Goal: Task Accomplishment & Management: Manage account settings

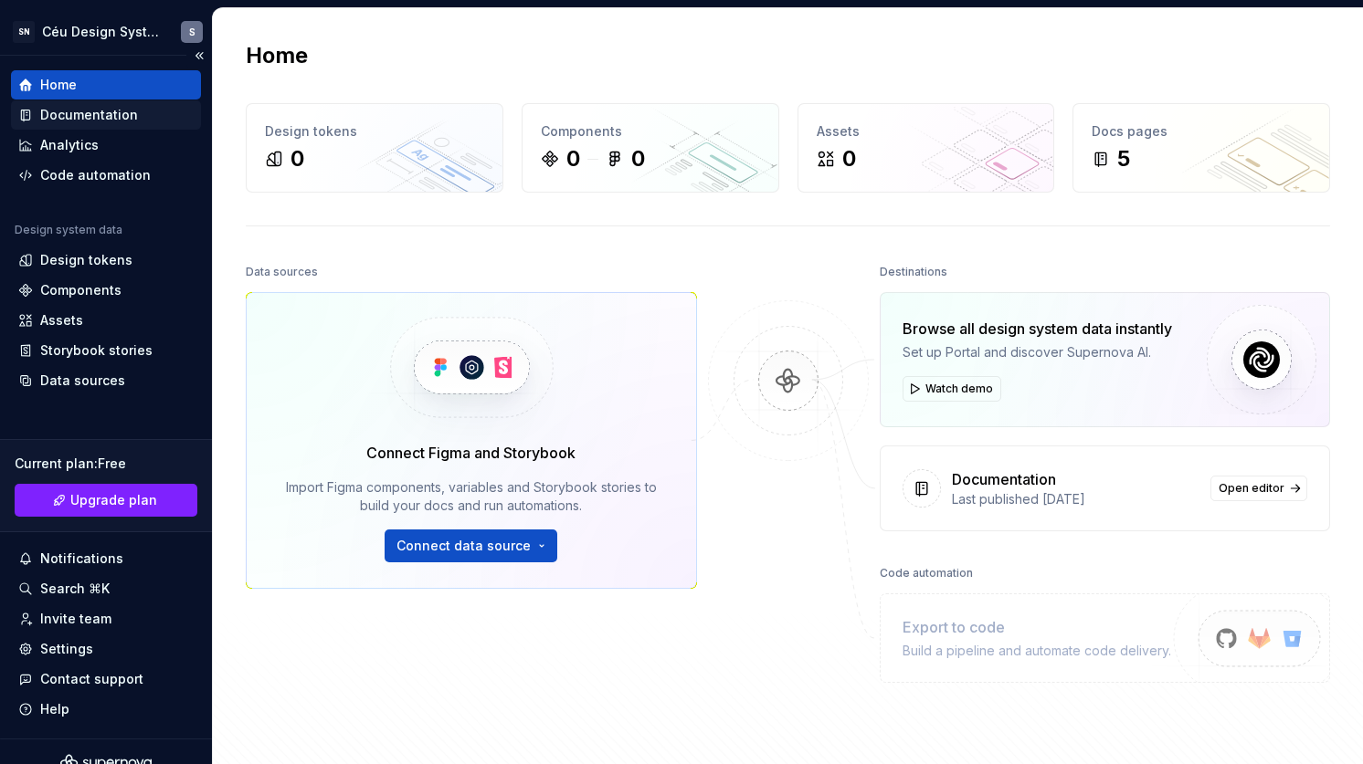
click at [90, 100] on div "Documentation" at bounding box center [106, 114] width 190 height 29
click at [90, 106] on div "Documentation" at bounding box center [89, 115] width 98 height 18
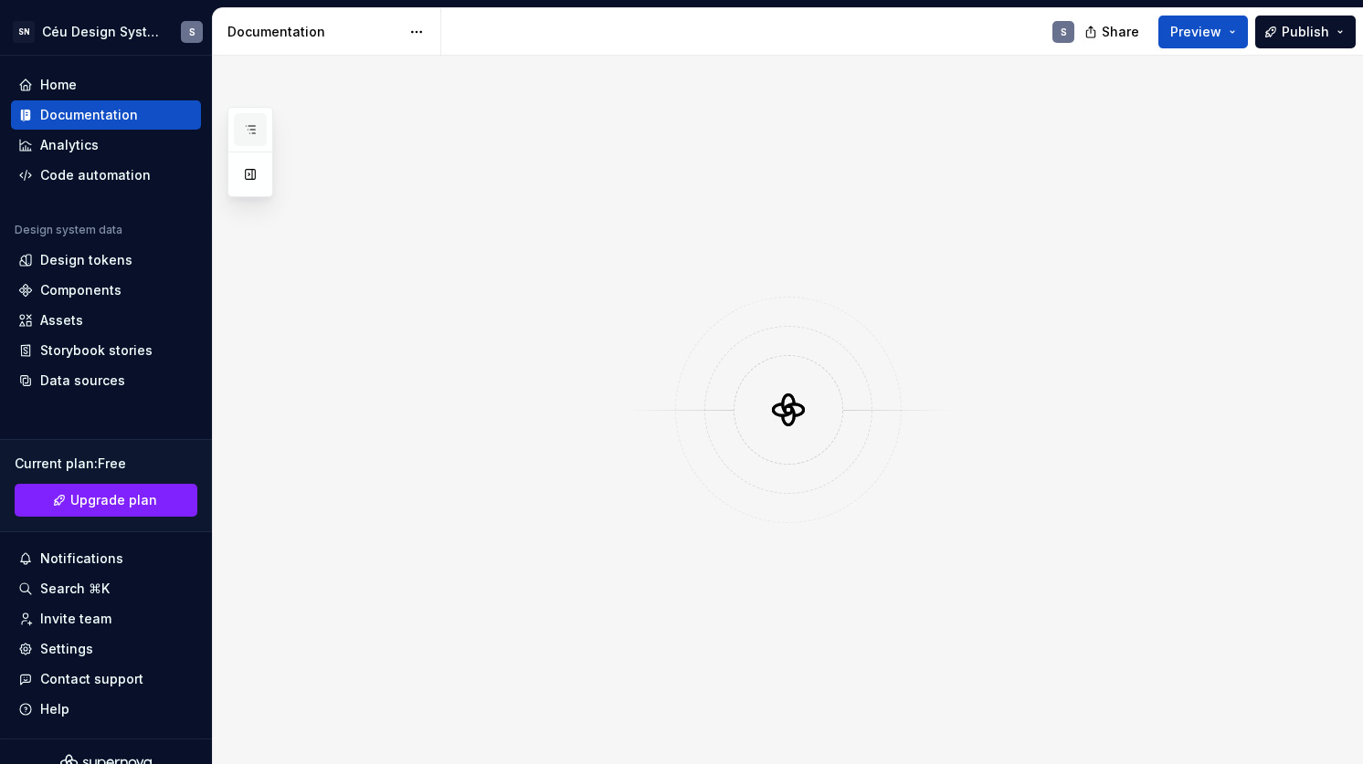
click at [251, 129] on icon "button" at bounding box center [250, 129] width 9 height 7
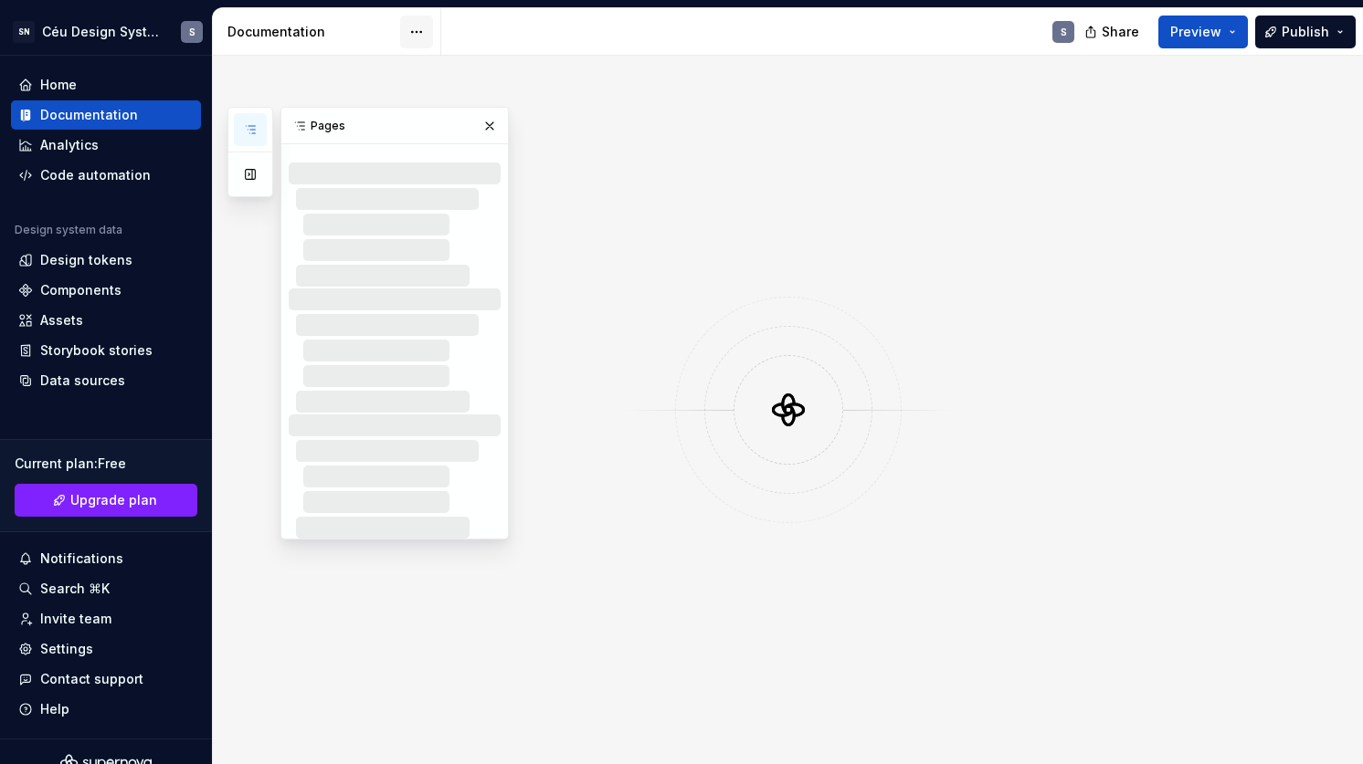
click at [415, 35] on html "SN Céu Design System S Home Documentation Analytics Code automation Design syst…" at bounding box center [681, 382] width 1363 height 764
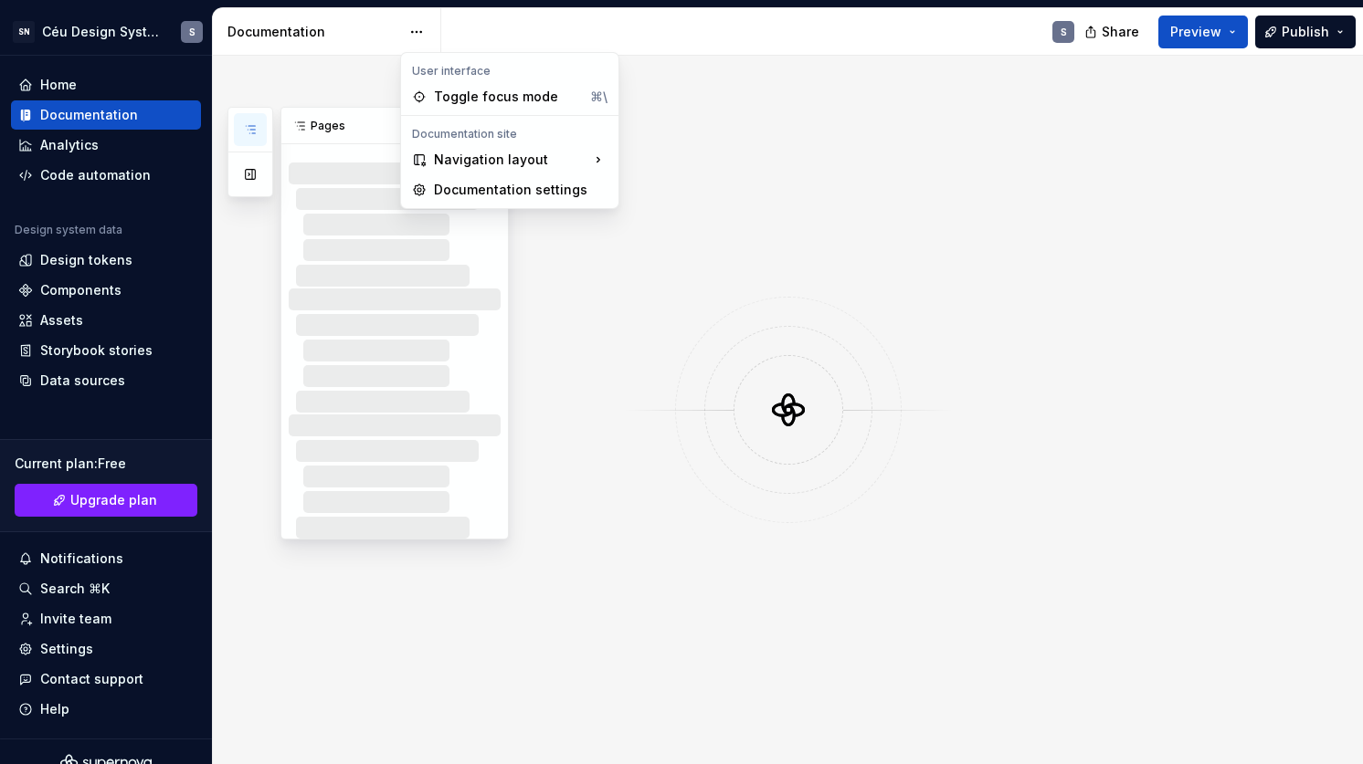
click at [985, 162] on html "SN Céu Design System S Home Documentation Analytics Code automation Design syst…" at bounding box center [681, 382] width 1363 height 764
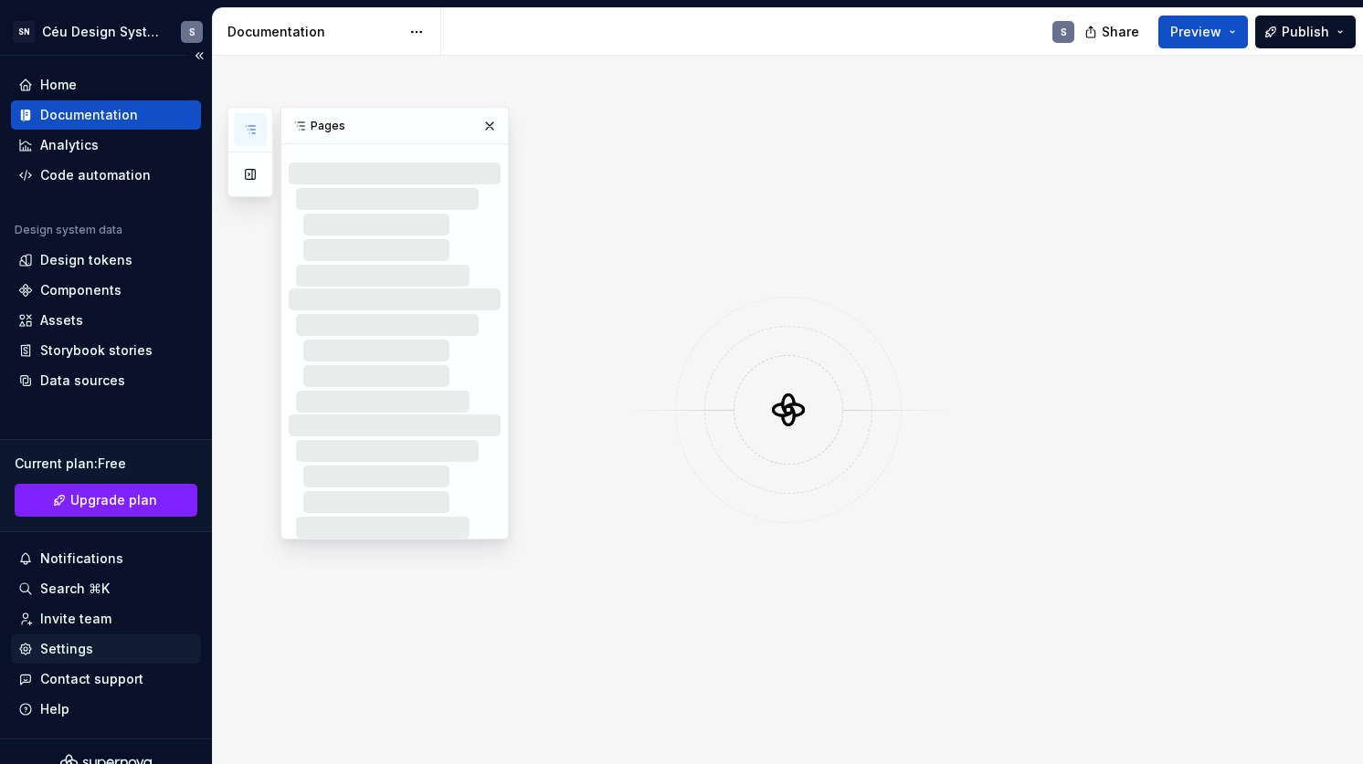
click at [70, 647] on div "Settings" at bounding box center [66, 649] width 53 height 18
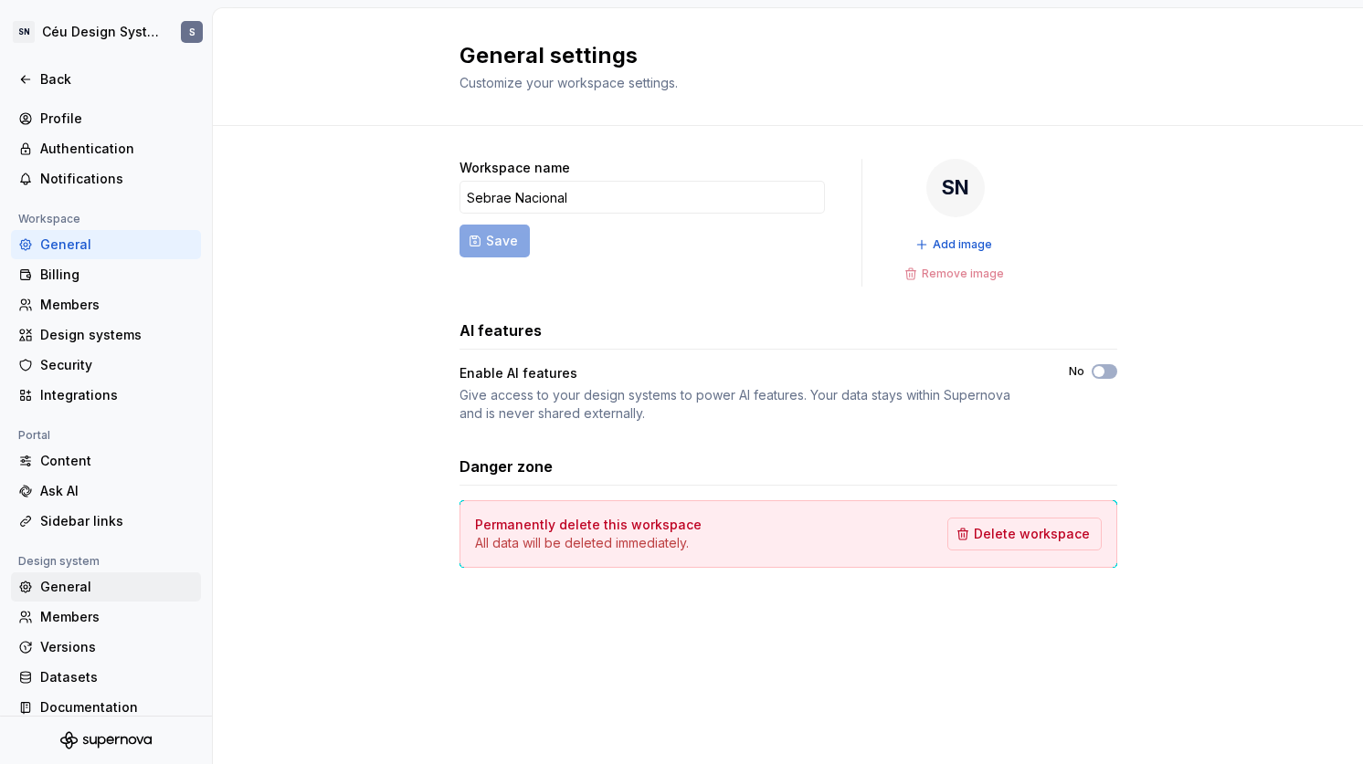
scroll to position [41, 0]
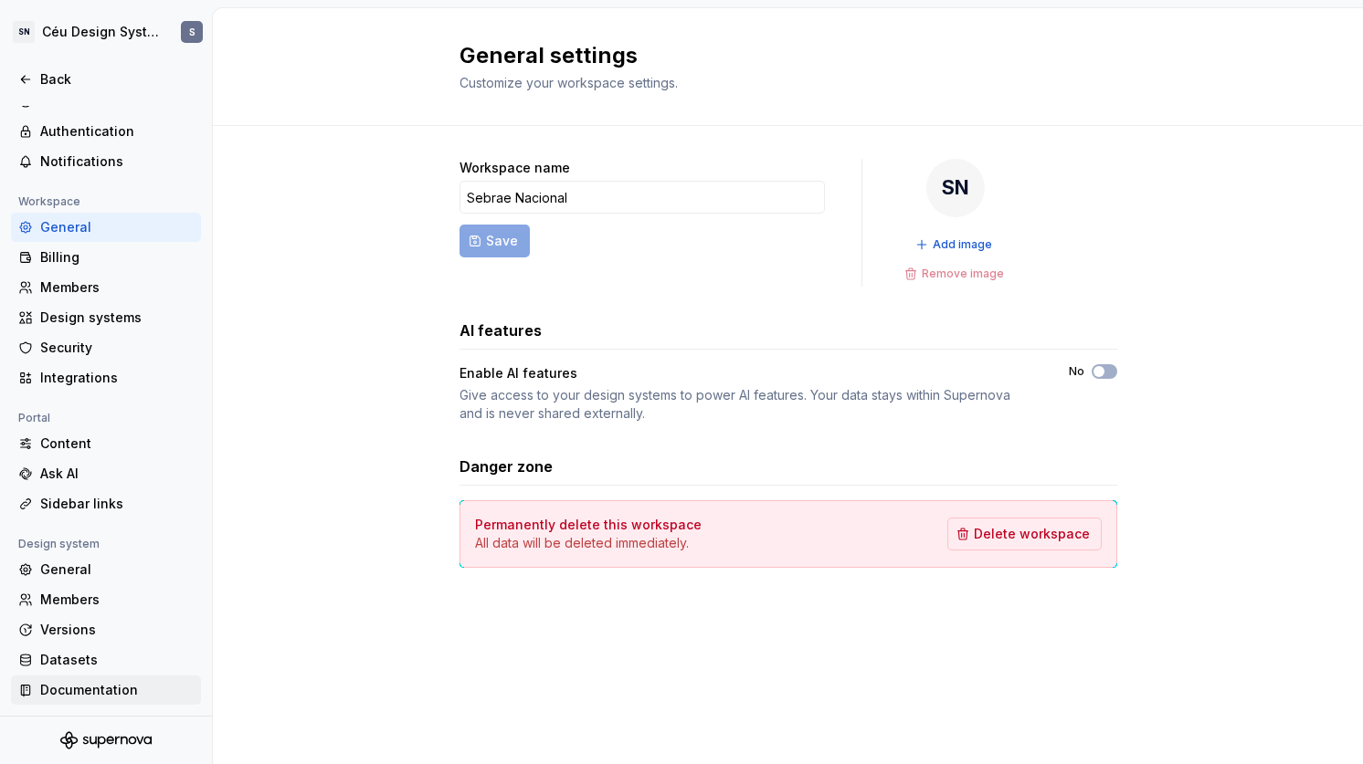
click at [88, 696] on div "Documentation" at bounding box center [116, 690] width 153 height 18
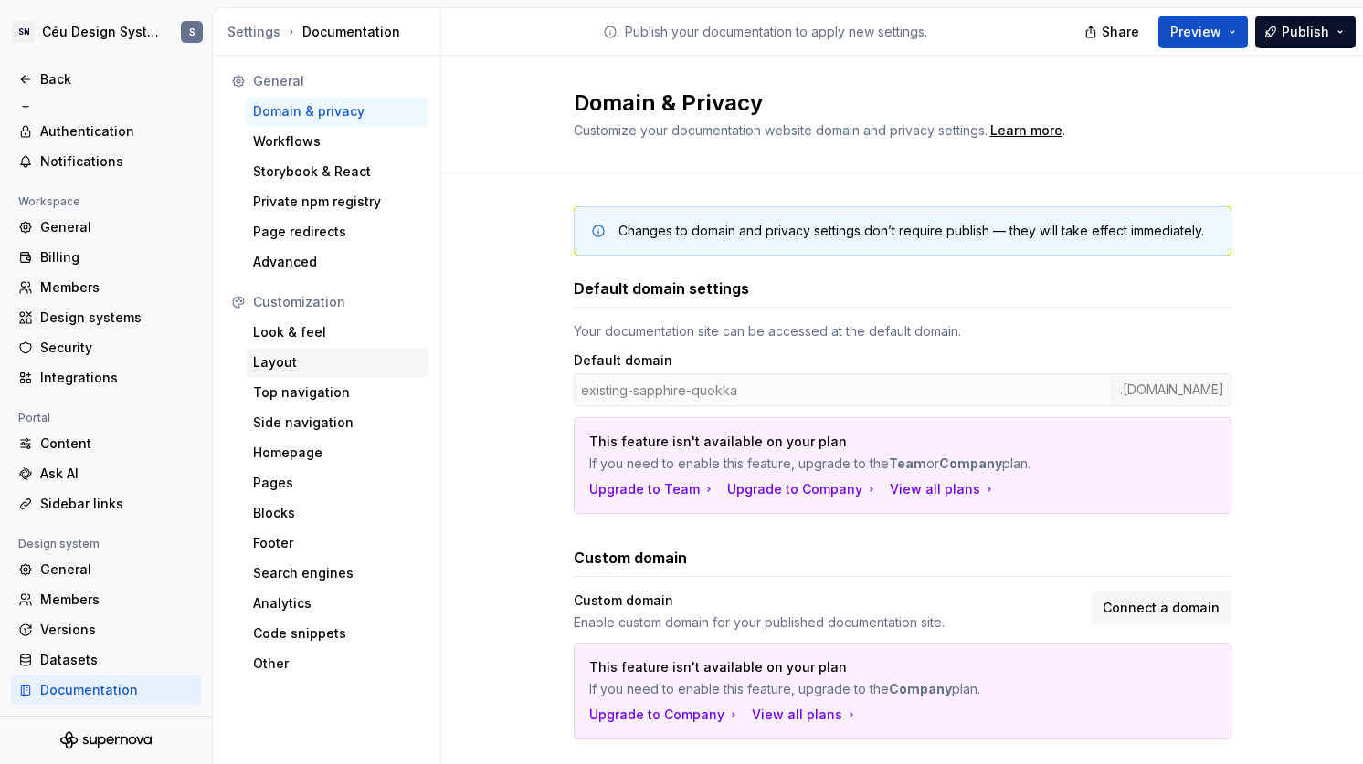
click at [314, 361] on div "Layout" at bounding box center [337, 362] width 169 height 18
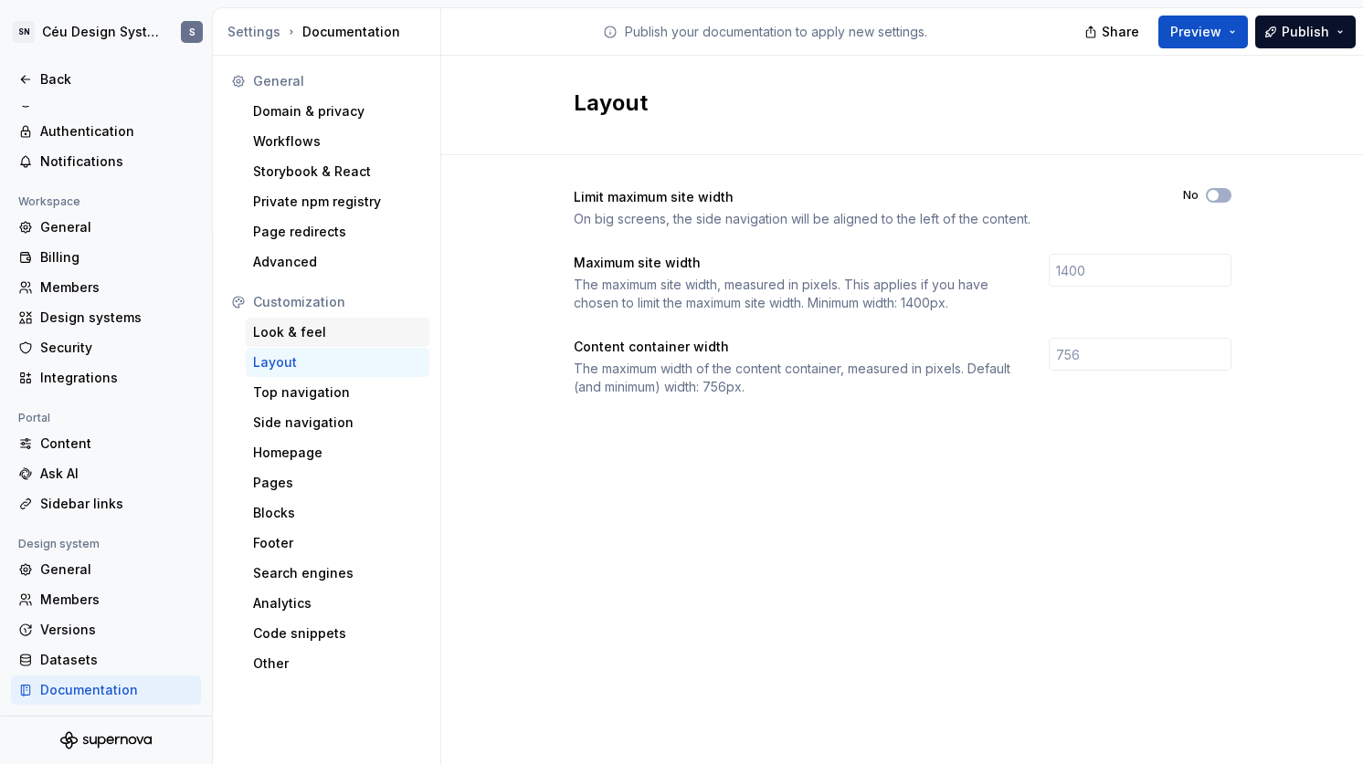
click at [313, 338] on div "Look & feel" at bounding box center [337, 332] width 169 height 18
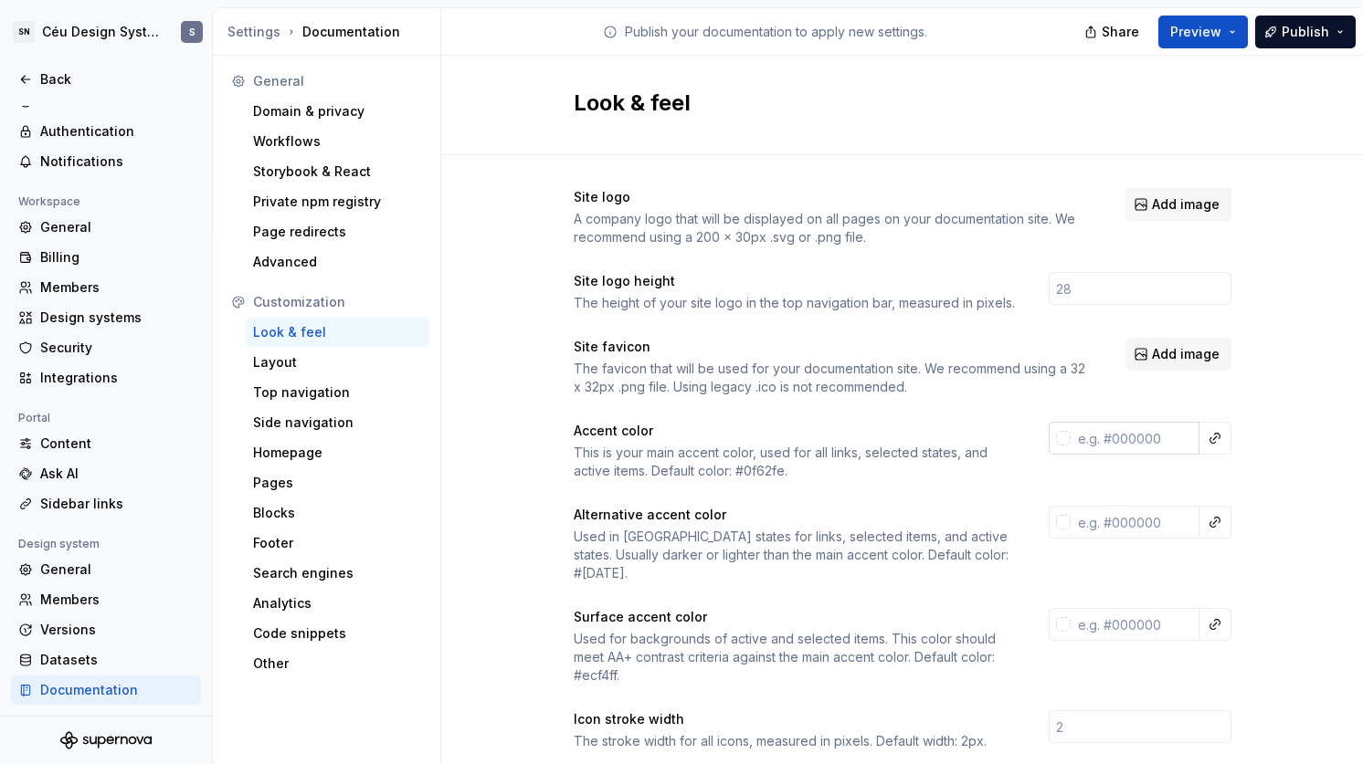
scroll to position [12, 0]
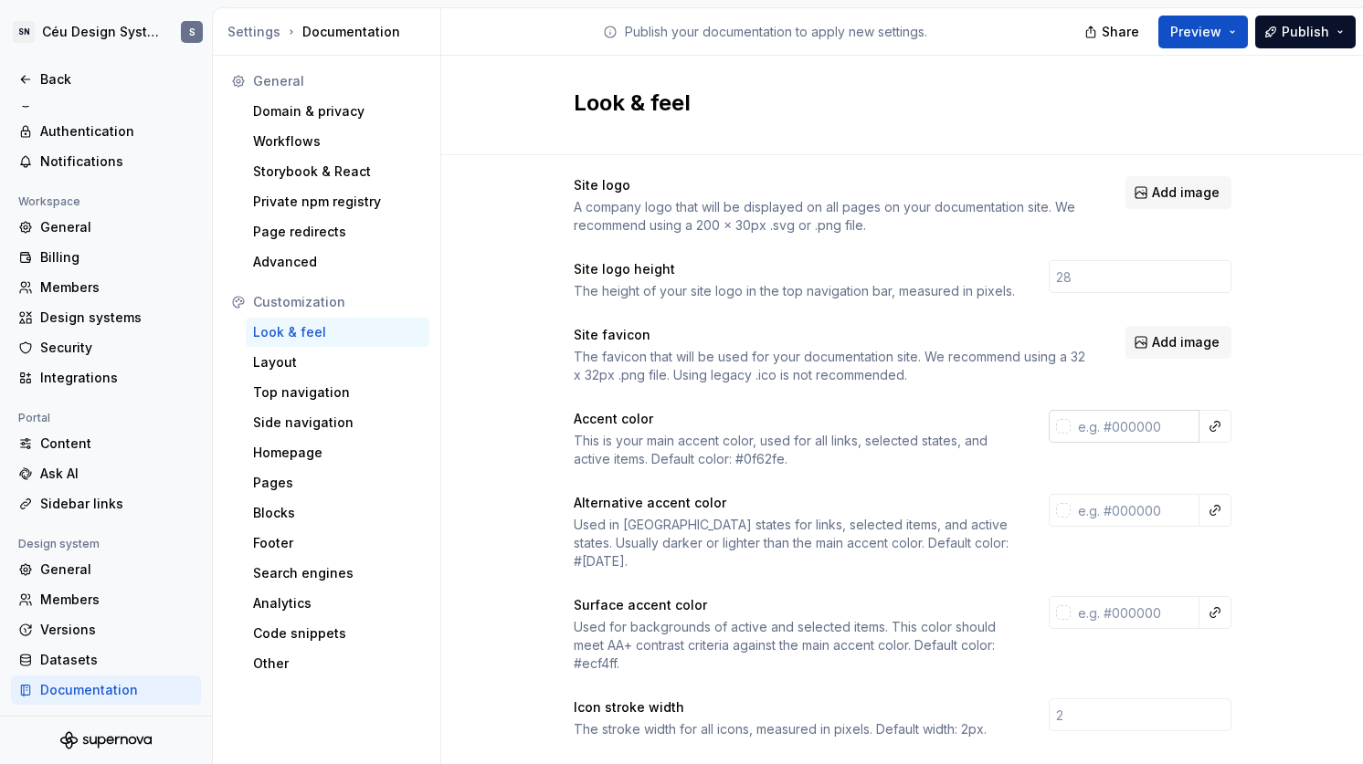
click at [1056, 423] on div at bounding box center [1063, 426] width 15 height 15
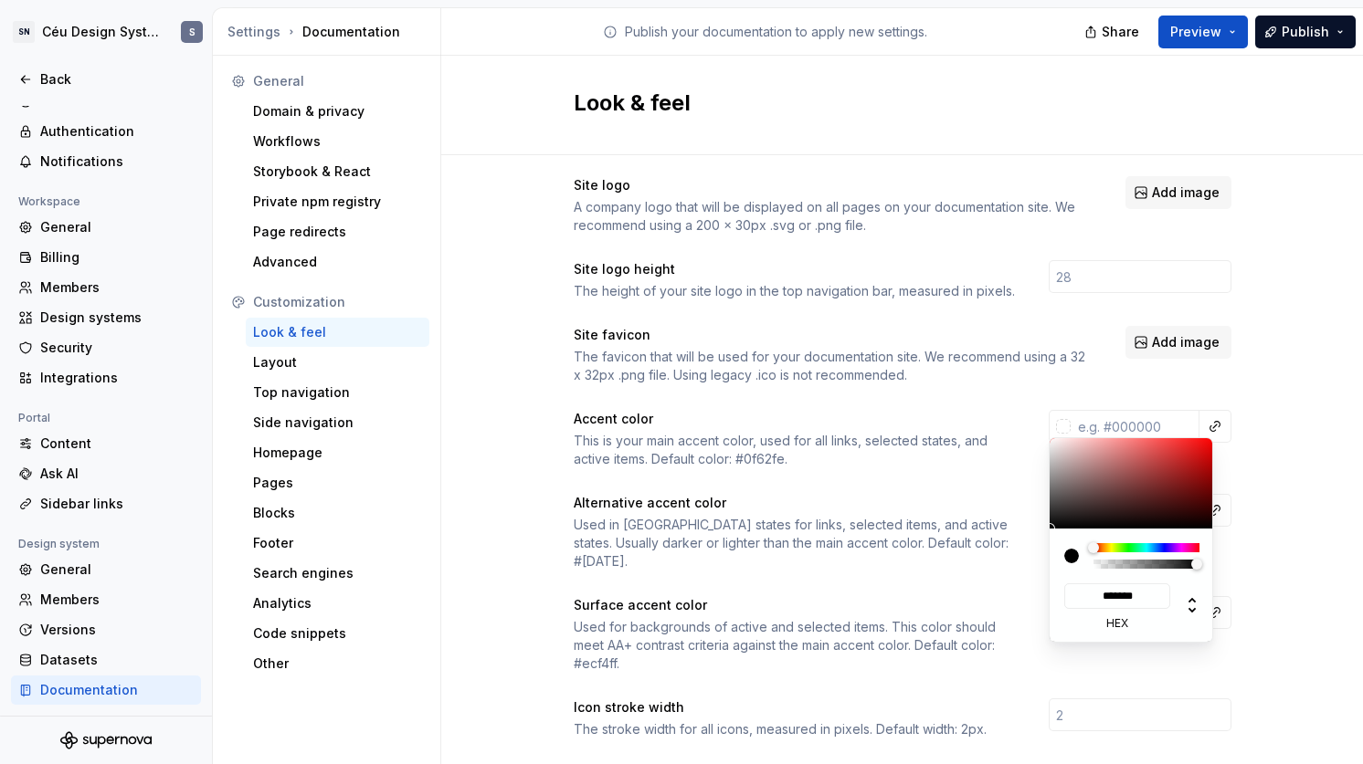
type input "#2A4FDA"
type input "******"
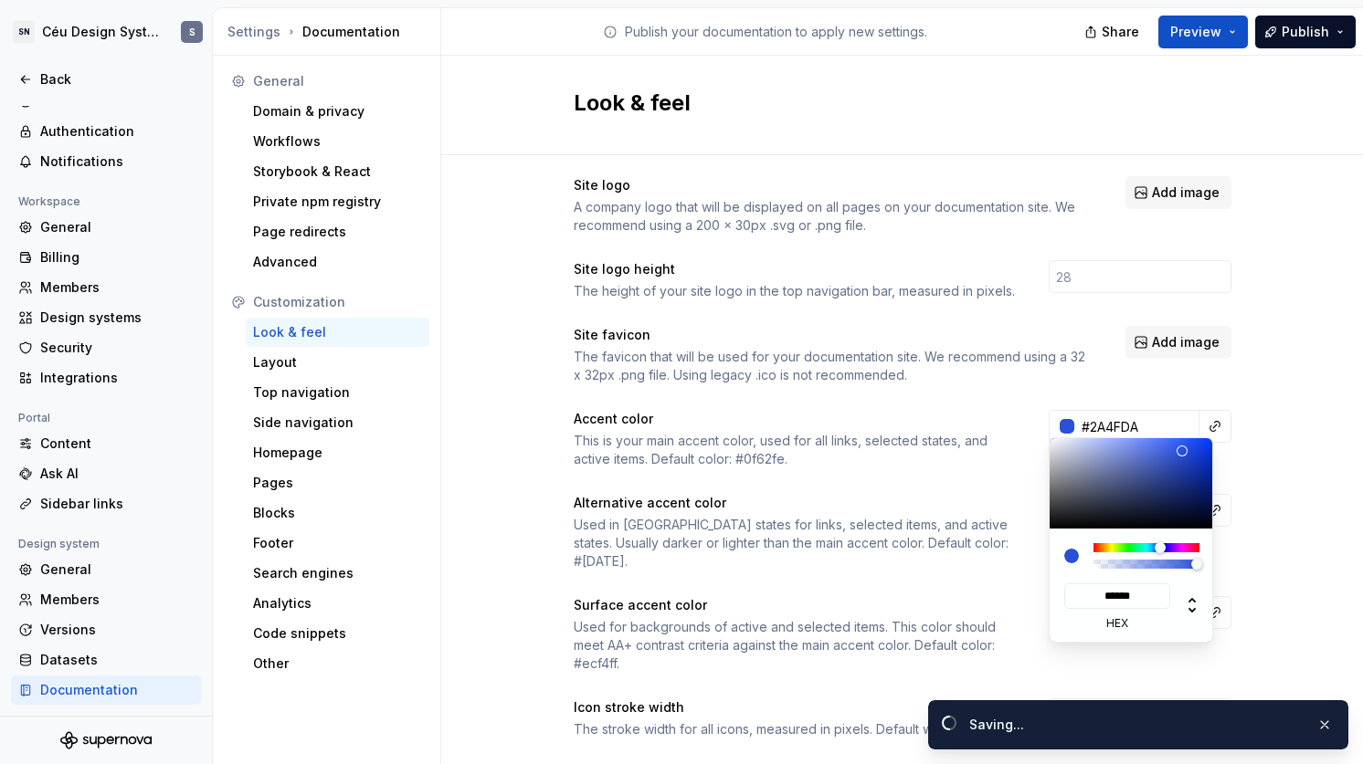
click at [1284, 458] on html "SN Céu Design System S Back Account Profile Authentication Notifications Worksp…" at bounding box center [681, 382] width 1363 height 764
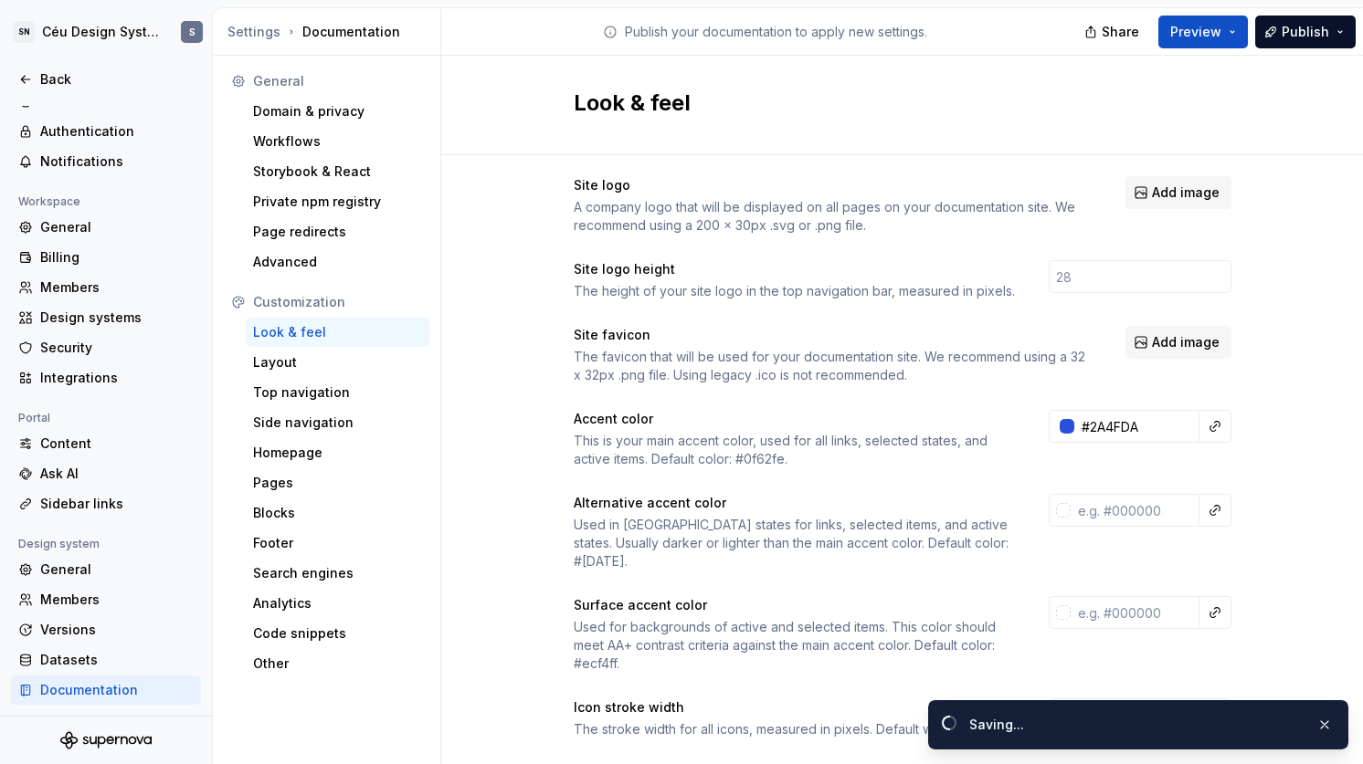
type input "#2a4fdaff"
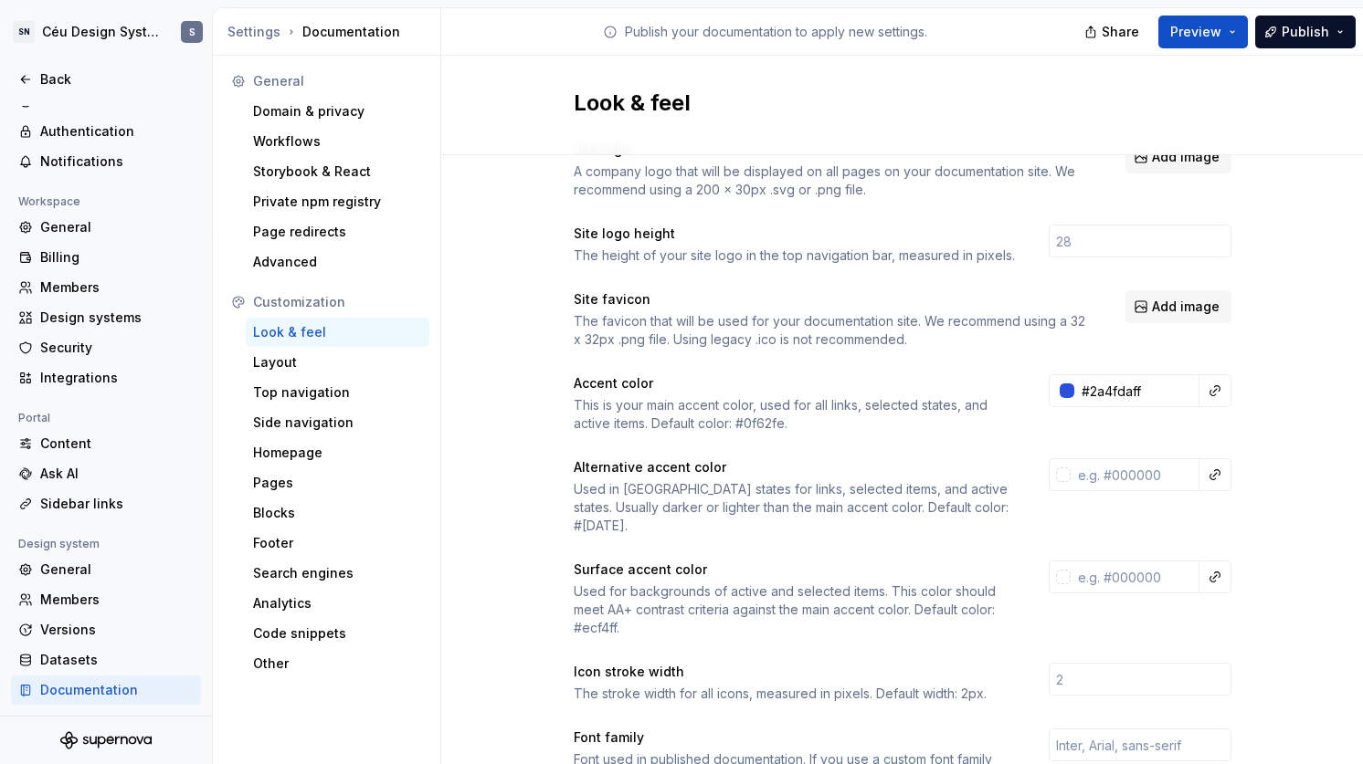
scroll to position [59, 0]
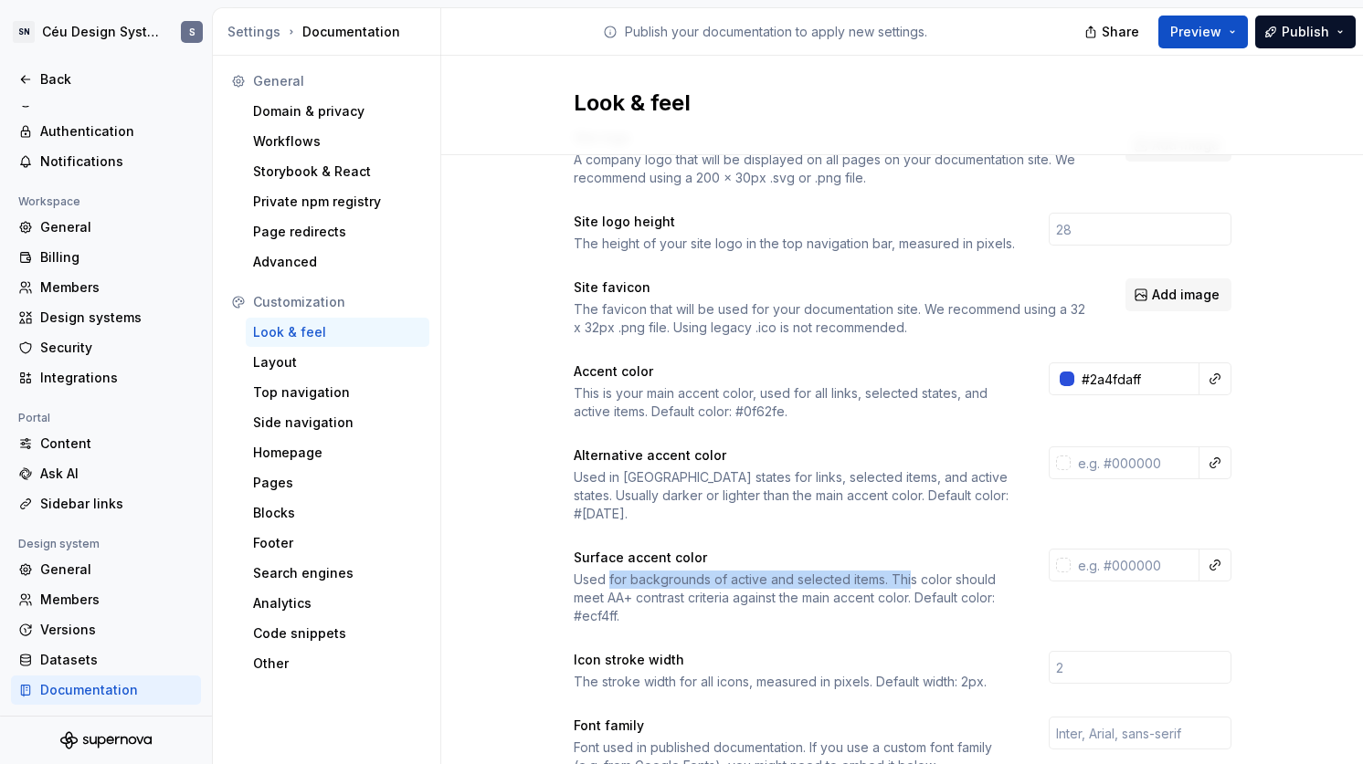
drag, startPoint x: 608, startPoint y: 559, endPoint x: 917, endPoint y: 564, distance: 308.8
click at [905, 571] on div "Used for backgrounds of active and selected items. This color should meet AA+ c…" at bounding box center [795, 598] width 442 height 55
click at [918, 571] on div "Used for backgrounds of active and selected items. This color should meet AA+ c…" at bounding box center [795, 598] width 442 height 55
click at [990, 571] on div "Used for backgrounds of active and selected items. This color should meet AA+ c…" at bounding box center [795, 598] width 442 height 55
click at [1105, 549] on input "text" at bounding box center [1134, 565] width 129 height 33
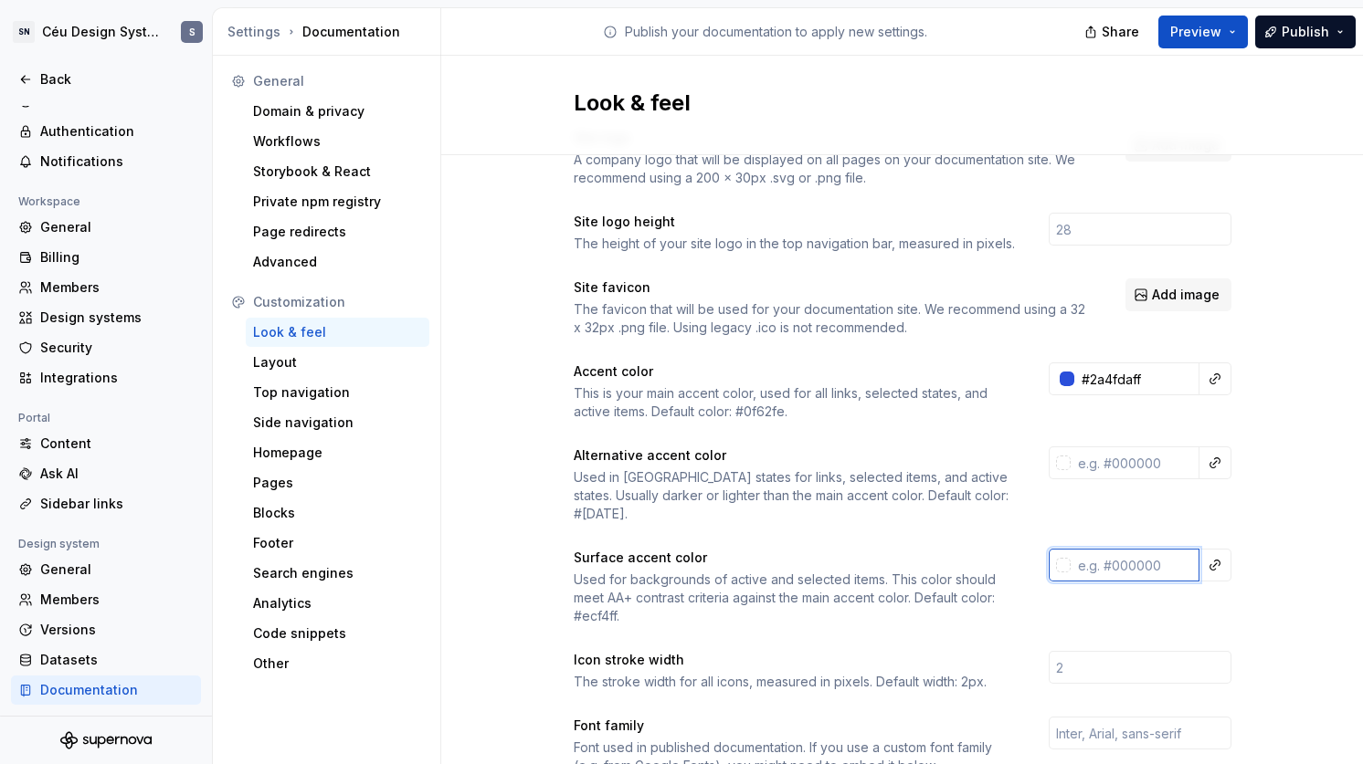
paste input "F0F5FE"
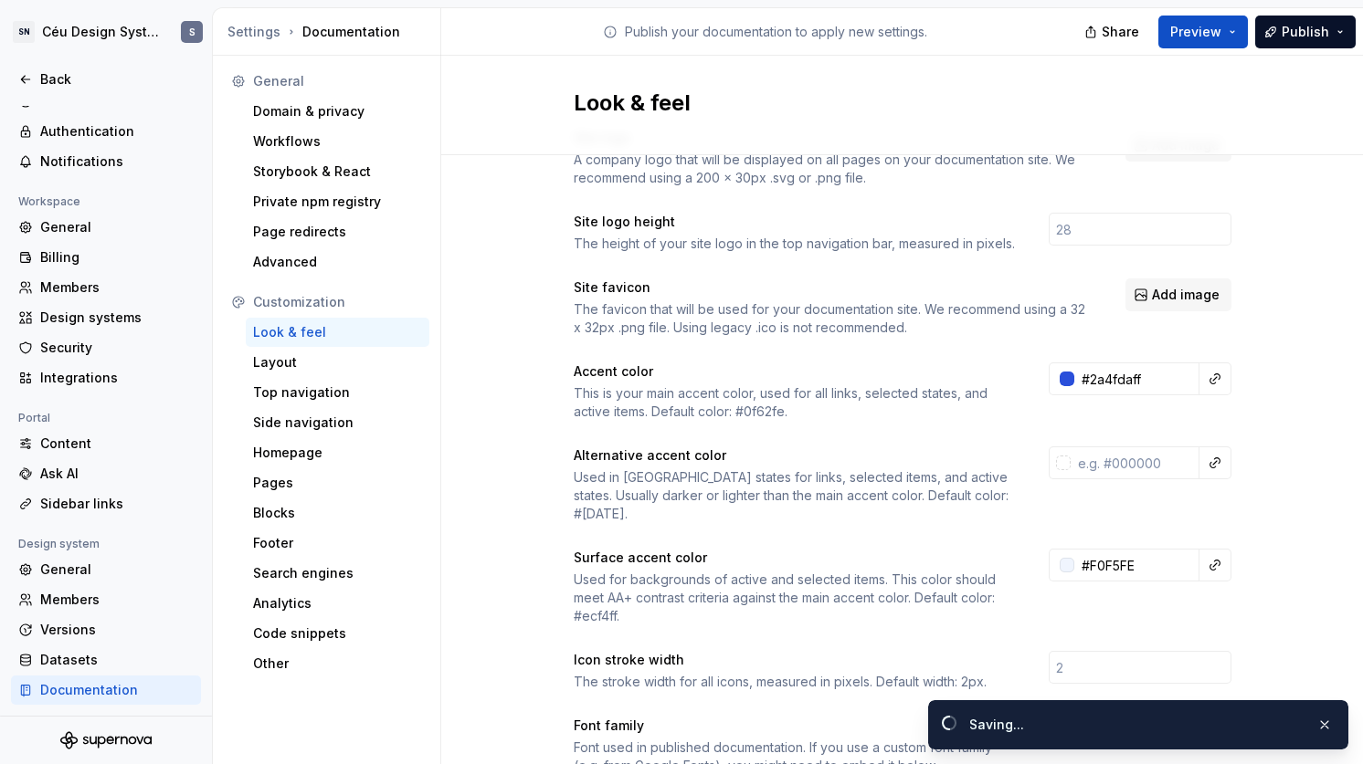
click at [1275, 489] on div "Site logo A company logo that will be displayed on all pages on your documentat…" at bounding box center [902, 769] width 922 height 1346
type input "#f0f5feff"
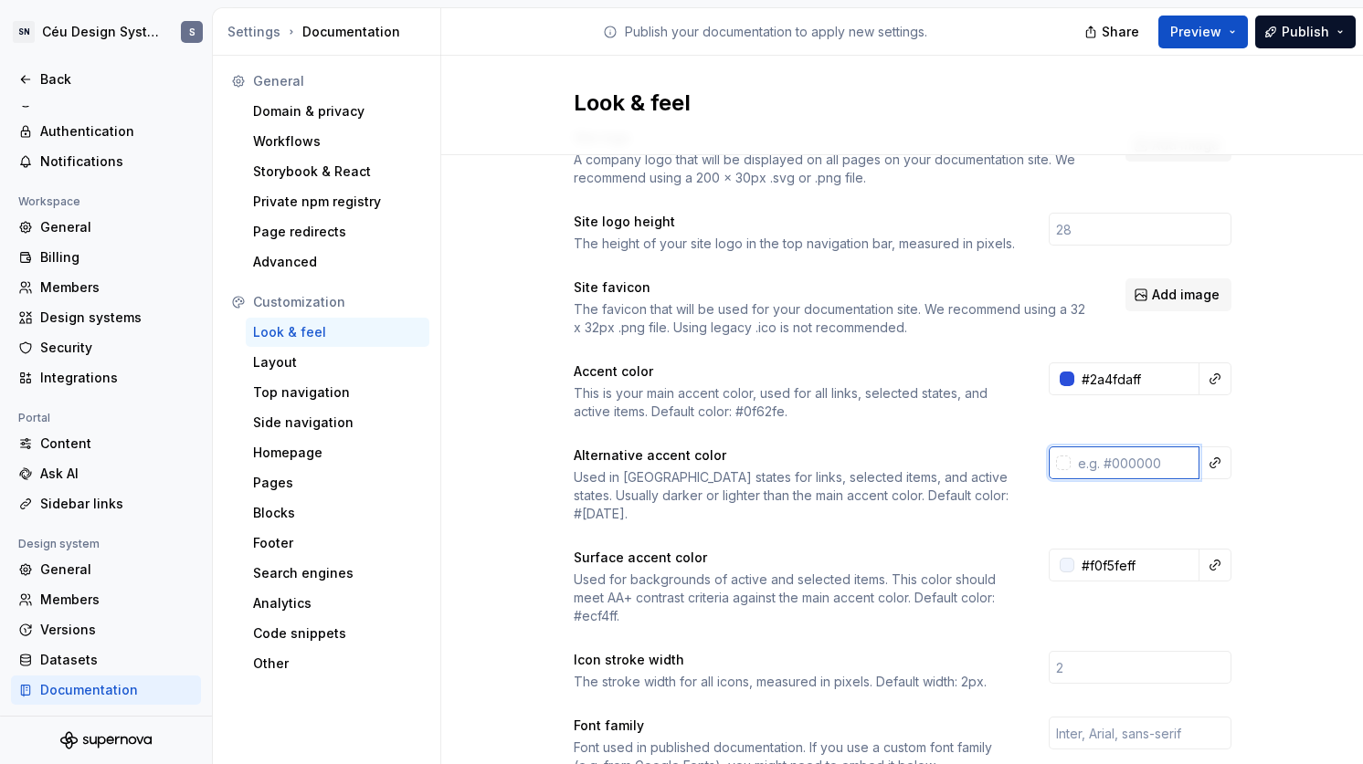
click at [1086, 469] on input "text" at bounding box center [1134, 463] width 129 height 33
paste input "#3F67FC"
click at [1276, 425] on div "Site logo A company logo that will be displayed on all pages on your documentat…" at bounding box center [902, 769] width 922 height 1346
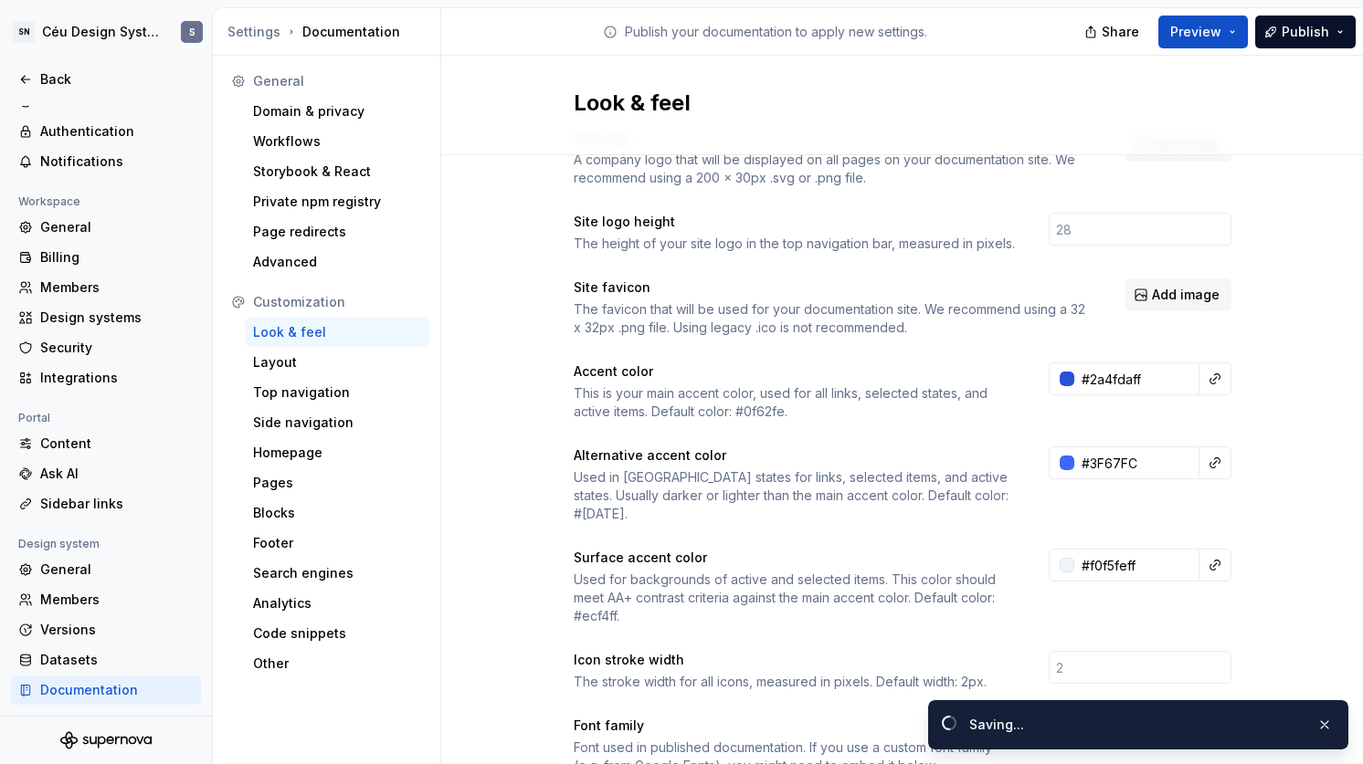
scroll to position [151, 0]
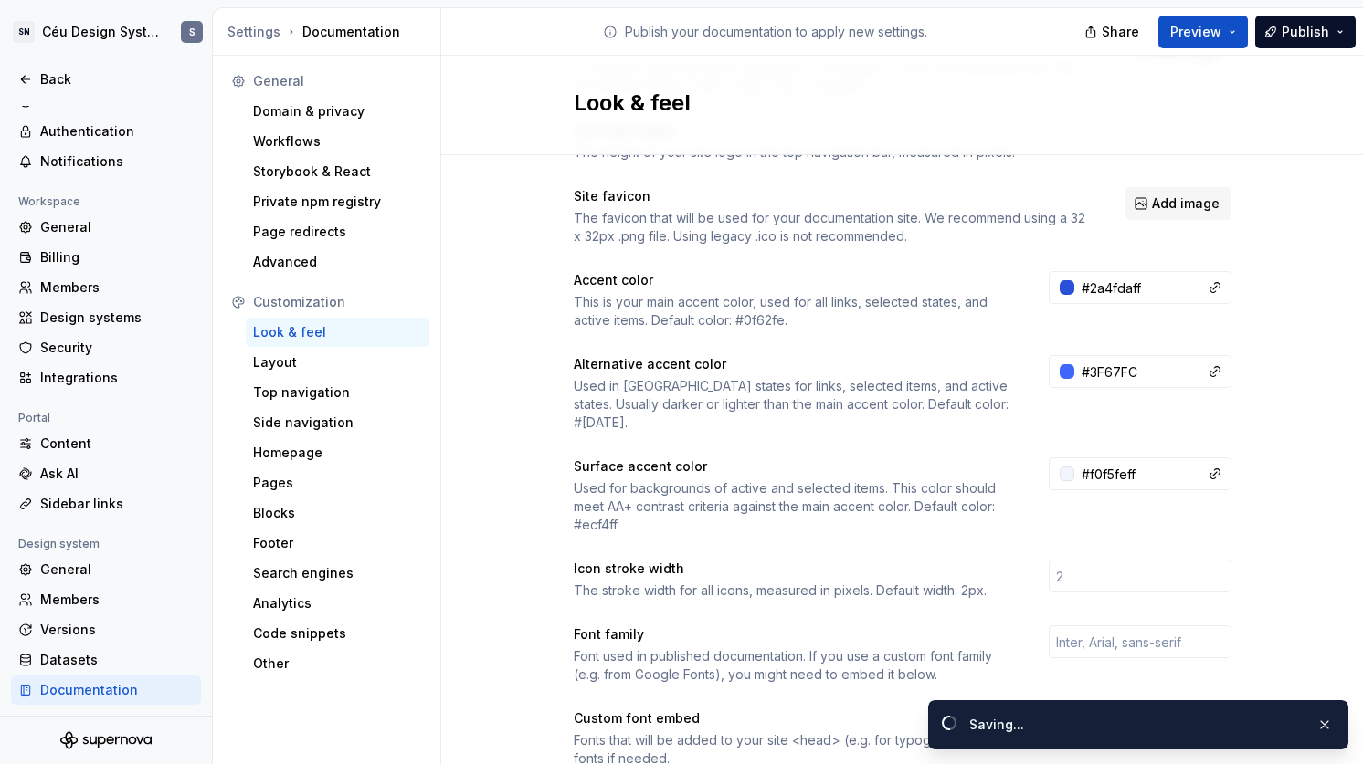
type input "#3f67fcff"
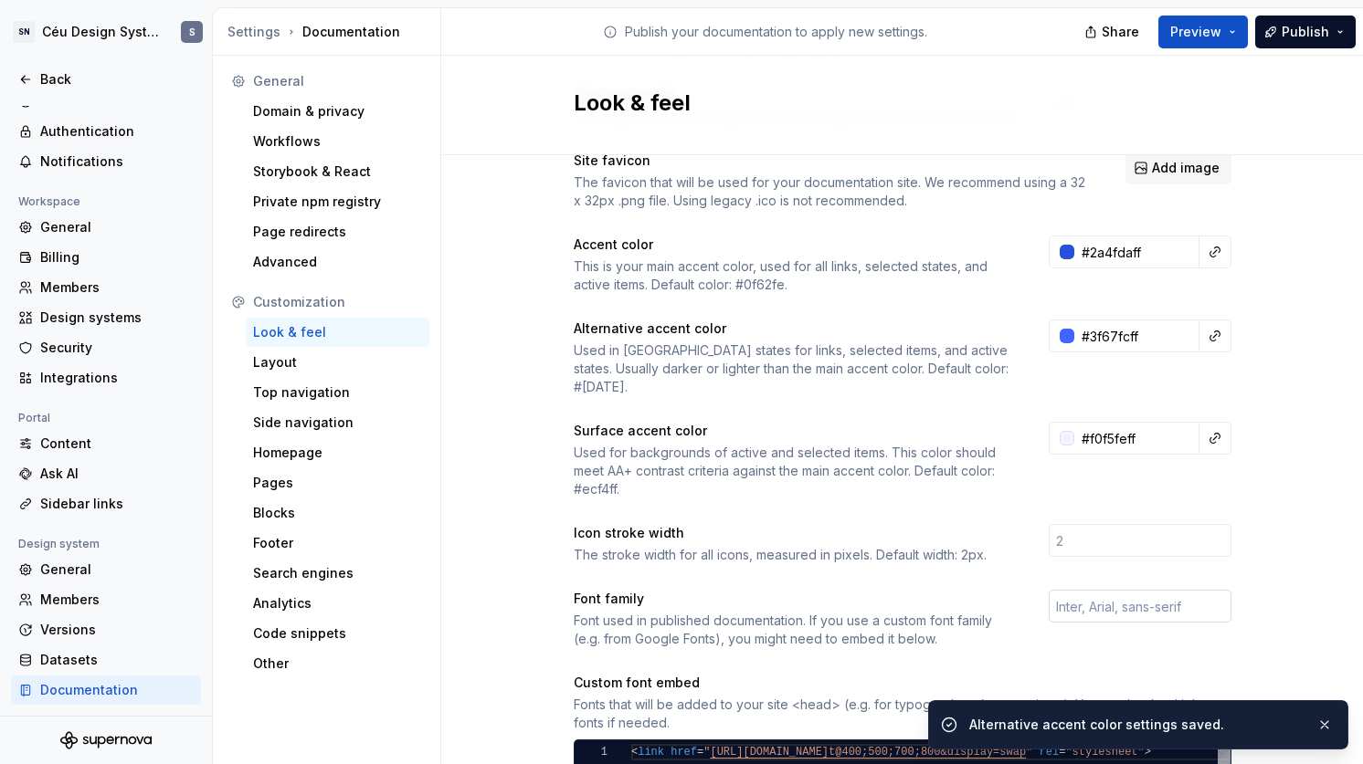
scroll to position [163, 0]
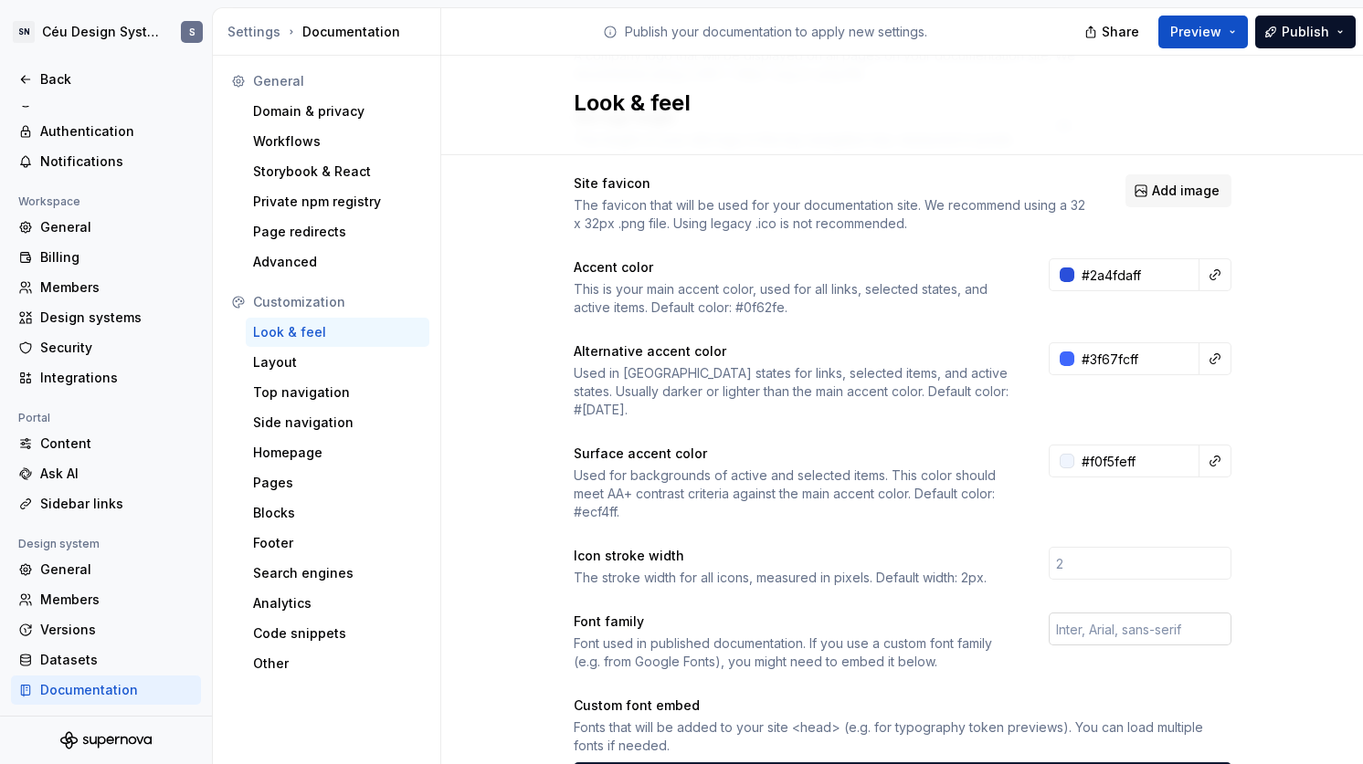
click at [1097, 613] on input "text" at bounding box center [1140, 629] width 183 height 33
type input "Fig"
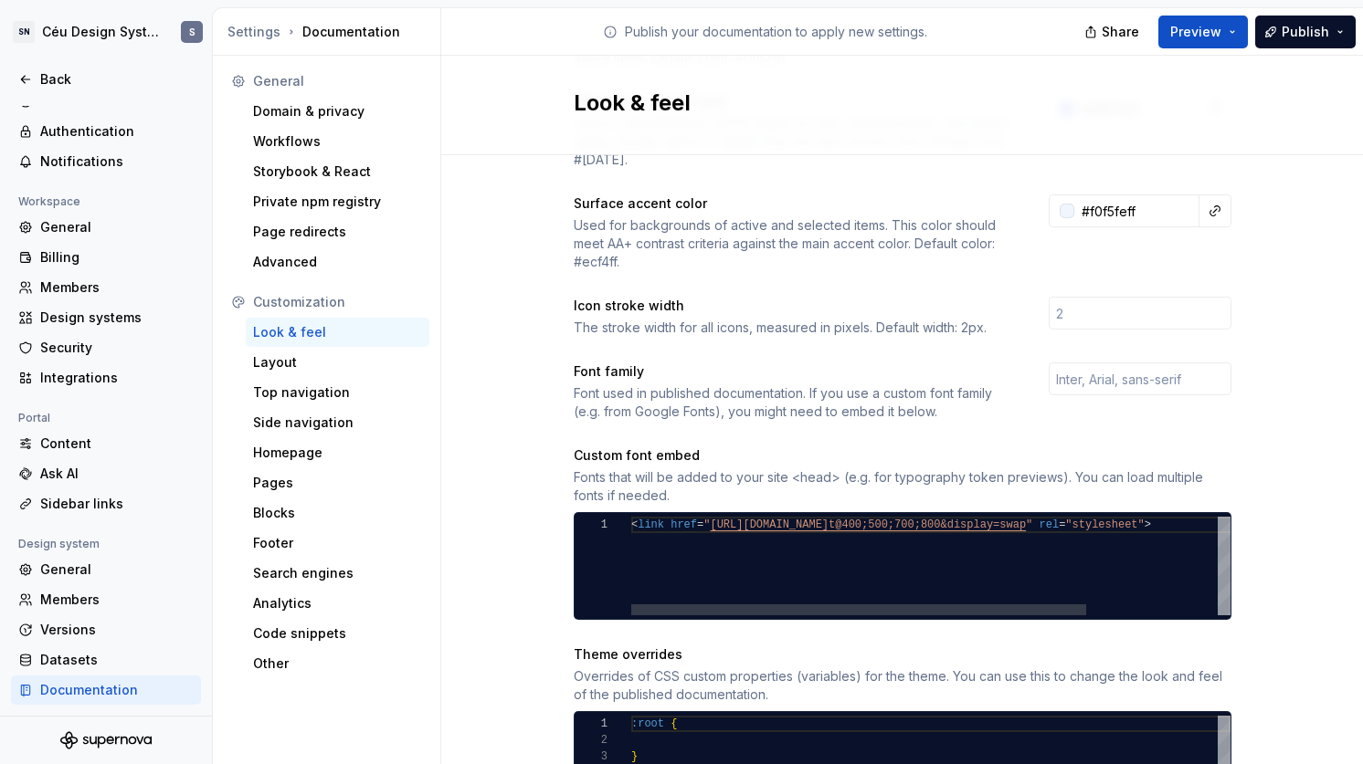
click at [739, 536] on div "< link href = " [URL][DOMAIN_NAME] t@400;500;700;800&display=swap " rel = "styl…" at bounding box center [1016, 566] width 771 height 99
click at [631, 605] on div at bounding box center [858, 610] width 455 height 11
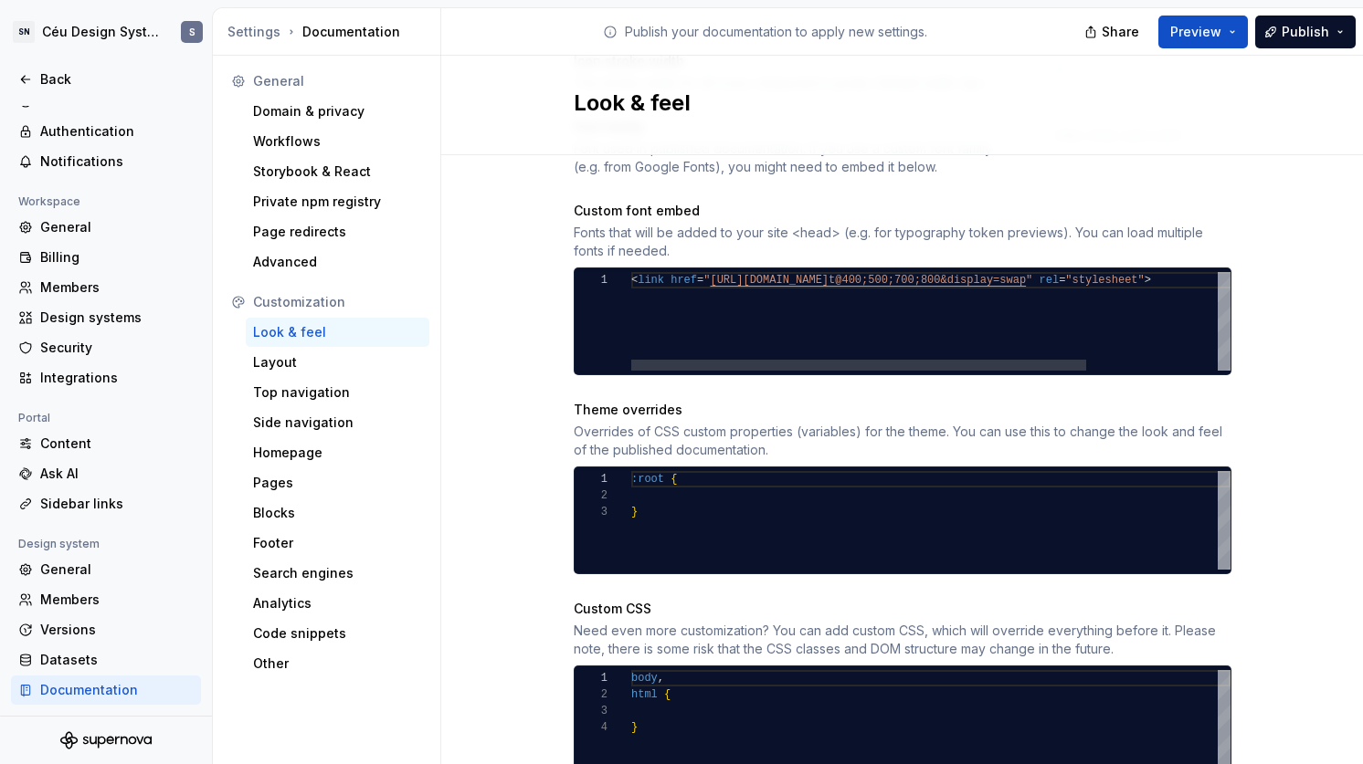
scroll to position [711, 0]
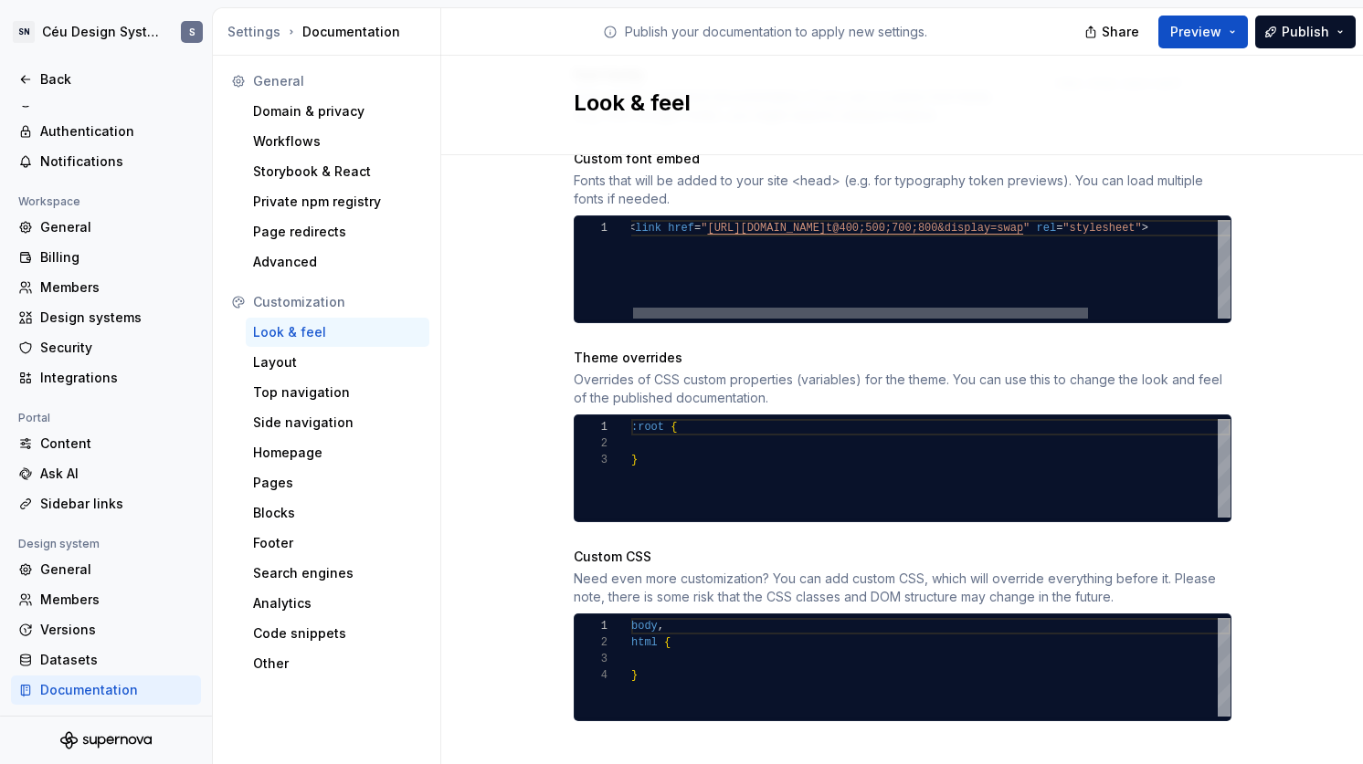
click at [633, 308] on div at bounding box center [860, 313] width 455 height 11
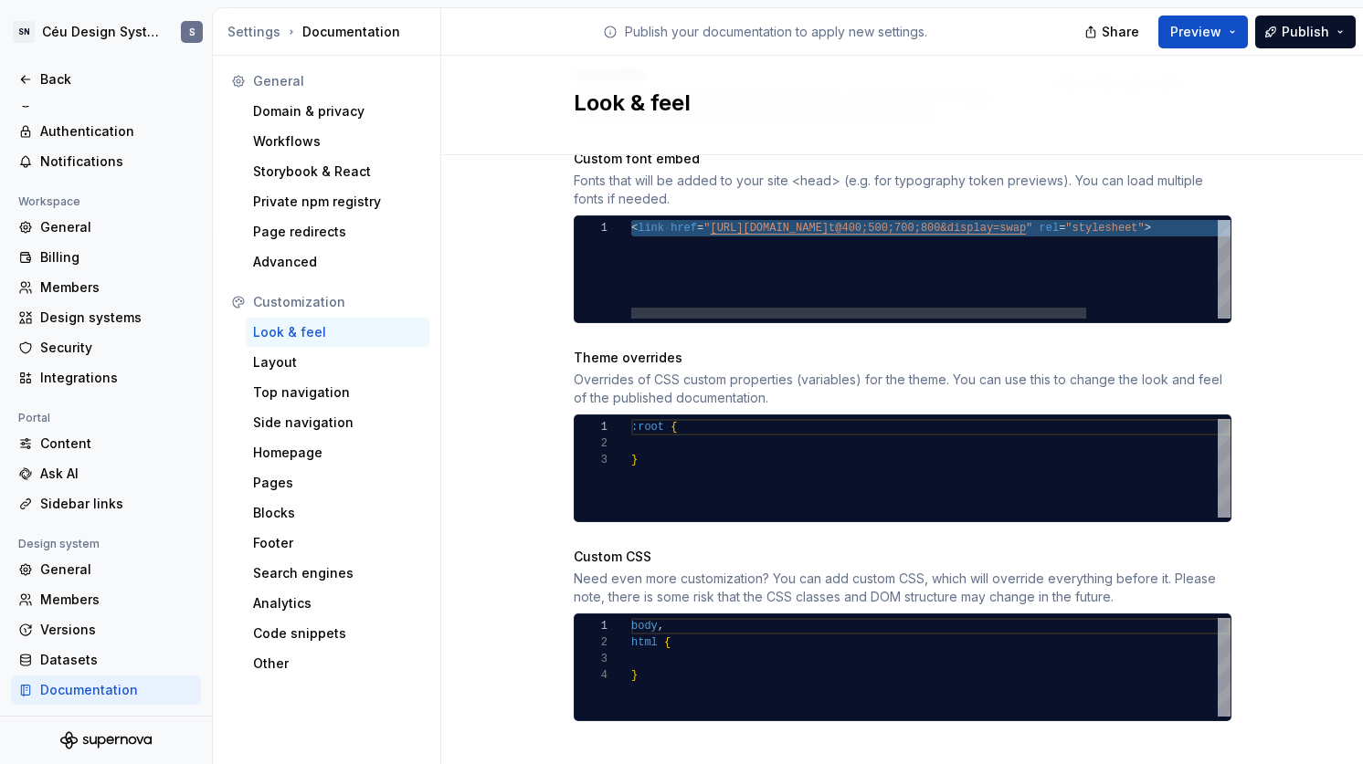
type textarea "**********"
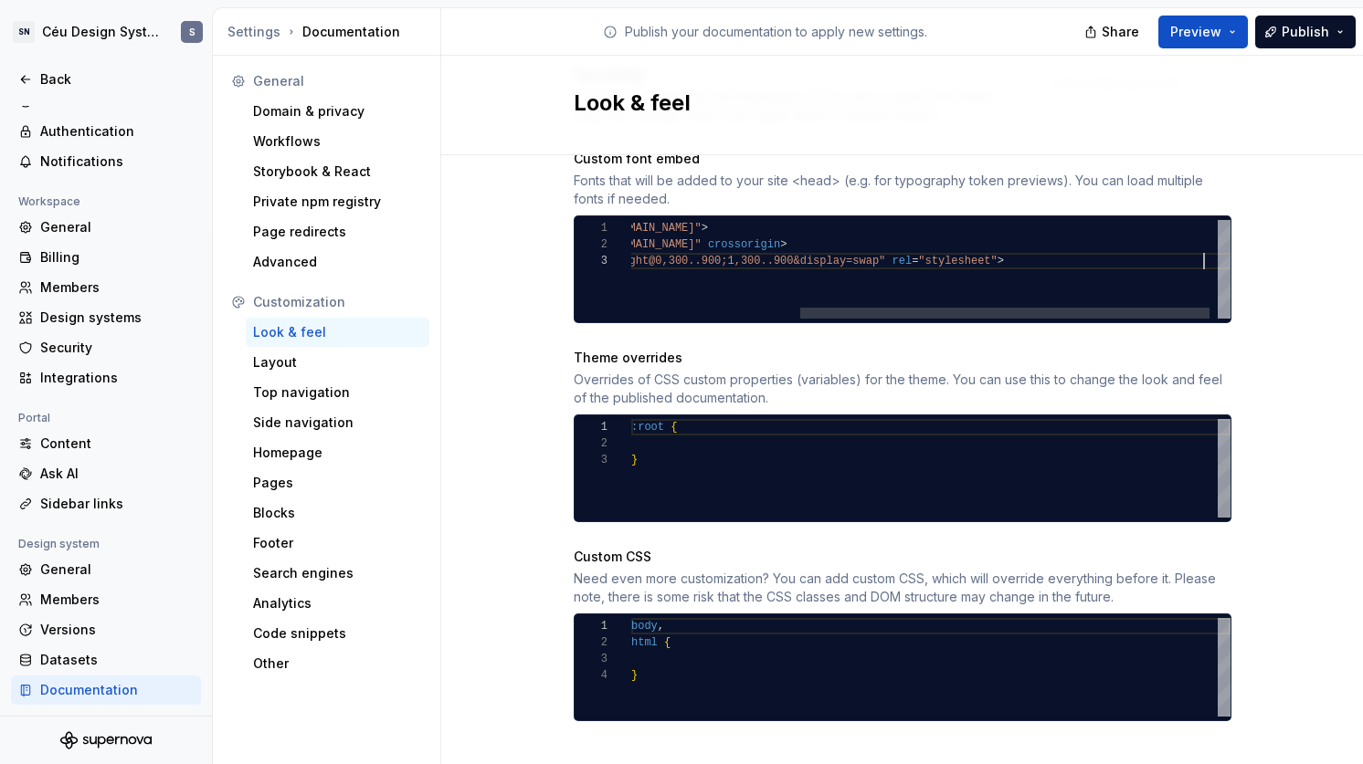
scroll to position [33, 817]
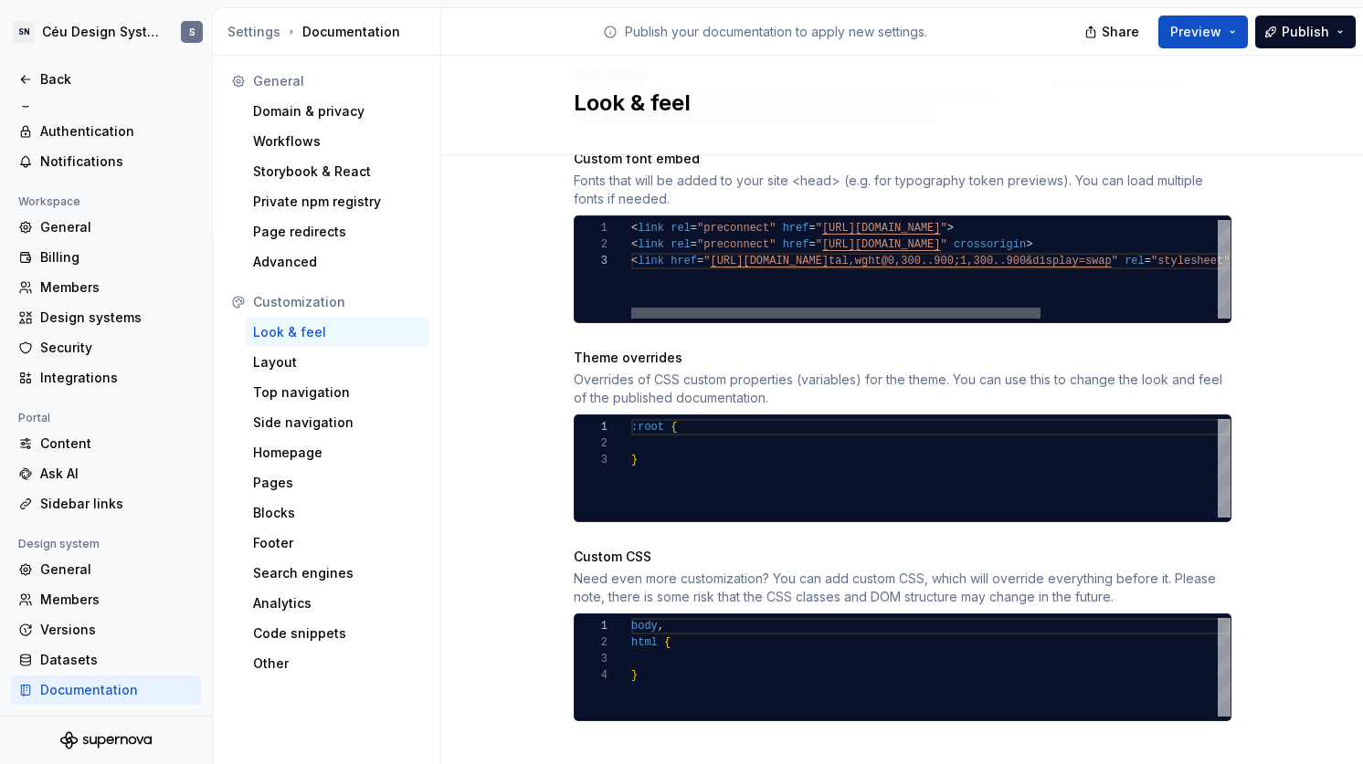
click at [631, 308] on div at bounding box center [835, 313] width 409 height 11
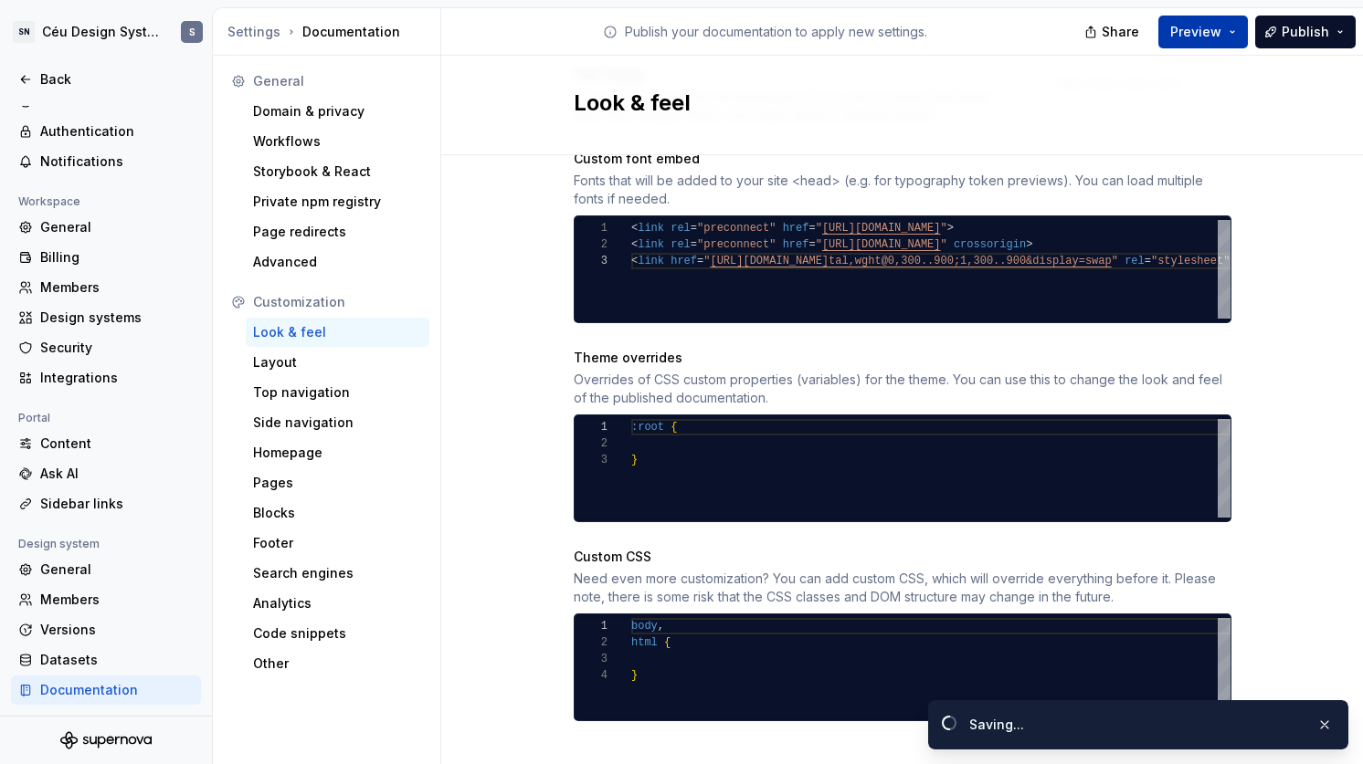
click at [1228, 37] on button "Preview" at bounding box center [1203, 32] width 90 height 33
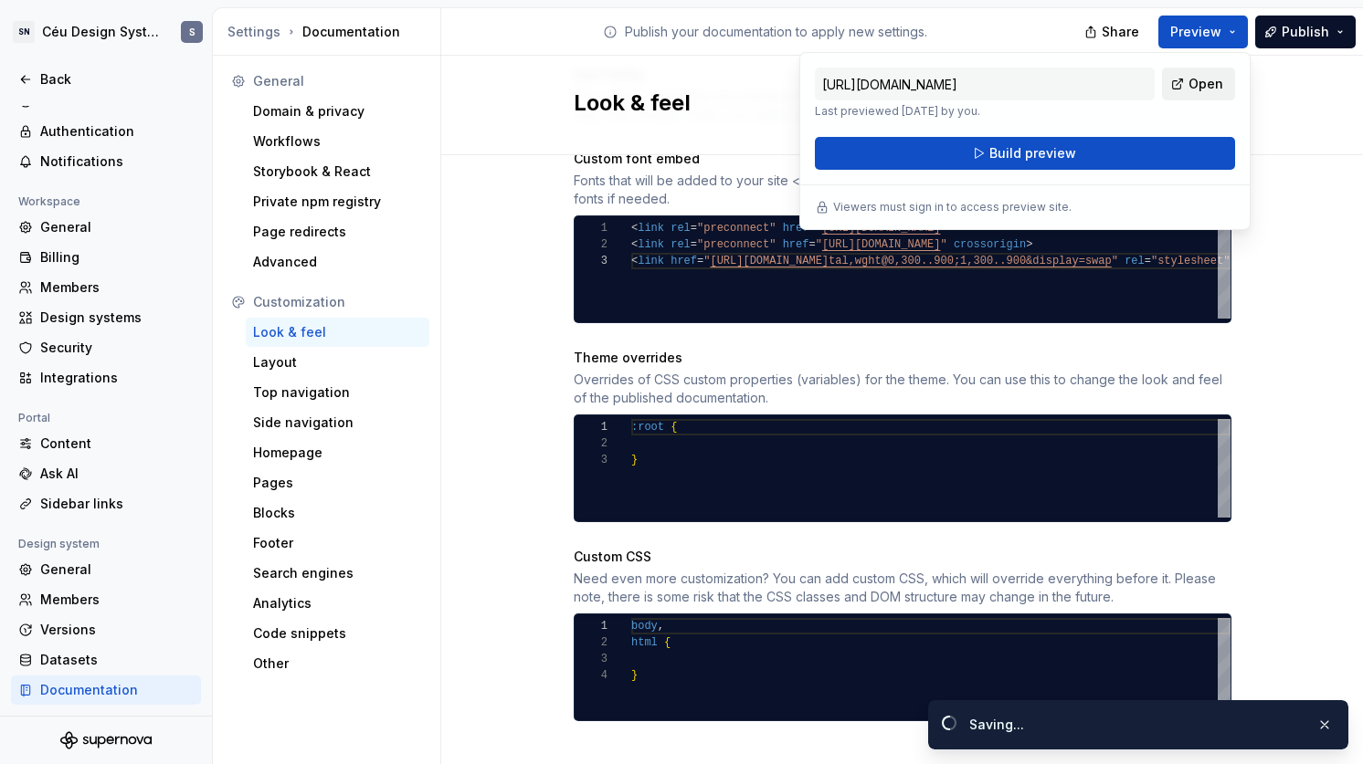
click at [1187, 90] on link "Open" at bounding box center [1198, 84] width 73 height 33
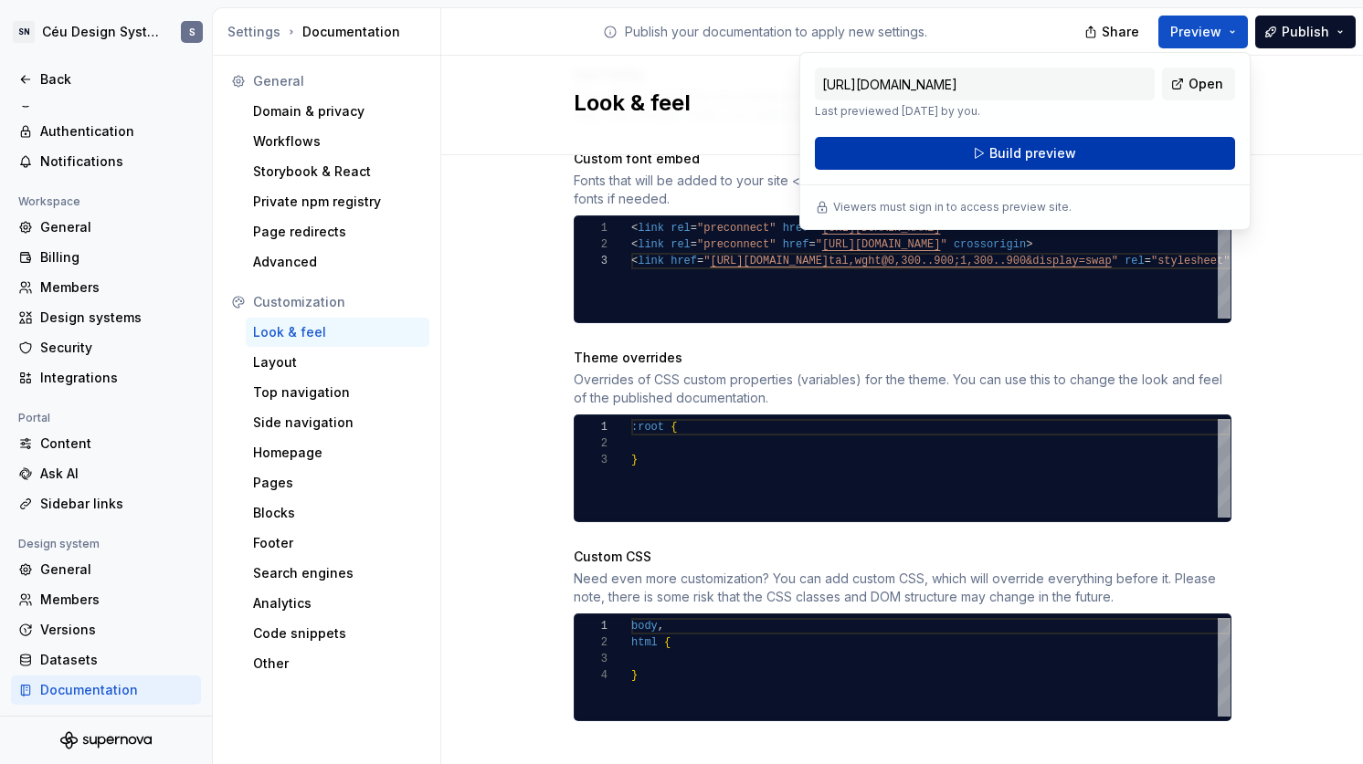
click at [1144, 153] on button "Build preview" at bounding box center [1025, 153] width 420 height 33
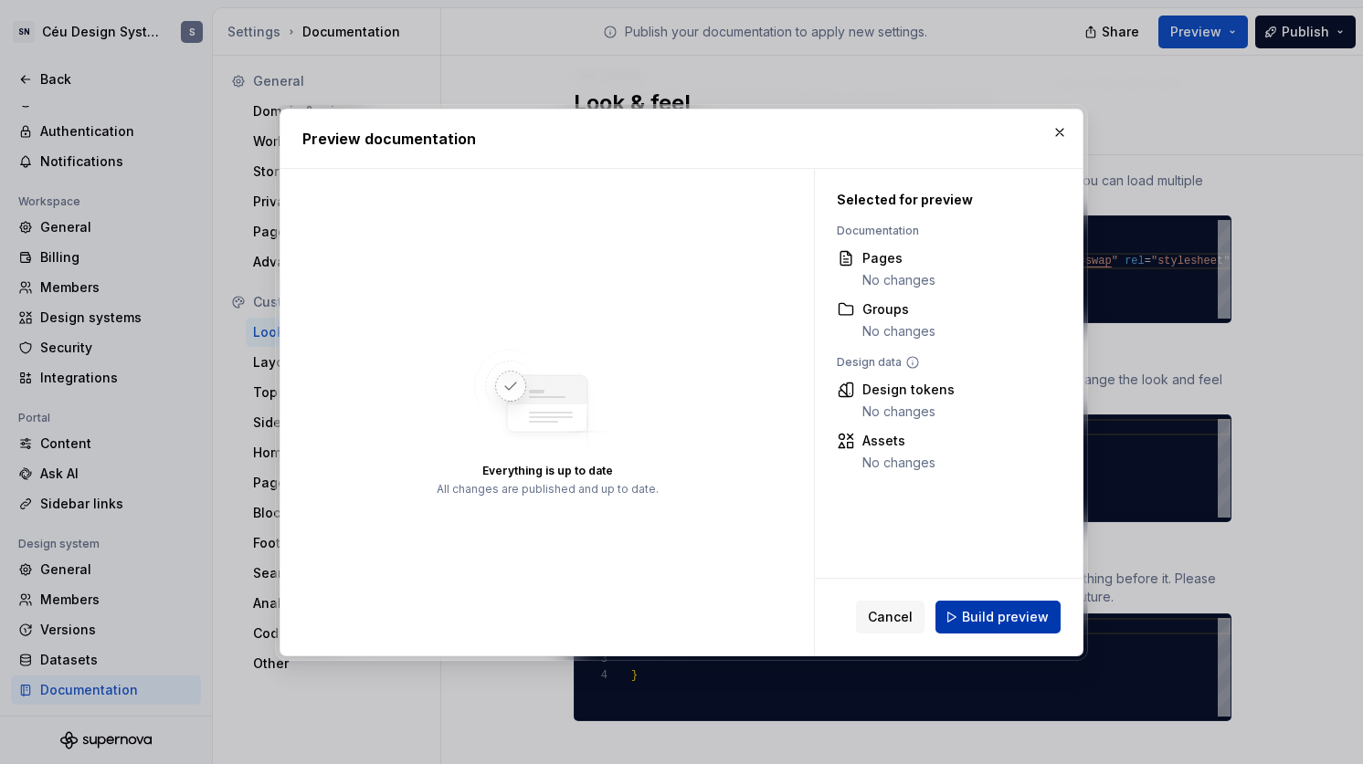
click at [995, 623] on span "Build preview" at bounding box center [1005, 617] width 87 height 18
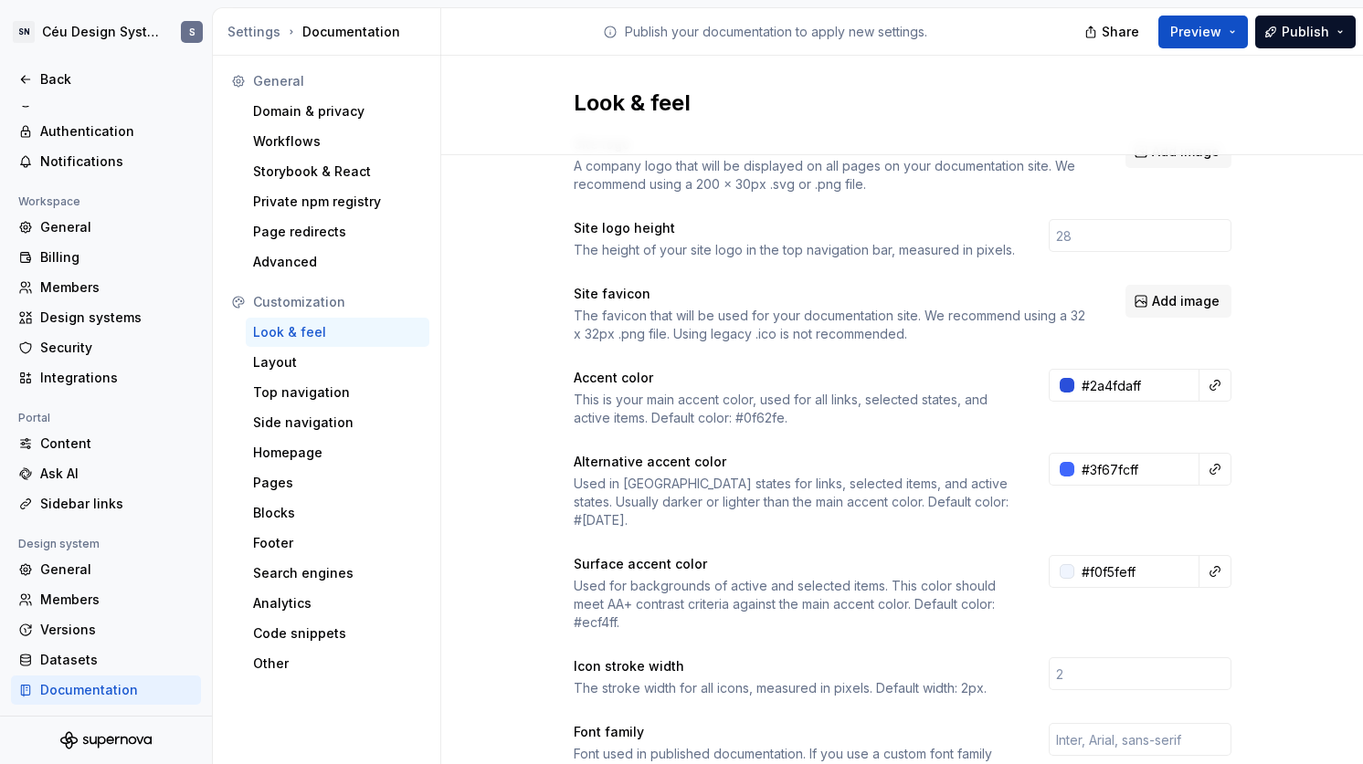
scroll to position [0, 0]
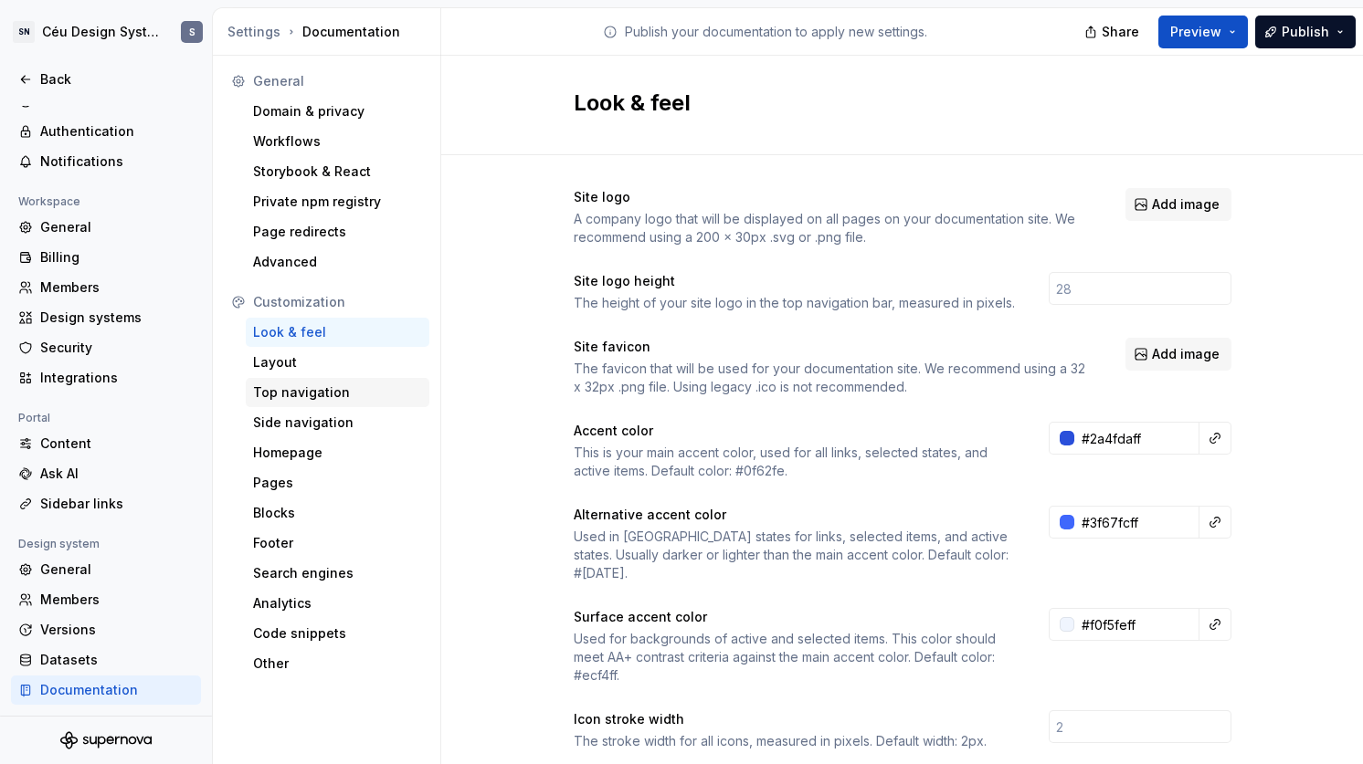
click at [313, 397] on div "Top navigation" at bounding box center [337, 393] width 169 height 18
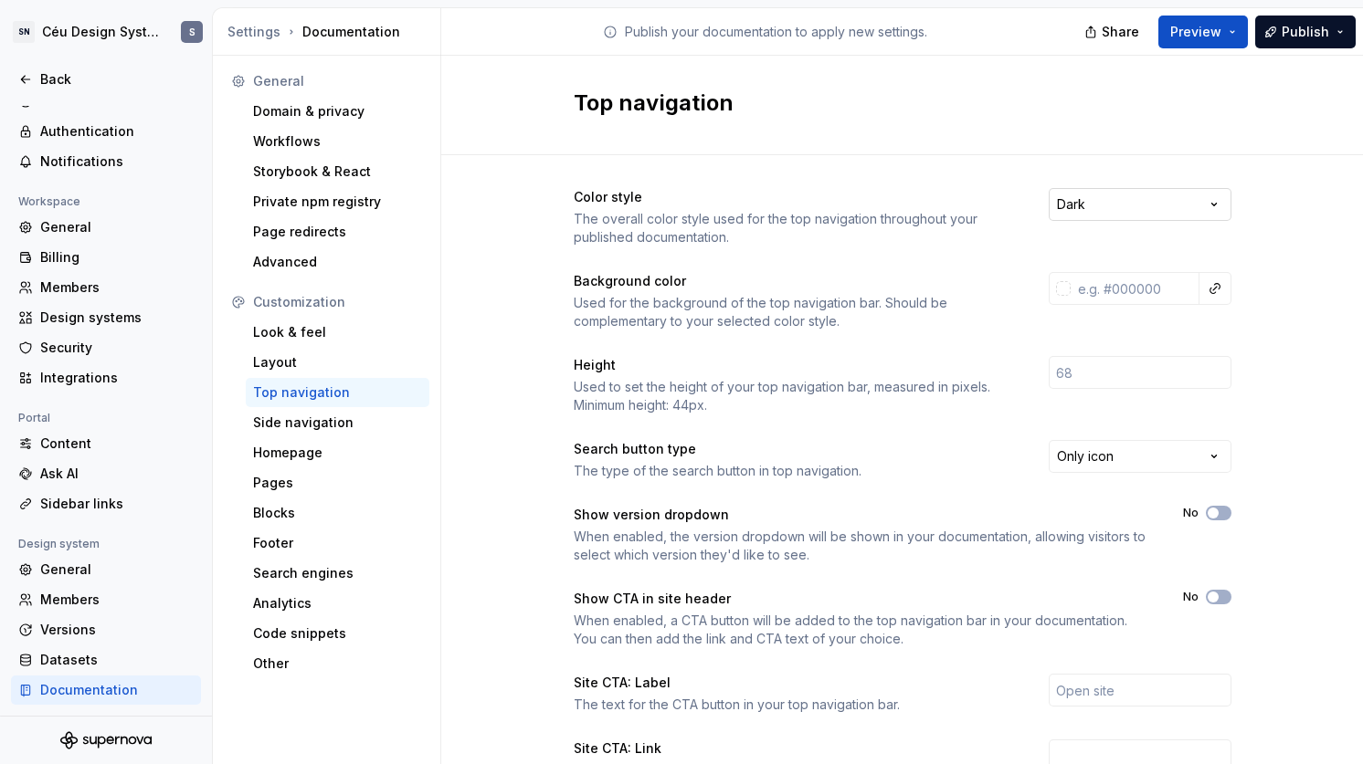
click at [1122, 199] on html "SN Céu Design System S Back Account Profile Authentication Notifications Worksp…" at bounding box center [681, 382] width 1363 height 764
click at [1119, 461] on html "SN Céu Design System S Back Account Profile Authentication Notifications Worksp…" at bounding box center [681, 382] width 1363 height 764
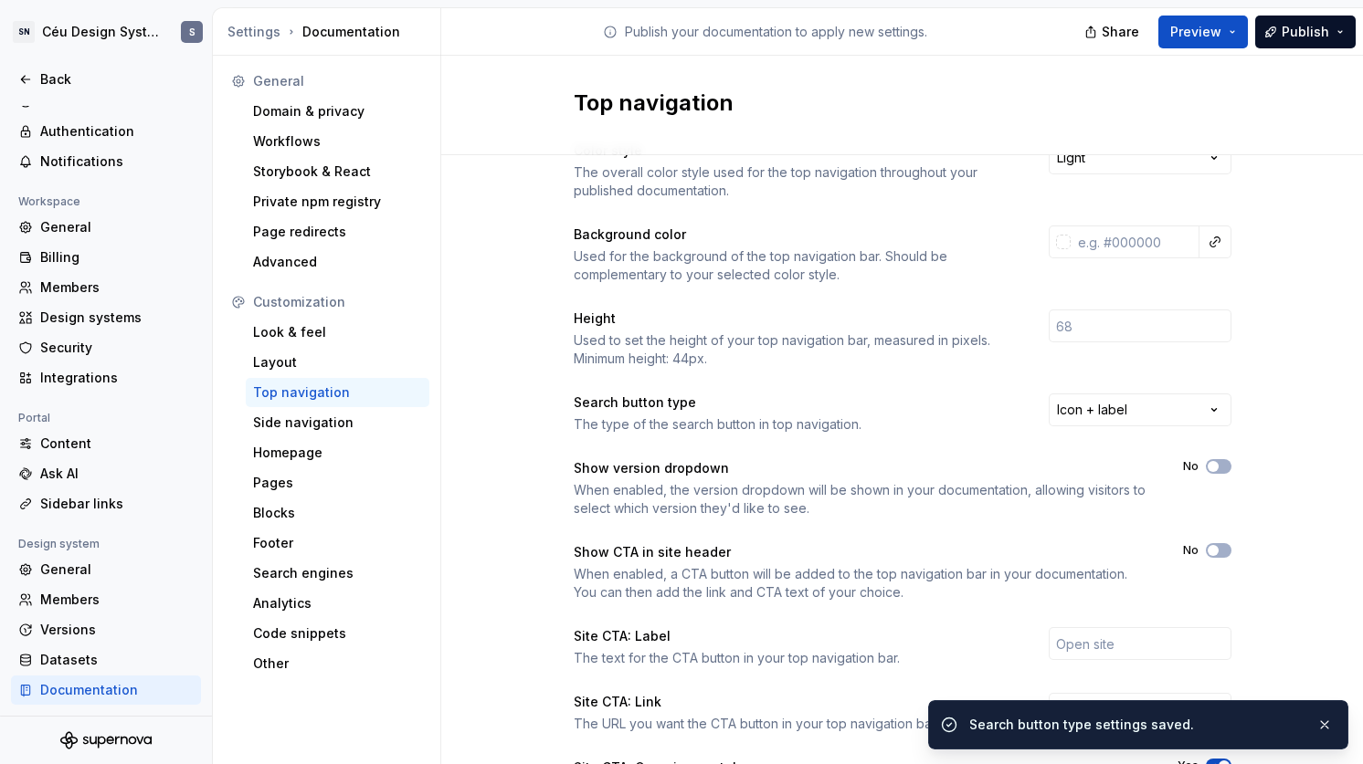
scroll to position [58, 0]
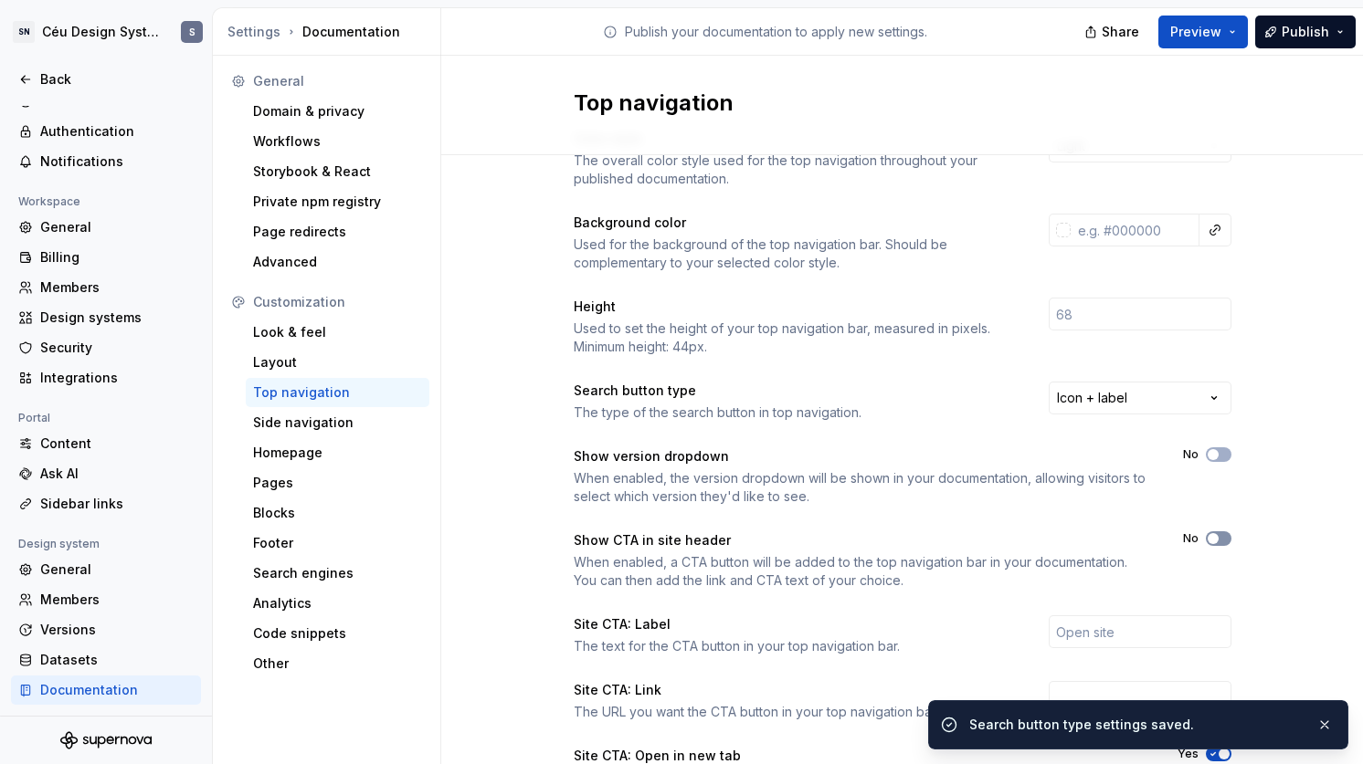
click at [1209, 544] on button "No" at bounding box center [1219, 539] width 26 height 15
click at [1218, 541] on span "button" at bounding box center [1223, 538] width 11 height 11
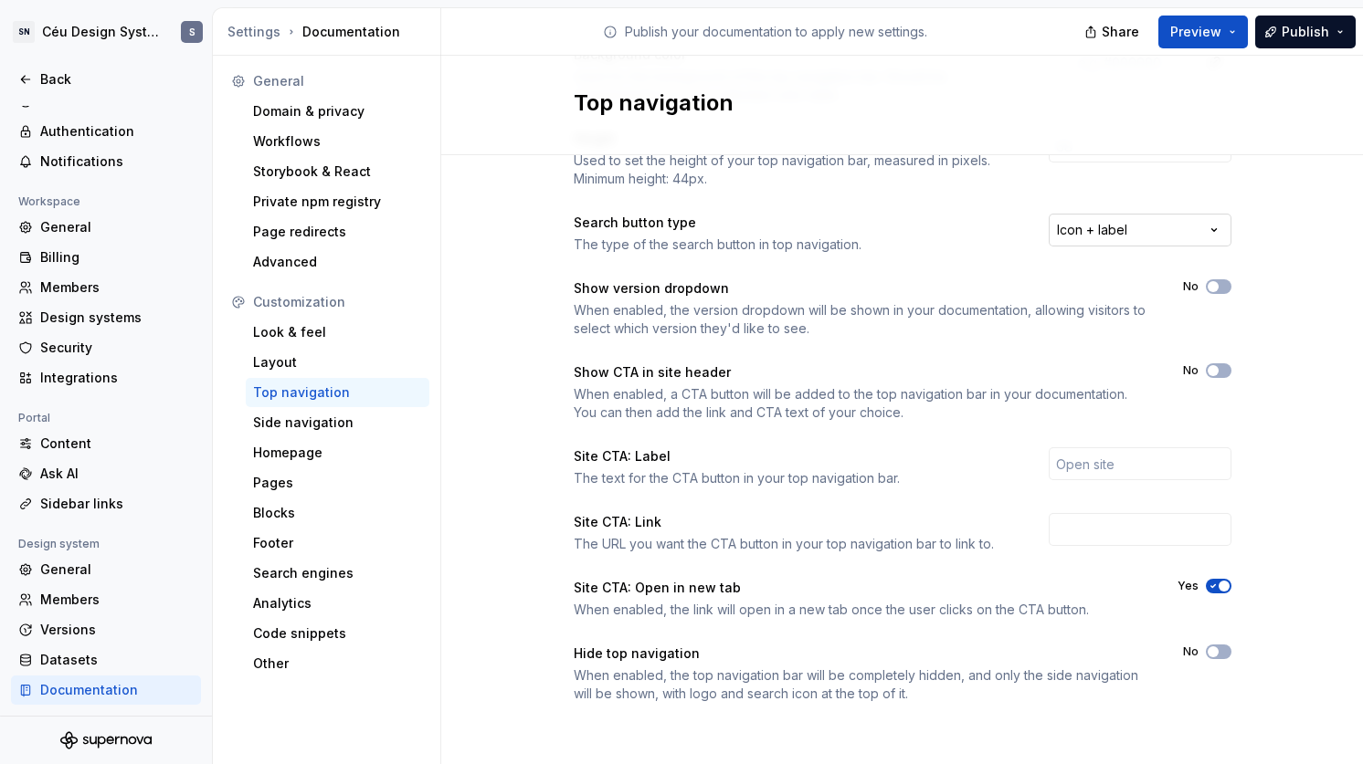
scroll to position [0, 0]
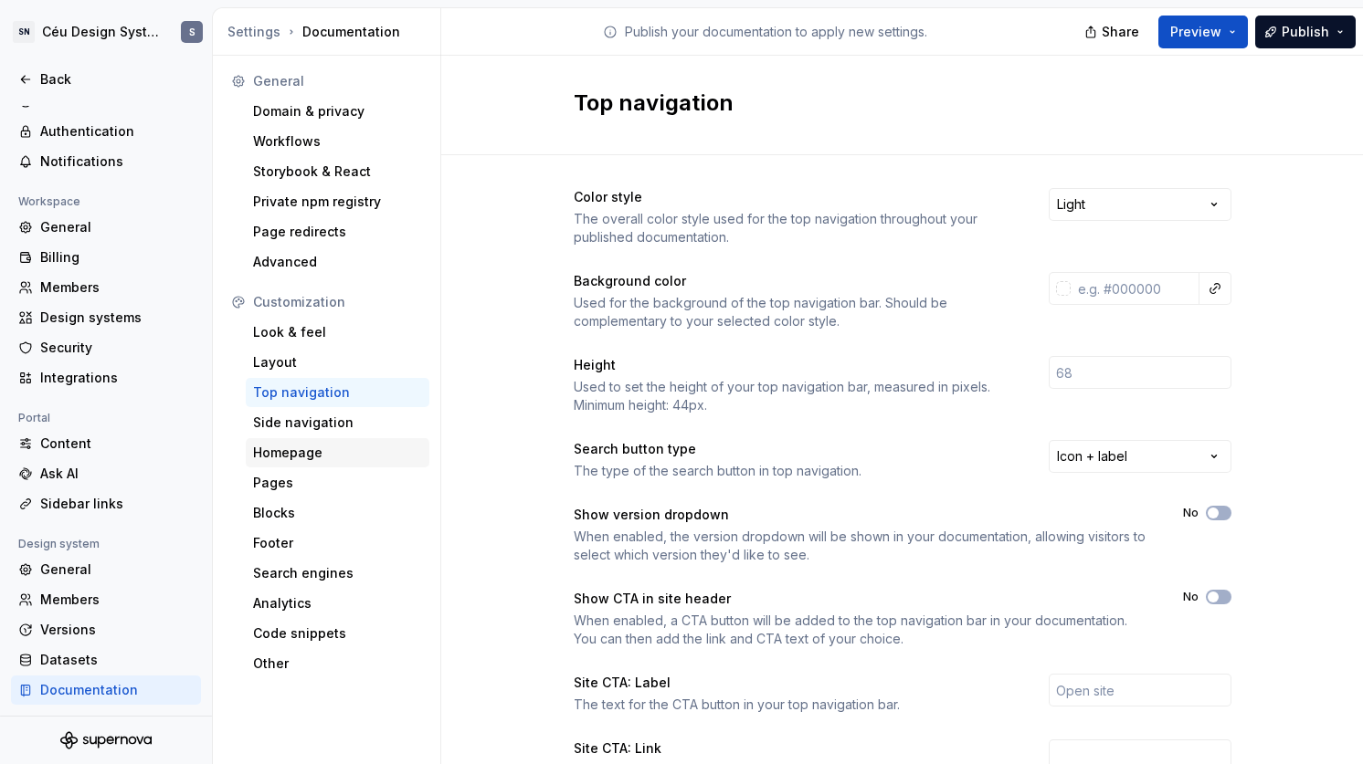
click at [310, 461] on div "Homepage" at bounding box center [337, 453] width 169 height 18
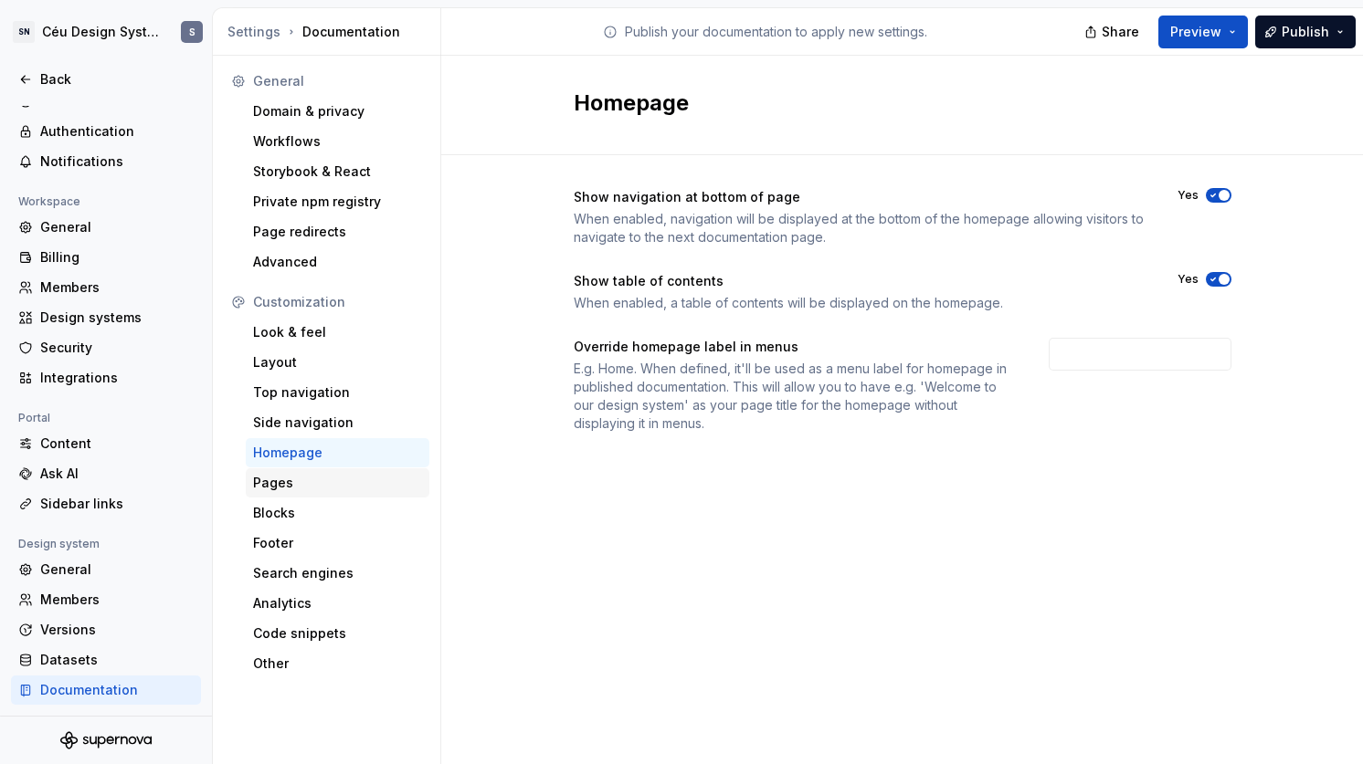
click at [322, 483] on div "Pages" at bounding box center [337, 483] width 169 height 18
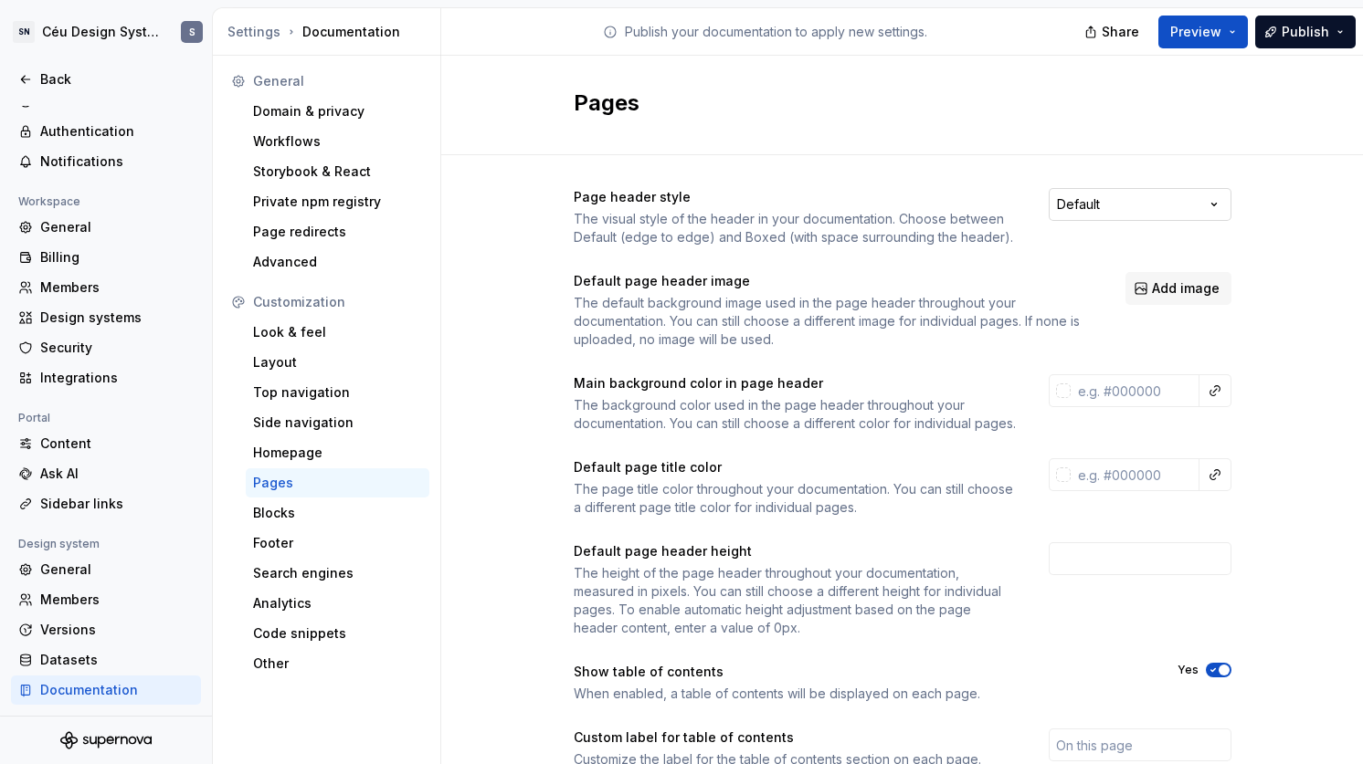
click at [1135, 218] on html "SN Céu Design System S Back Account Profile Authentication Notifications Worksp…" at bounding box center [681, 382] width 1363 height 764
click at [1264, 199] on html "SN Céu Design System S Back Account Profile Authentication Notifications Worksp…" at bounding box center [681, 382] width 1363 height 764
click at [1128, 392] on input "text" at bounding box center [1134, 390] width 129 height 33
paste input "F0F5FE"
click at [1257, 423] on div "Page header style The visual style of the header in your documentation. Choose …" at bounding box center [902, 571] width 922 height 833
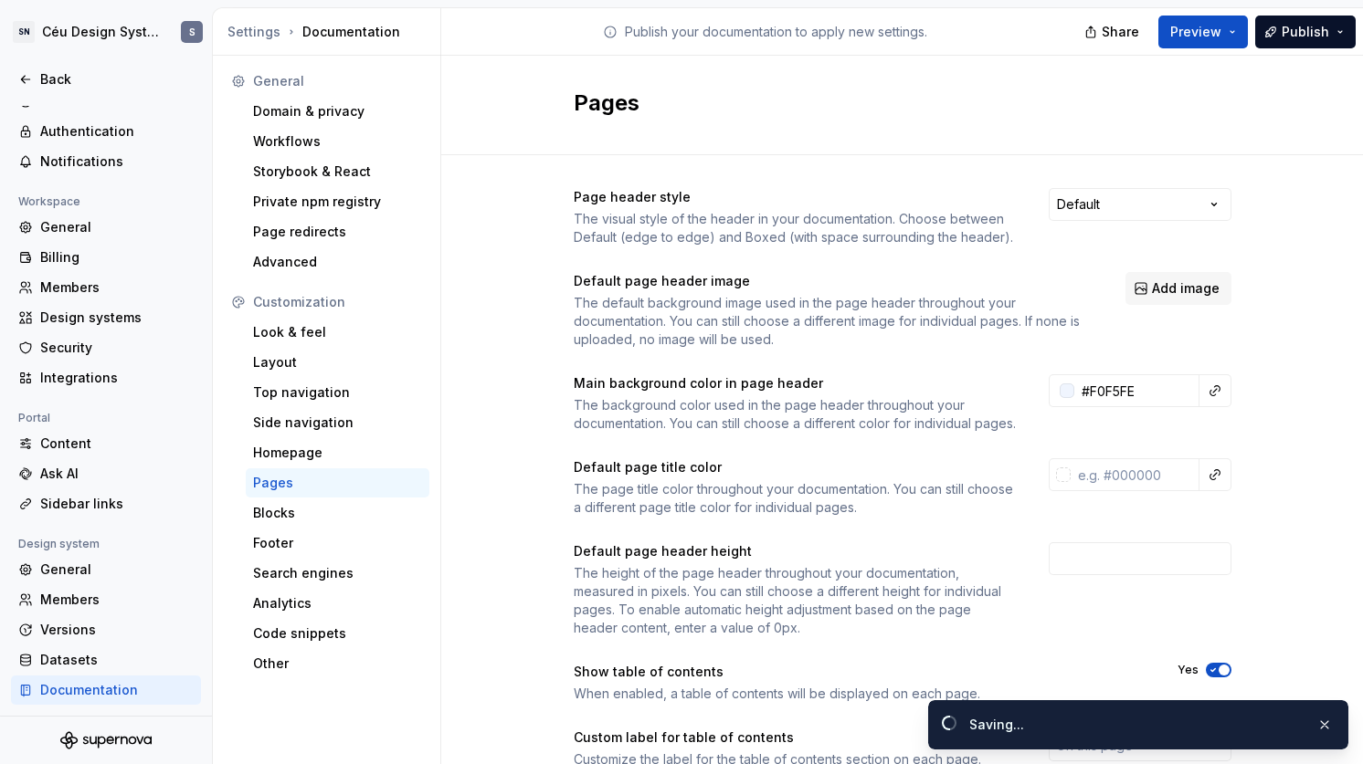
type input "#f0f5feff"
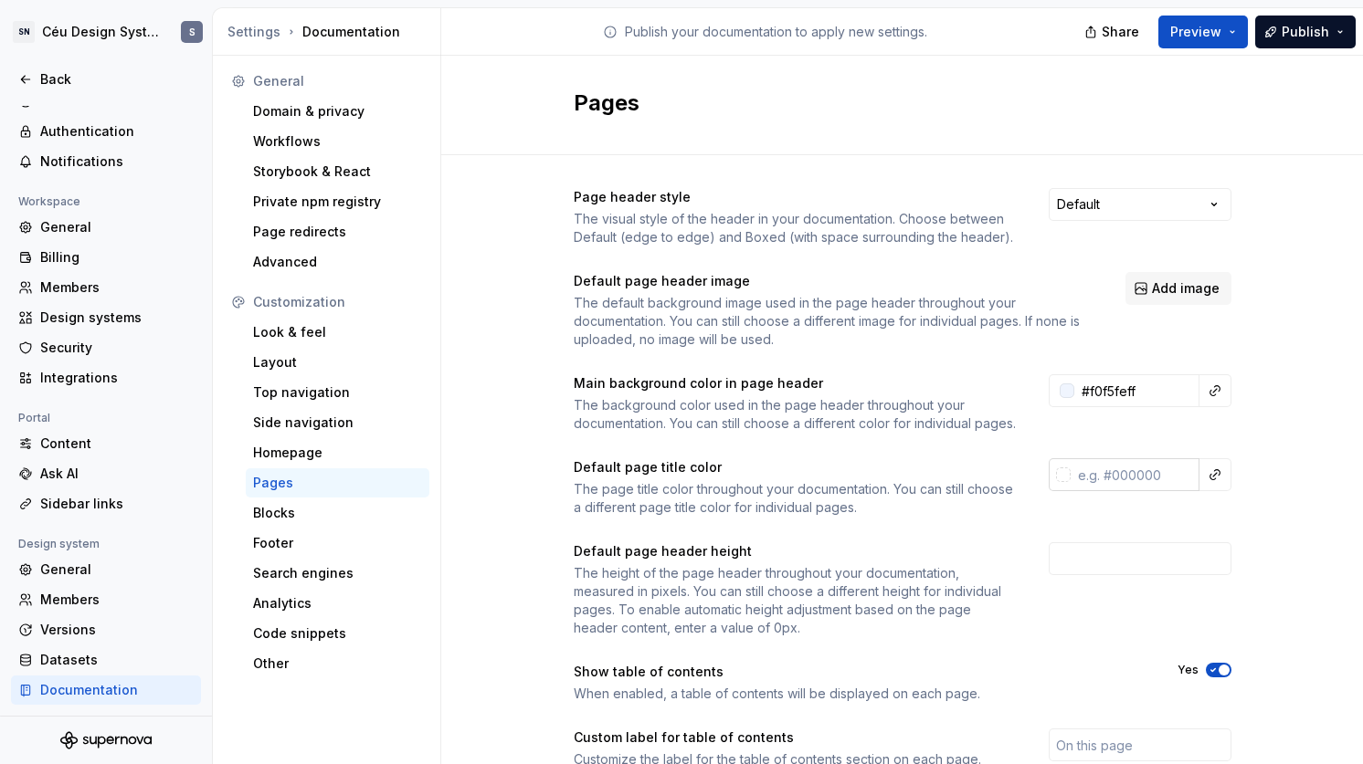
click at [1074, 491] on input "text" at bounding box center [1134, 475] width 129 height 33
click at [1125, 491] on input "text" at bounding box center [1134, 475] width 129 height 33
paste input "1B244B"
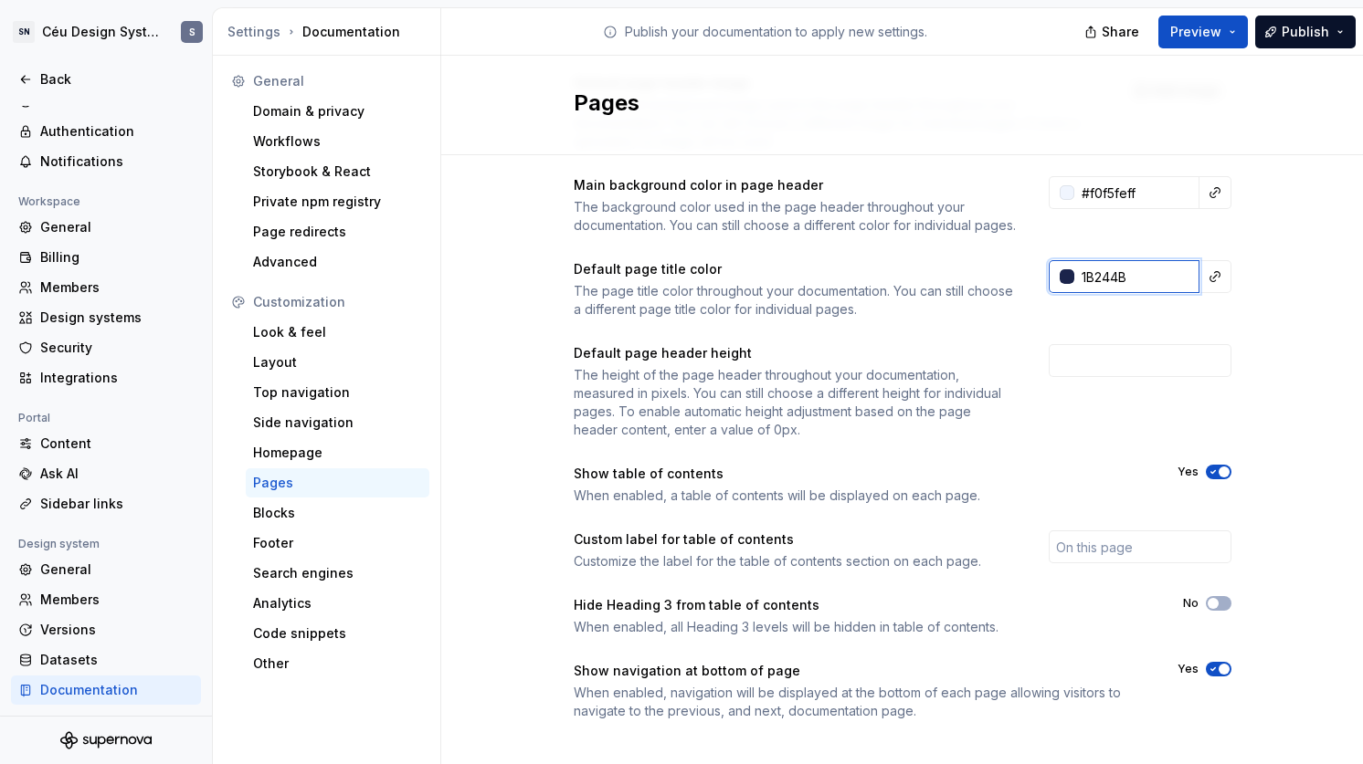
scroll to position [234, 0]
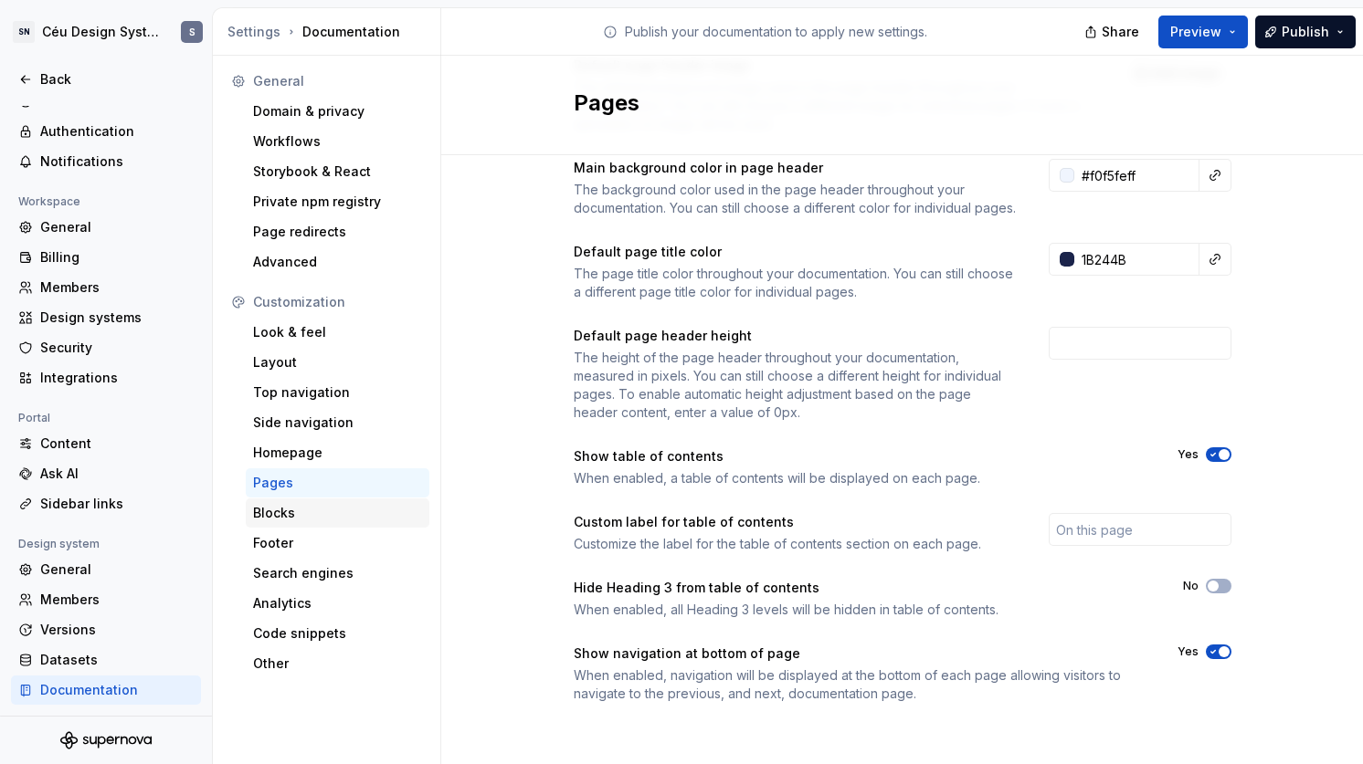
type input "#1B244B"
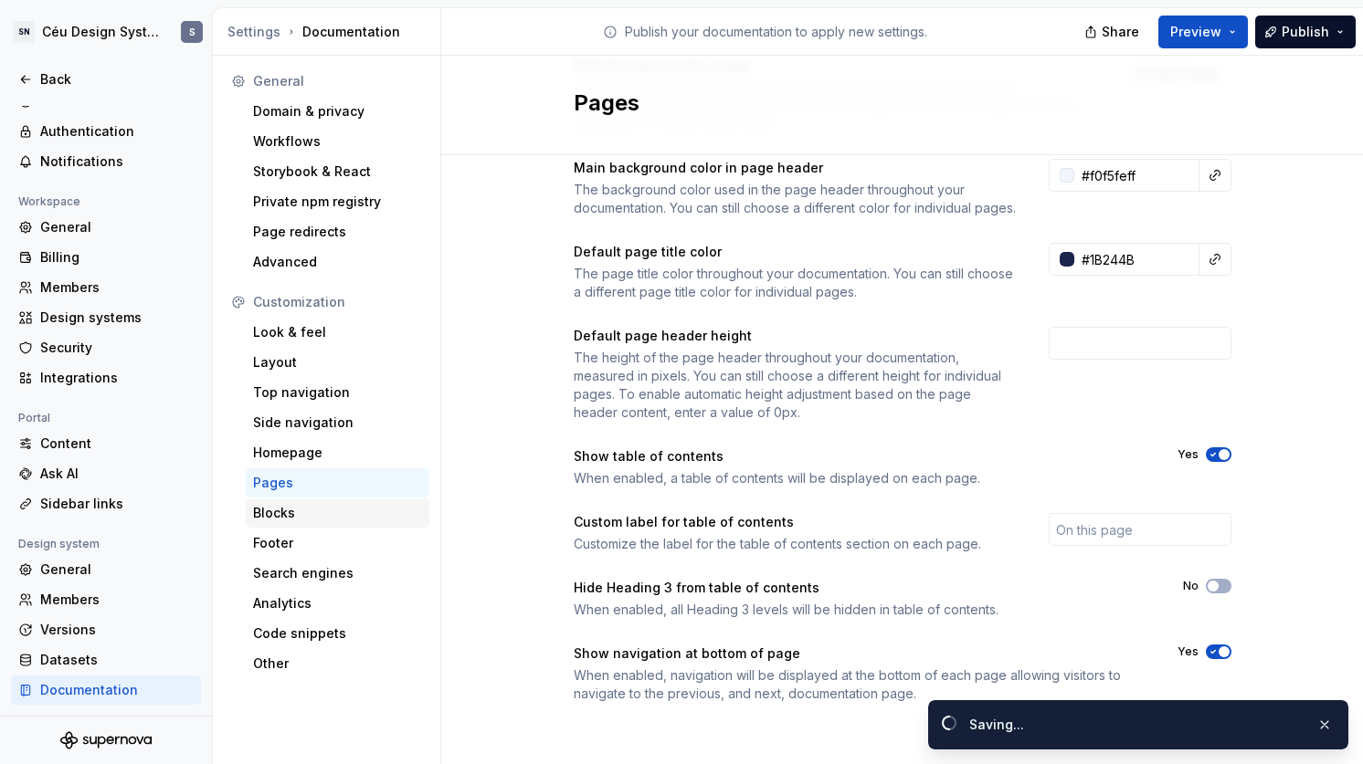
click at [290, 513] on div "Blocks" at bounding box center [337, 513] width 169 height 18
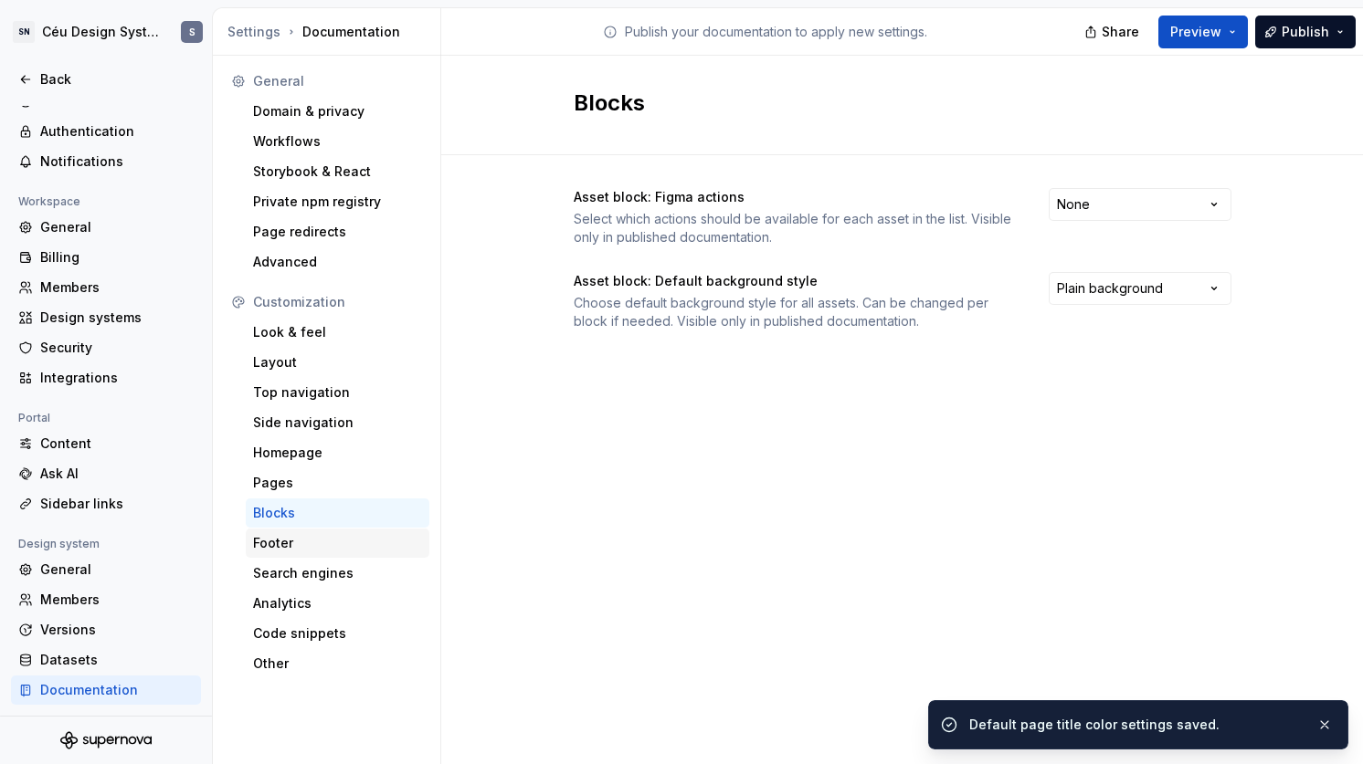
click at [309, 548] on div "Footer" at bounding box center [337, 543] width 169 height 18
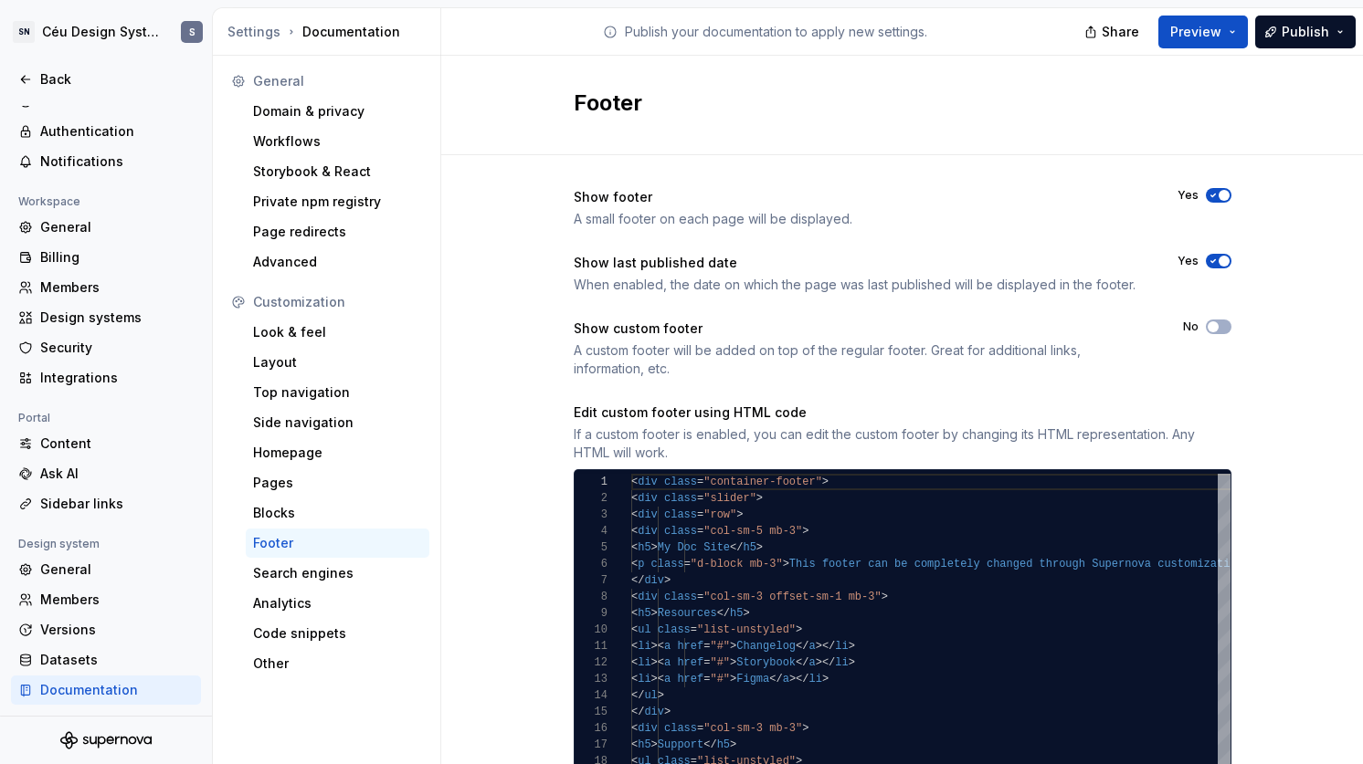
click at [1209, 334] on div "Show custom footer A custom footer will be added on top of the regular footer. …" at bounding box center [903, 349] width 658 height 58
click at [1208, 328] on span "button" at bounding box center [1212, 327] width 11 height 11
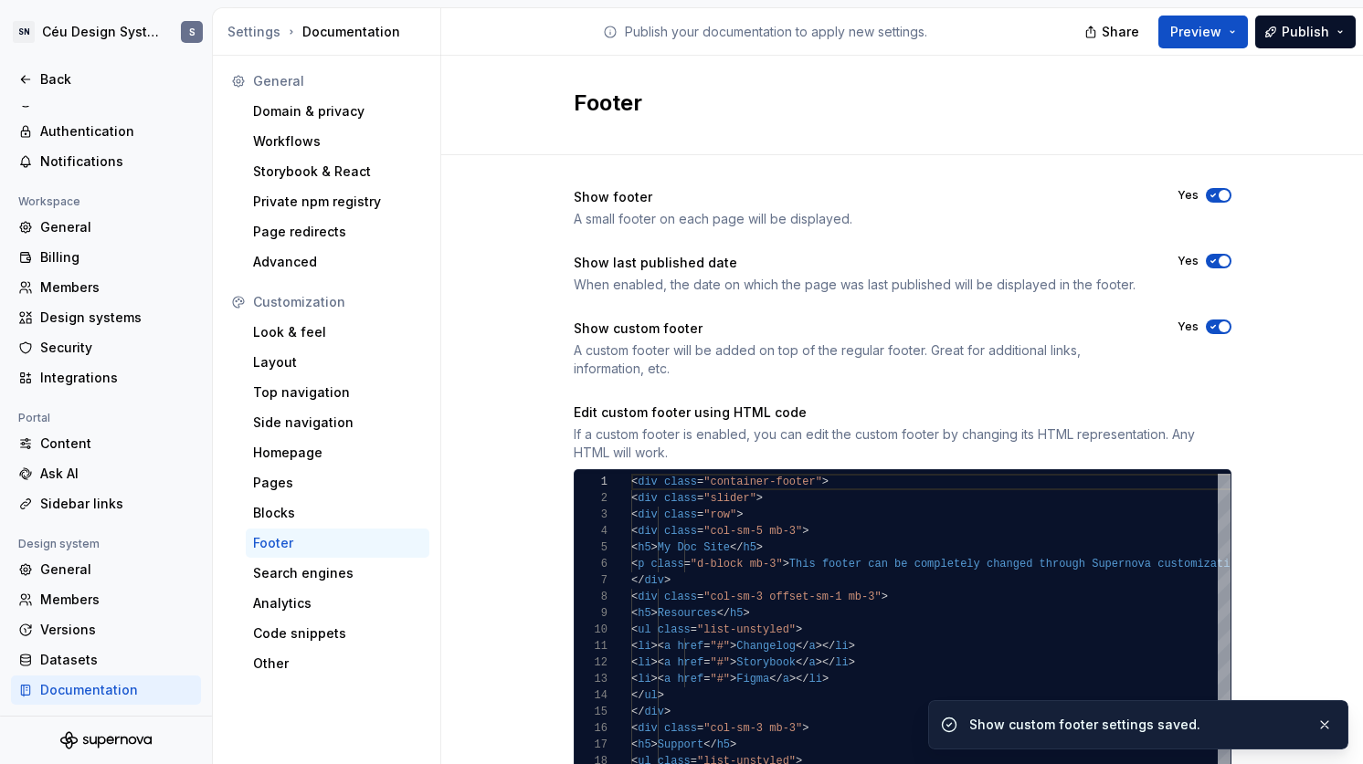
click at [1208, 328] on icon "button" at bounding box center [1213, 327] width 15 height 11
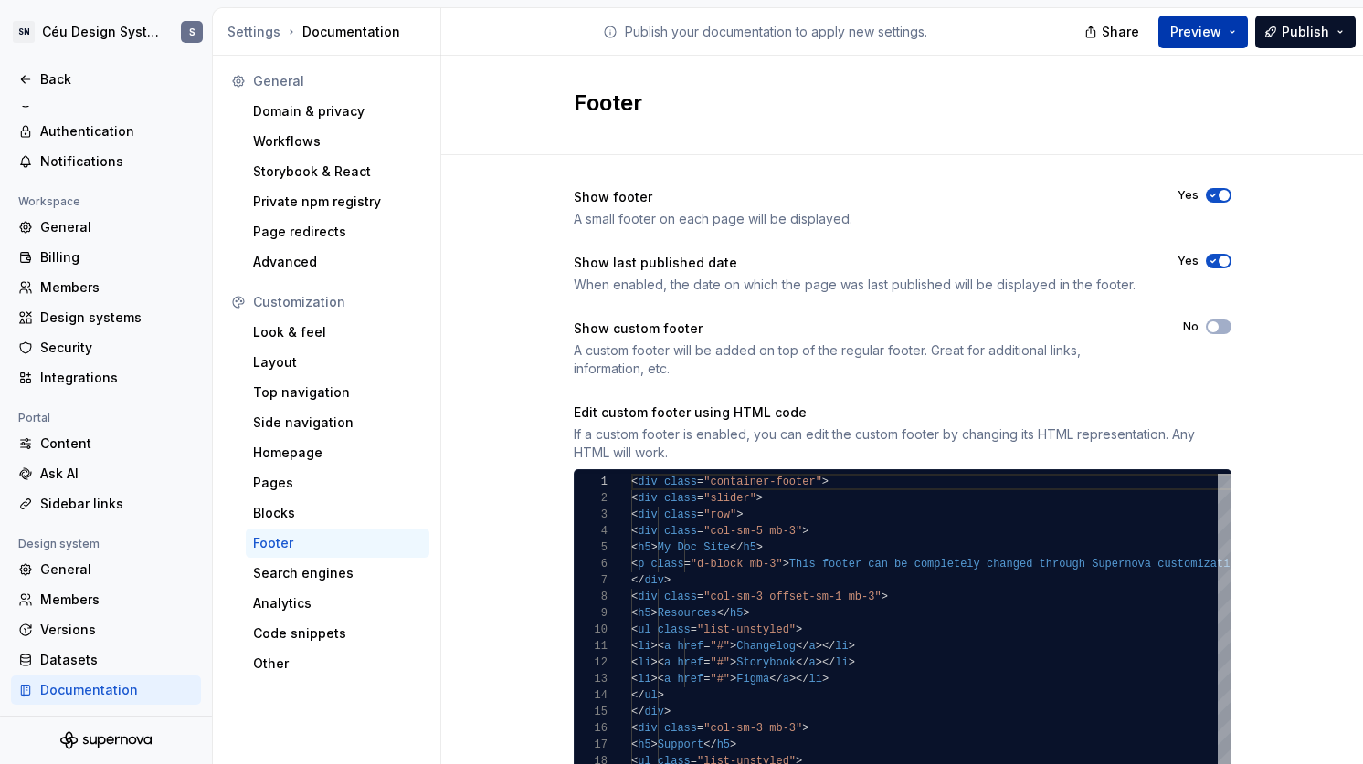
click at [1192, 41] on button "Preview" at bounding box center [1203, 32] width 90 height 33
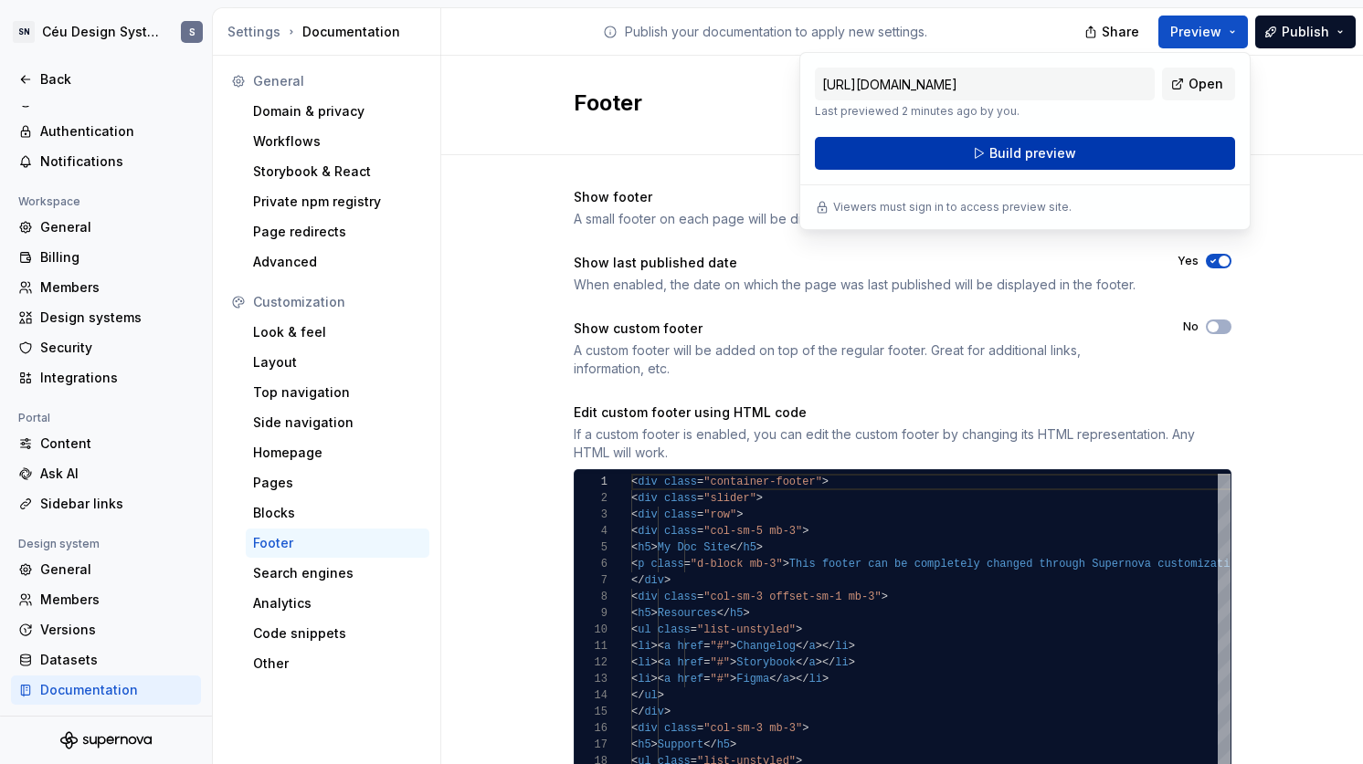
click at [1022, 149] on span "Build preview" at bounding box center [1032, 153] width 87 height 18
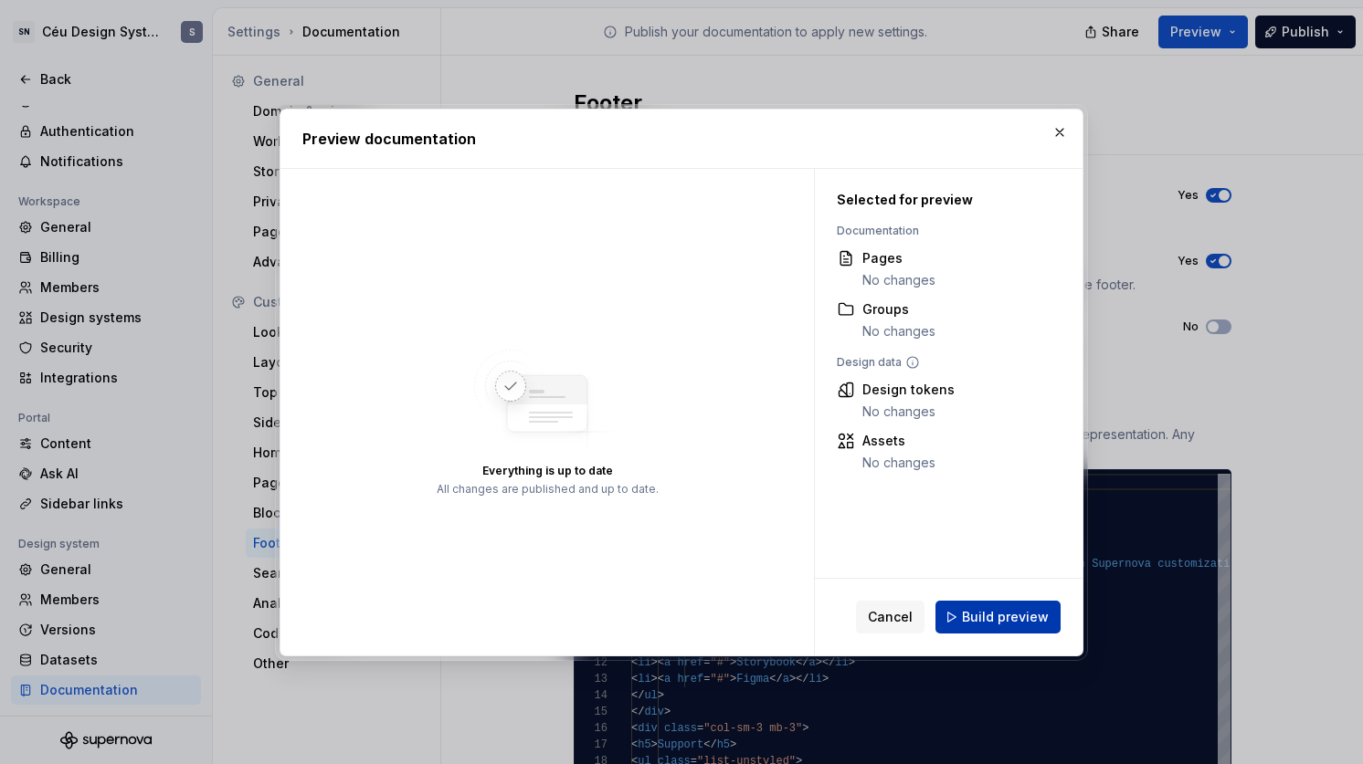
click at [997, 617] on span "Build preview" at bounding box center [1005, 617] width 87 height 18
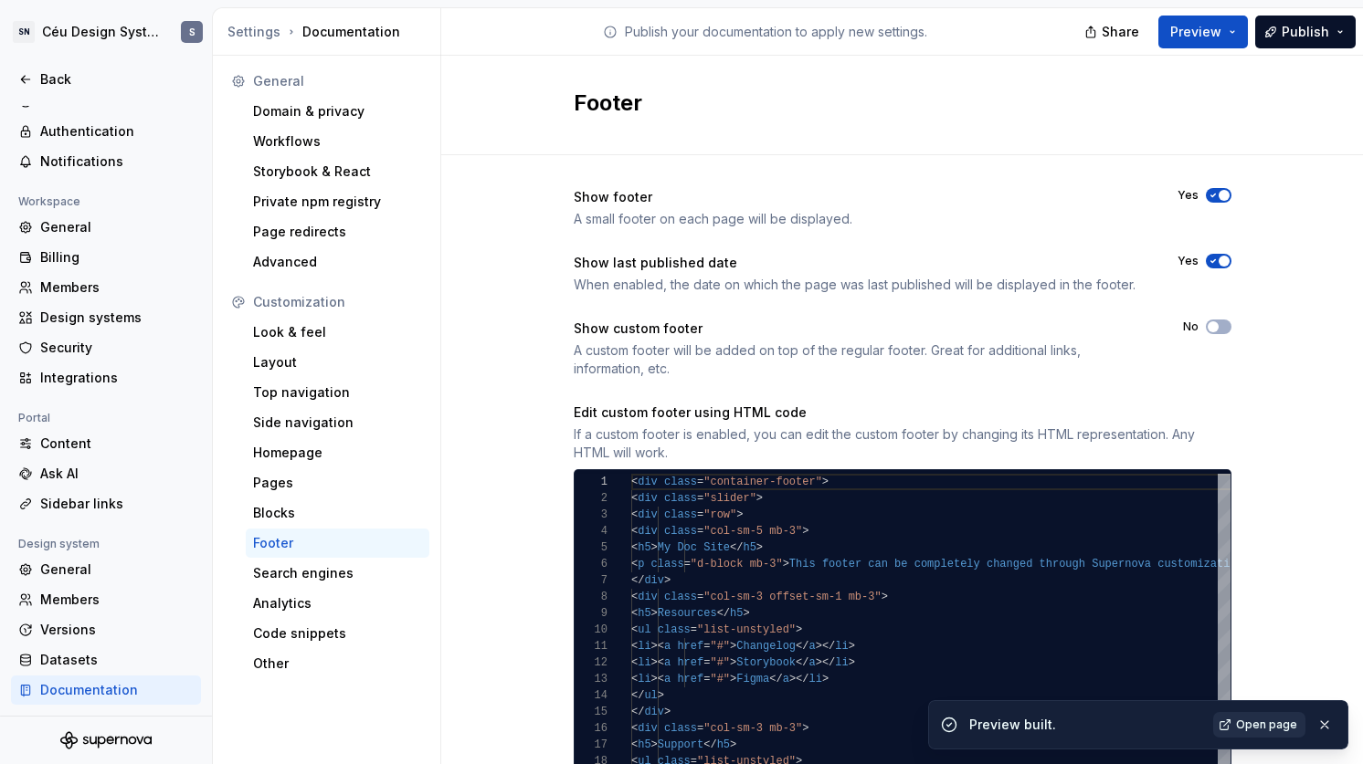
click at [1291, 725] on span "Open page" at bounding box center [1266, 725] width 61 height 15
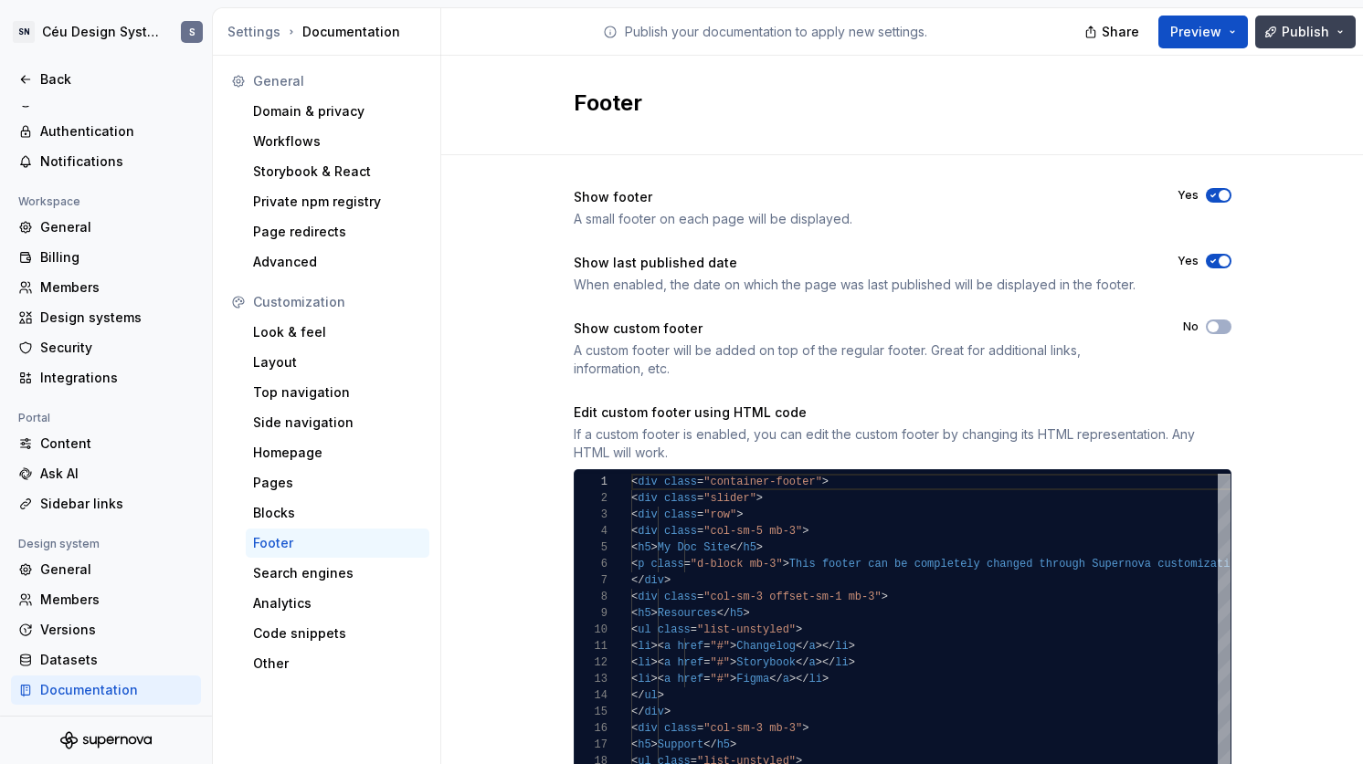
click at [1324, 31] on span "Publish" at bounding box center [1304, 32] width 47 height 18
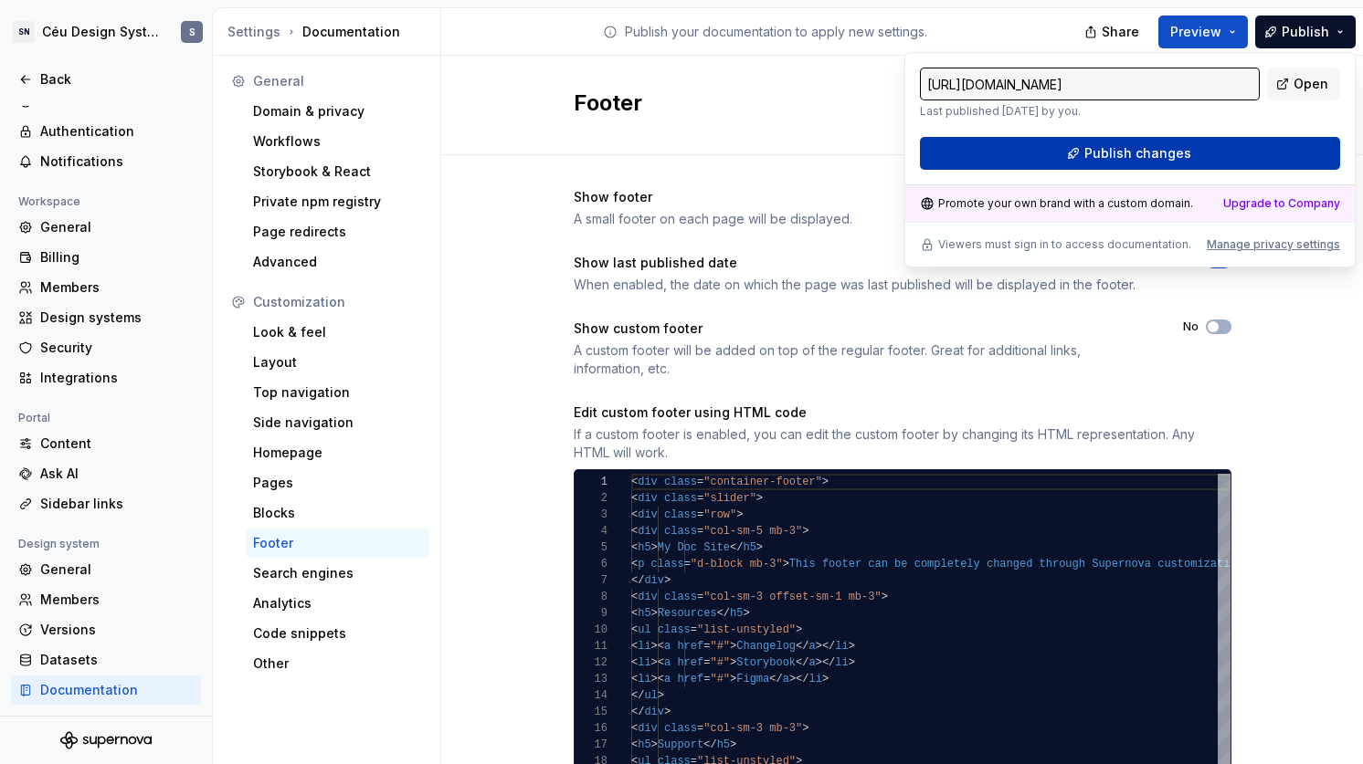
click at [1176, 155] on span "Publish changes" at bounding box center [1137, 153] width 107 height 18
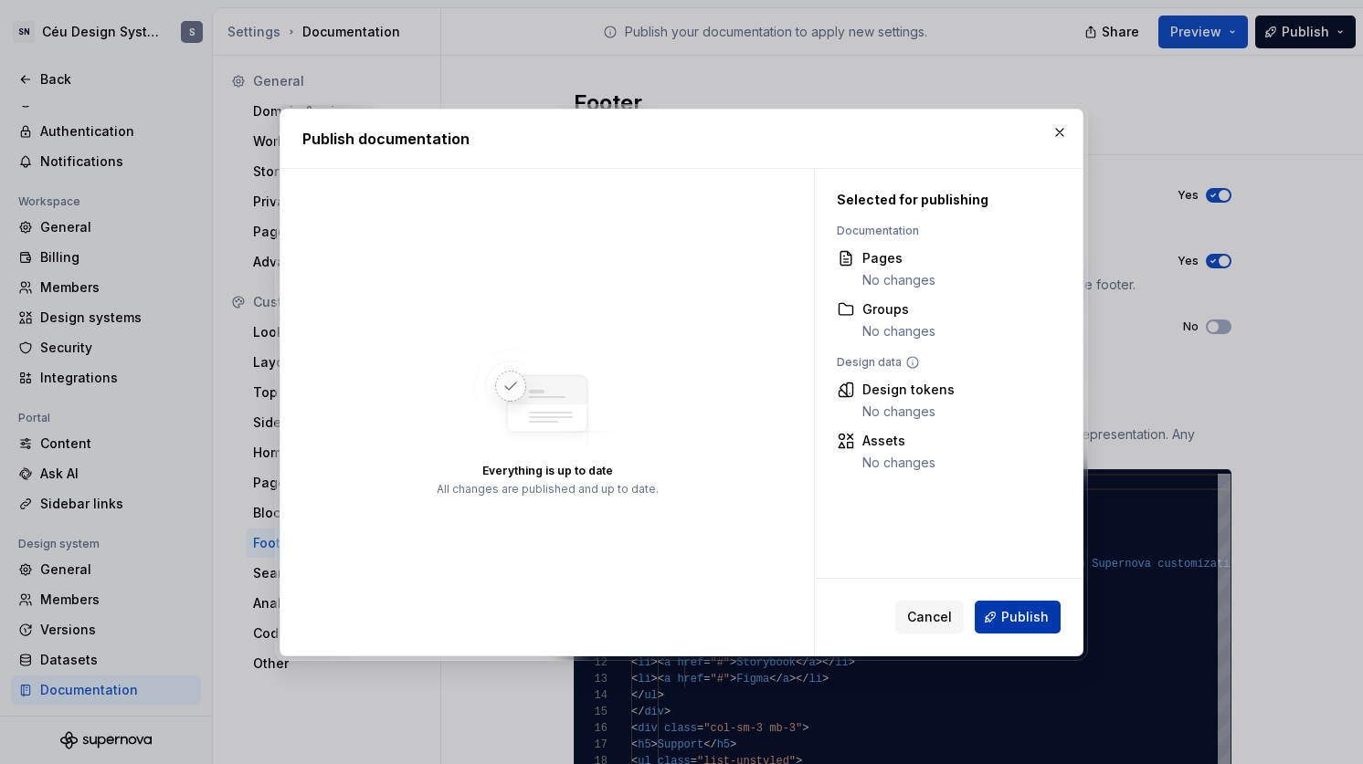
click at [1015, 610] on span "Publish" at bounding box center [1024, 617] width 47 height 18
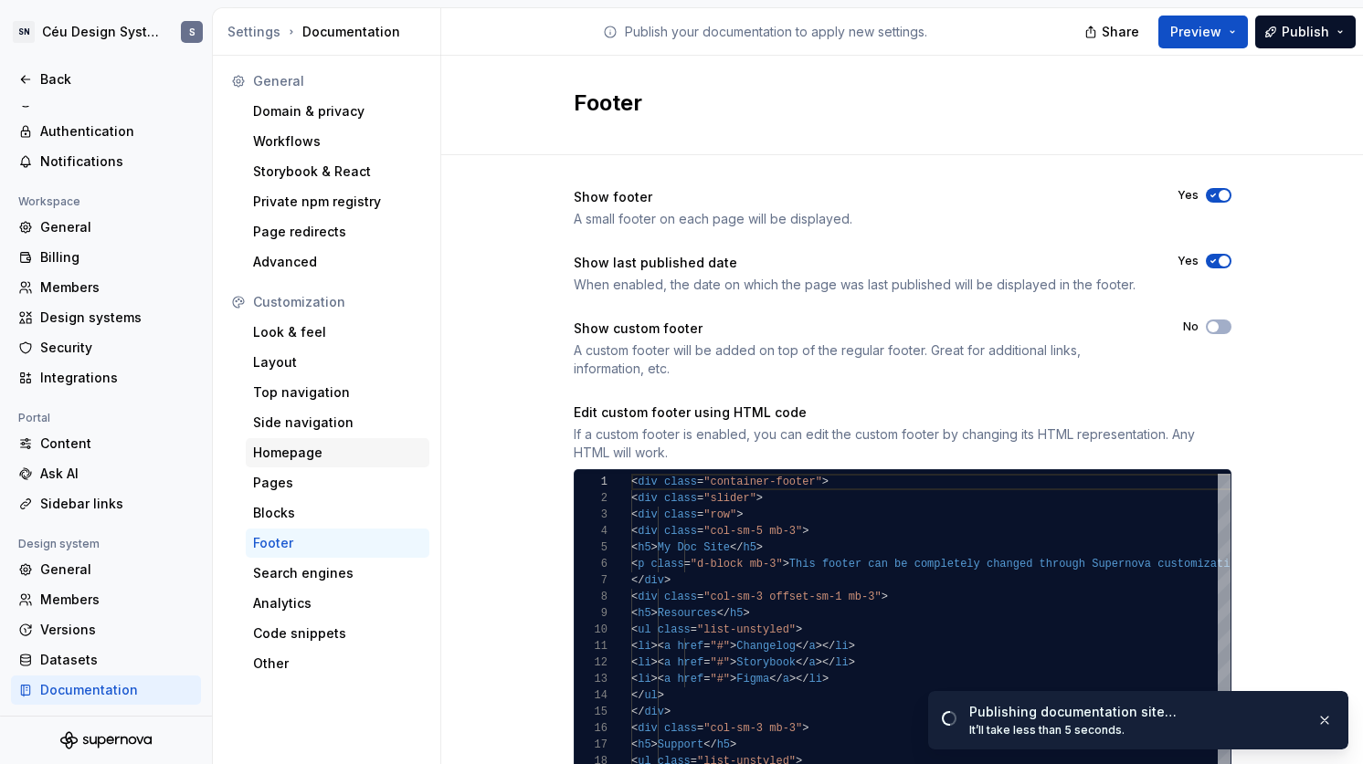
click at [294, 454] on div "Homepage" at bounding box center [337, 453] width 169 height 18
click at [299, 479] on div "Pages" at bounding box center [337, 483] width 169 height 18
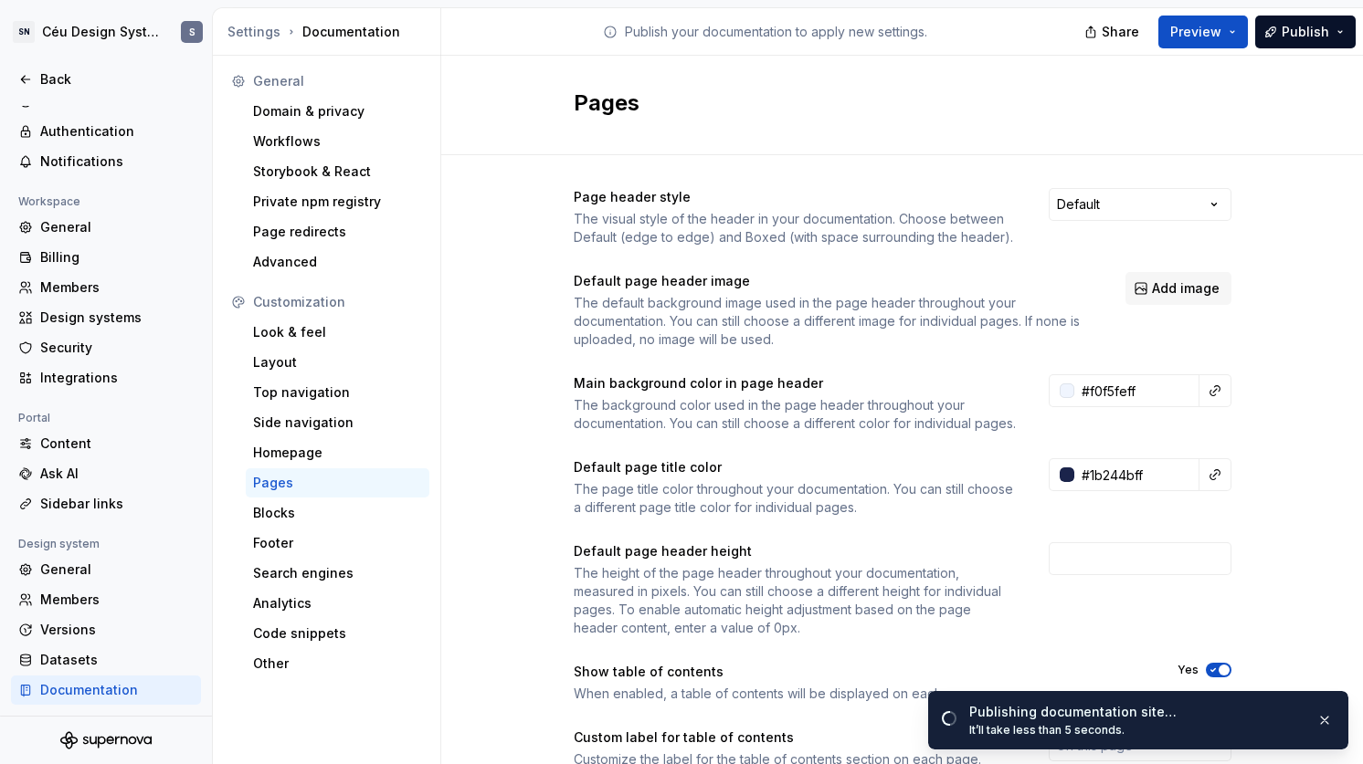
click at [304, 496] on div "Pages" at bounding box center [338, 483] width 184 height 29
click at [305, 513] on div "Blocks" at bounding box center [337, 513] width 169 height 18
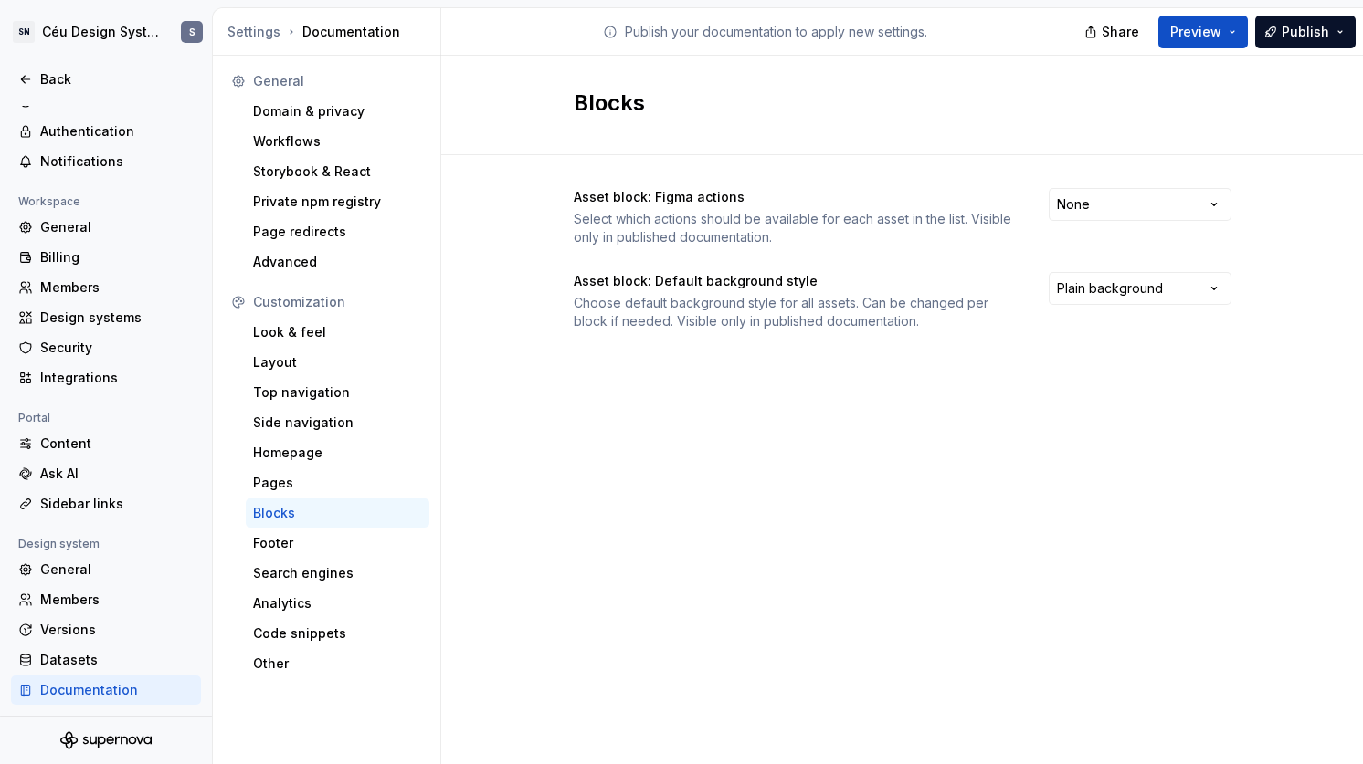
click at [1196, 264] on div "Asset block: Figma actions Select which actions should be available for each as…" at bounding box center [903, 259] width 658 height 142
click at [1175, 281] on html "SN Céu Design System S Back Account Profile Authentication Notifications Worksp…" at bounding box center [681, 382] width 1363 height 764
click at [284, 476] on html "SN Céu Design System S Back Account Profile Authentication Notifications Worksp…" at bounding box center [681, 382] width 1363 height 764
click at [293, 480] on div "Pages" at bounding box center [337, 483] width 169 height 18
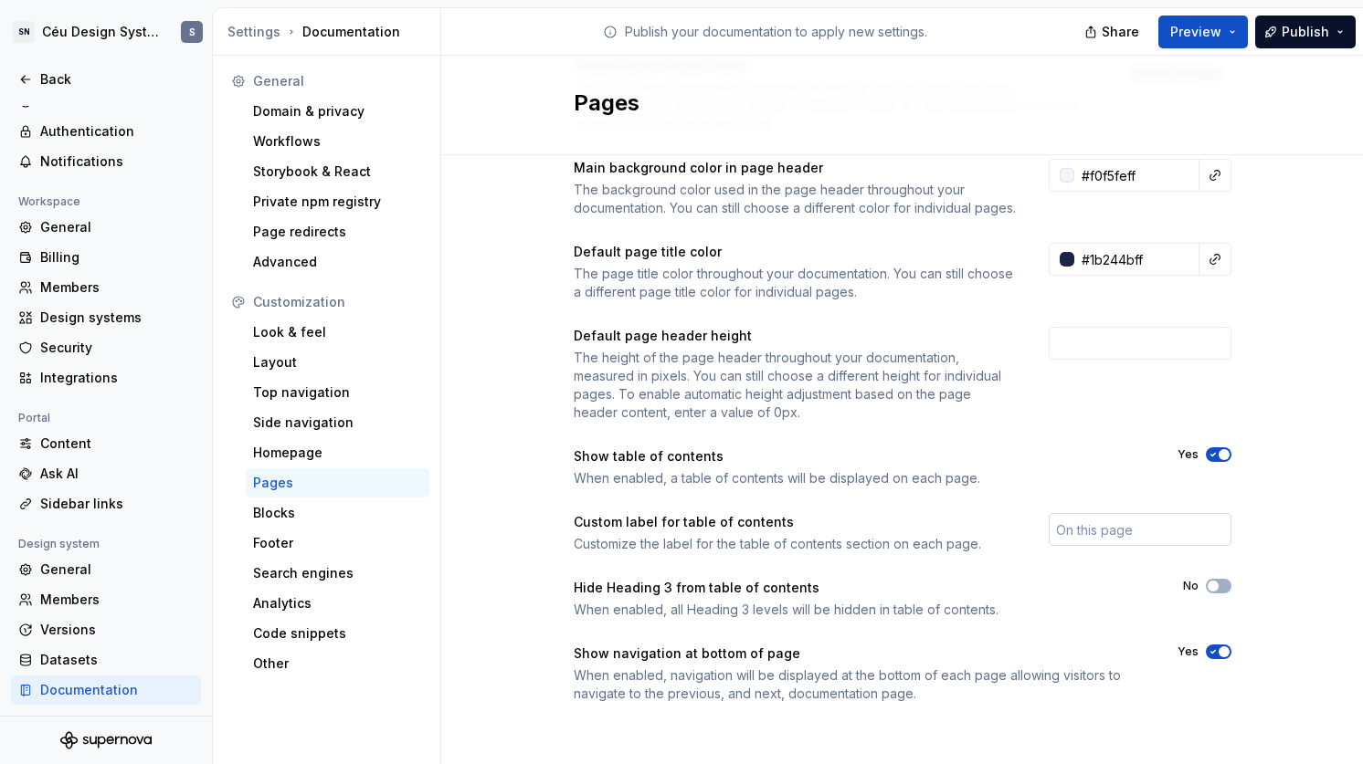
scroll to position [233, 0]
click at [318, 357] on div "Layout" at bounding box center [337, 362] width 169 height 18
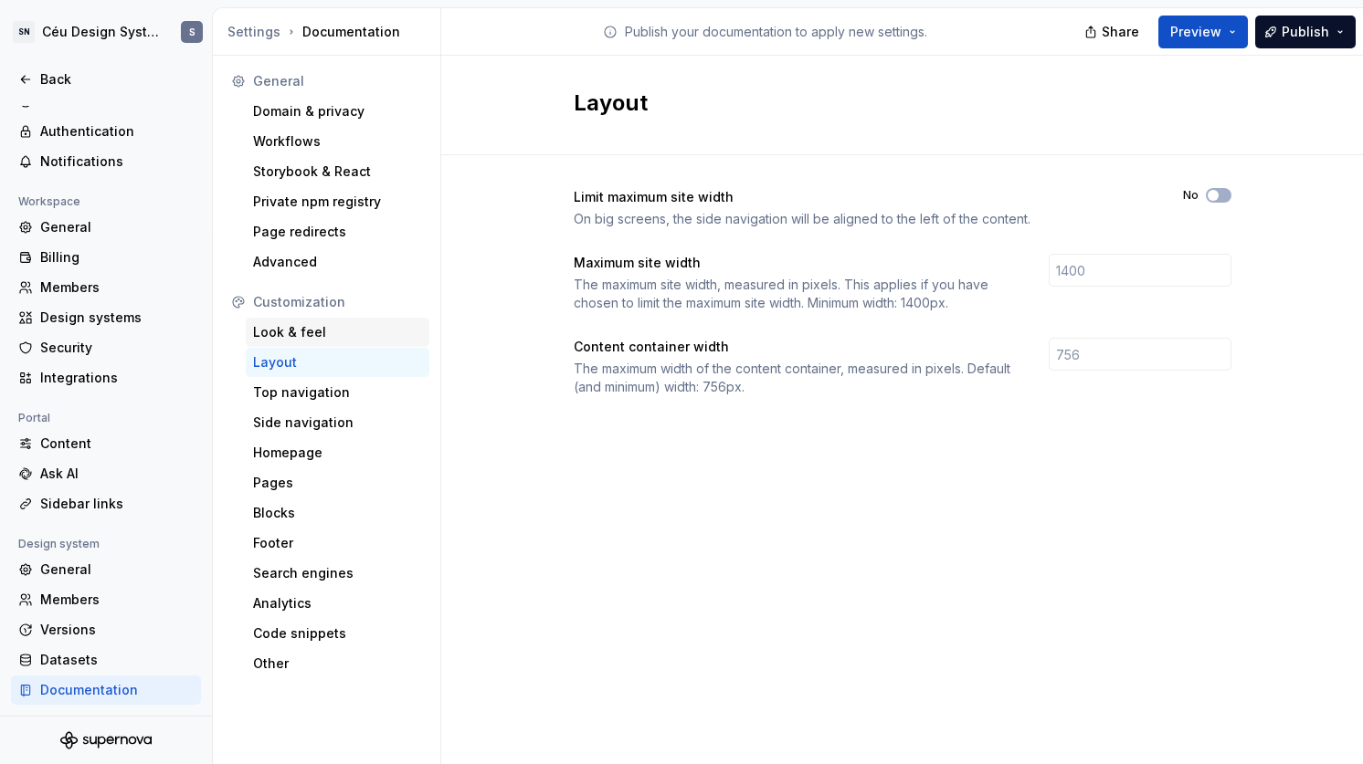
click at [323, 328] on div "Look & feel" at bounding box center [337, 332] width 169 height 18
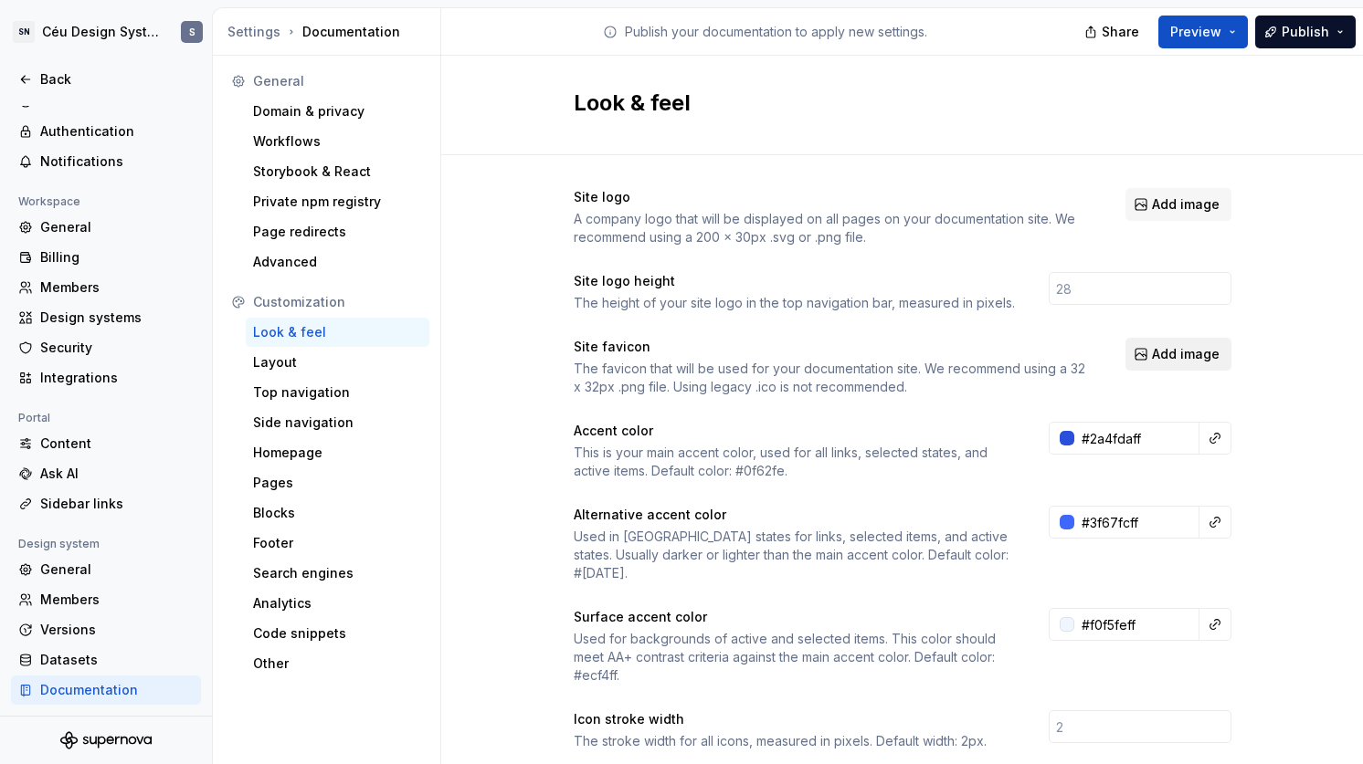
click at [1152, 359] on span "Add image" at bounding box center [1186, 354] width 68 height 18
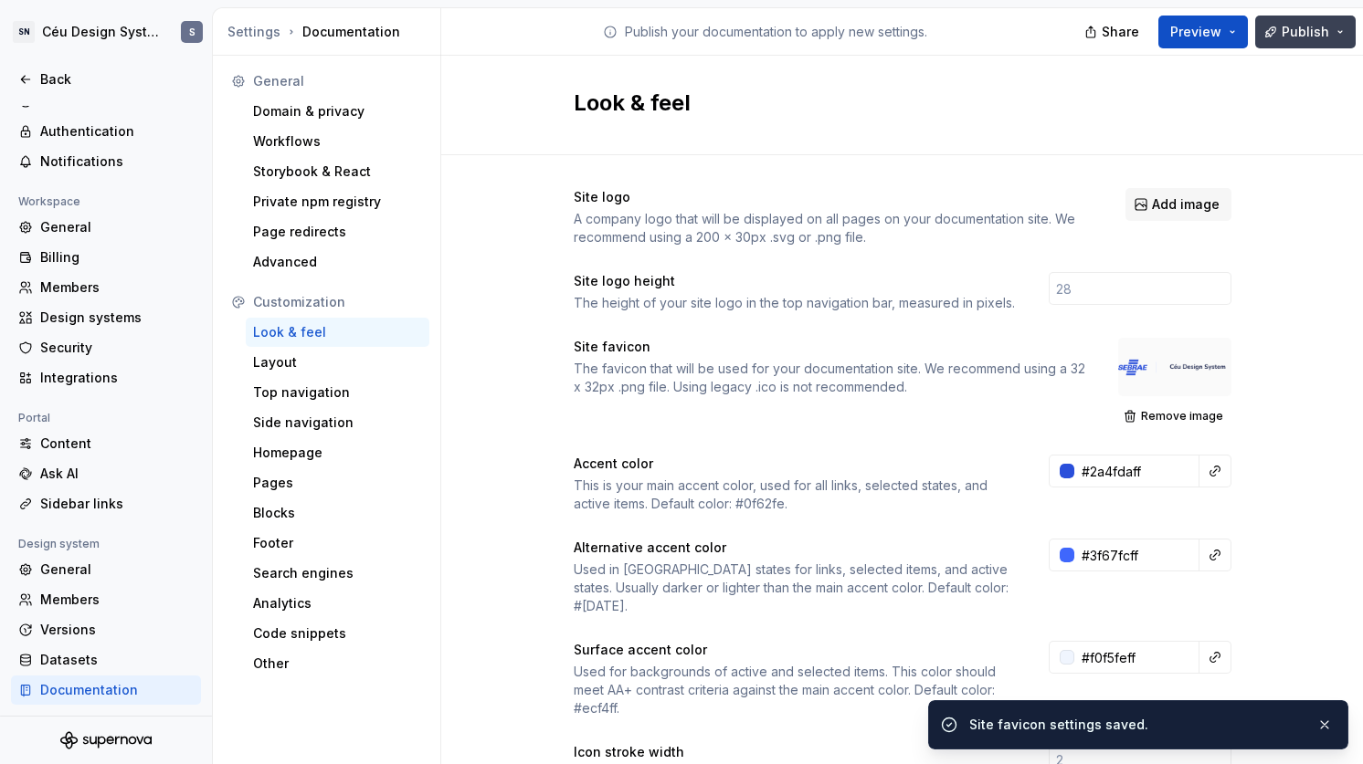
click at [1293, 30] on span "Publish" at bounding box center [1304, 32] width 47 height 18
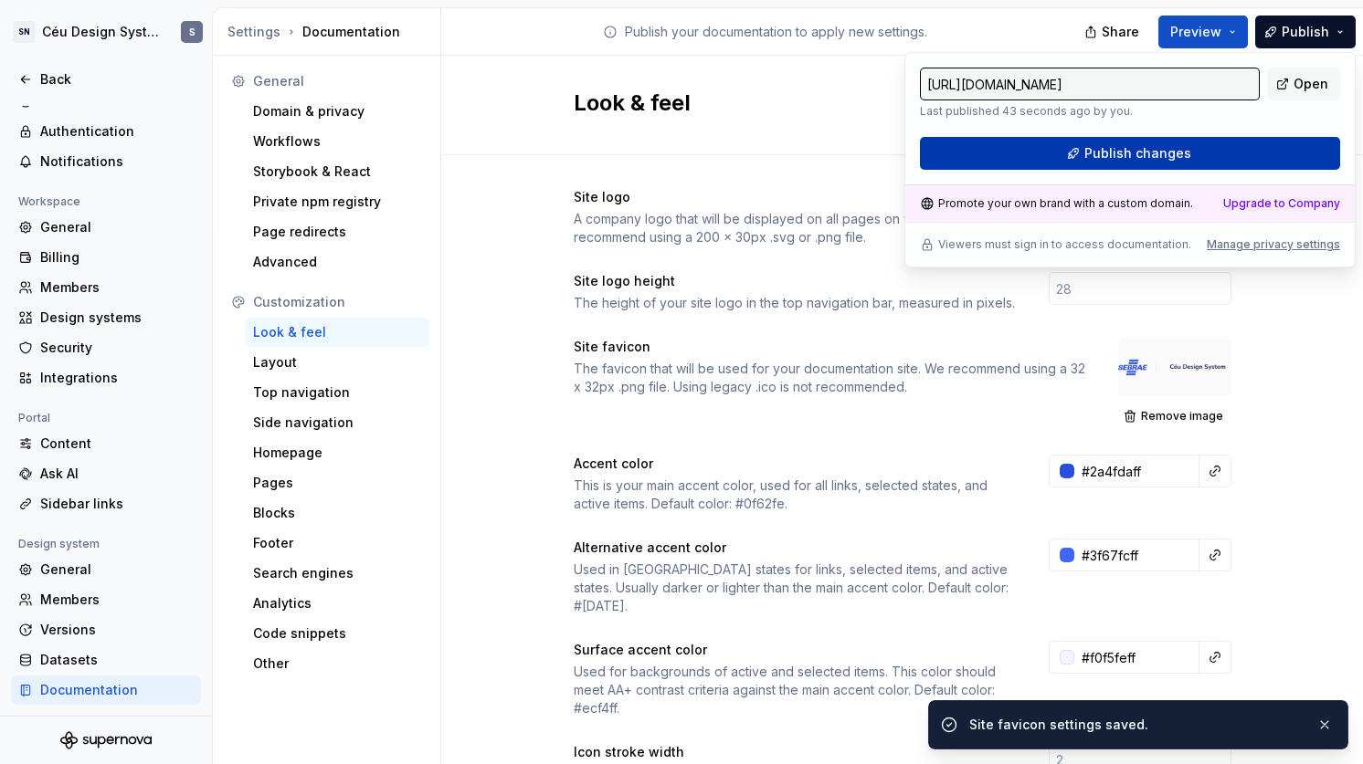
click at [1205, 151] on button "Publish changes" at bounding box center [1130, 153] width 420 height 33
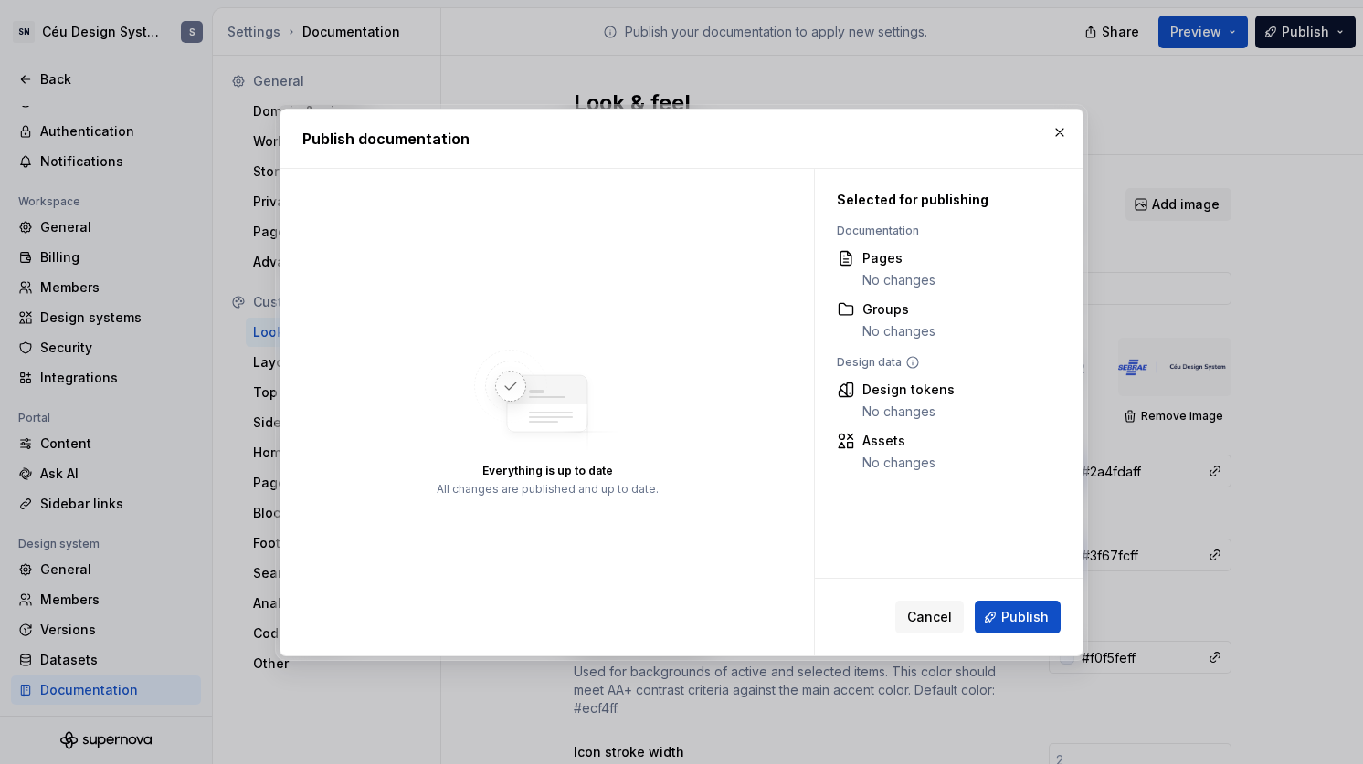
click at [997, 601] on div "Cancel Publish" at bounding box center [977, 617] width 165 height 33
click at [1005, 611] on span "Publish" at bounding box center [1024, 617] width 47 height 18
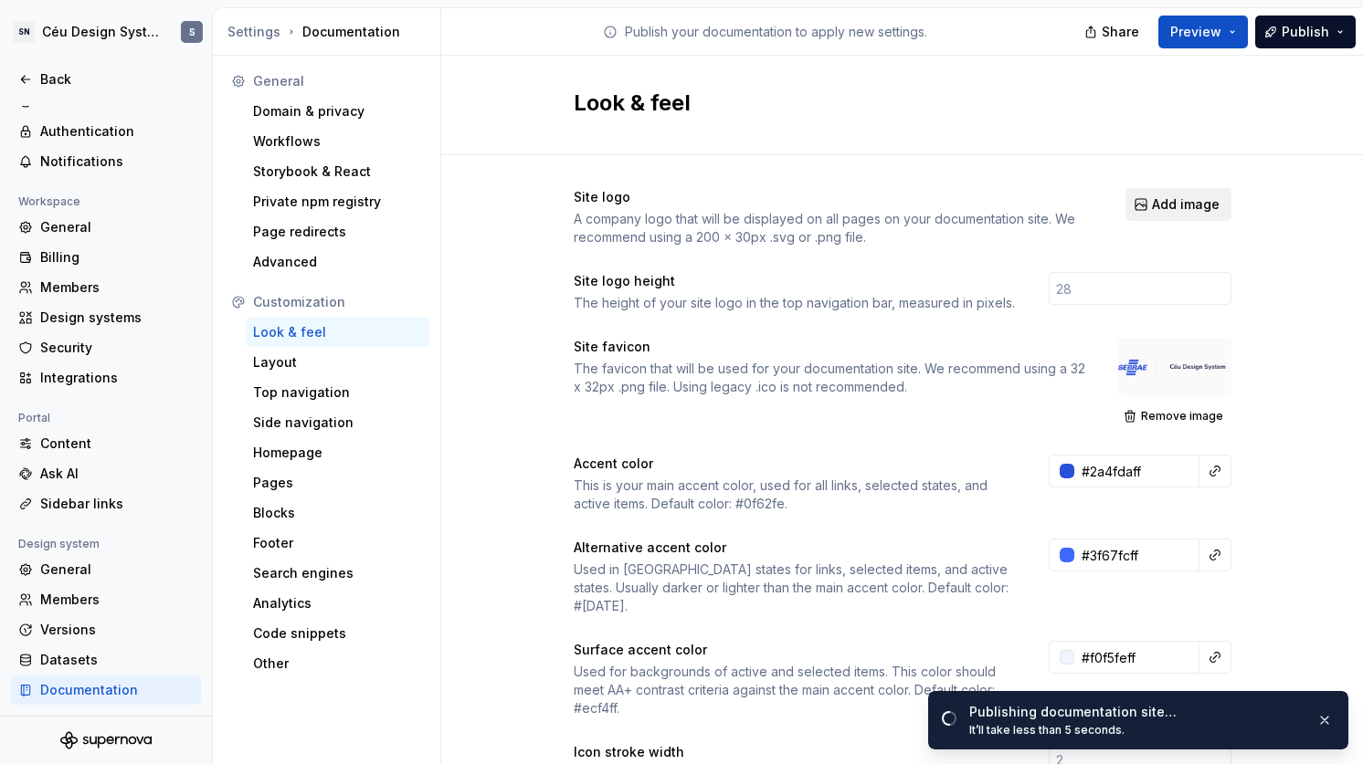
click at [1183, 198] on span "Add image" at bounding box center [1186, 204] width 68 height 18
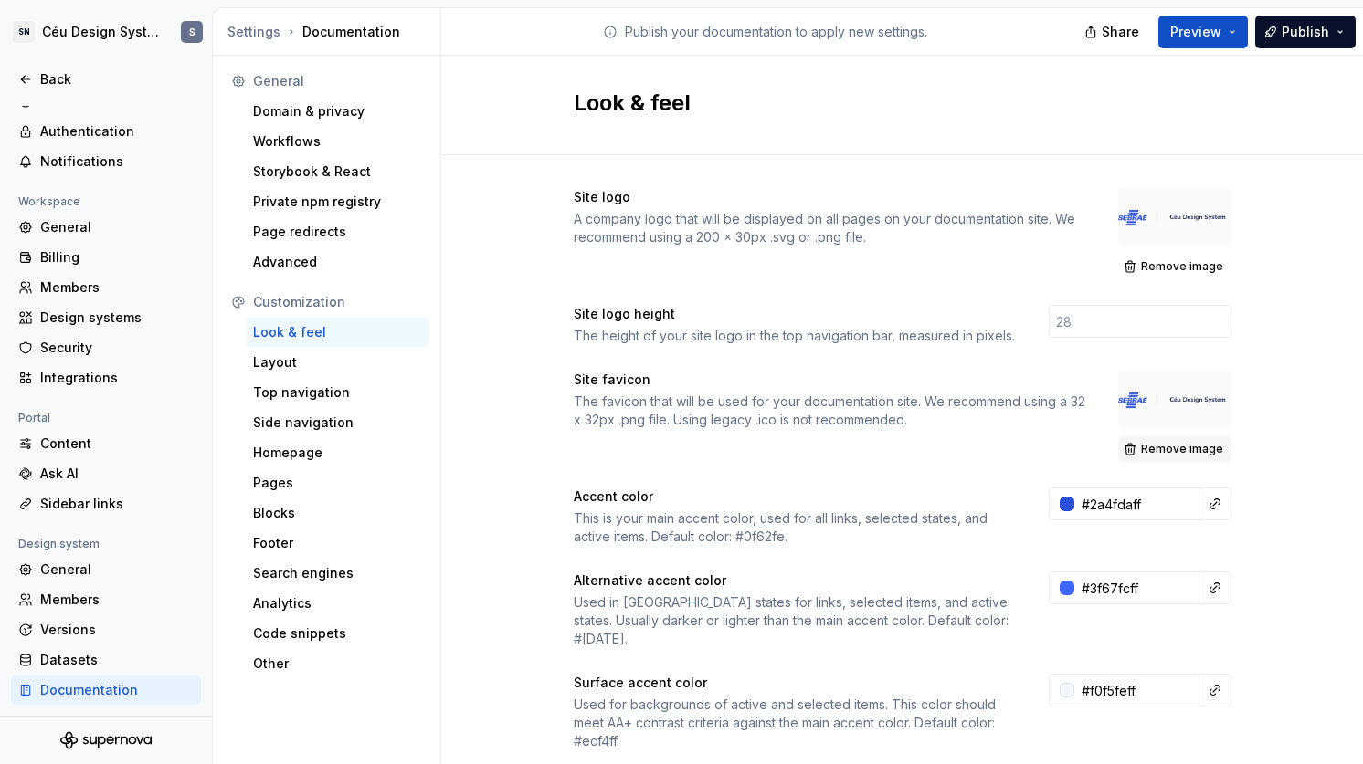
click at [1150, 449] on span "Remove image" at bounding box center [1182, 449] width 82 height 15
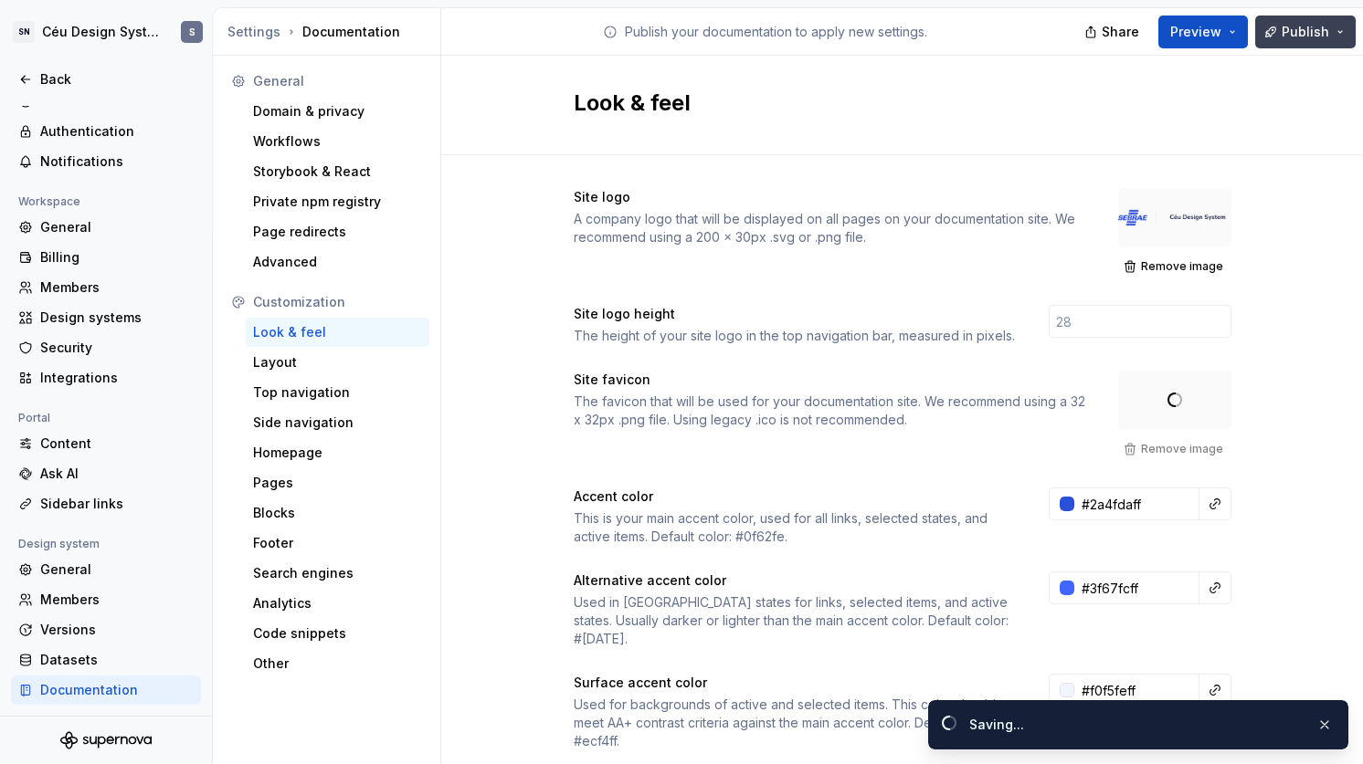
click at [1295, 31] on span "Publish" at bounding box center [1304, 32] width 47 height 18
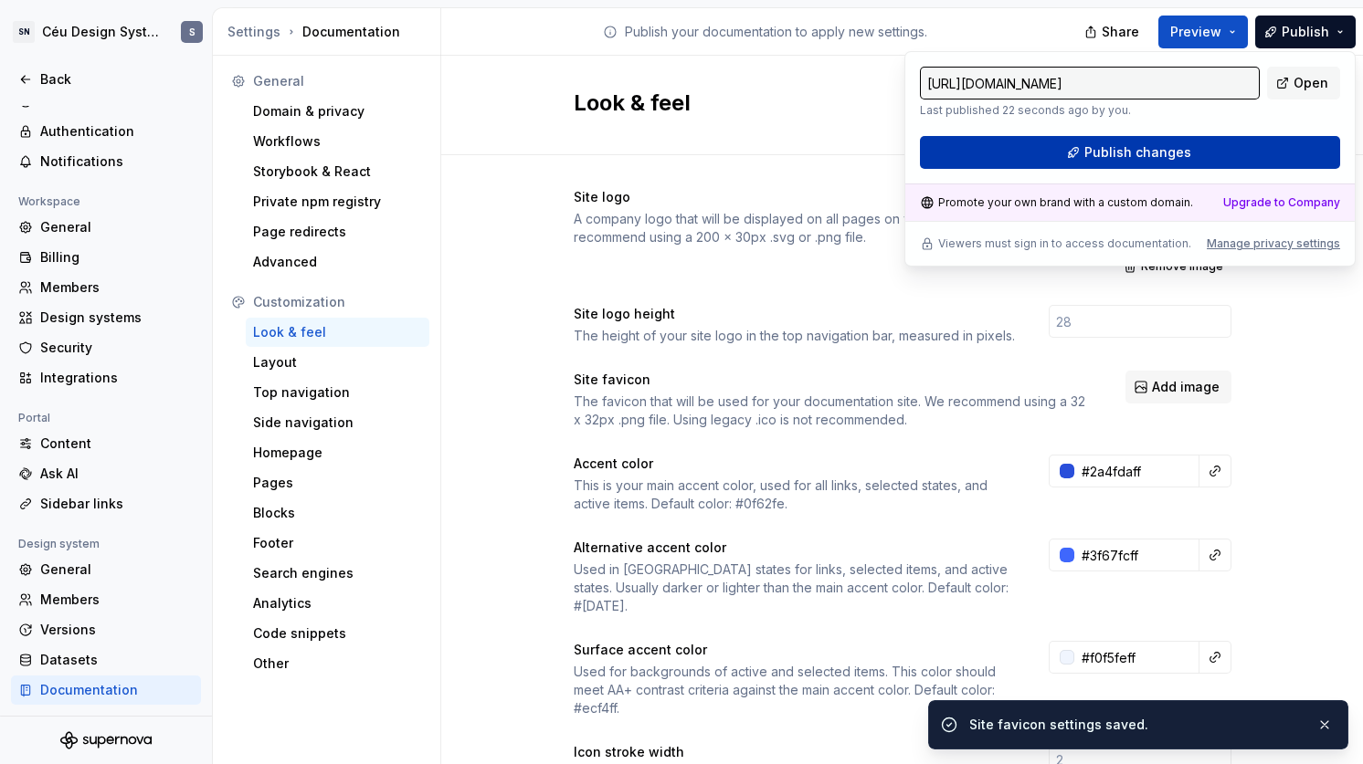
click at [1251, 146] on button "Publish changes" at bounding box center [1130, 152] width 420 height 33
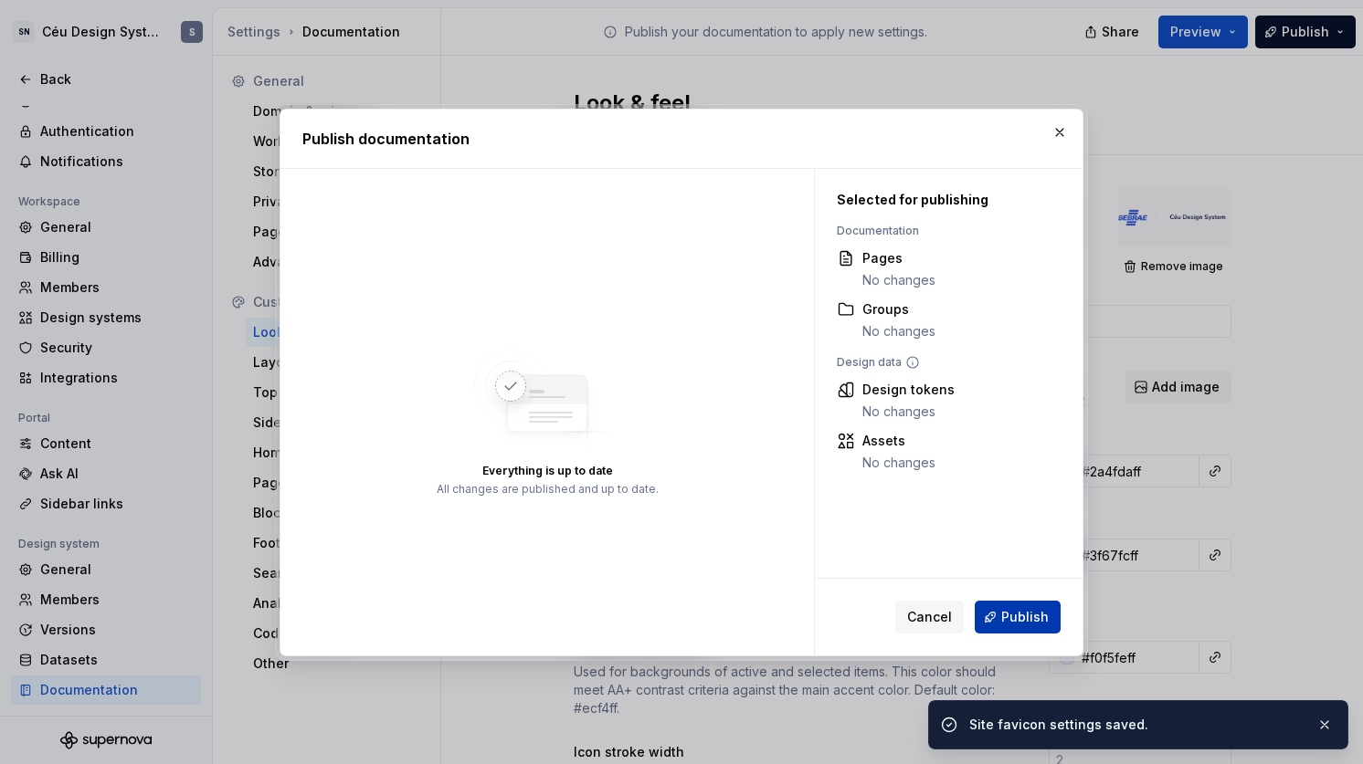
click at [990, 616] on button "Publish" at bounding box center [1018, 617] width 86 height 33
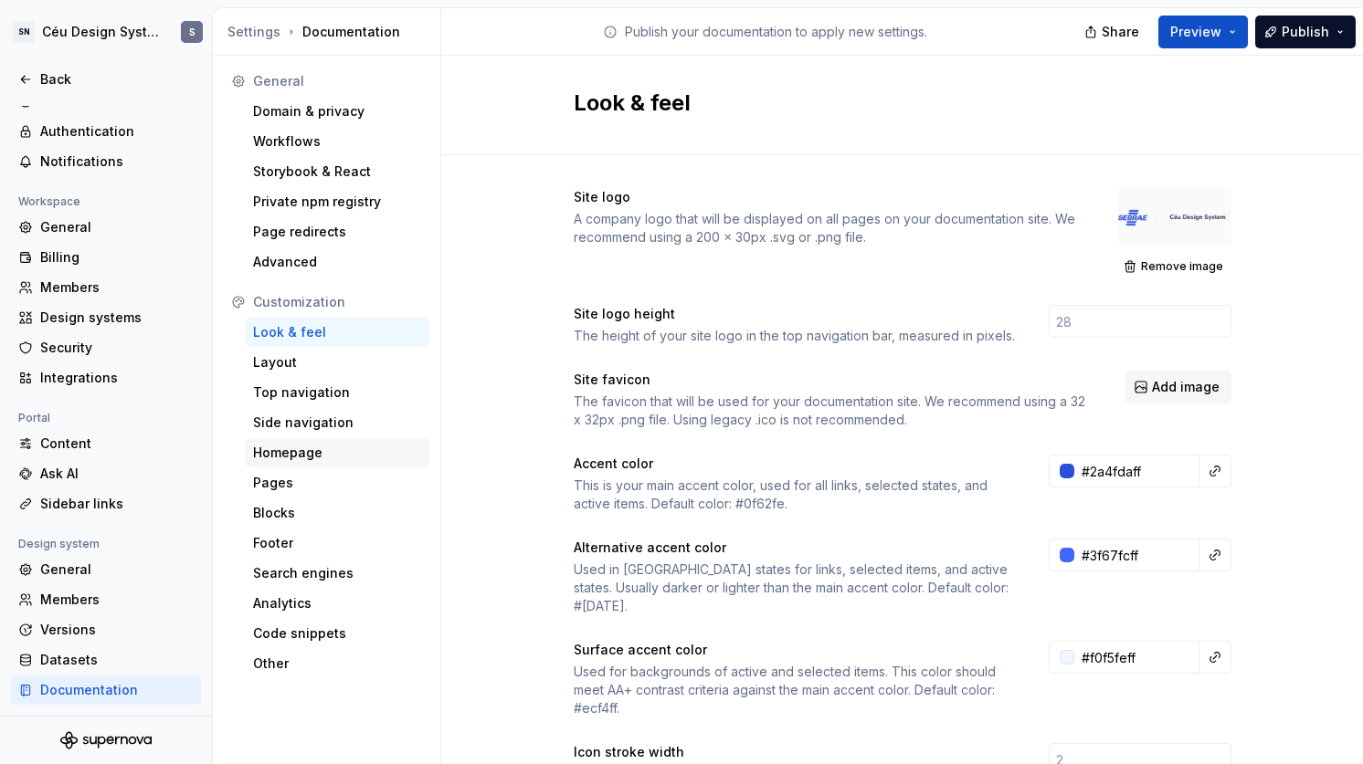
click at [311, 448] on div "Homepage" at bounding box center [337, 453] width 169 height 18
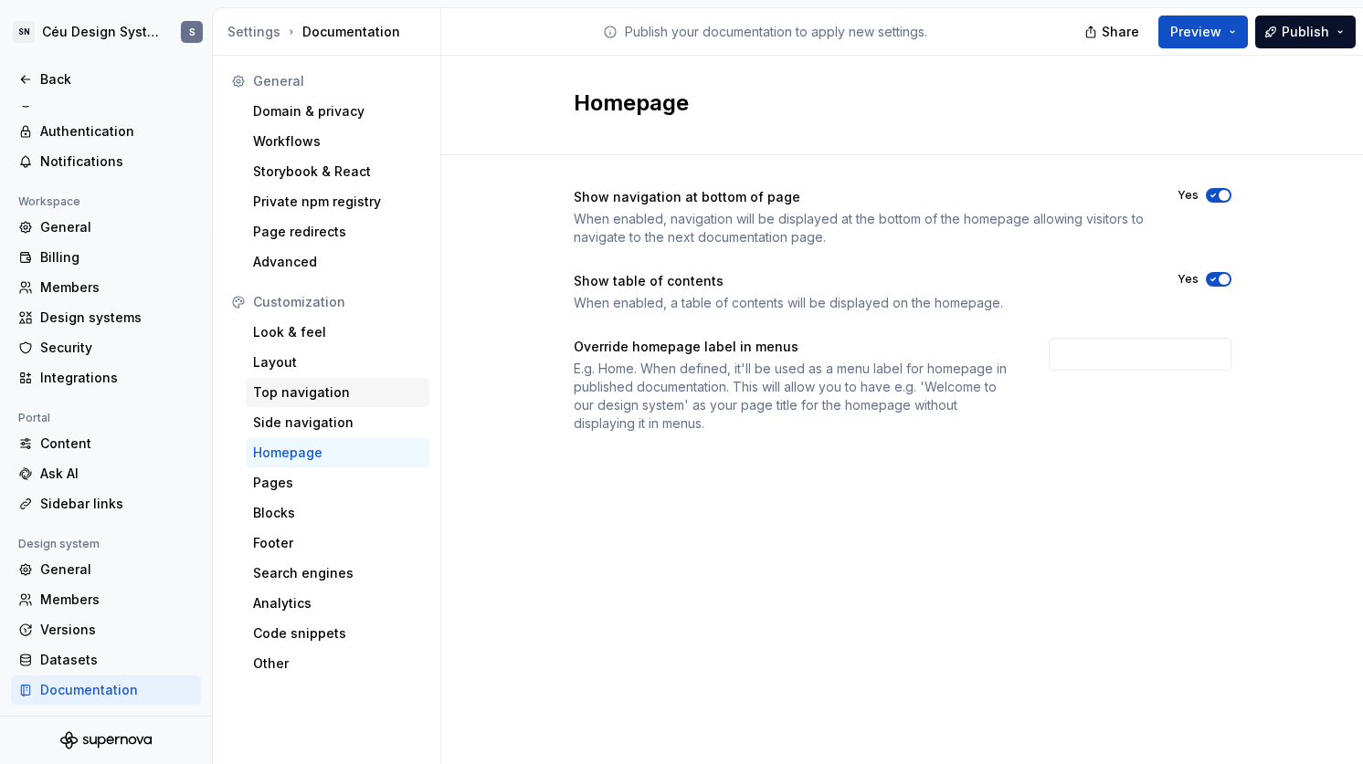
click at [308, 392] on div "Top navigation" at bounding box center [337, 393] width 169 height 18
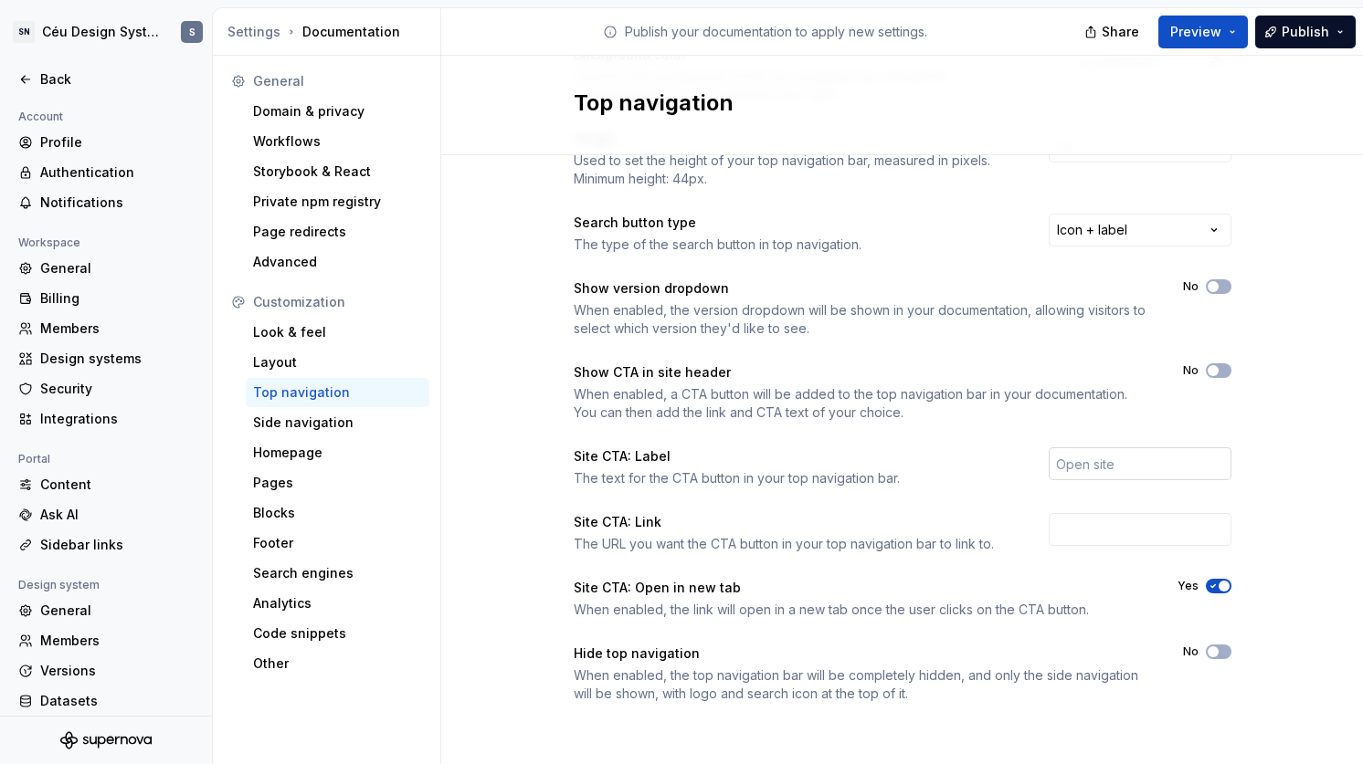
click at [1092, 464] on input "text" at bounding box center [1140, 464] width 183 height 33
type input "Comece aqui"
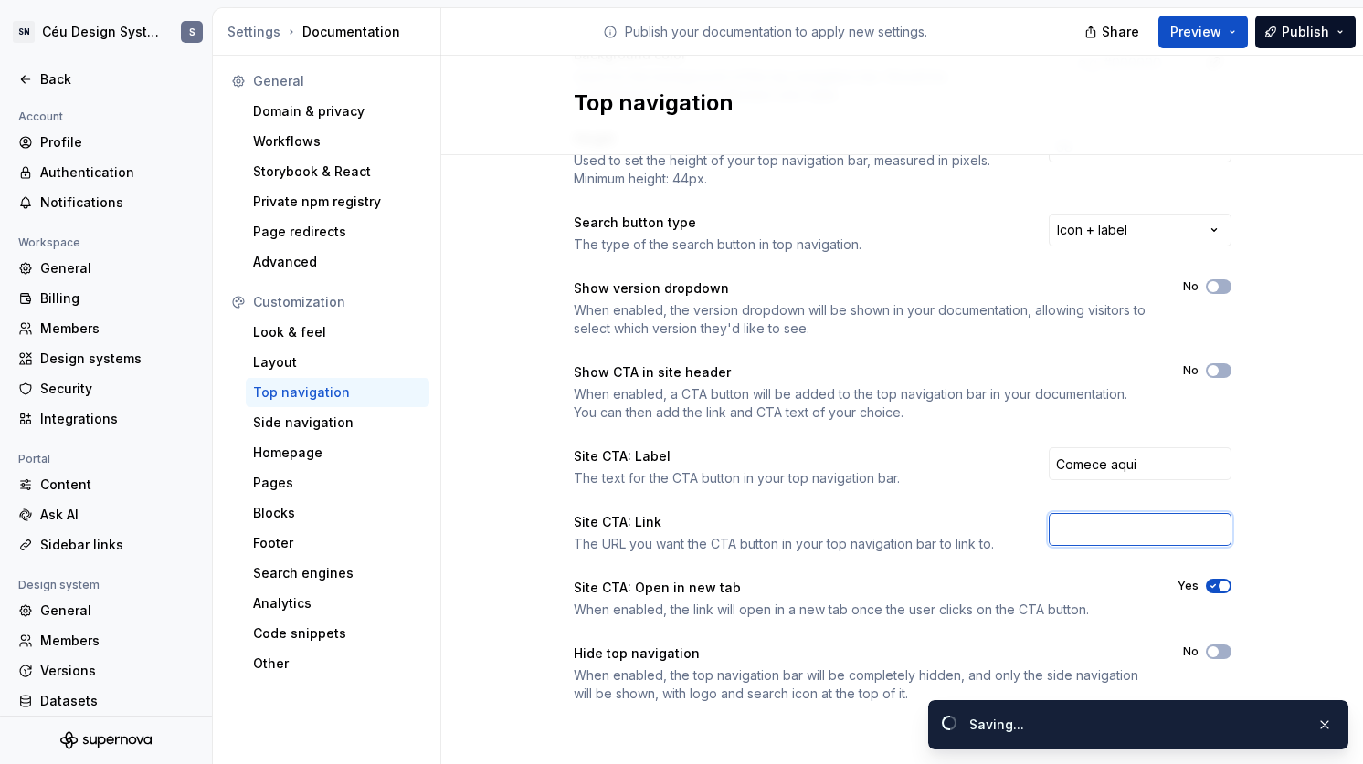
click at [1150, 532] on input "text" at bounding box center [1140, 529] width 183 height 33
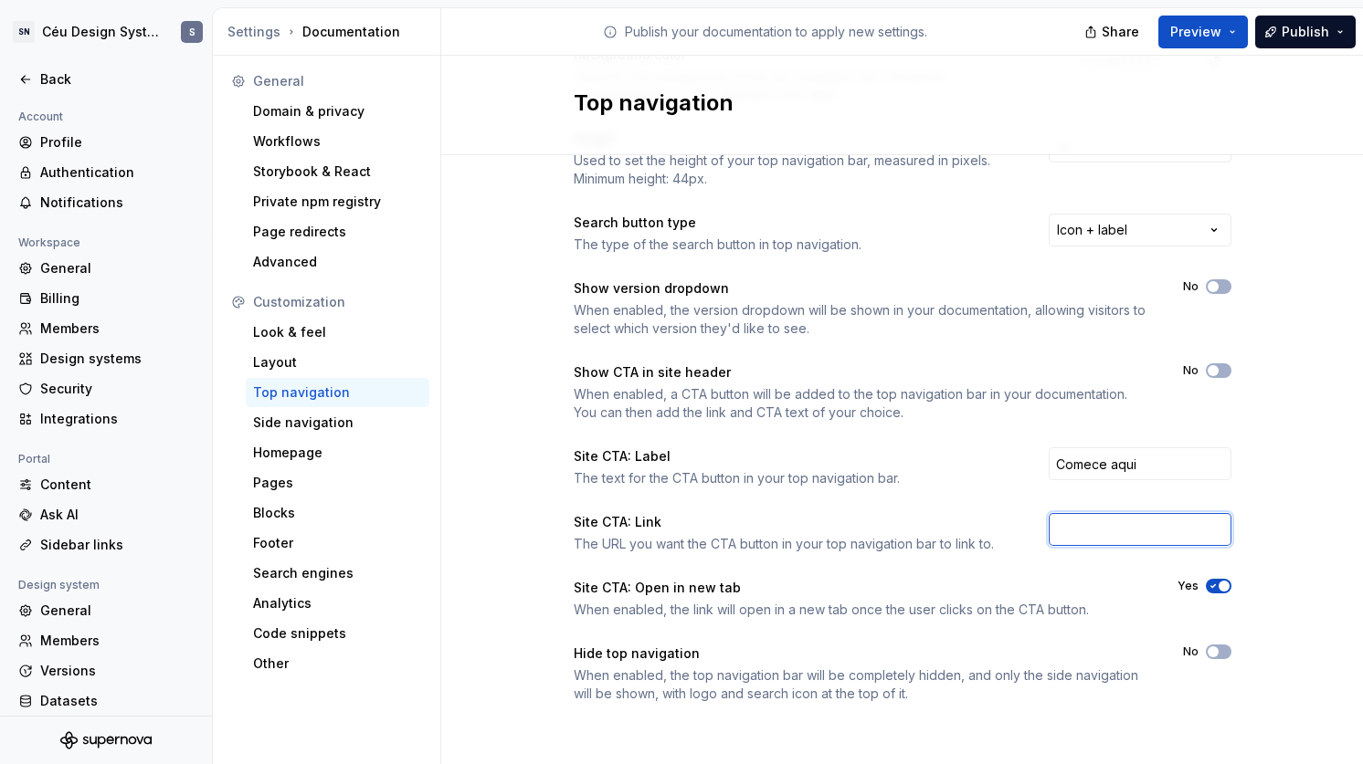
paste input "[URL][DOMAIN_NAME]"
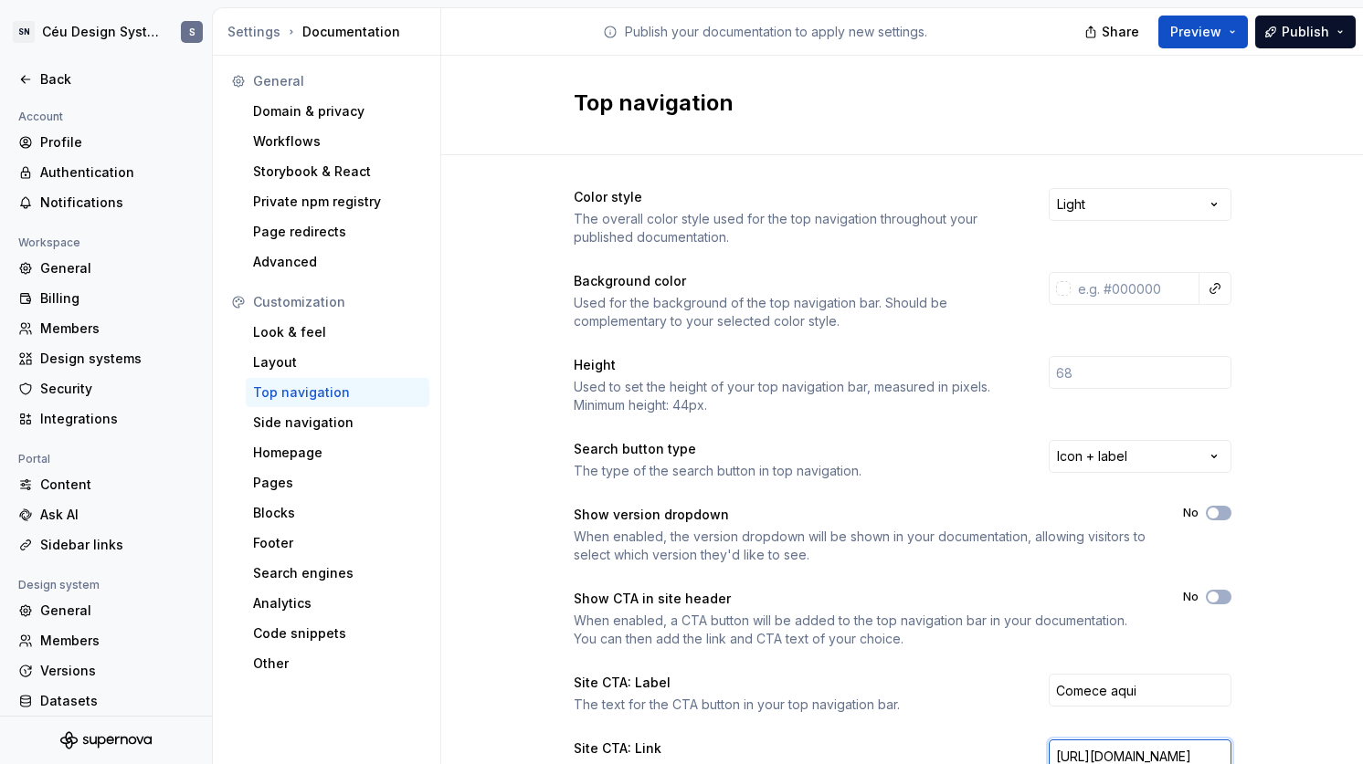
type input "[URL][DOMAIN_NAME]"
click at [287, 357] on div "Layout" at bounding box center [337, 362] width 169 height 18
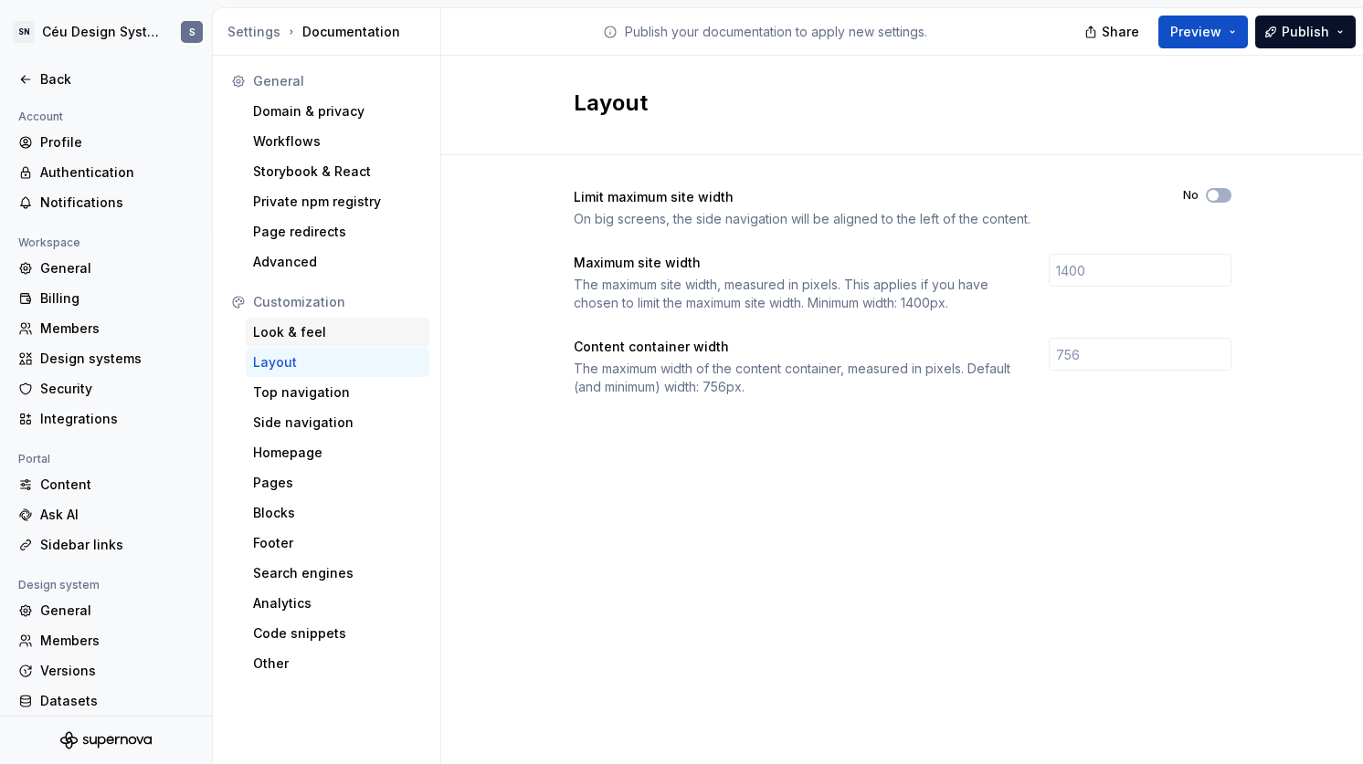
click at [279, 325] on div "Look & feel" at bounding box center [337, 332] width 169 height 18
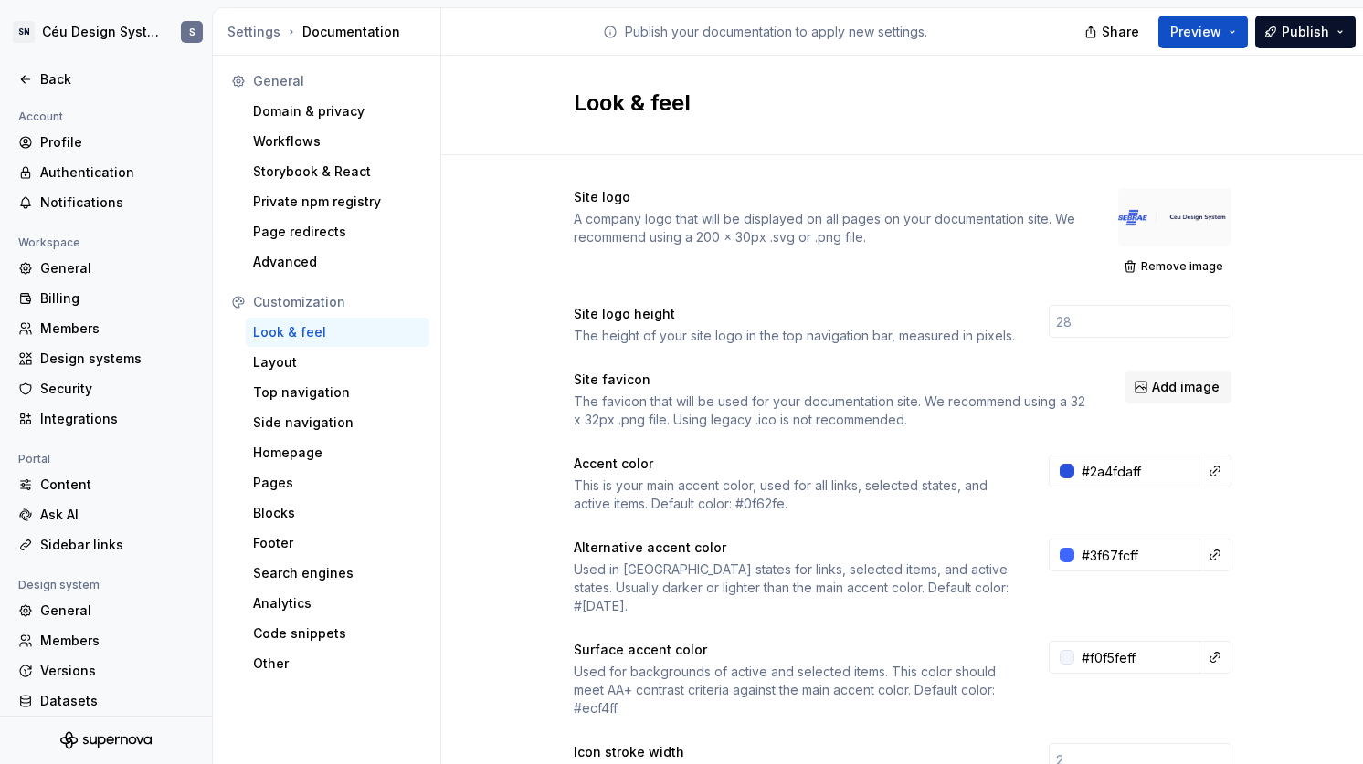
click at [1136, 218] on div at bounding box center [1174, 217] width 113 height 58
click at [1134, 228] on div at bounding box center [1174, 217] width 113 height 58
click at [1129, 270] on button "Remove image" at bounding box center [1174, 267] width 113 height 26
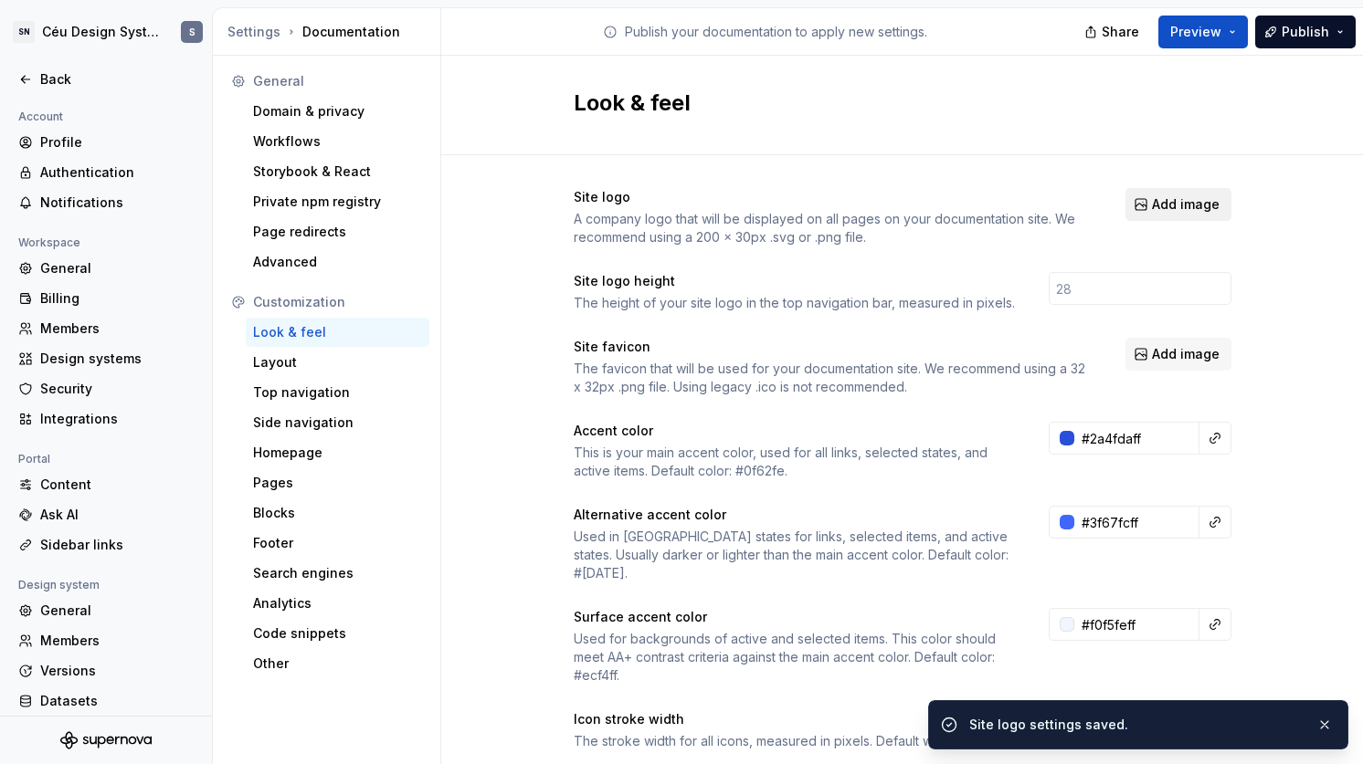
click at [1172, 202] on span "Add image" at bounding box center [1186, 204] width 68 height 18
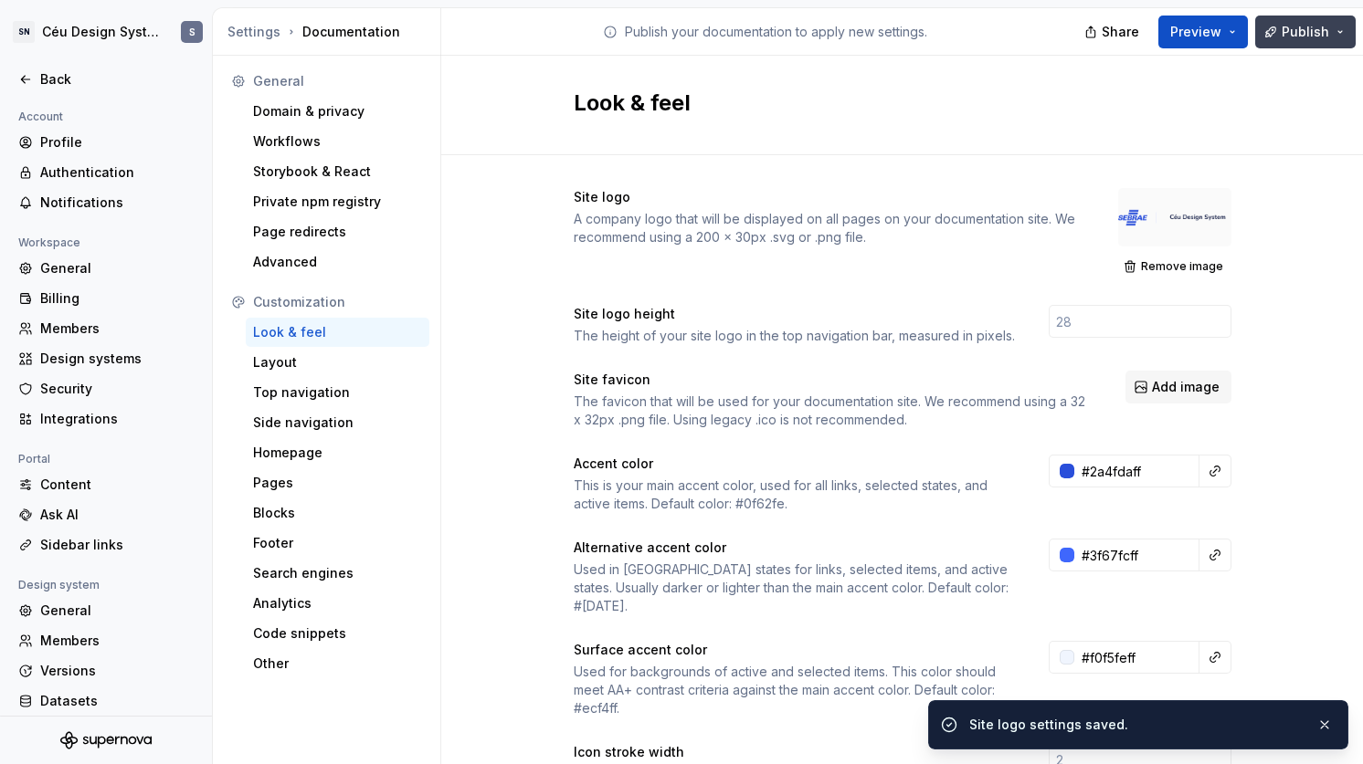
click at [1300, 26] on span "Publish" at bounding box center [1304, 32] width 47 height 18
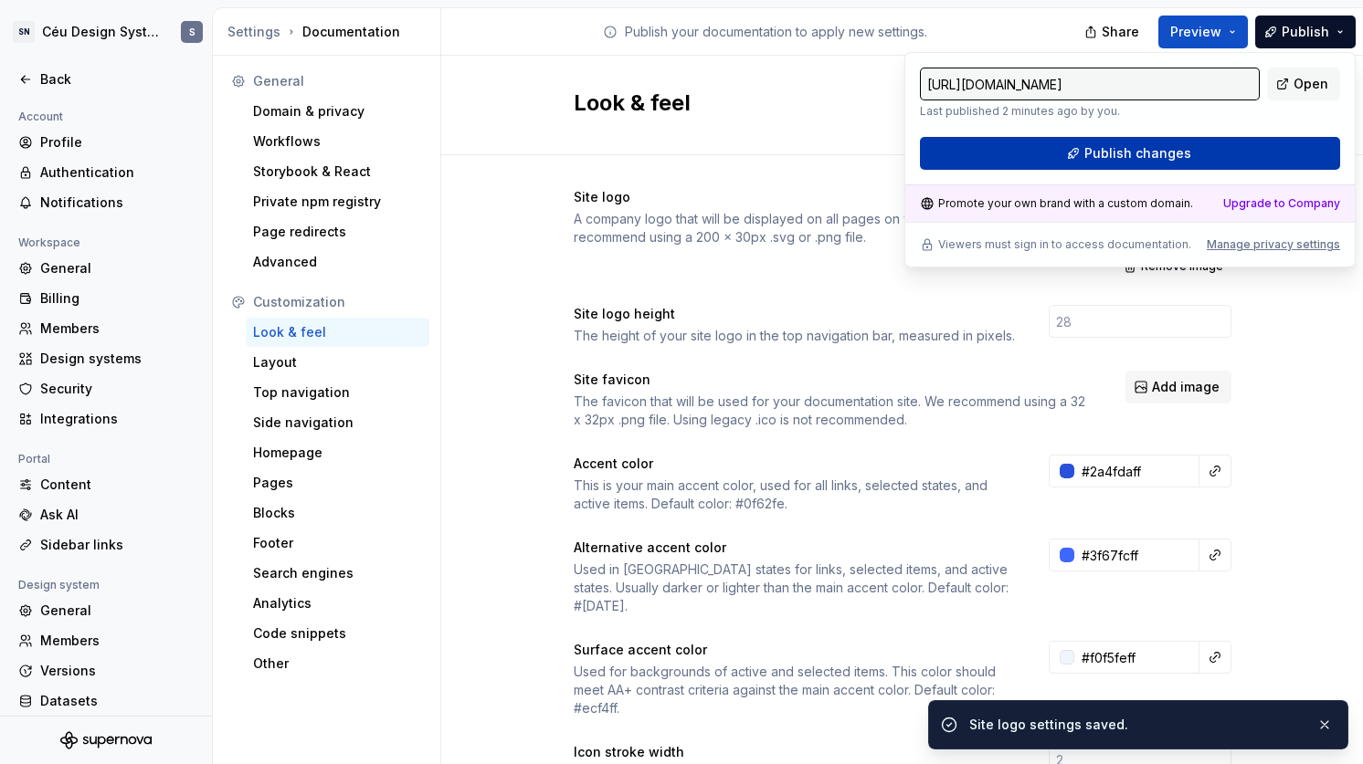
click at [1205, 153] on button "Publish changes" at bounding box center [1130, 153] width 420 height 33
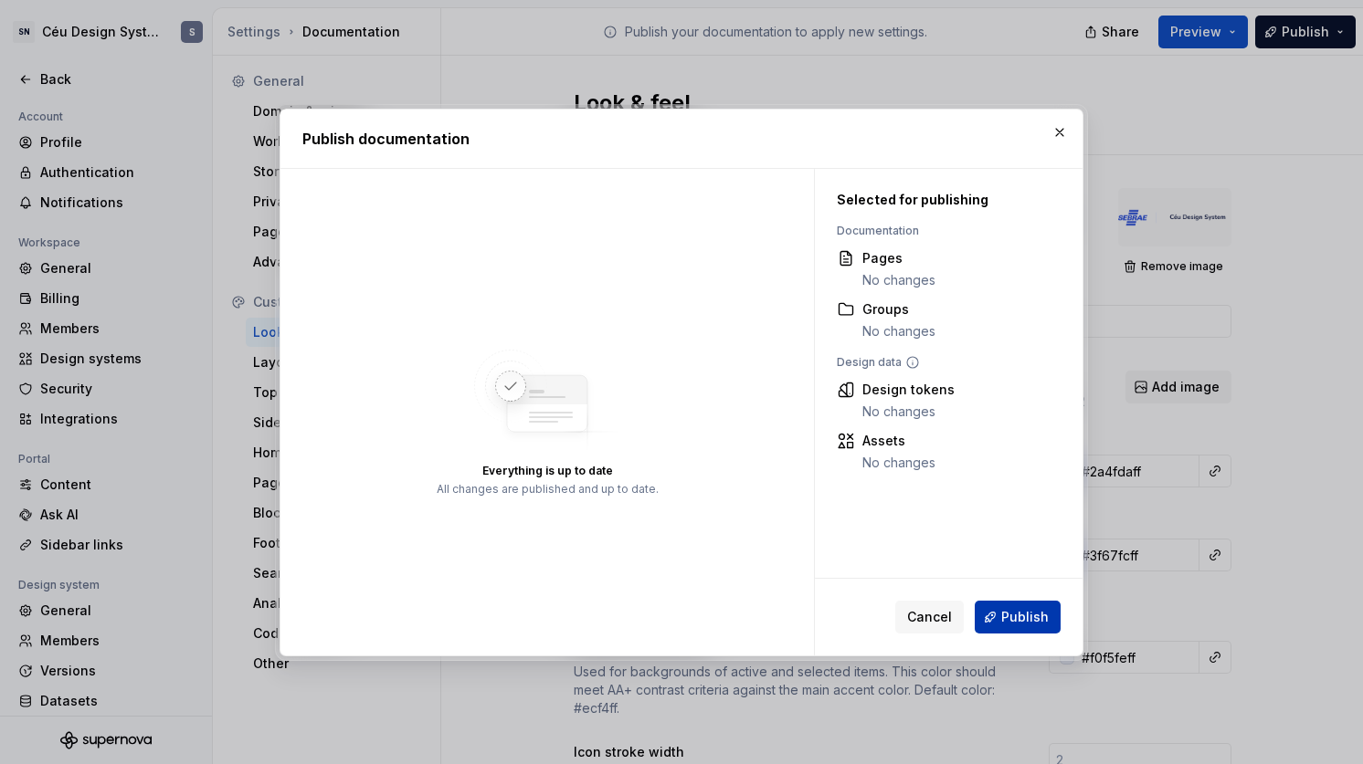
click at [1013, 621] on span "Publish" at bounding box center [1024, 617] width 47 height 18
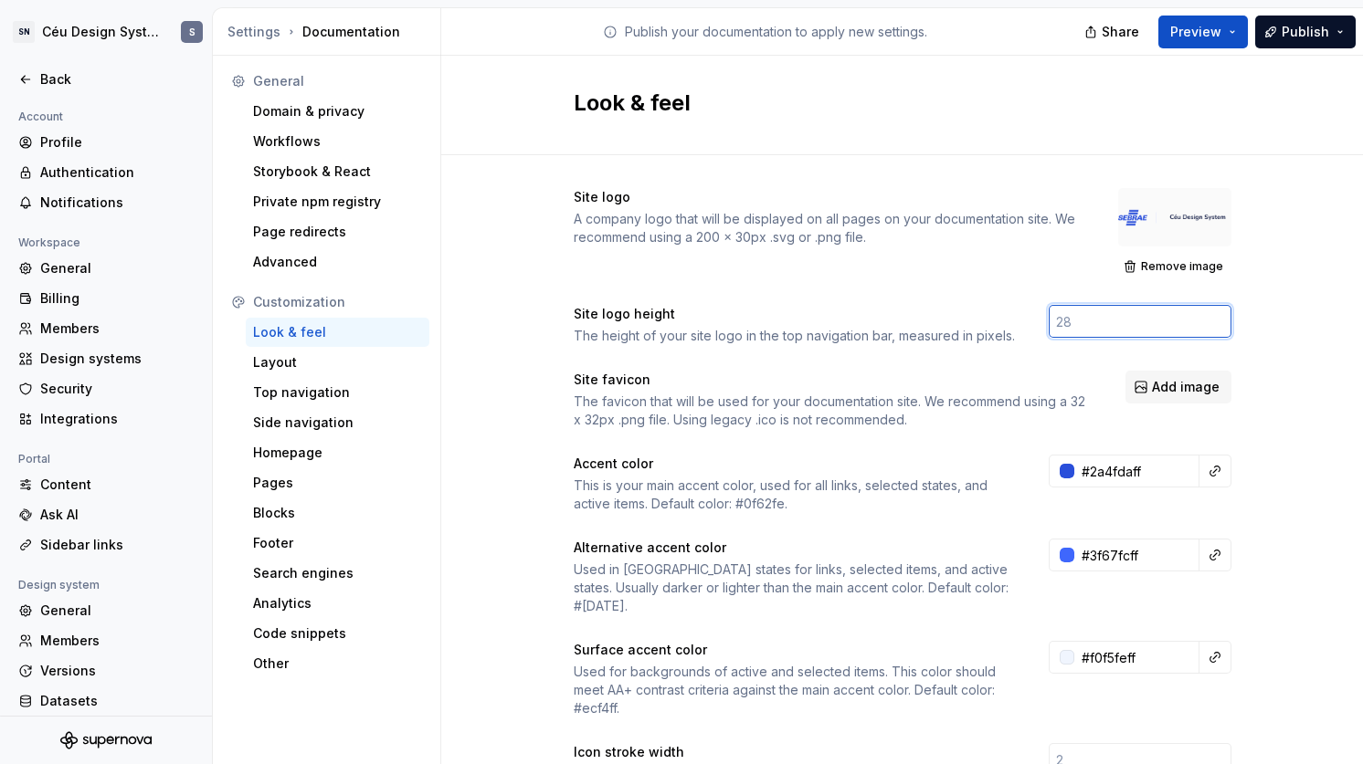
click at [1102, 318] on input "number" at bounding box center [1140, 321] width 183 height 33
click at [1313, 37] on span "Publish" at bounding box center [1304, 32] width 47 height 18
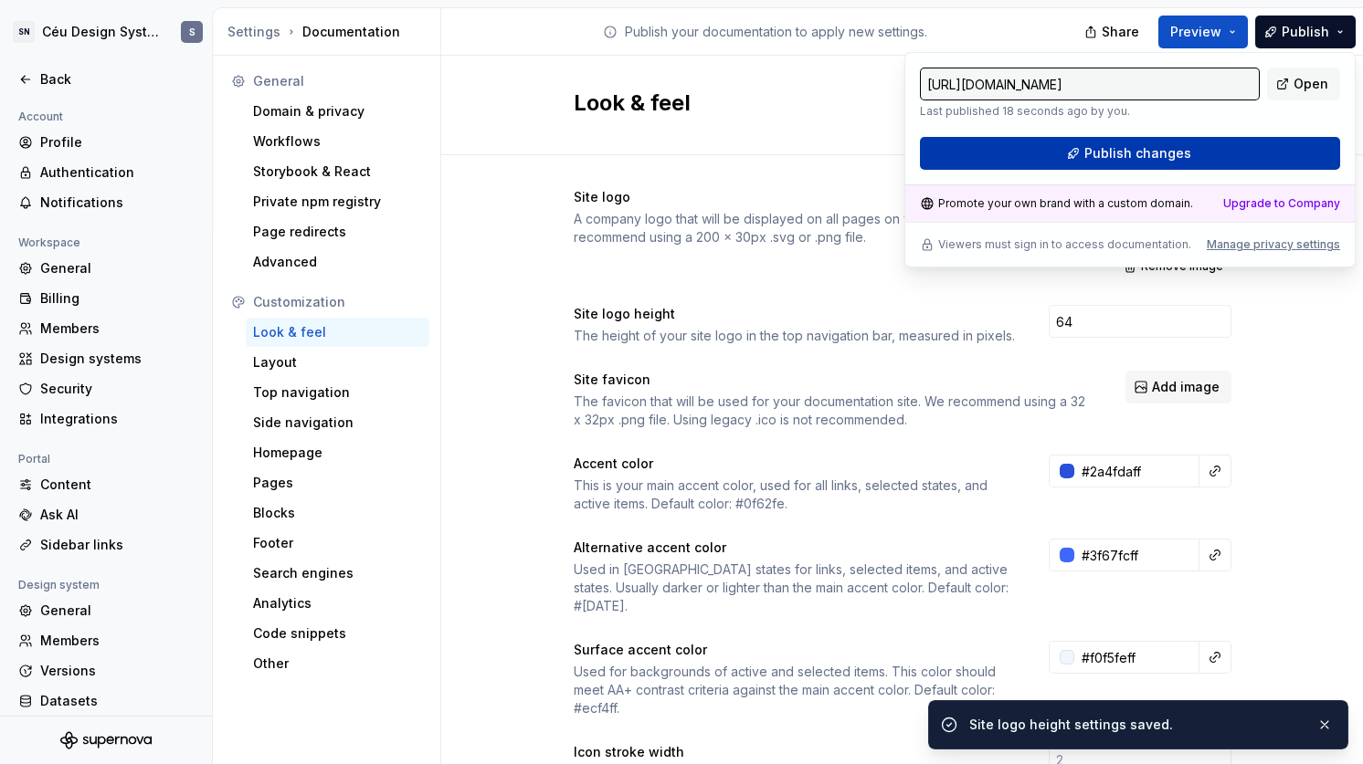
click at [1238, 152] on button "Publish changes" at bounding box center [1130, 153] width 420 height 33
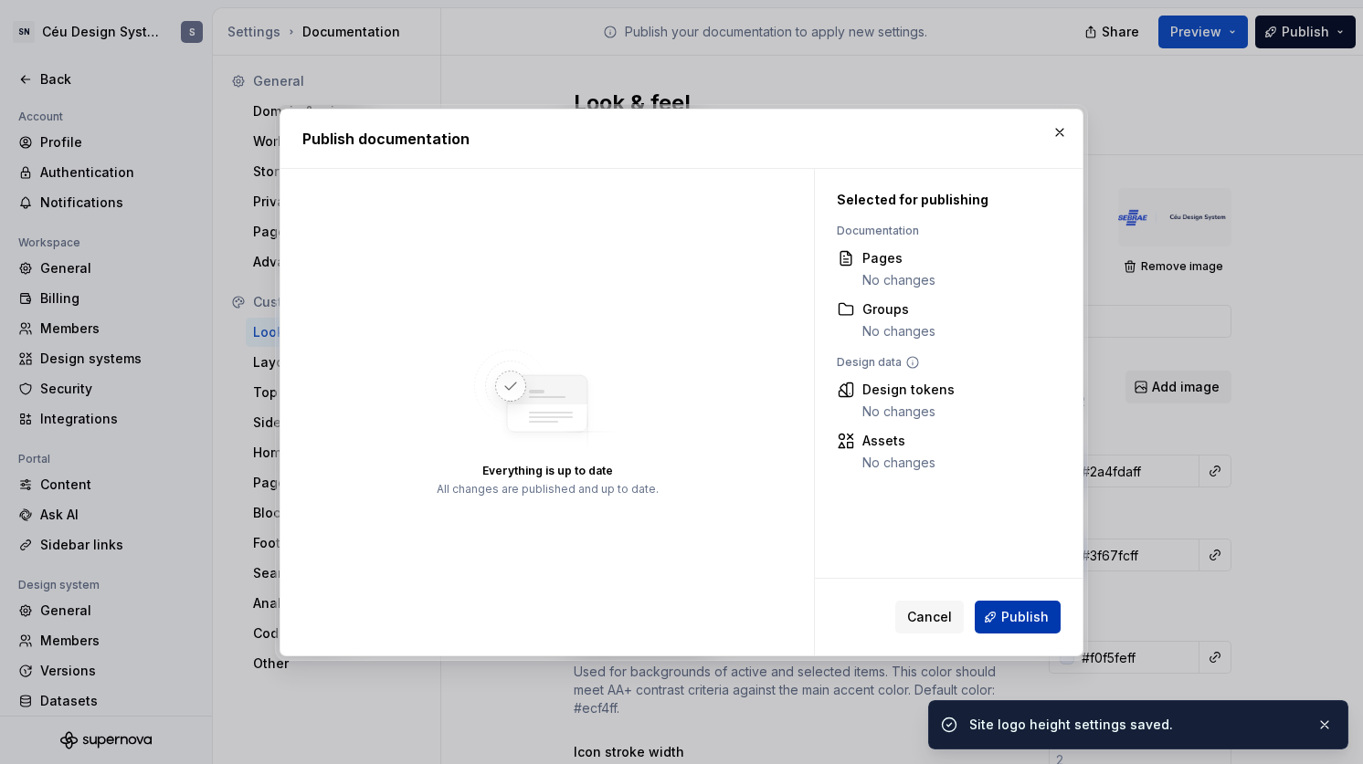
click at [1028, 613] on span "Publish" at bounding box center [1024, 617] width 47 height 18
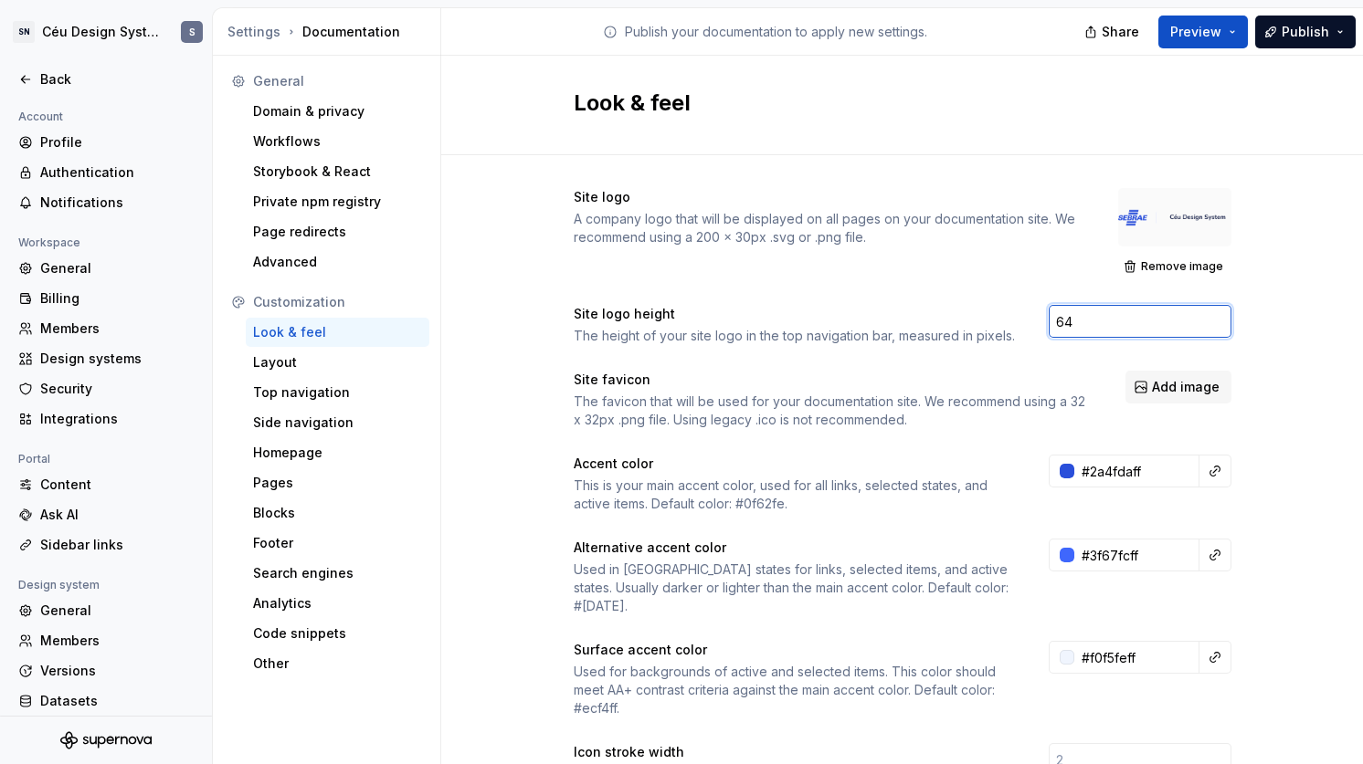
click at [1097, 322] on input "64" at bounding box center [1140, 321] width 183 height 33
type input "6"
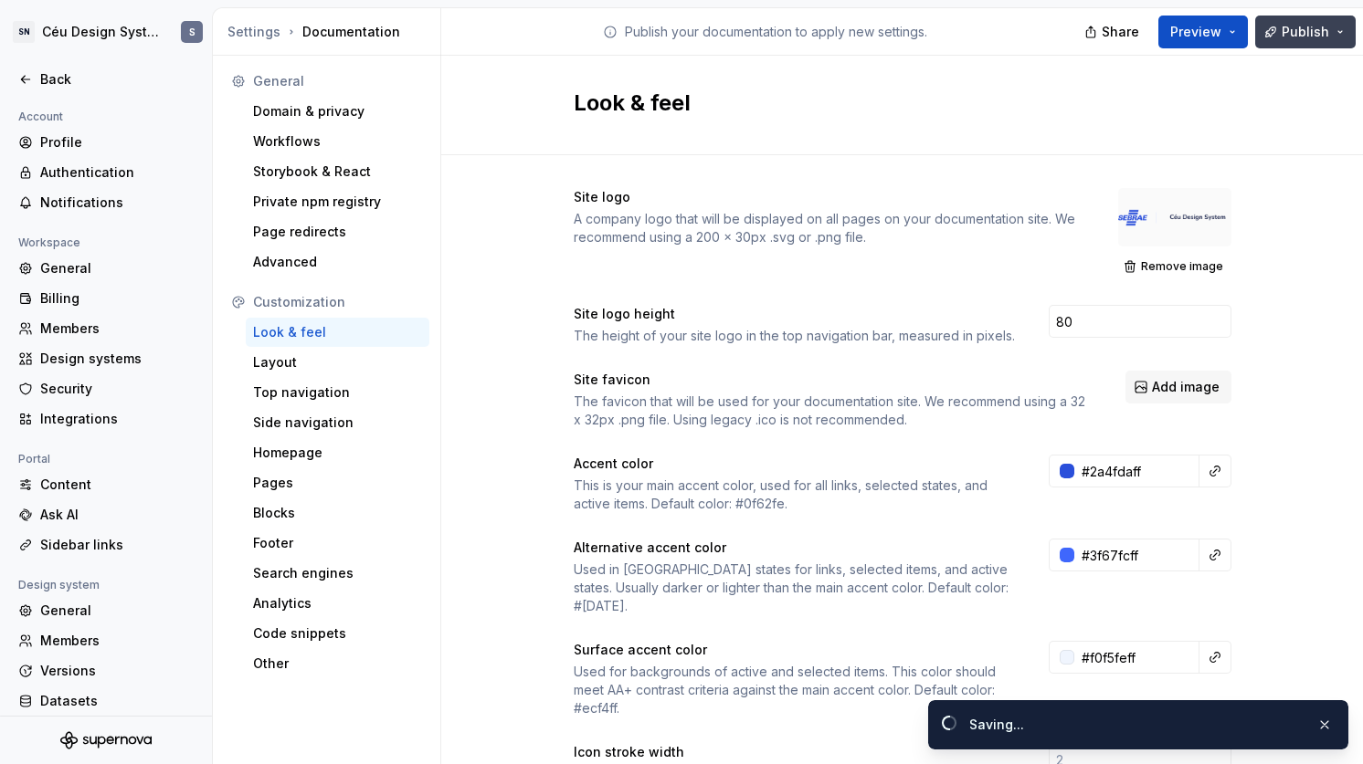
click at [1344, 34] on button "Publish" at bounding box center [1305, 32] width 100 height 33
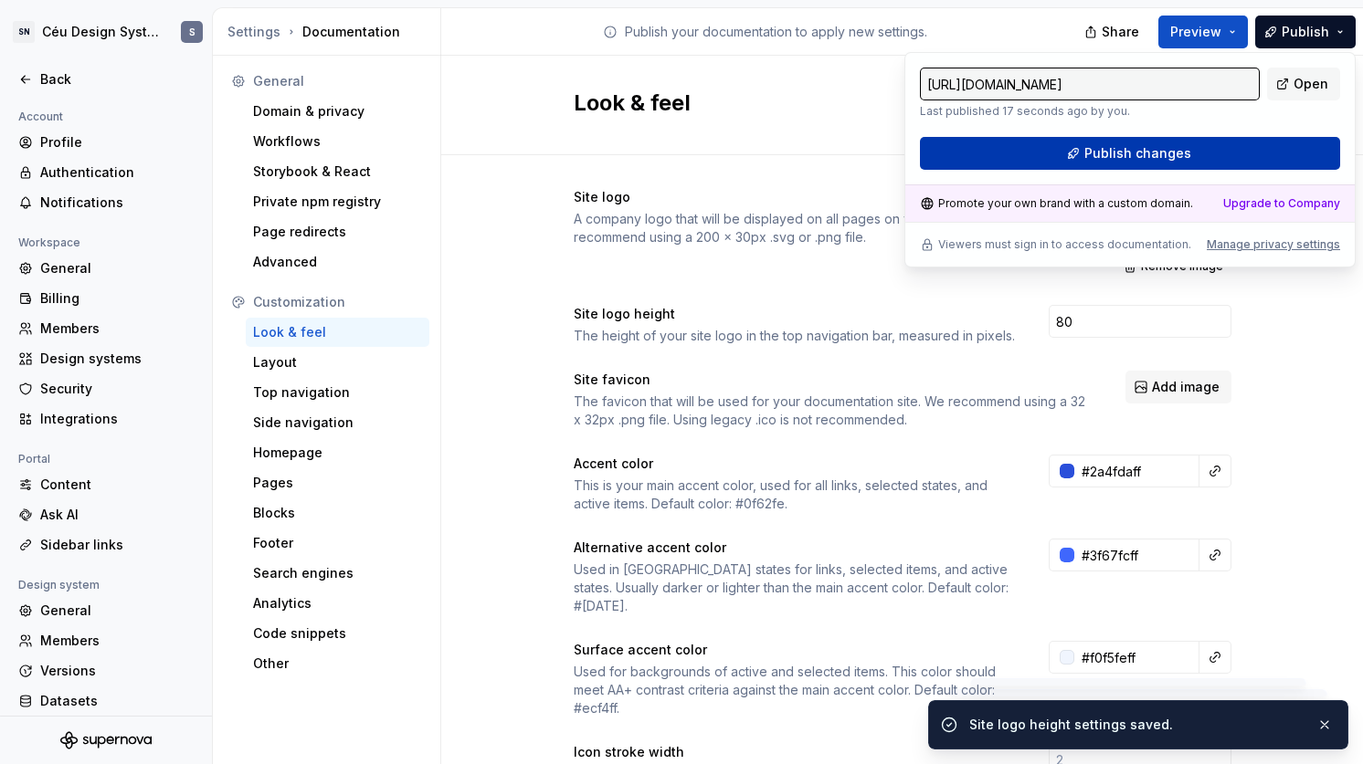
click at [1209, 157] on button "Publish changes" at bounding box center [1130, 153] width 420 height 33
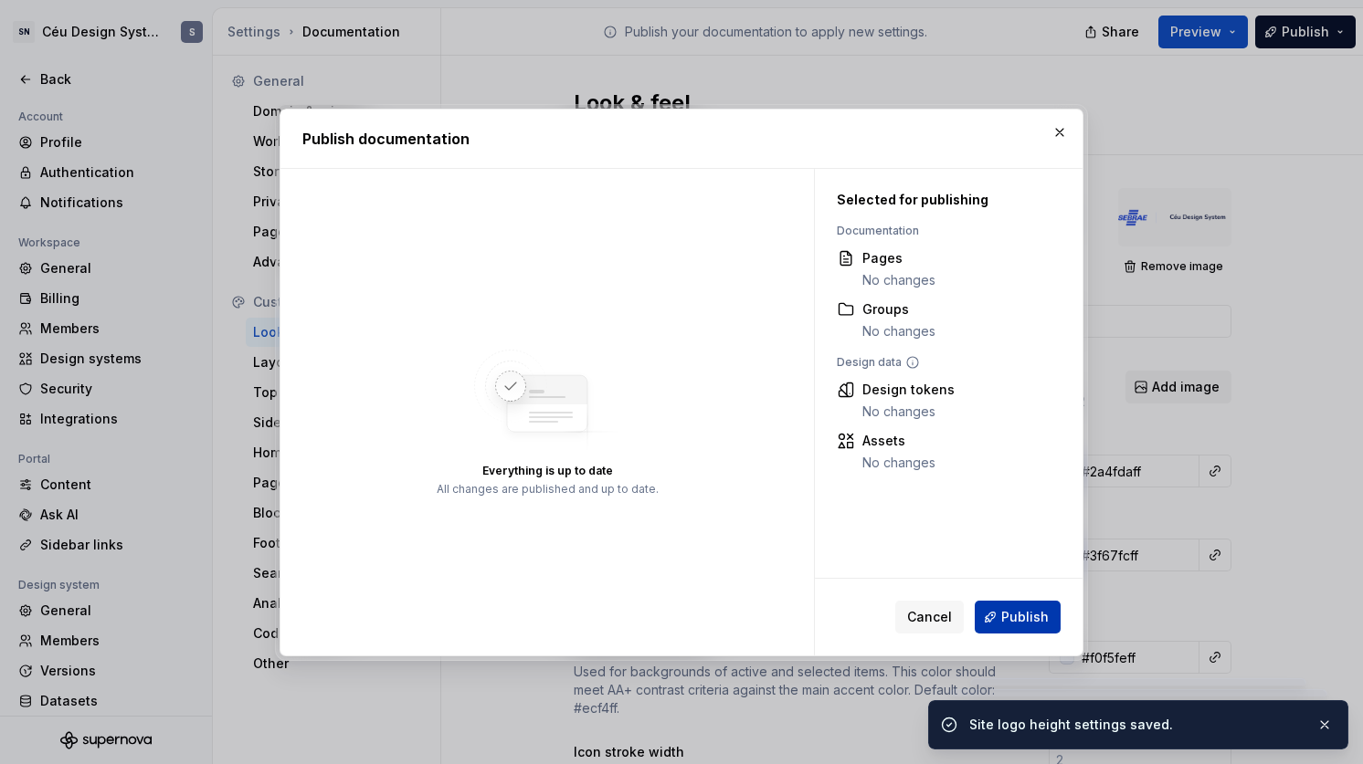
click at [1028, 606] on button "Publish" at bounding box center [1018, 617] width 86 height 33
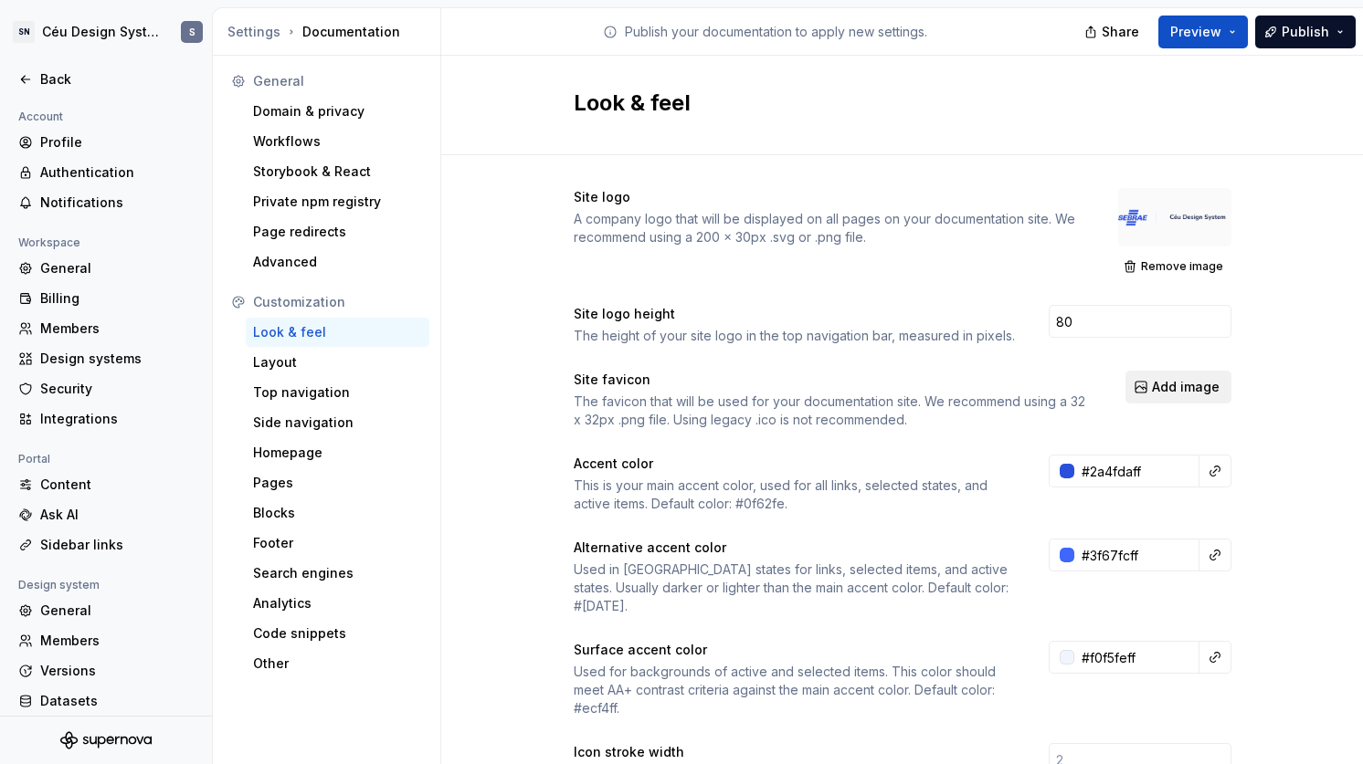
click at [1156, 374] on button "Add image" at bounding box center [1178, 387] width 106 height 33
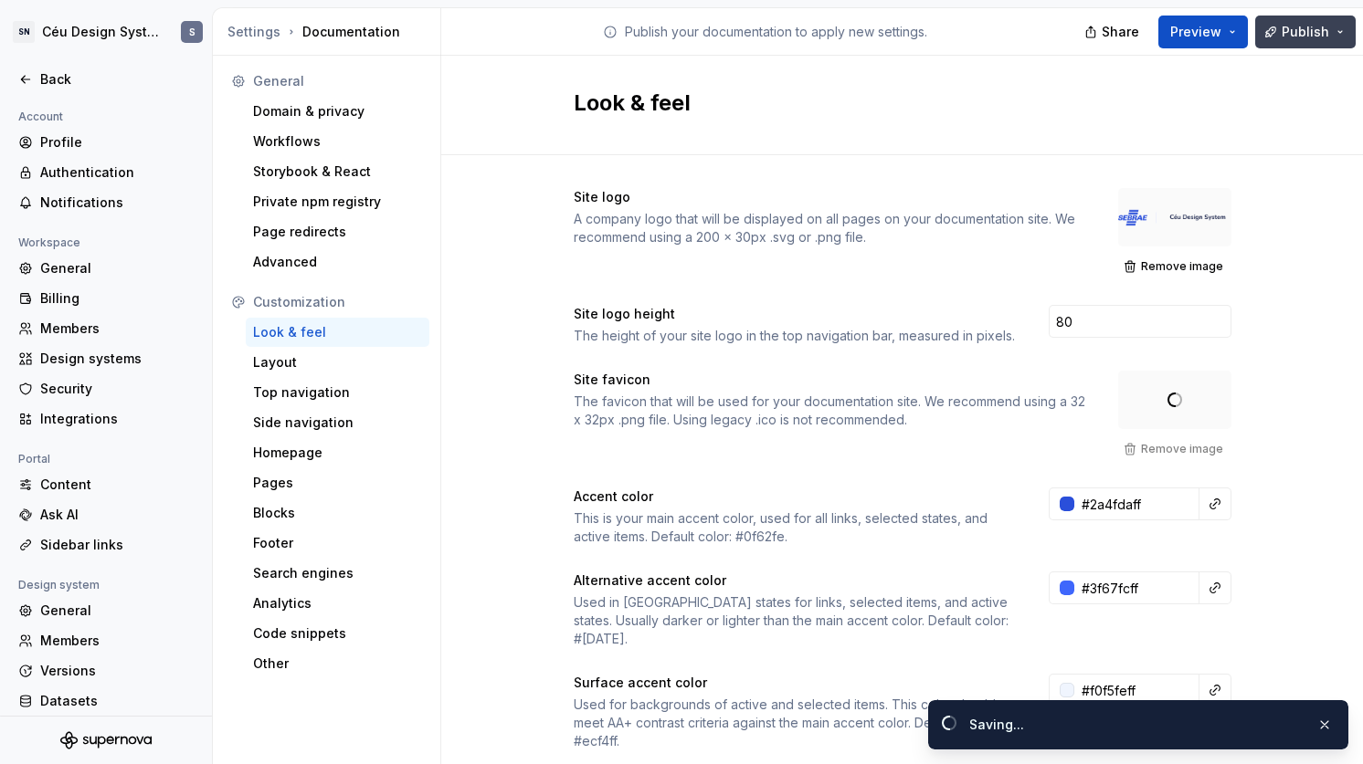
click at [1299, 31] on span "Publish" at bounding box center [1304, 32] width 47 height 18
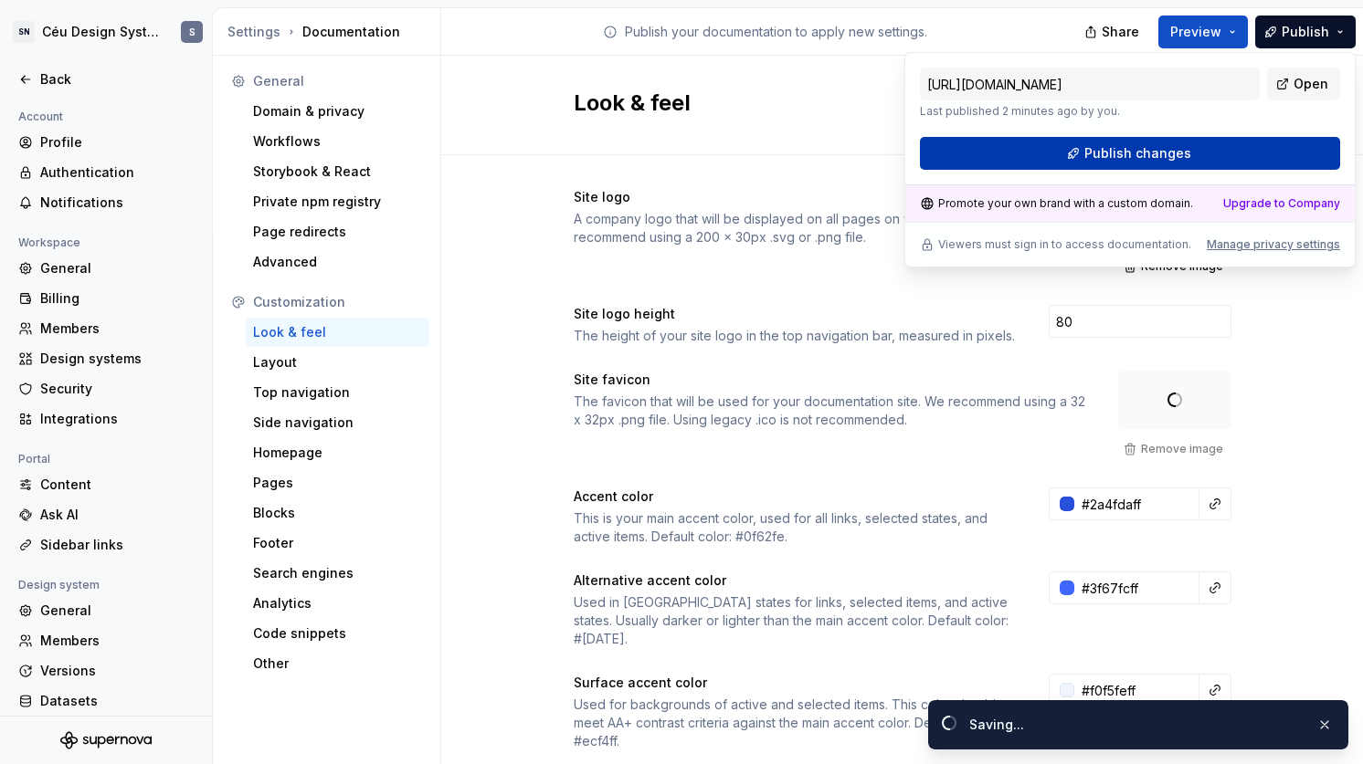
click at [1186, 158] on button "Publish changes" at bounding box center [1130, 153] width 420 height 33
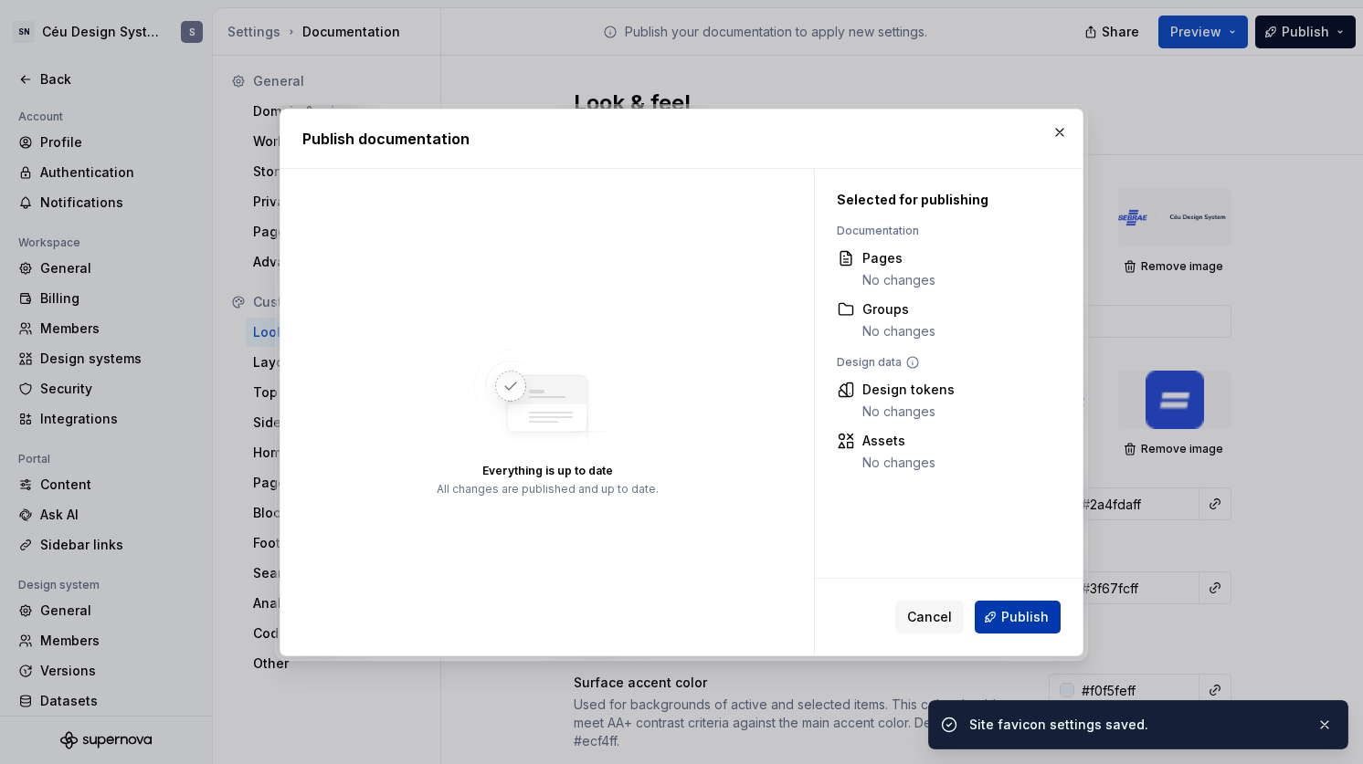
click at [992, 623] on button "Publish" at bounding box center [1018, 617] width 86 height 33
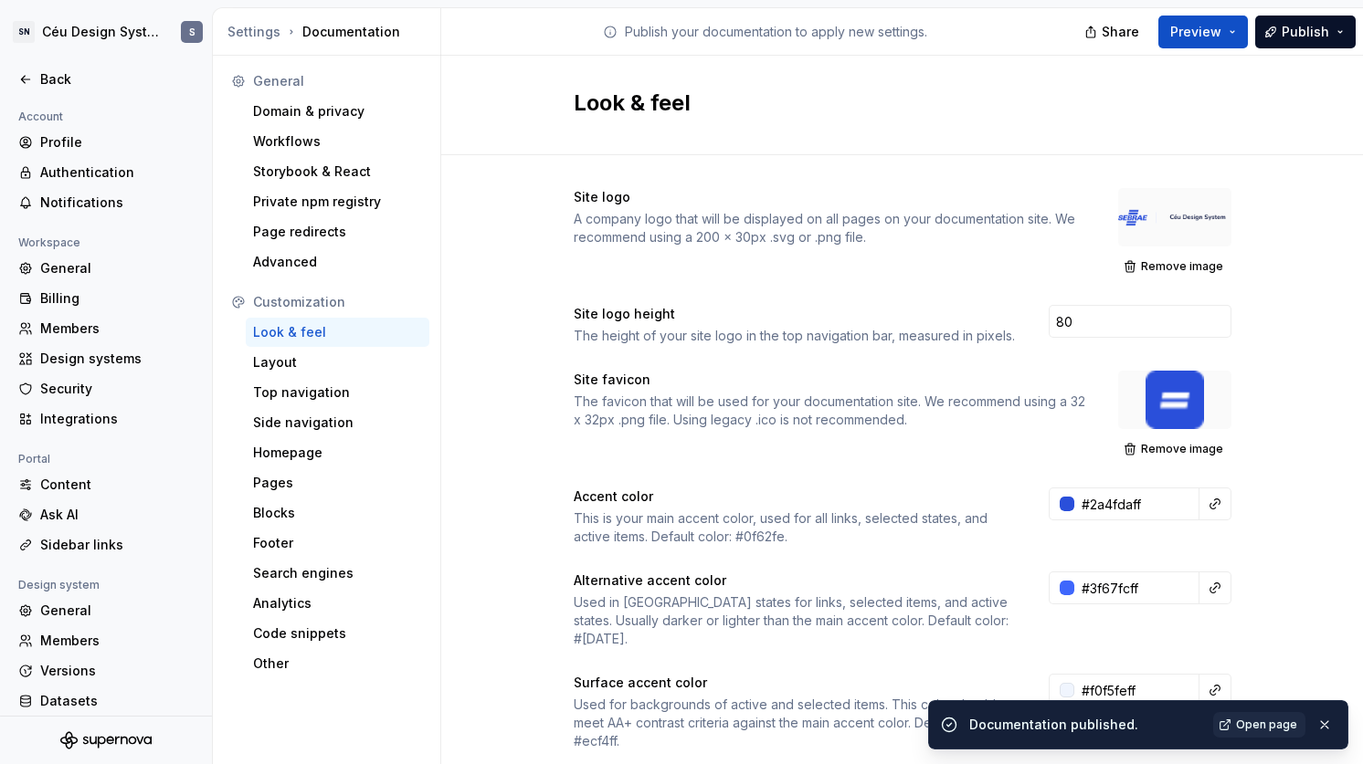
click at [1278, 710] on div "Documentation published. Open page" at bounding box center [1138, 725] width 420 height 49
click at [1275, 722] on span "Open page" at bounding box center [1266, 725] width 61 height 15
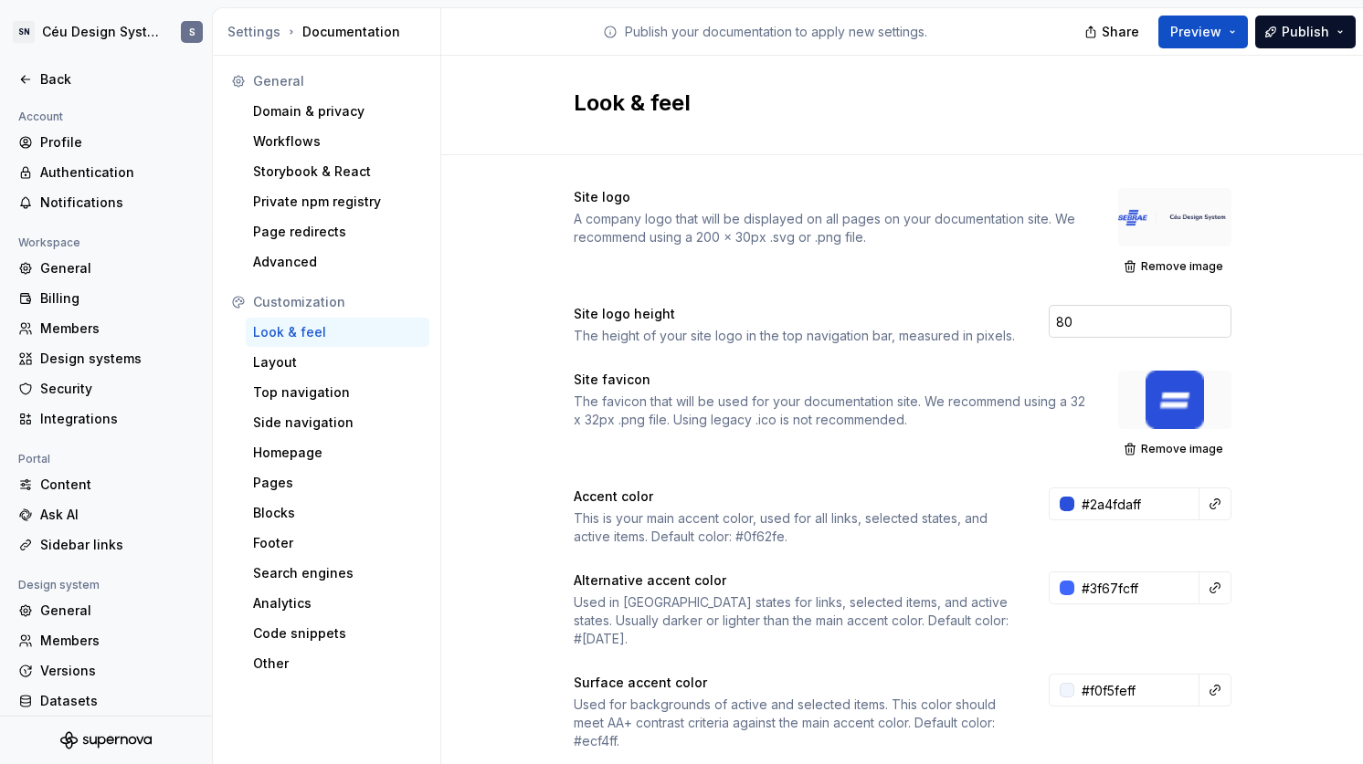
click at [1070, 313] on input "80" at bounding box center [1140, 321] width 183 height 33
drag, startPoint x: 1086, startPoint y: 322, endPoint x: 996, endPoint y: 317, distance: 89.7
click at [996, 317] on div "Site logo height The height of your site logo in the top navigation bar, measur…" at bounding box center [903, 325] width 658 height 40
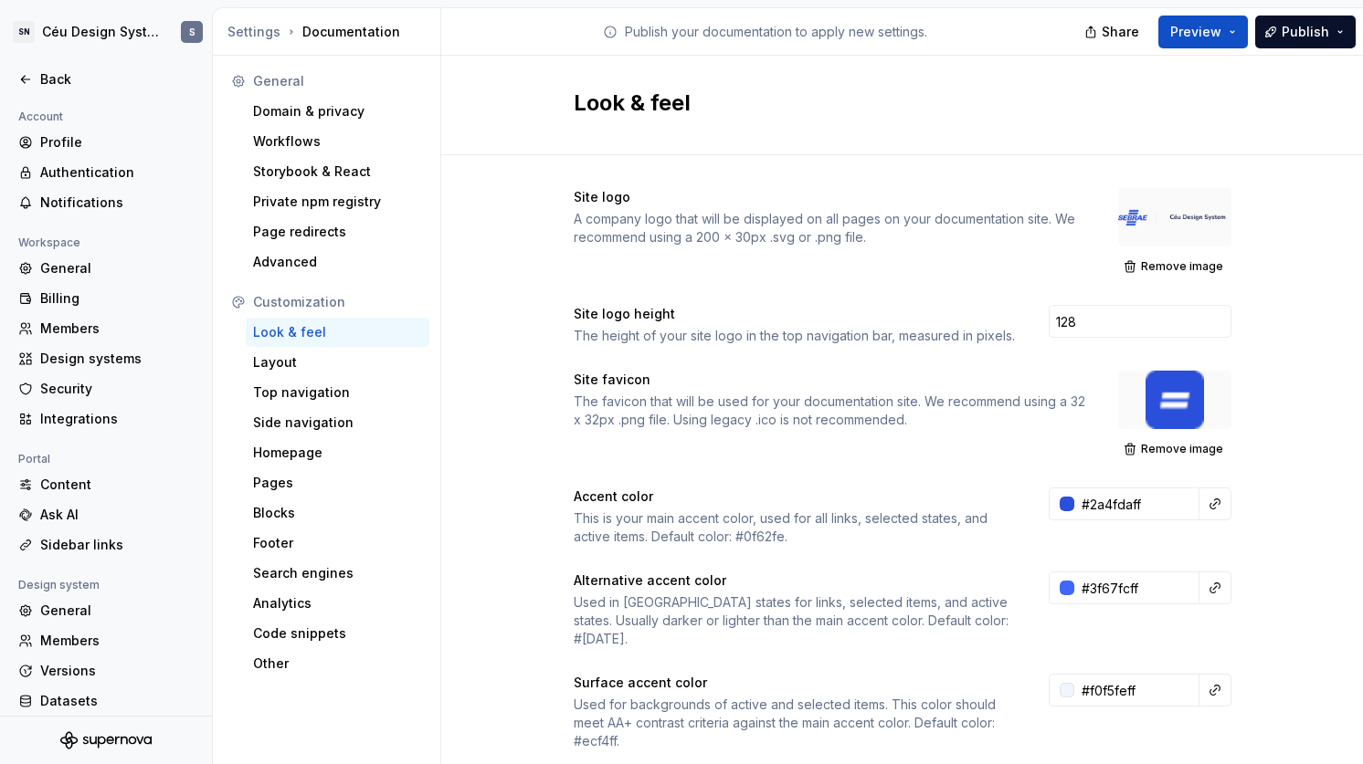
click at [700, 235] on div "A company logo that will be displayed on all pages on your documentation site. …" at bounding box center [829, 228] width 511 height 37
click at [1161, 262] on span "Remove image" at bounding box center [1182, 266] width 82 height 15
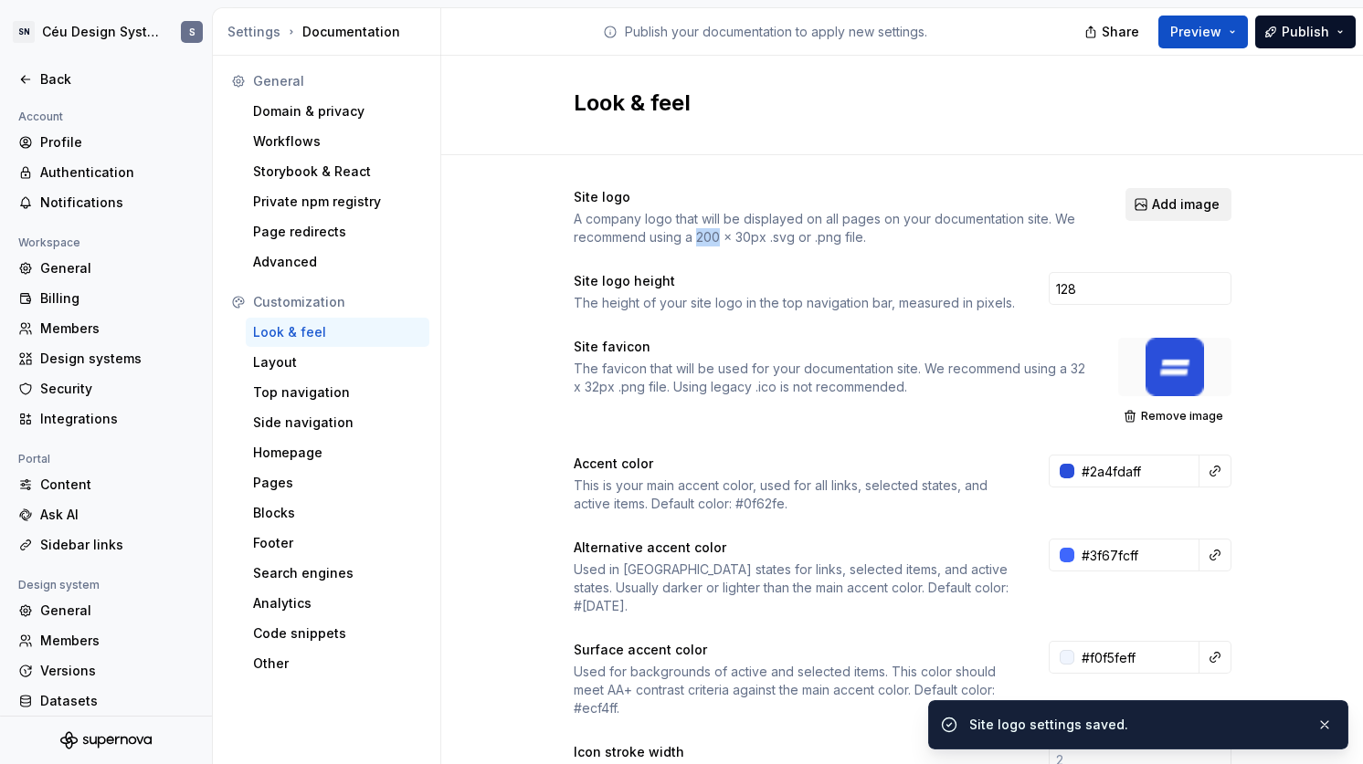
click at [1177, 219] on button "Add image" at bounding box center [1178, 204] width 106 height 33
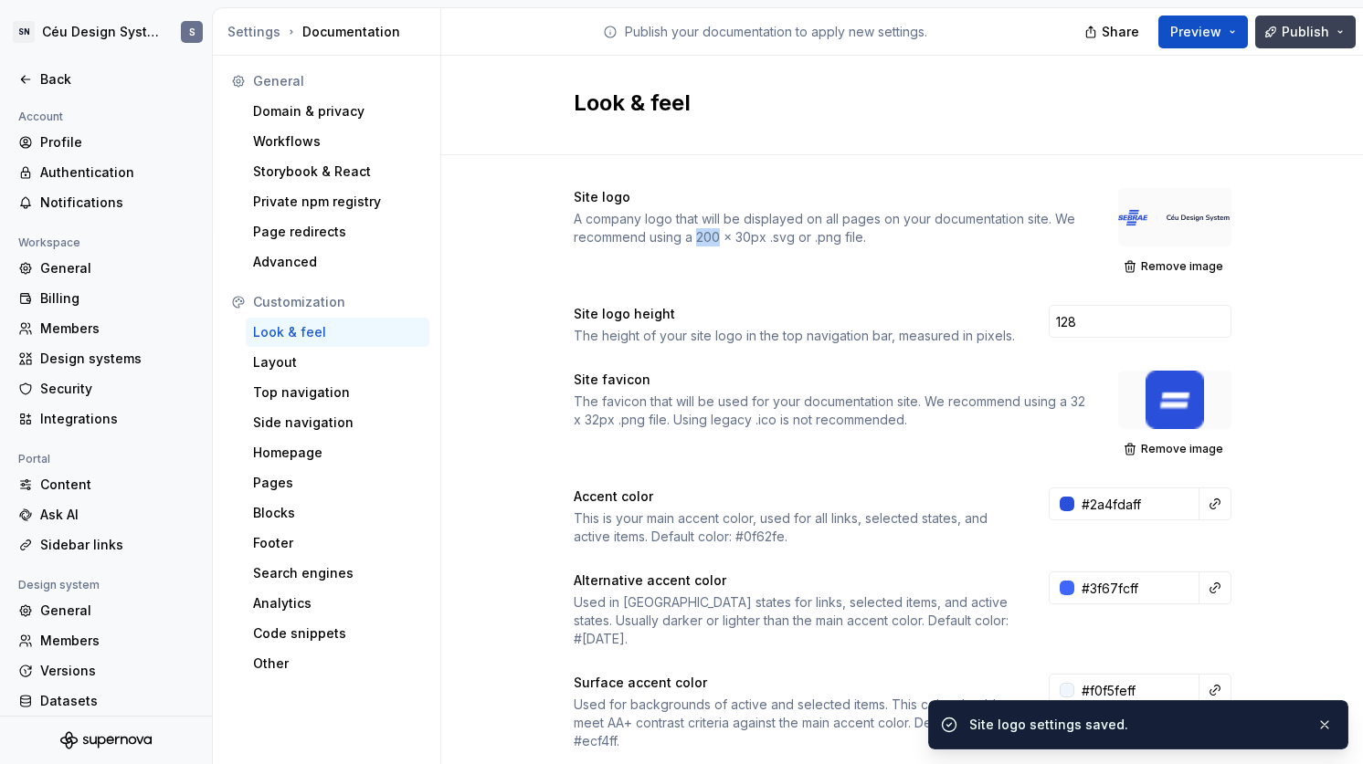
click at [1301, 26] on span "Publish" at bounding box center [1304, 32] width 47 height 18
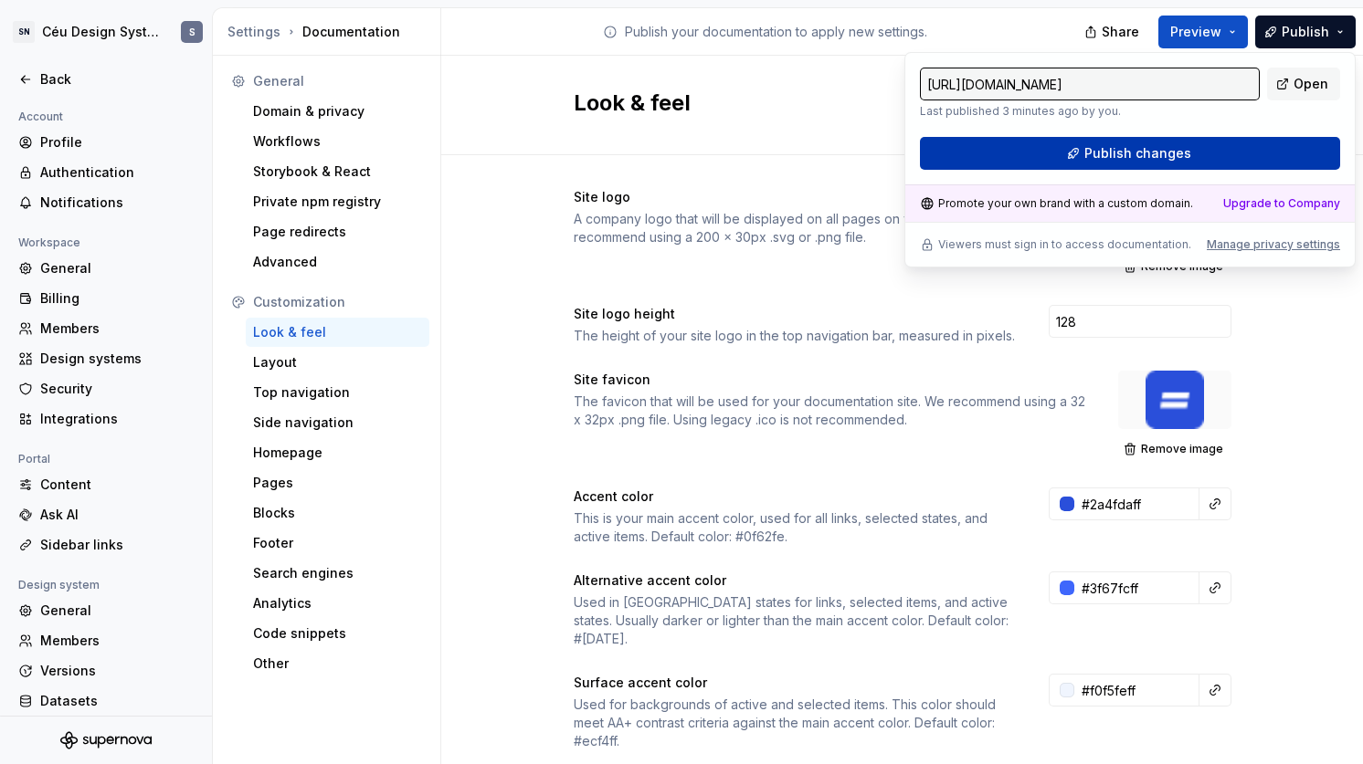
click at [1252, 160] on button "Publish changes" at bounding box center [1130, 153] width 420 height 33
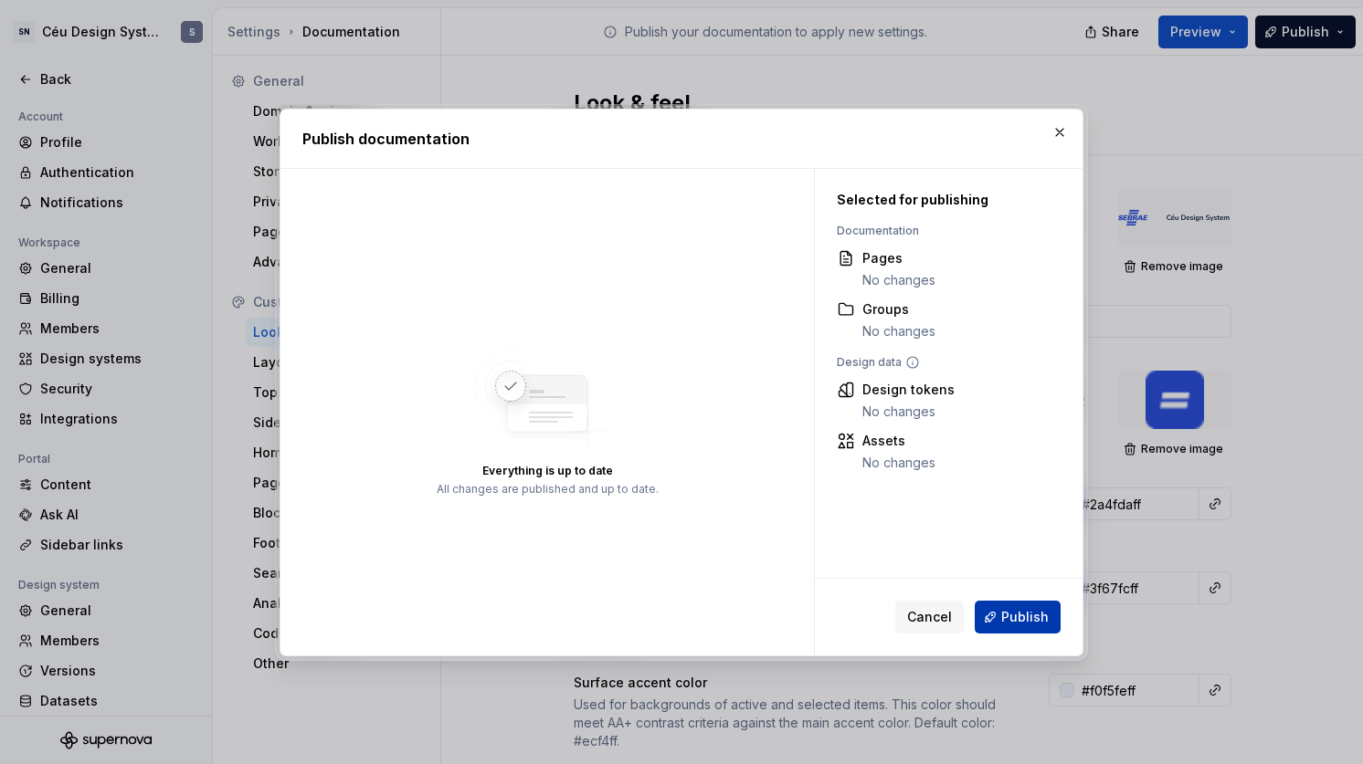
click at [1023, 611] on span "Publish" at bounding box center [1024, 617] width 47 height 18
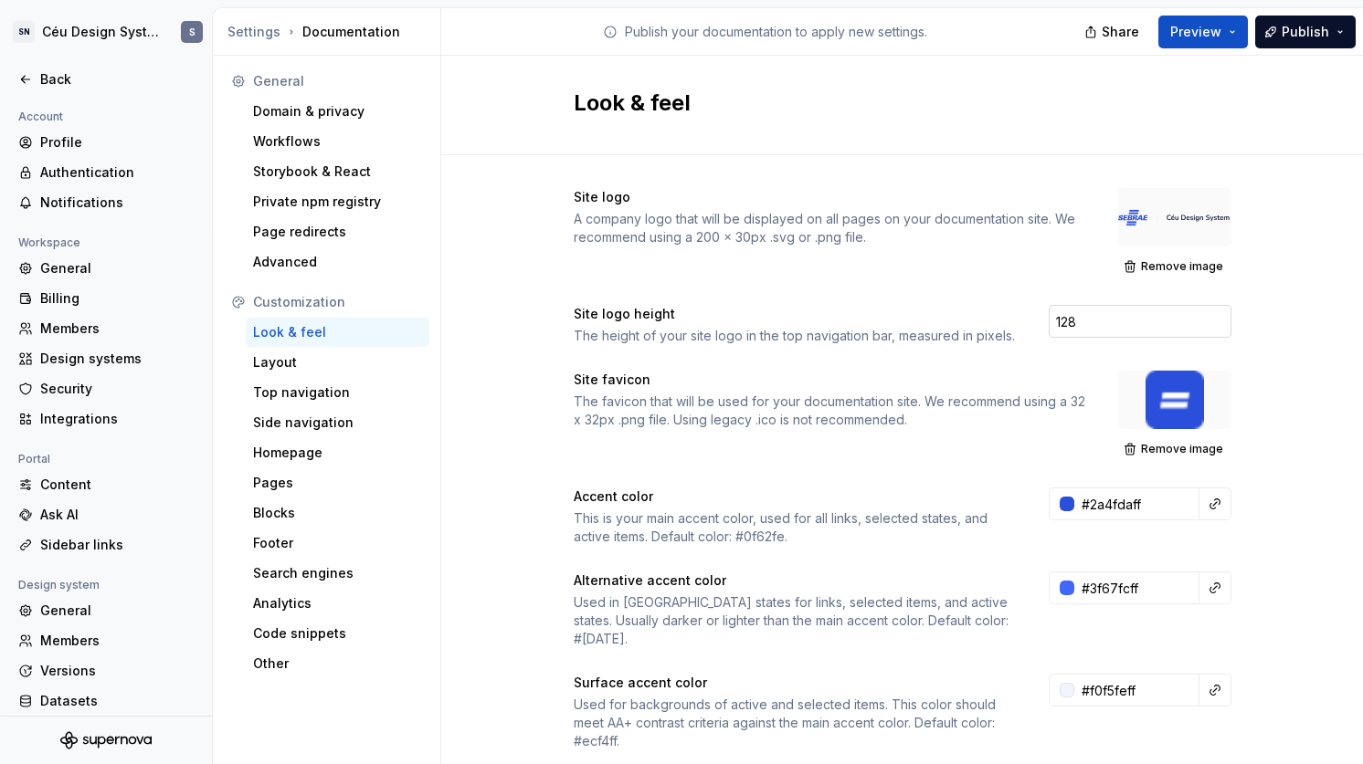
click at [1073, 322] on input "128" at bounding box center [1140, 321] width 183 height 33
click at [1310, 40] on button "Publish" at bounding box center [1305, 32] width 100 height 33
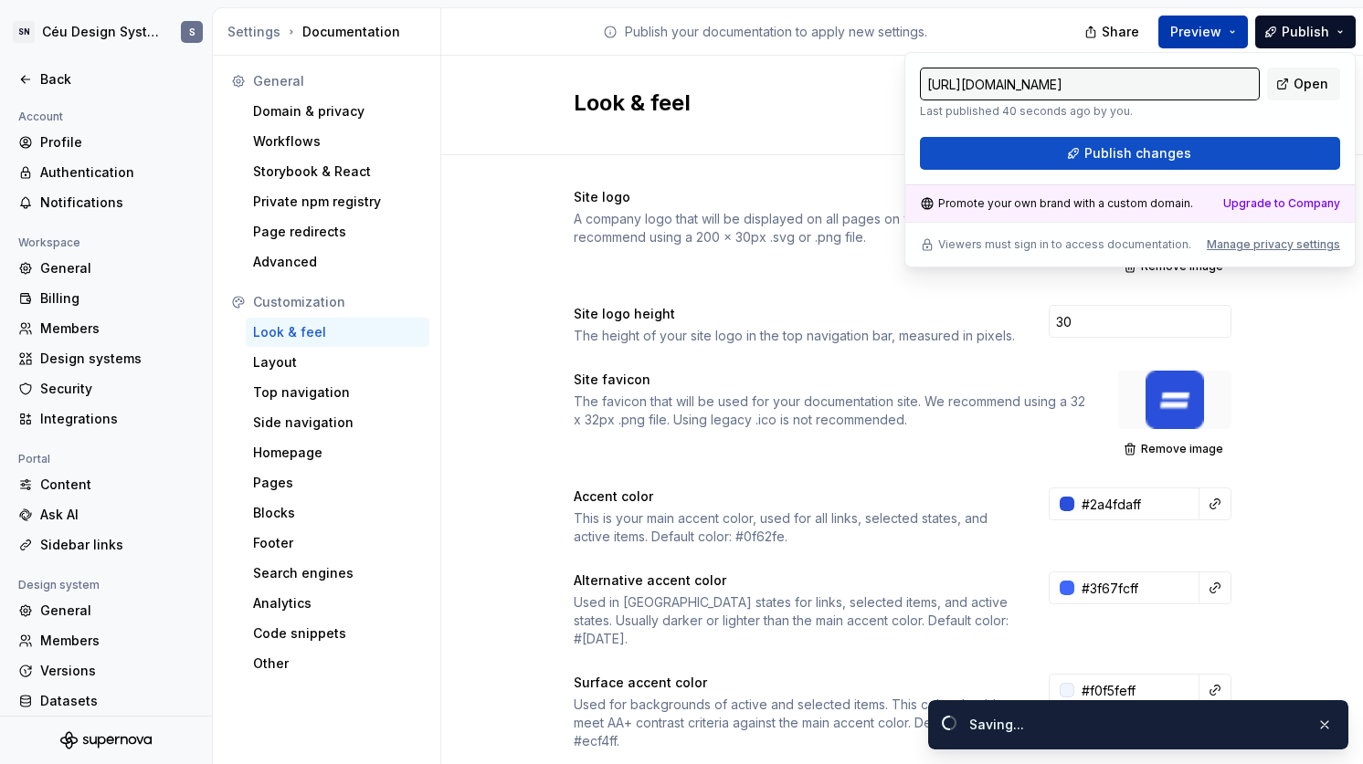
click at [1221, 41] on button "Preview" at bounding box center [1203, 32] width 90 height 33
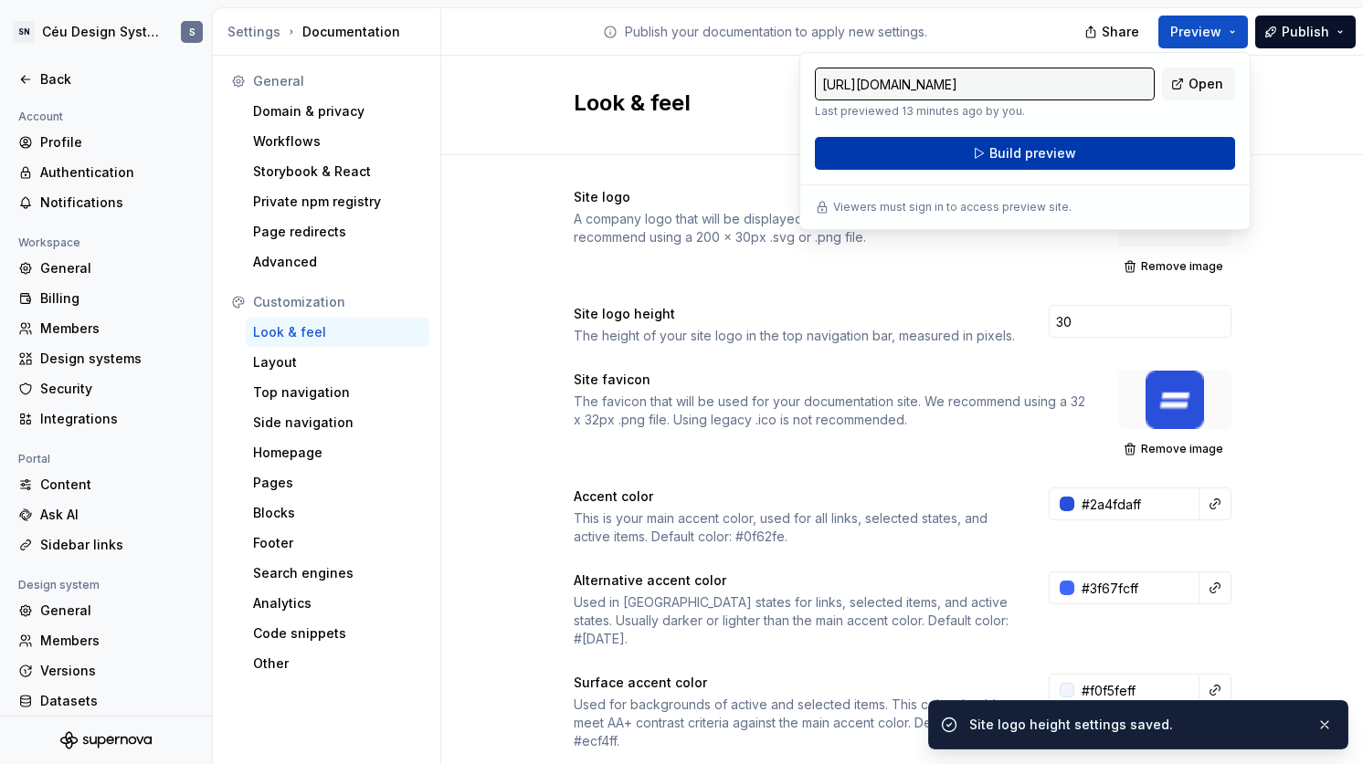
click at [1122, 160] on button "Build preview" at bounding box center [1025, 153] width 420 height 33
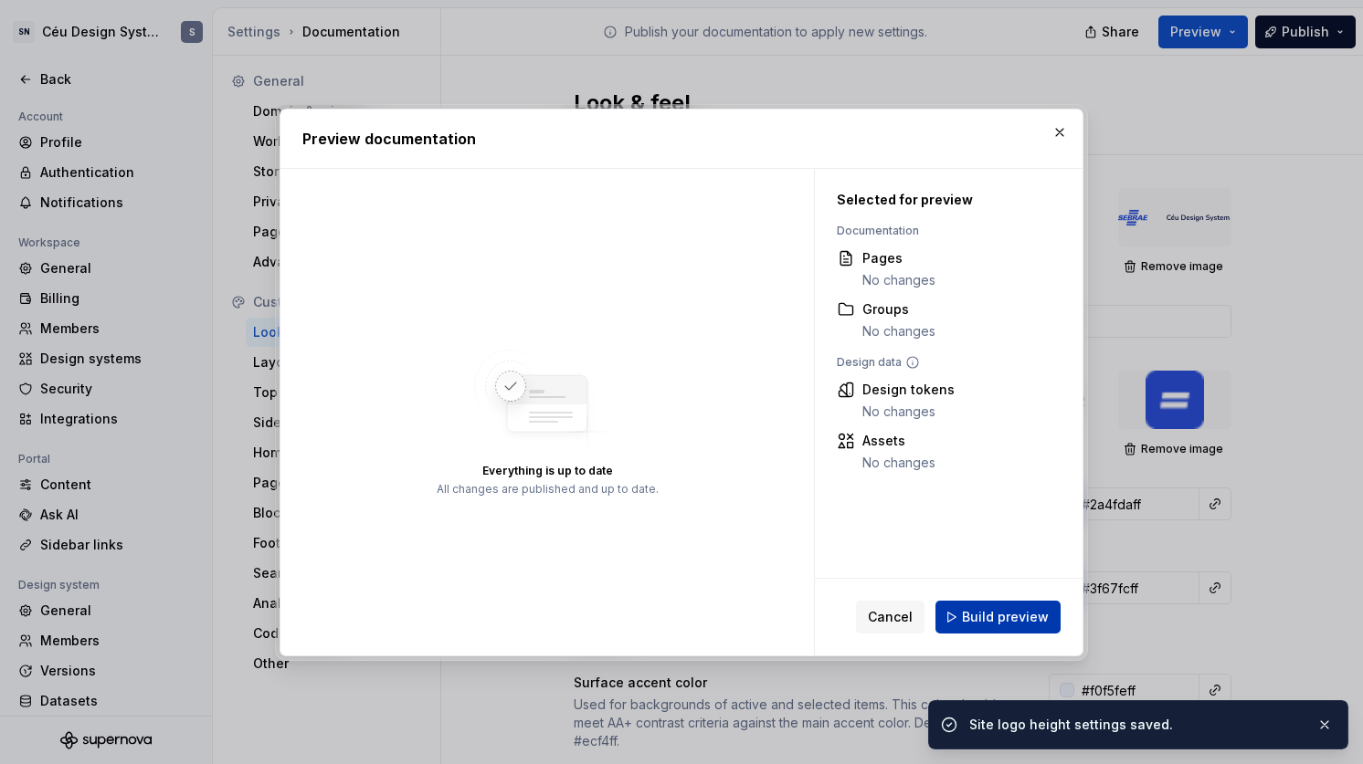
click at [991, 624] on span "Build preview" at bounding box center [1005, 617] width 87 height 18
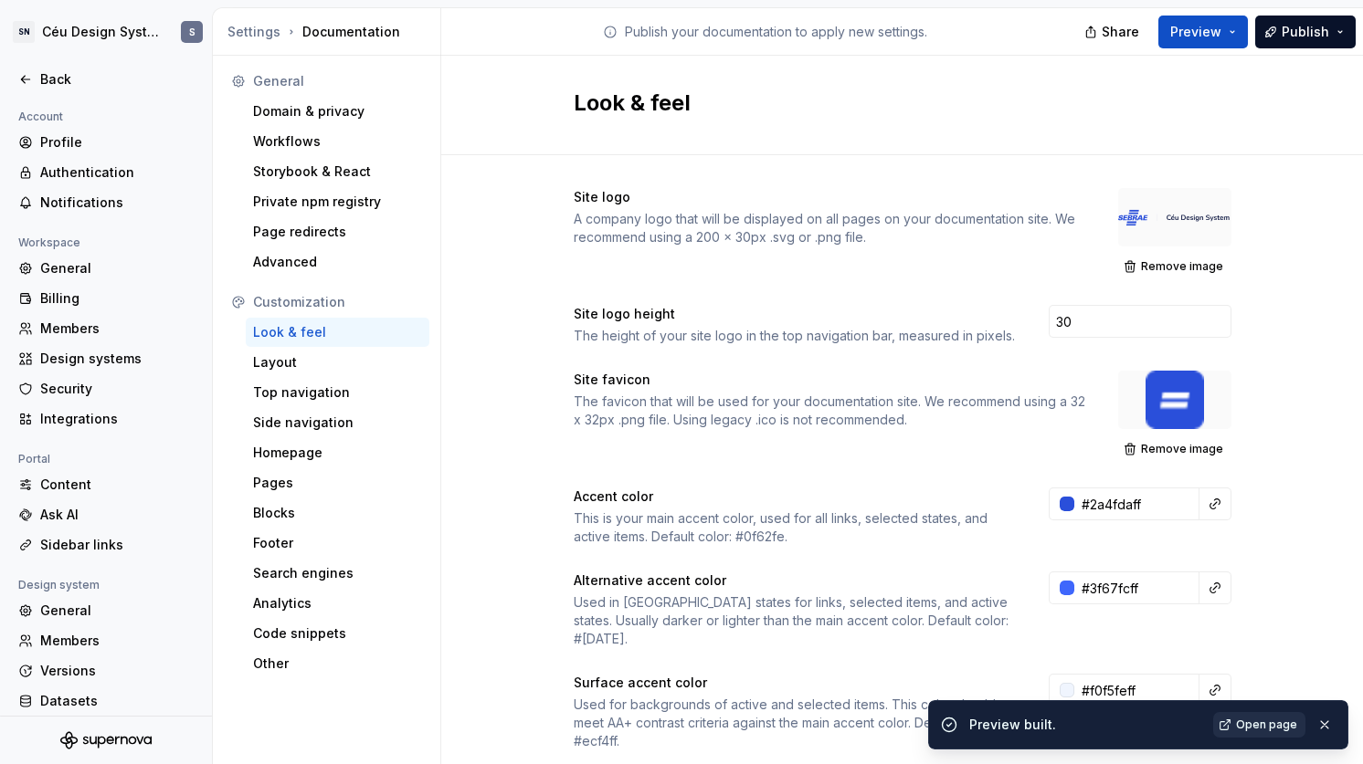
click at [1239, 723] on span "Open page" at bounding box center [1266, 725] width 61 height 15
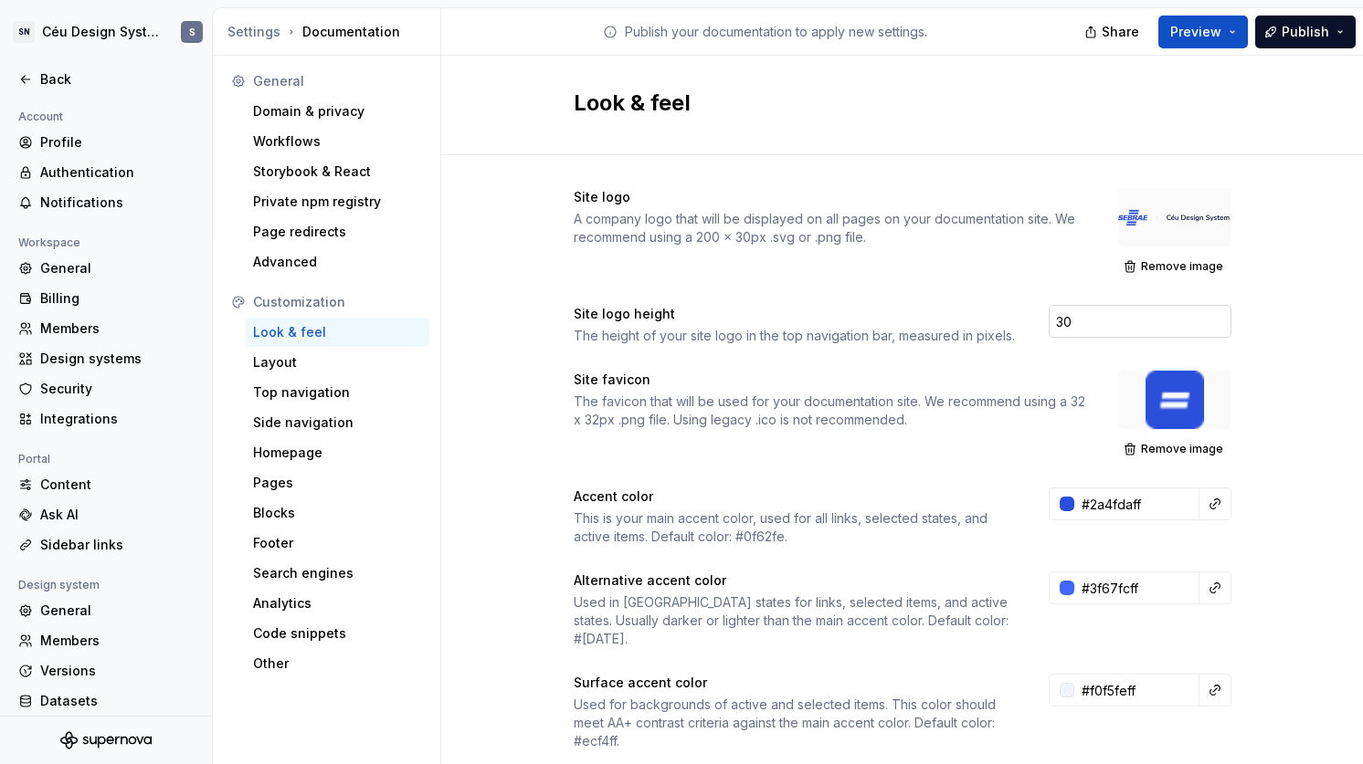
click at [1087, 318] on input "30" at bounding box center [1140, 321] width 183 height 33
drag, startPoint x: 1208, startPoint y: 32, endPoint x: 1209, endPoint y: 47, distance: 15.6
click at [1208, 32] on span "Preview" at bounding box center [1195, 32] width 51 height 18
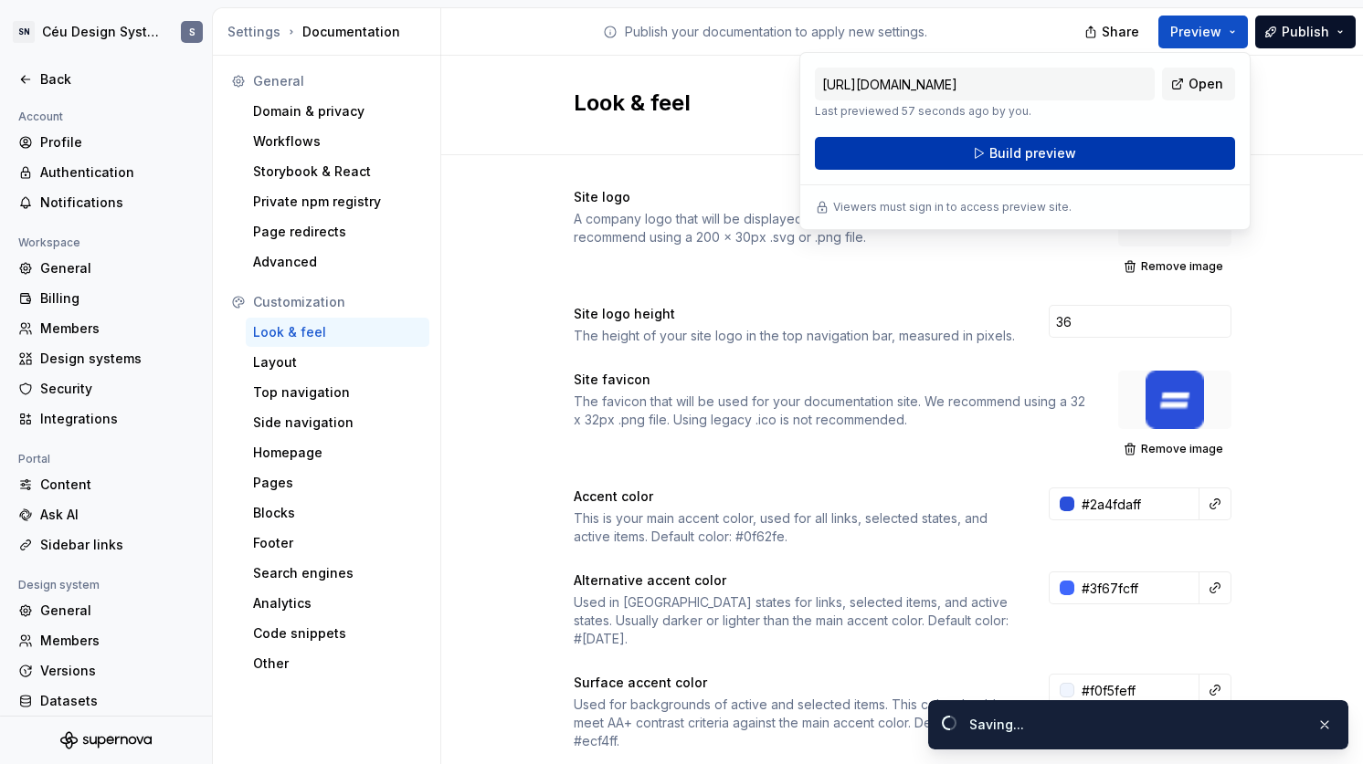
click at [1145, 163] on button "Build preview" at bounding box center [1025, 153] width 420 height 33
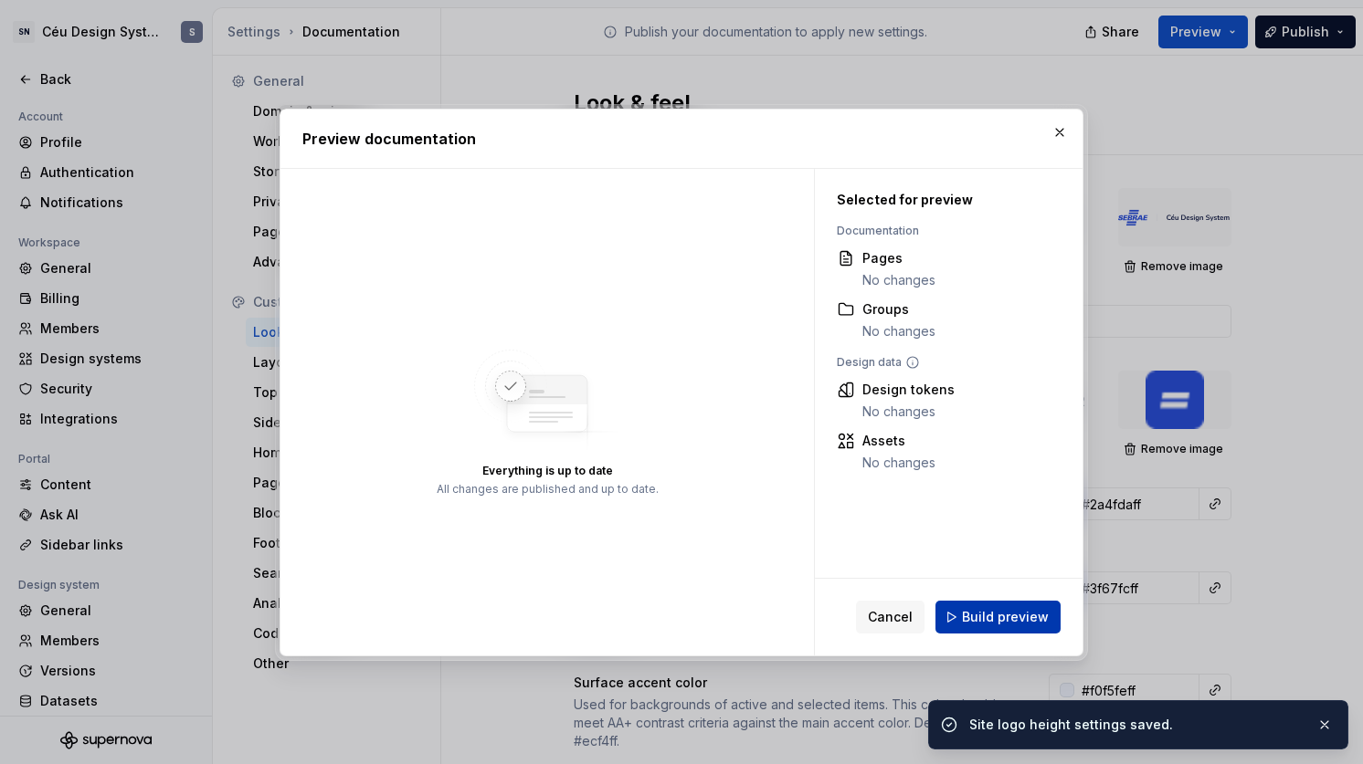
click at [1000, 611] on span "Build preview" at bounding box center [1005, 617] width 87 height 18
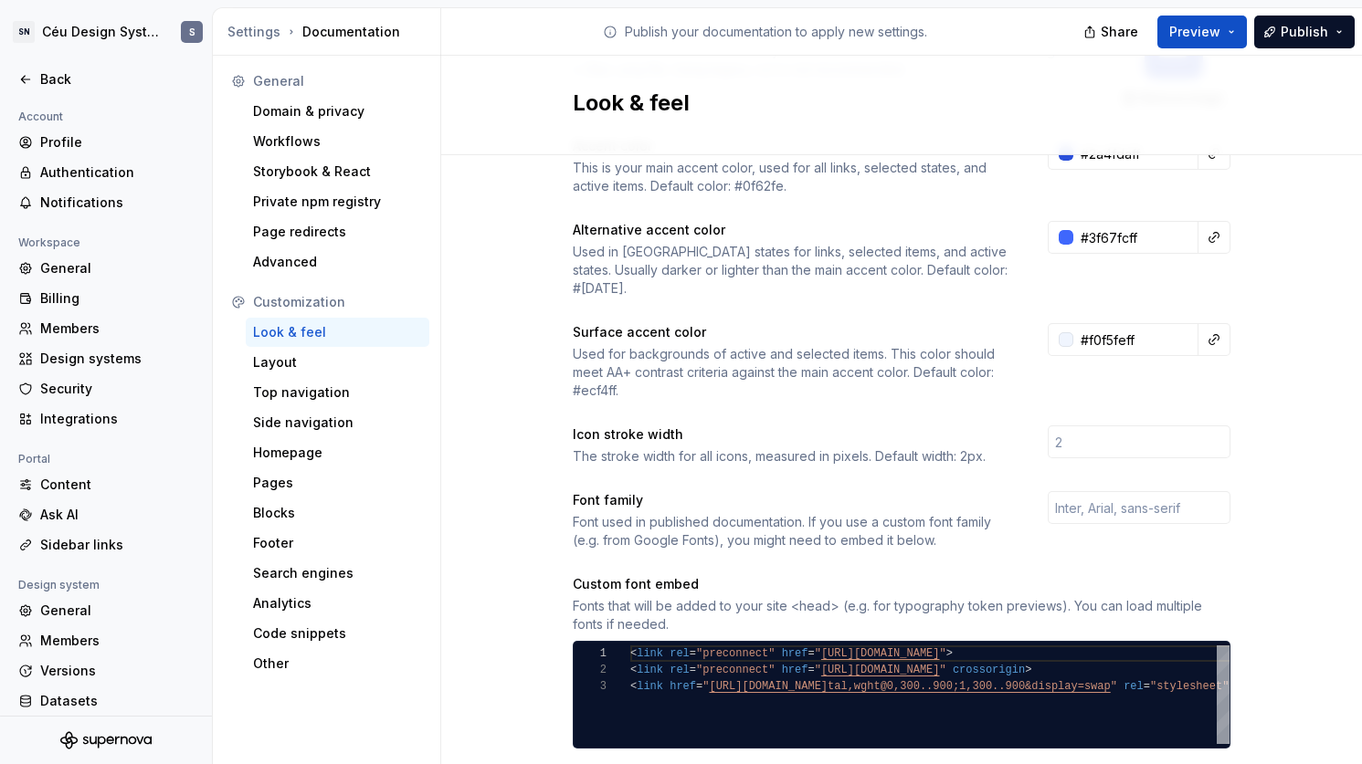
scroll to position [107, 0]
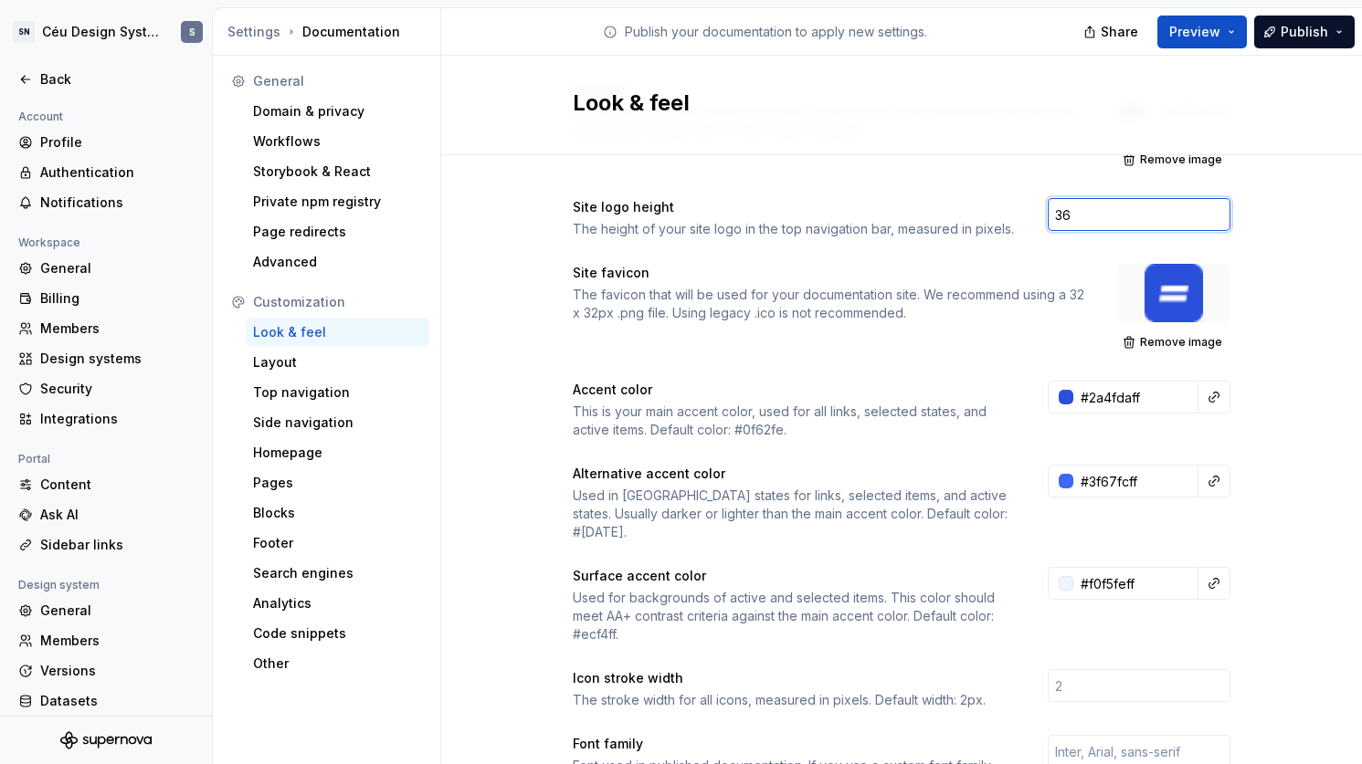
click at [1073, 211] on input "36" at bounding box center [1139, 214] width 183 height 33
click at [1048, 213] on input "36" at bounding box center [1139, 214] width 183 height 33
click at [1103, 226] on input "46" at bounding box center [1139, 214] width 183 height 33
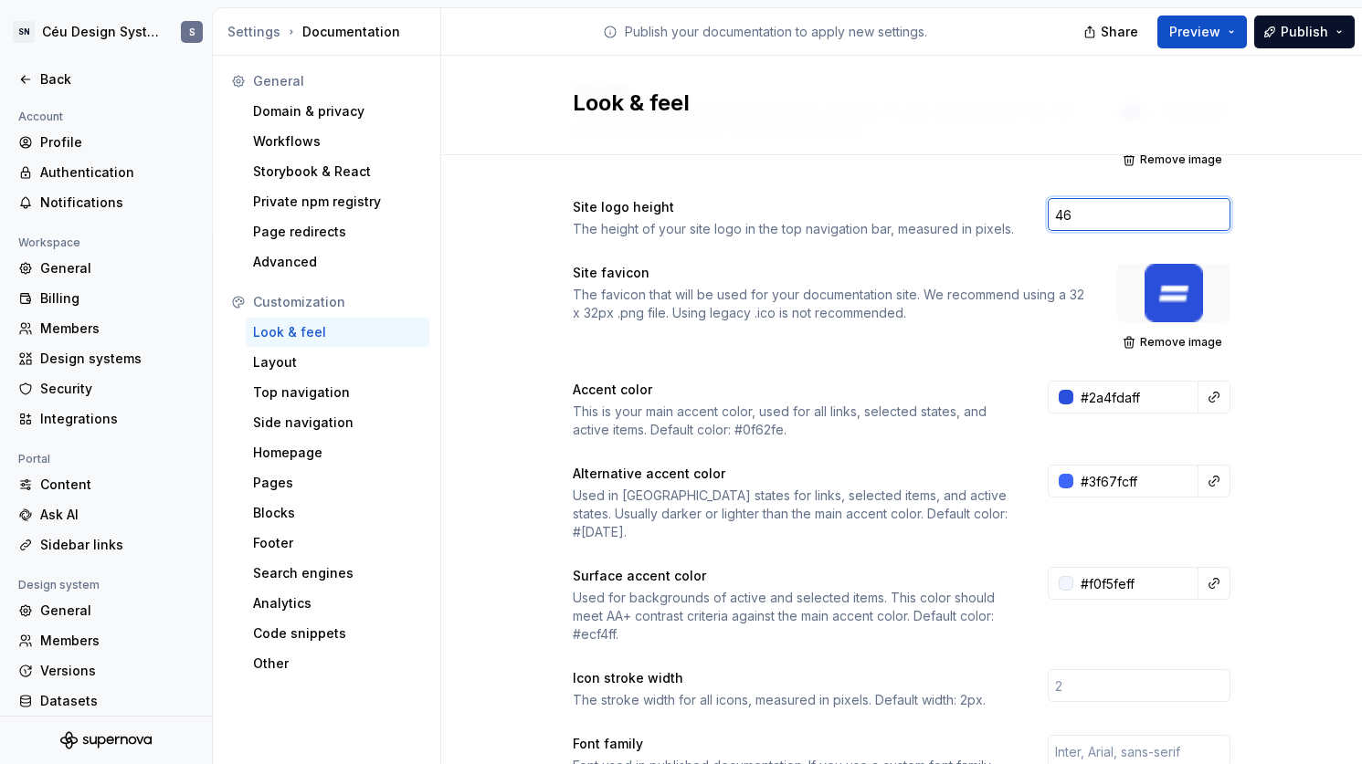
click at [1103, 226] on input "46" at bounding box center [1139, 214] width 183 height 33
click at [1102, 223] on input "46" at bounding box center [1139, 214] width 183 height 33
click at [1056, 207] on input "46" at bounding box center [1139, 214] width 183 height 33
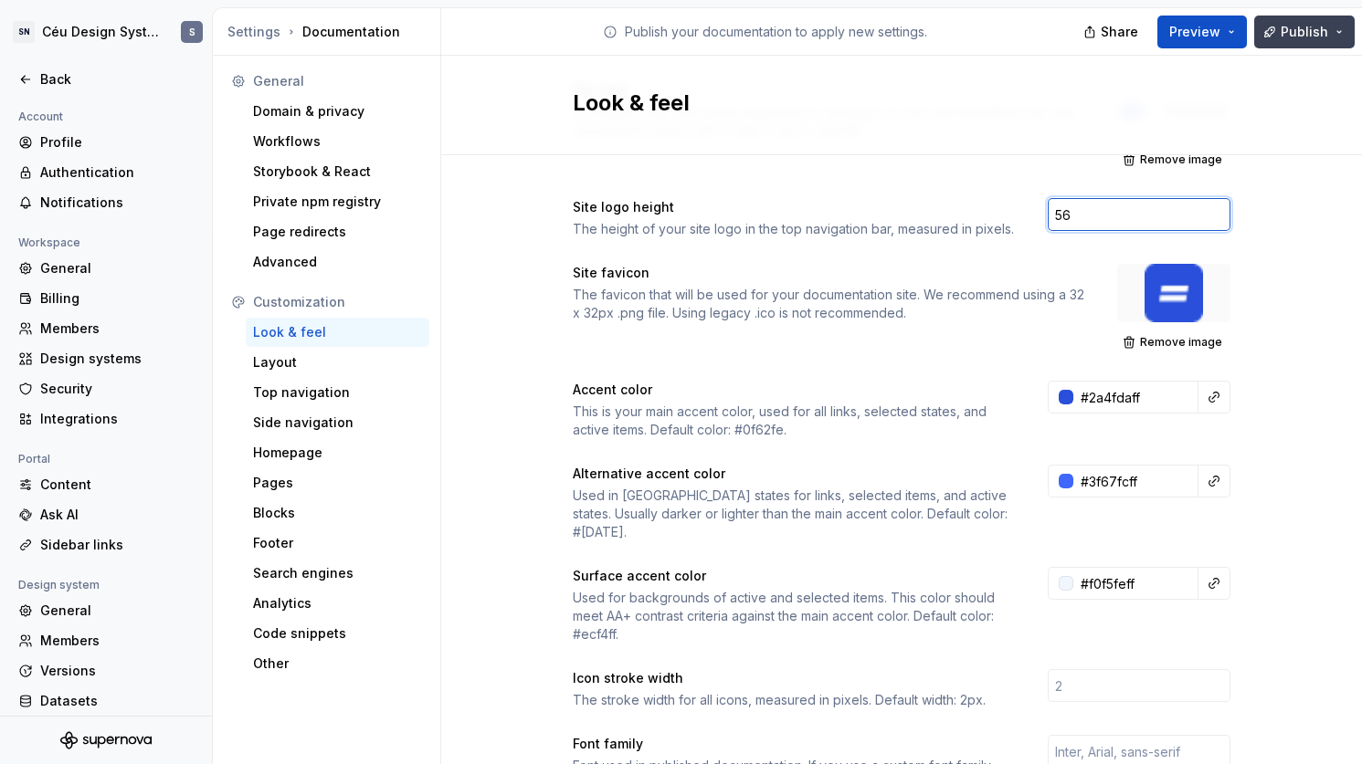
type input "56"
click at [1295, 31] on span "Publish" at bounding box center [1304, 32] width 47 height 18
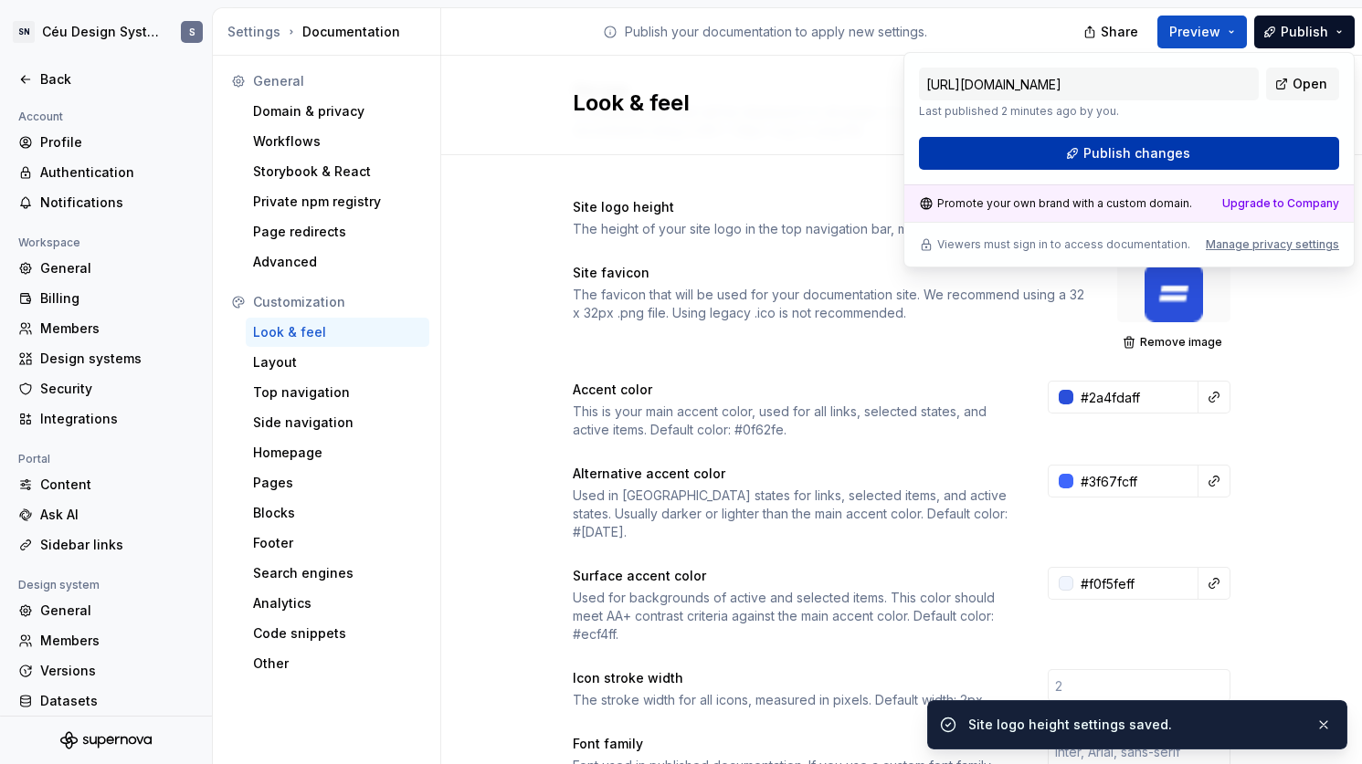
click at [1096, 161] on span "Publish changes" at bounding box center [1136, 153] width 107 height 18
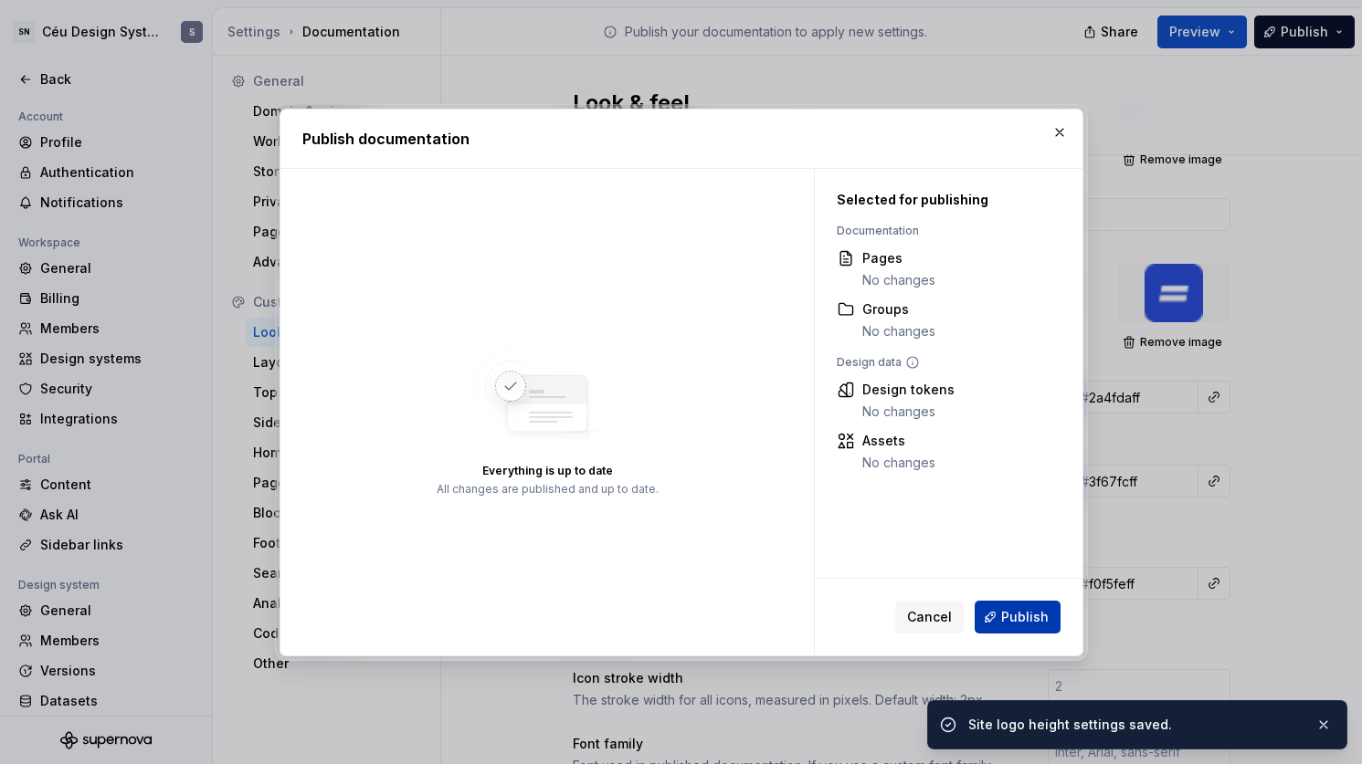
click at [1009, 621] on span "Publish" at bounding box center [1024, 617] width 47 height 18
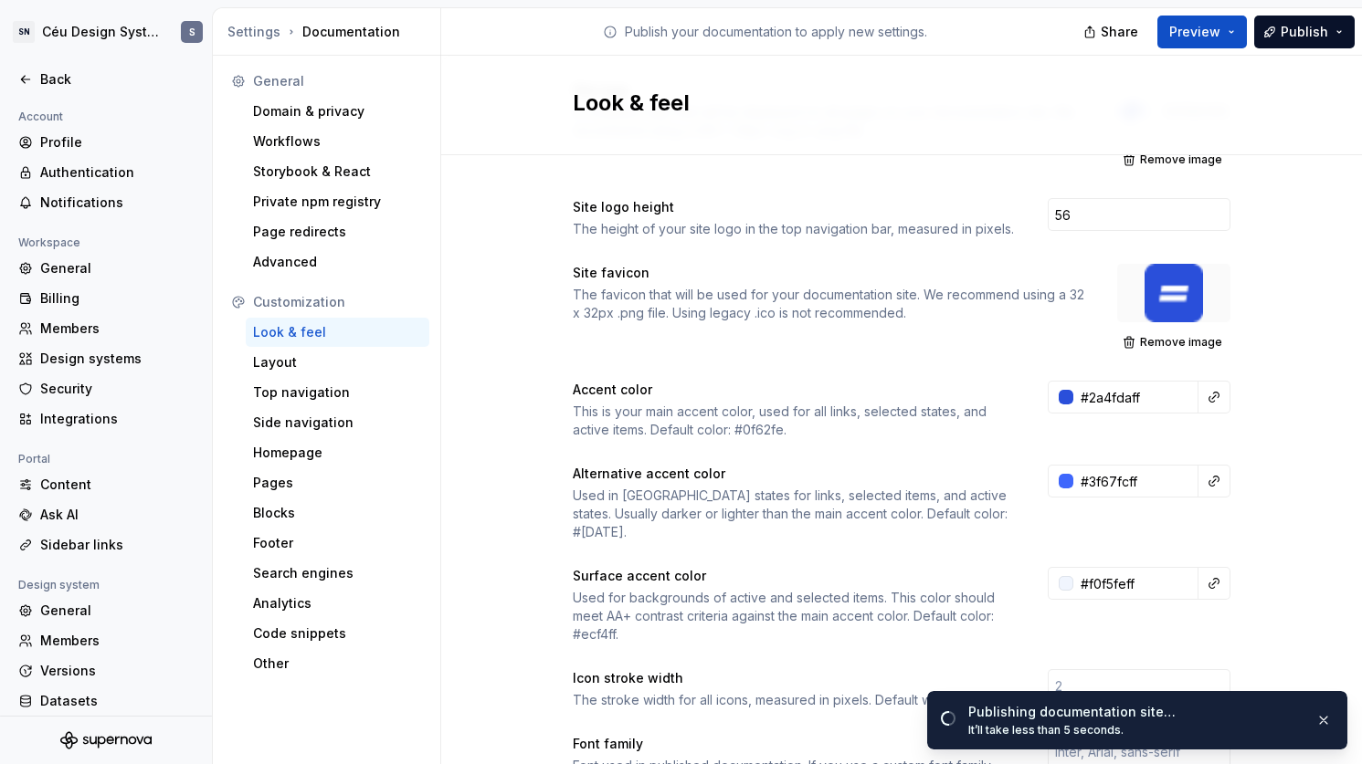
scroll to position [302, 0]
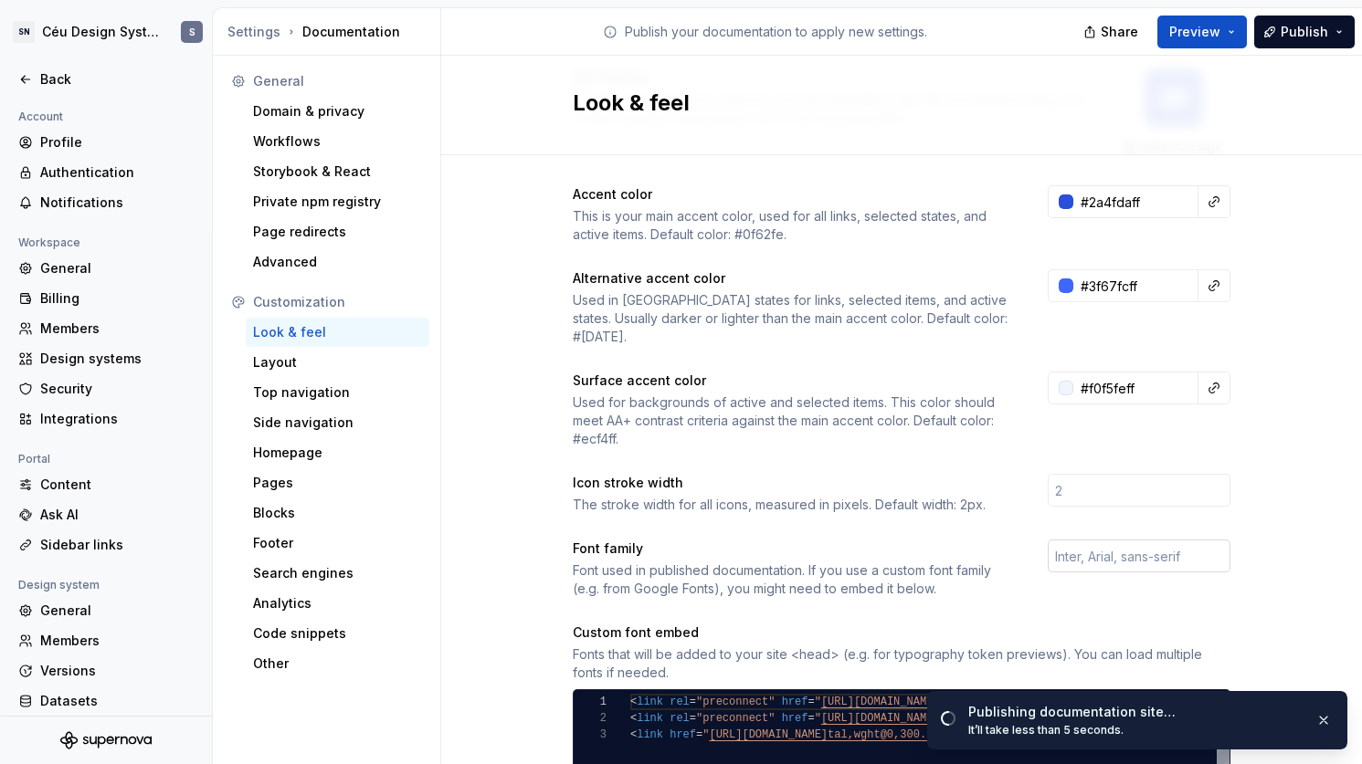
click at [1125, 540] on input "text" at bounding box center [1139, 556] width 183 height 33
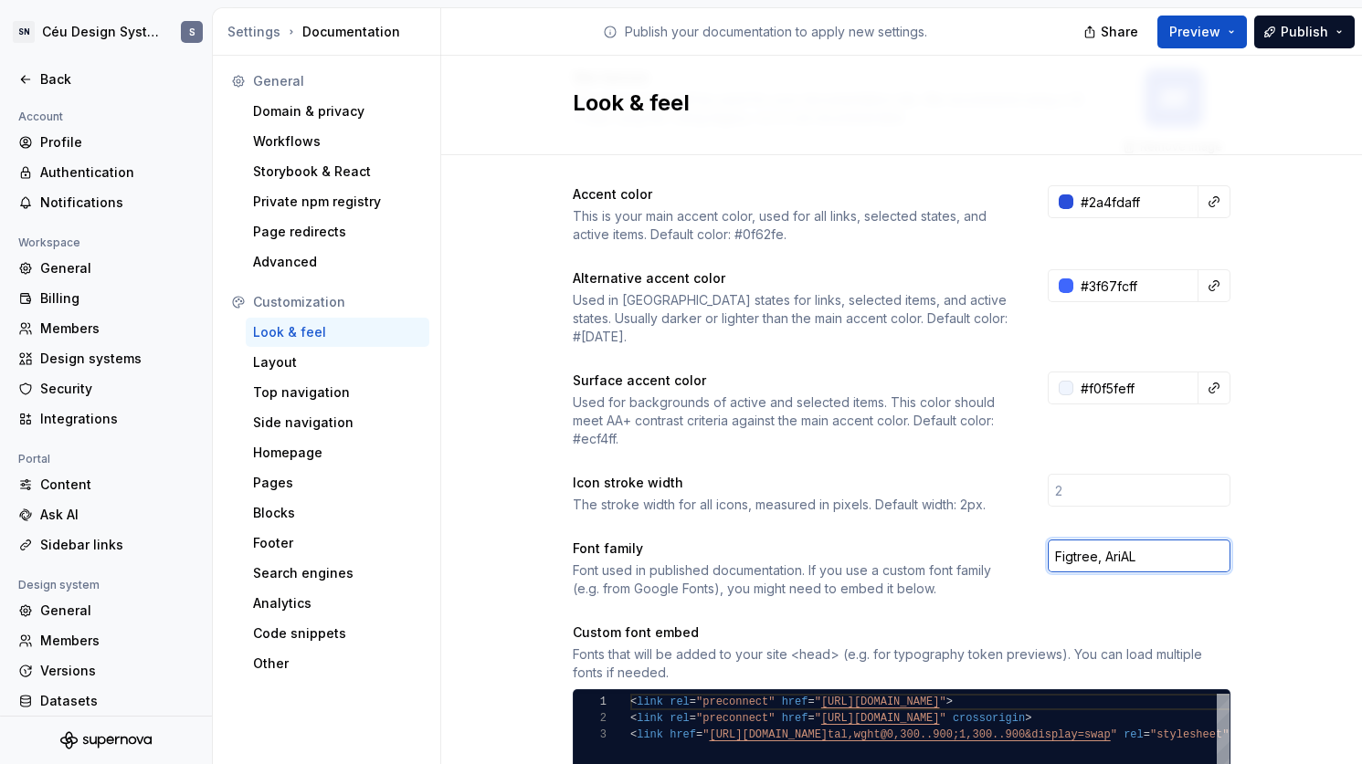
type input "Figtree, AriAL"
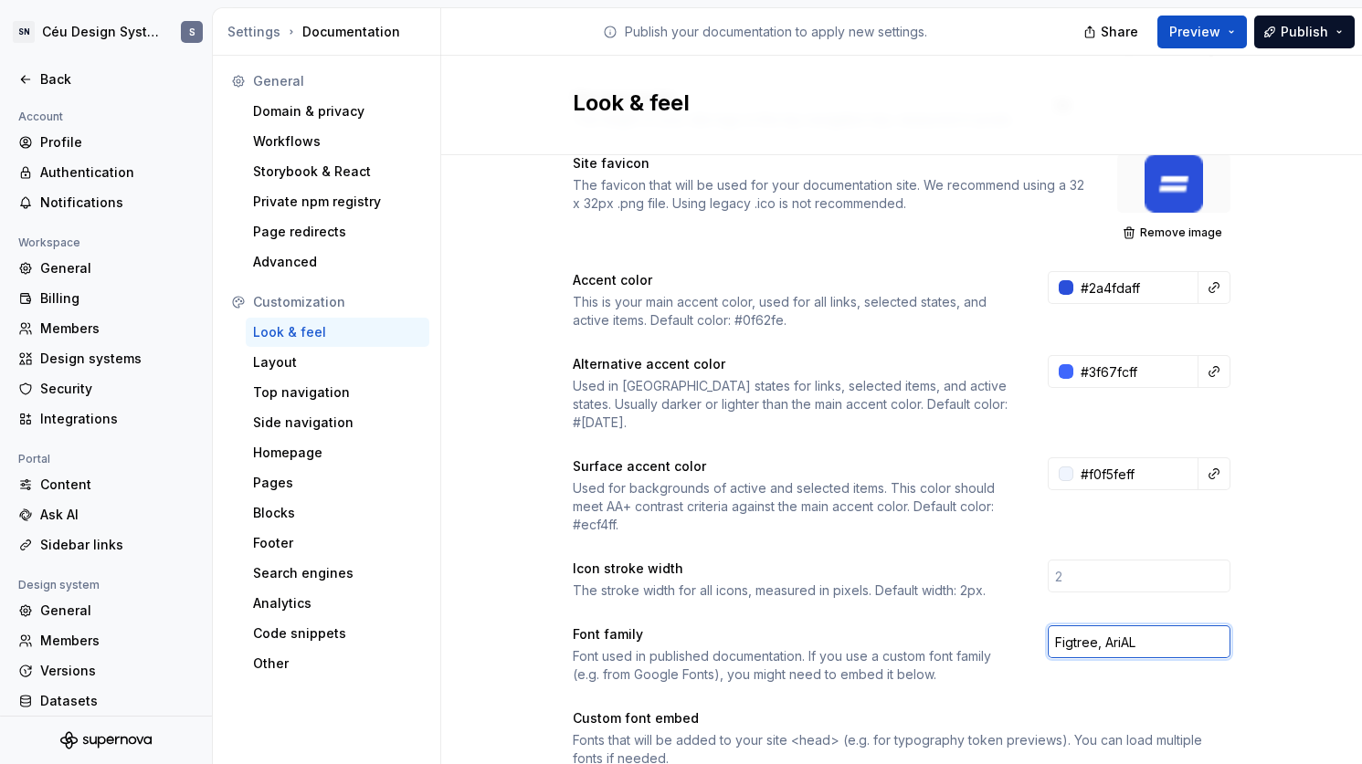
scroll to position [0, 0]
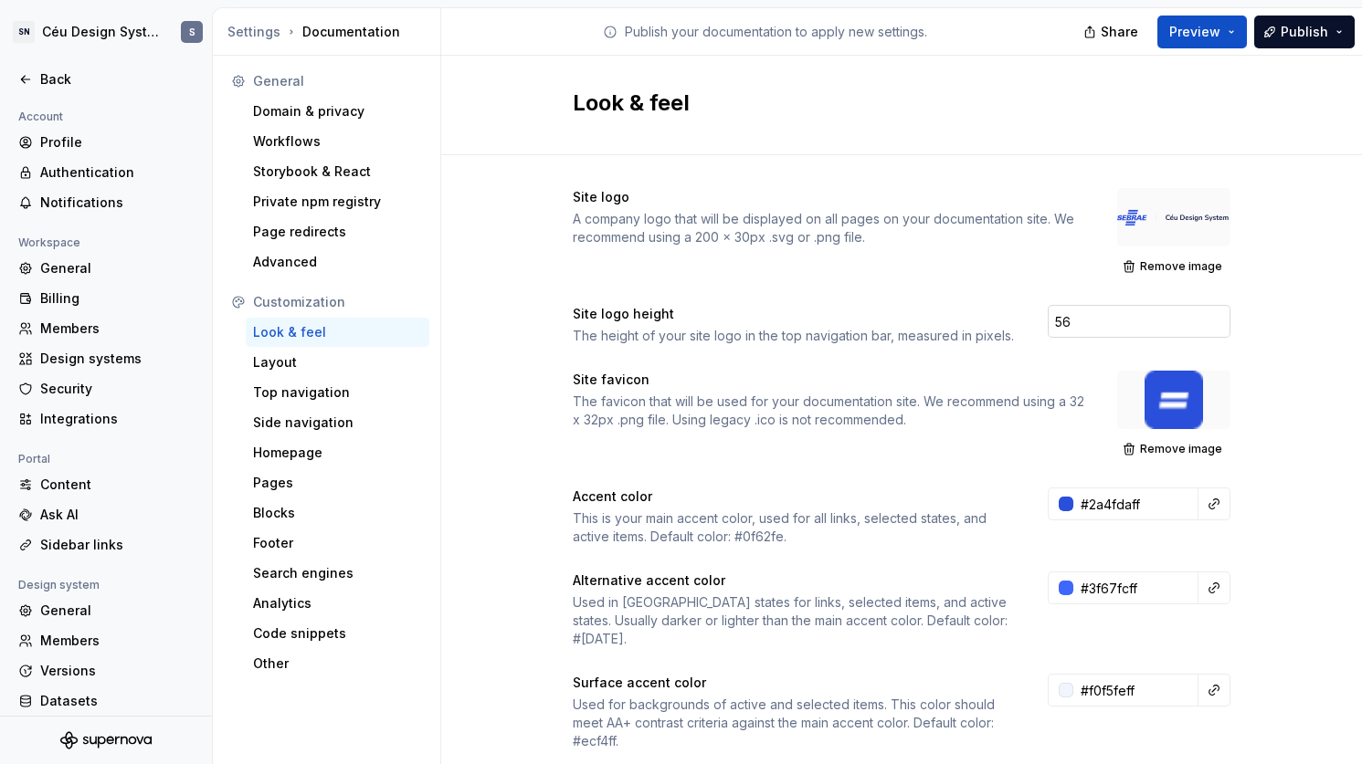
click at [1059, 323] on input "56" at bounding box center [1139, 321] width 183 height 33
type input "5"
type input "4"
type input "2"
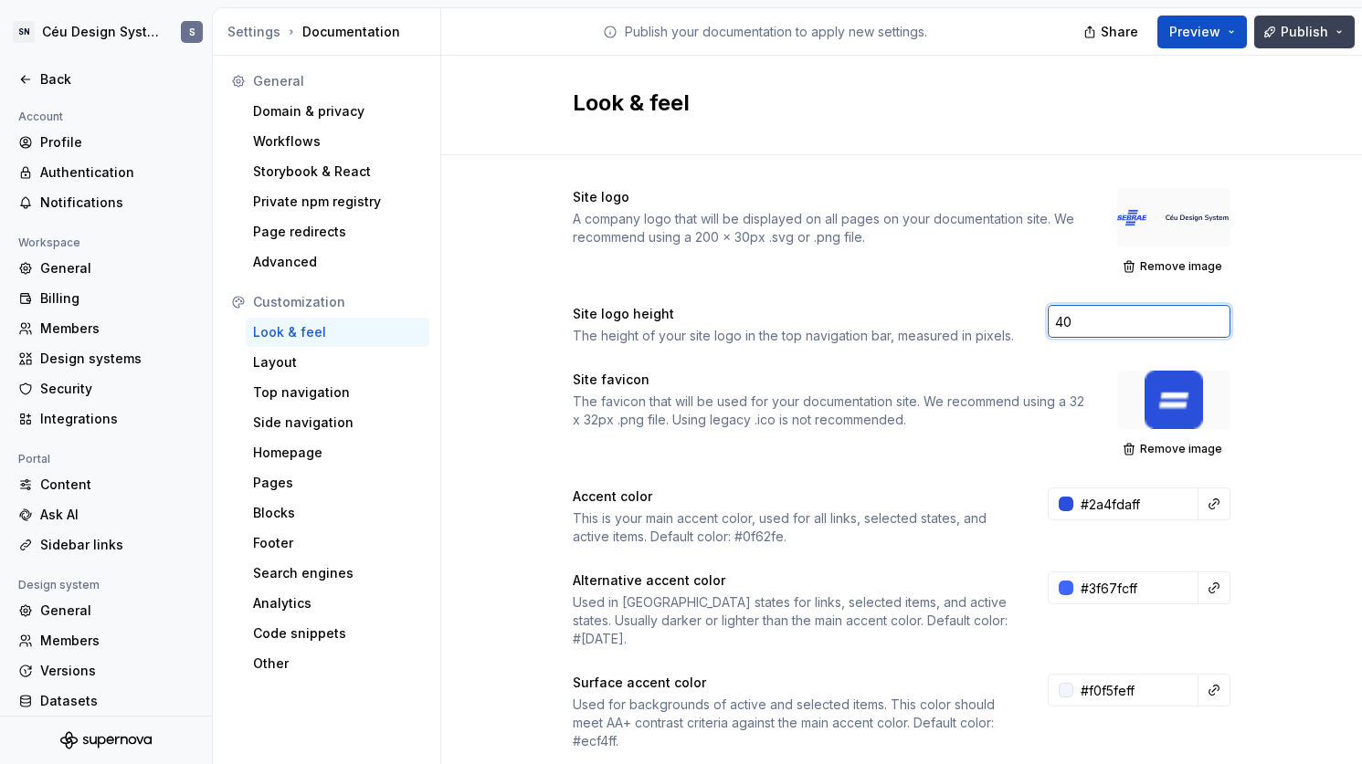
type input "40"
click at [1281, 22] on button "Publish" at bounding box center [1304, 32] width 100 height 33
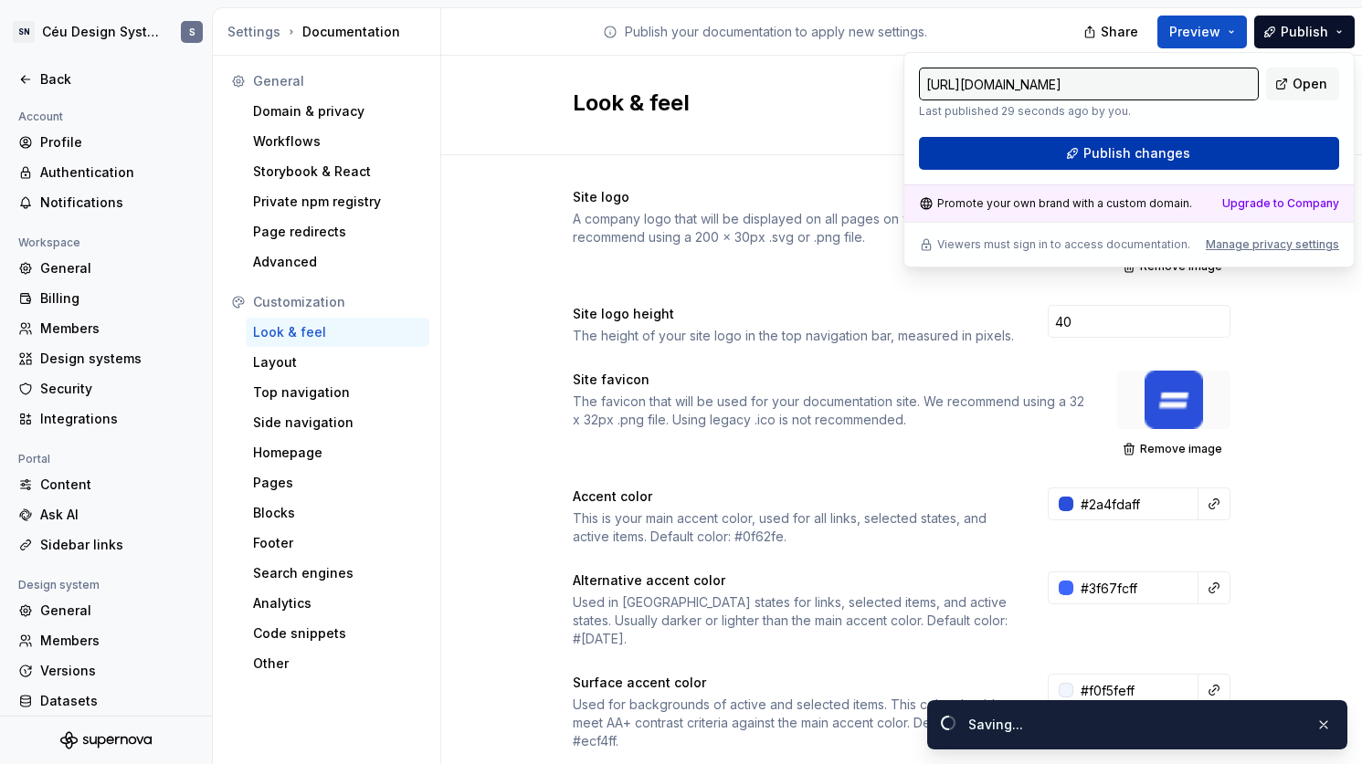
click at [1193, 152] on button "Publish changes" at bounding box center [1129, 153] width 420 height 33
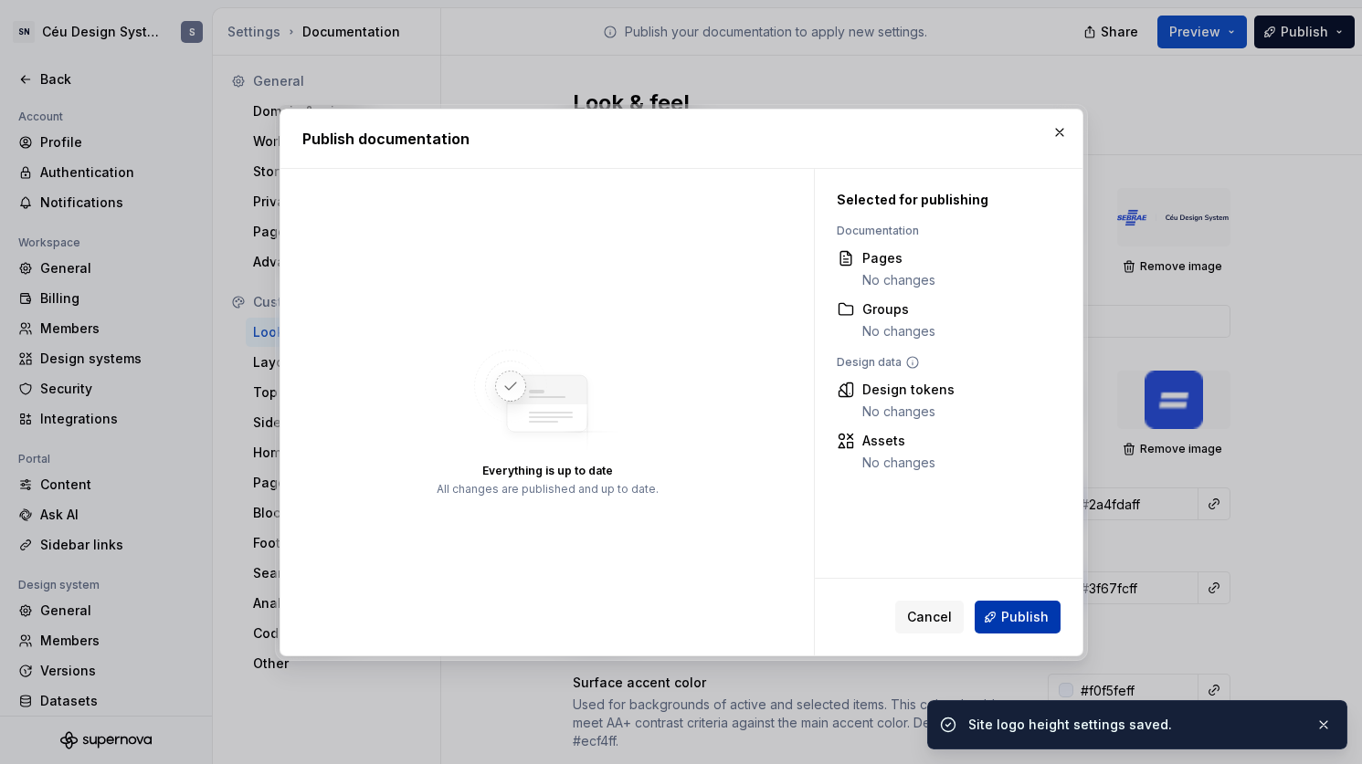
click at [1034, 608] on span "Publish" at bounding box center [1024, 617] width 47 height 18
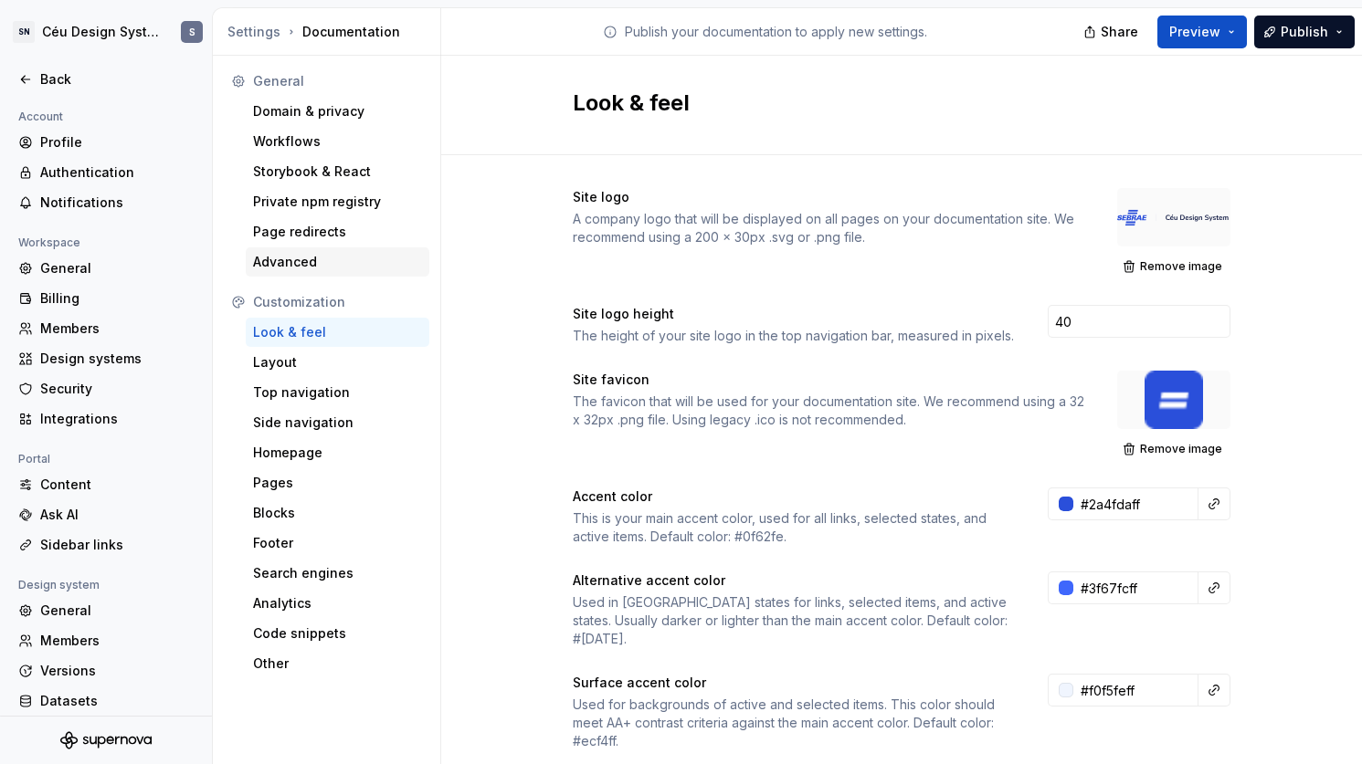
click at [342, 270] on div "Advanced" at bounding box center [337, 262] width 169 height 18
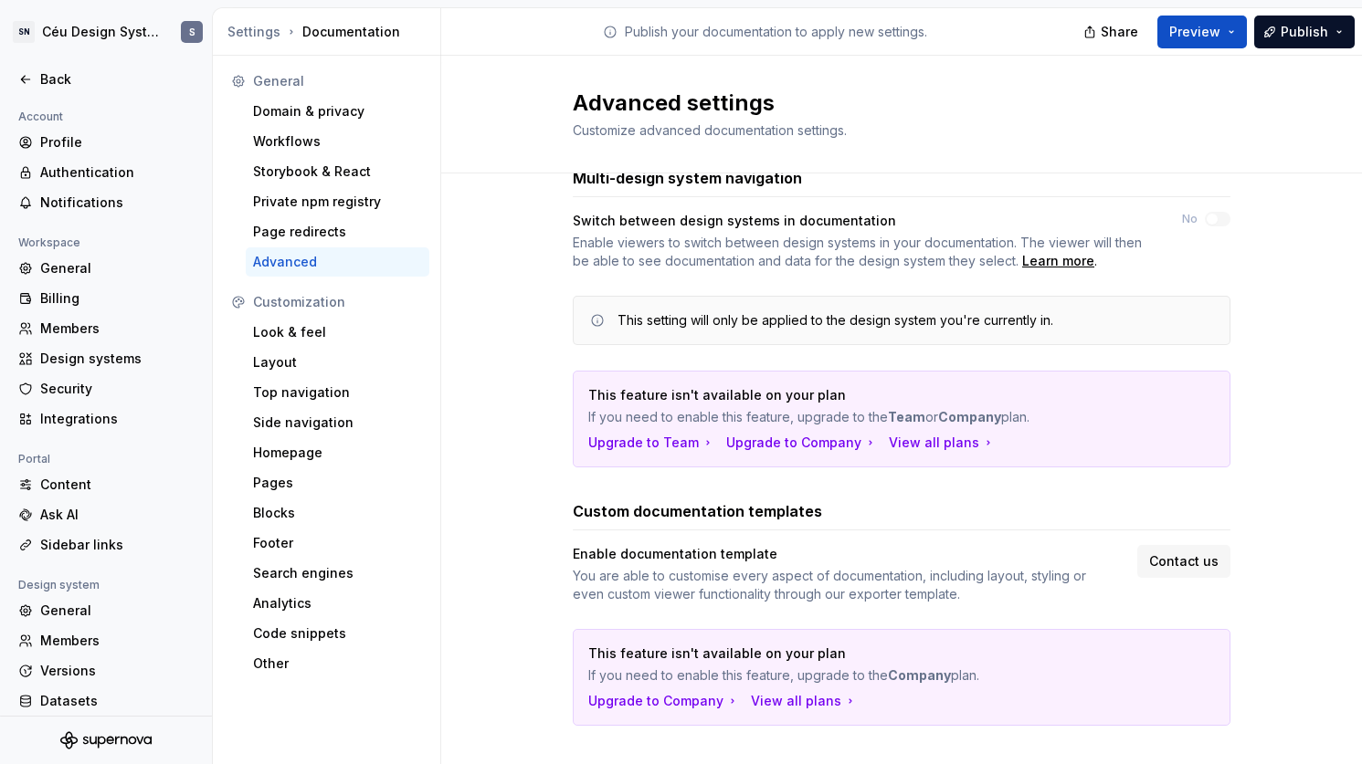
scroll to position [16, 0]
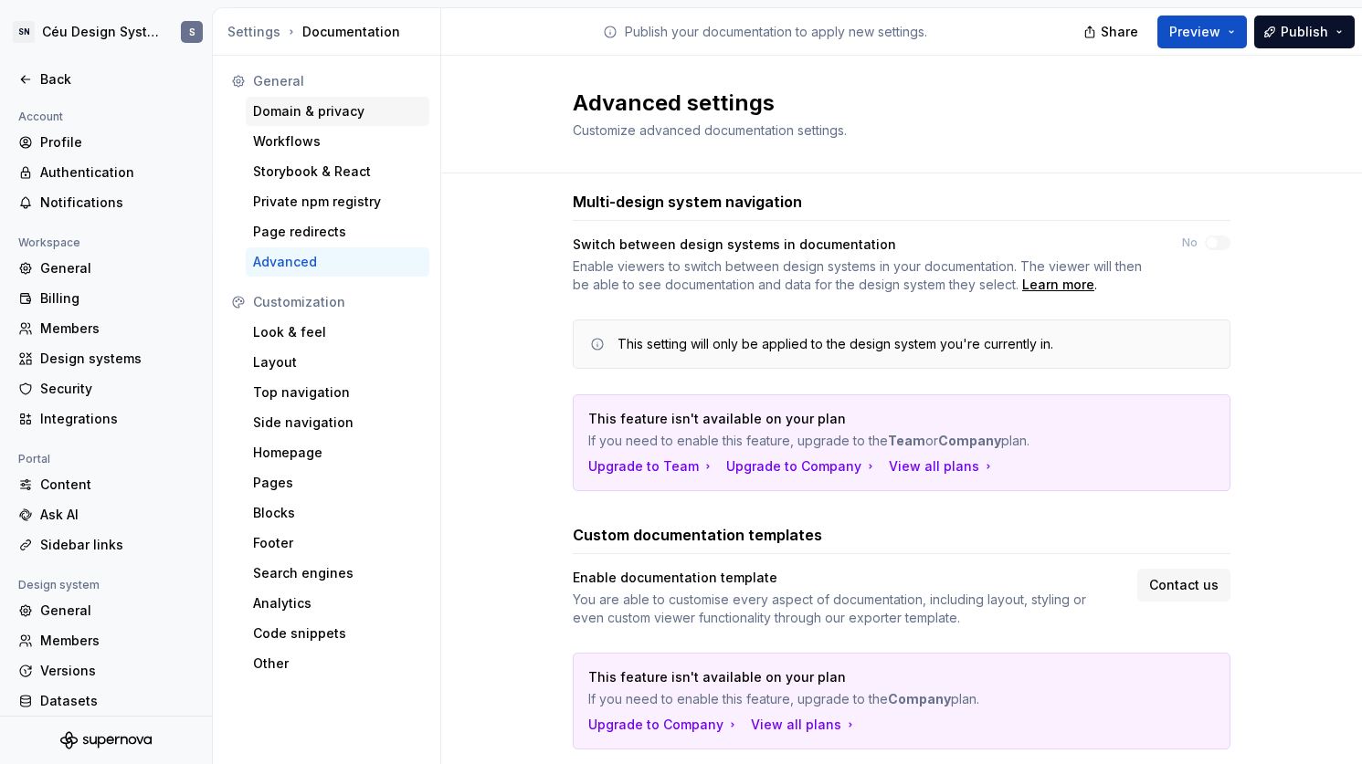
click at [305, 121] on div "Domain & privacy" at bounding box center [338, 111] width 184 height 29
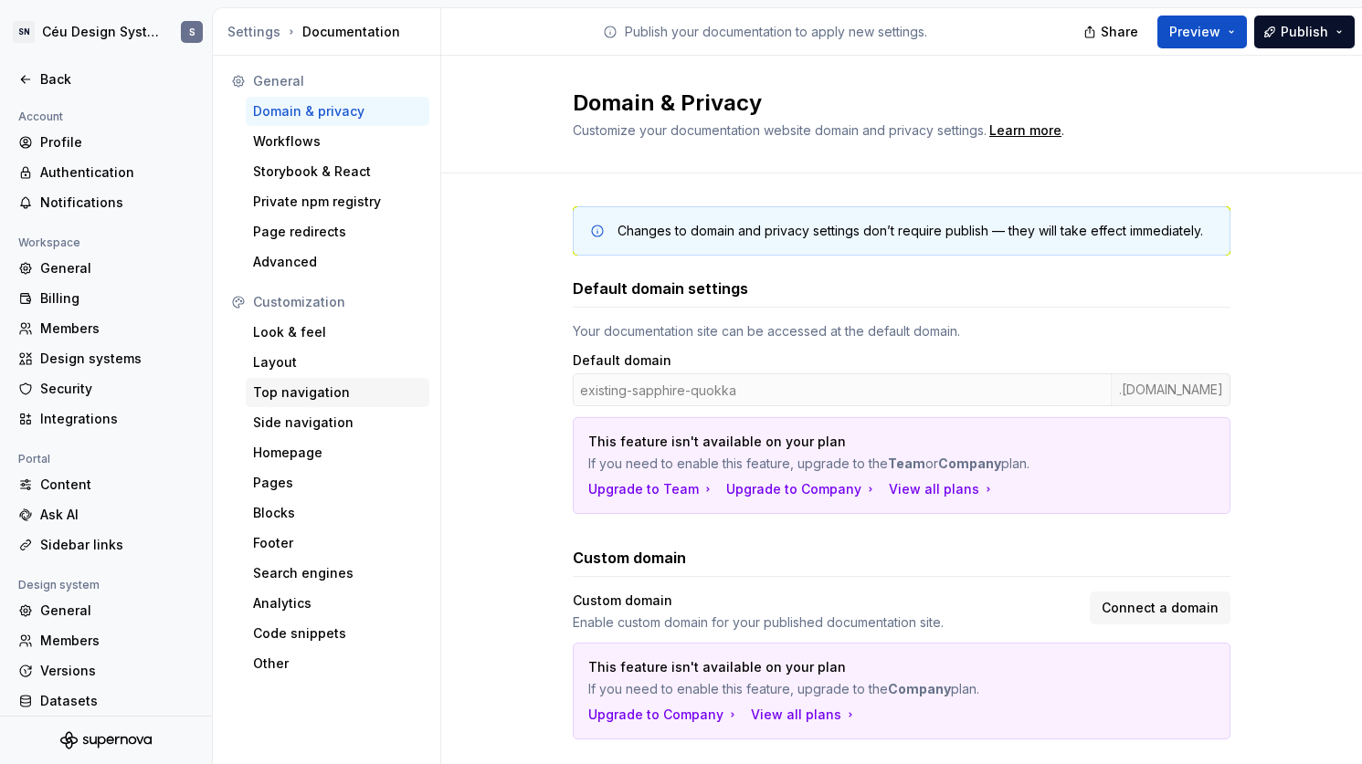
click at [320, 396] on div "Top navigation" at bounding box center [337, 393] width 169 height 18
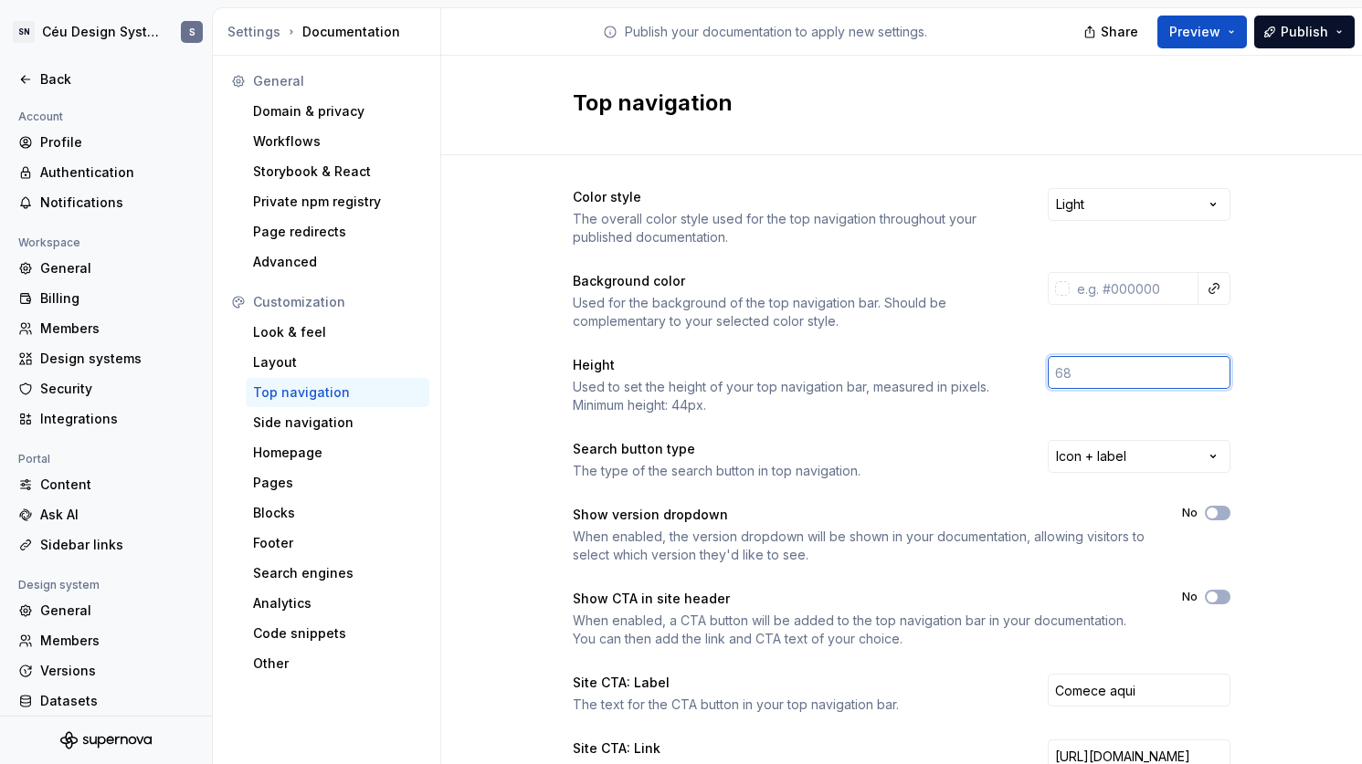
click at [1072, 377] on input "number" at bounding box center [1139, 372] width 183 height 33
type input "38"
click at [863, 385] on div "Used to set the height of your top navigation bar, measured in pixels. Minimum …" at bounding box center [794, 396] width 442 height 37
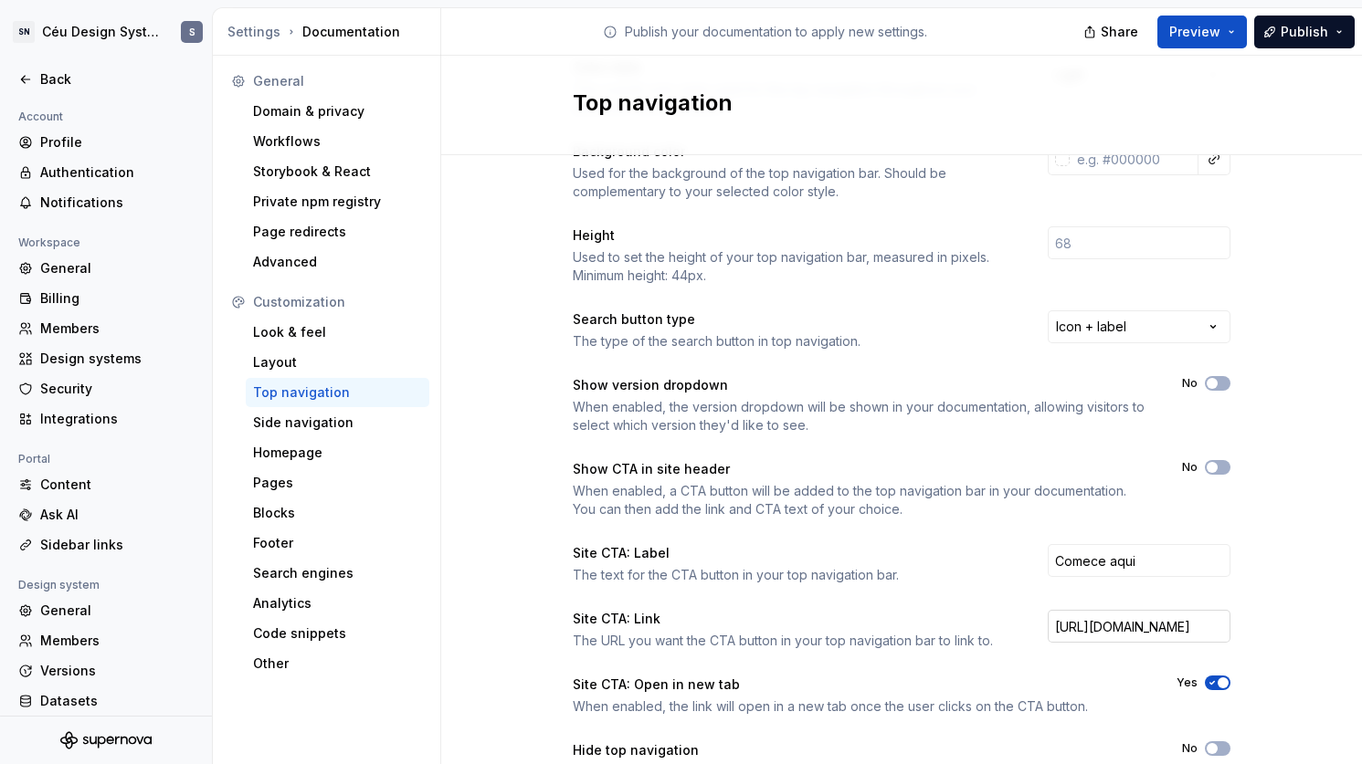
scroll to position [153, 0]
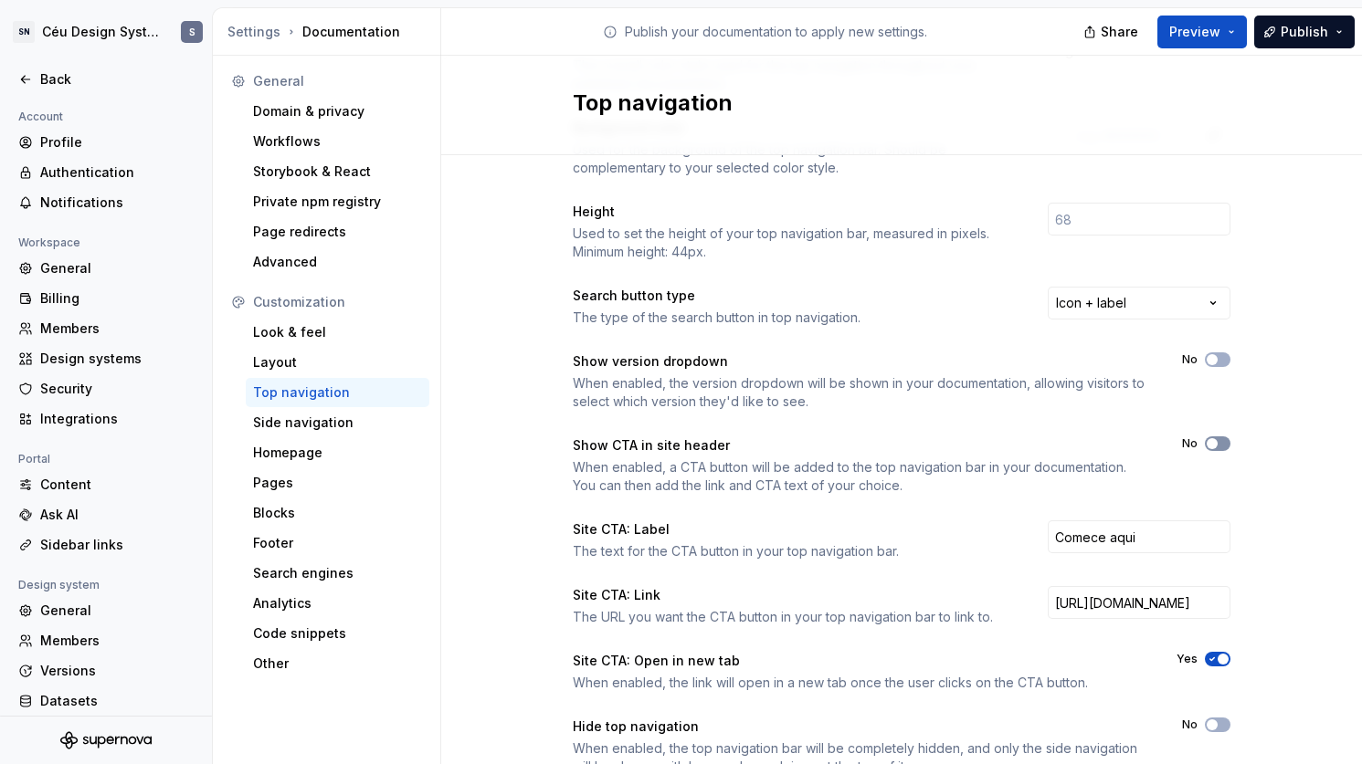
click at [1211, 438] on icon "button" at bounding box center [1212, 443] width 15 height 11
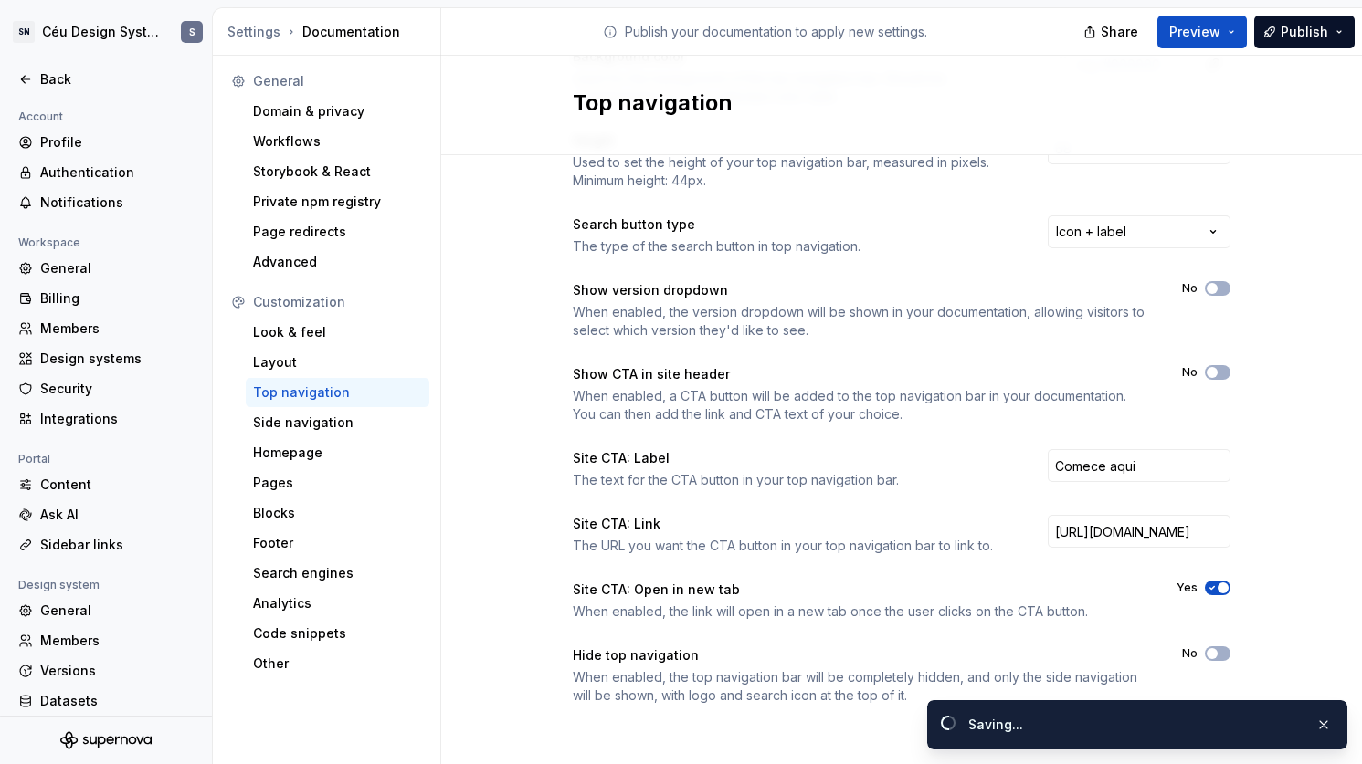
scroll to position [227, 0]
click at [1215, 648] on button "No" at bounding box center [1218, 652] width 26 height 15
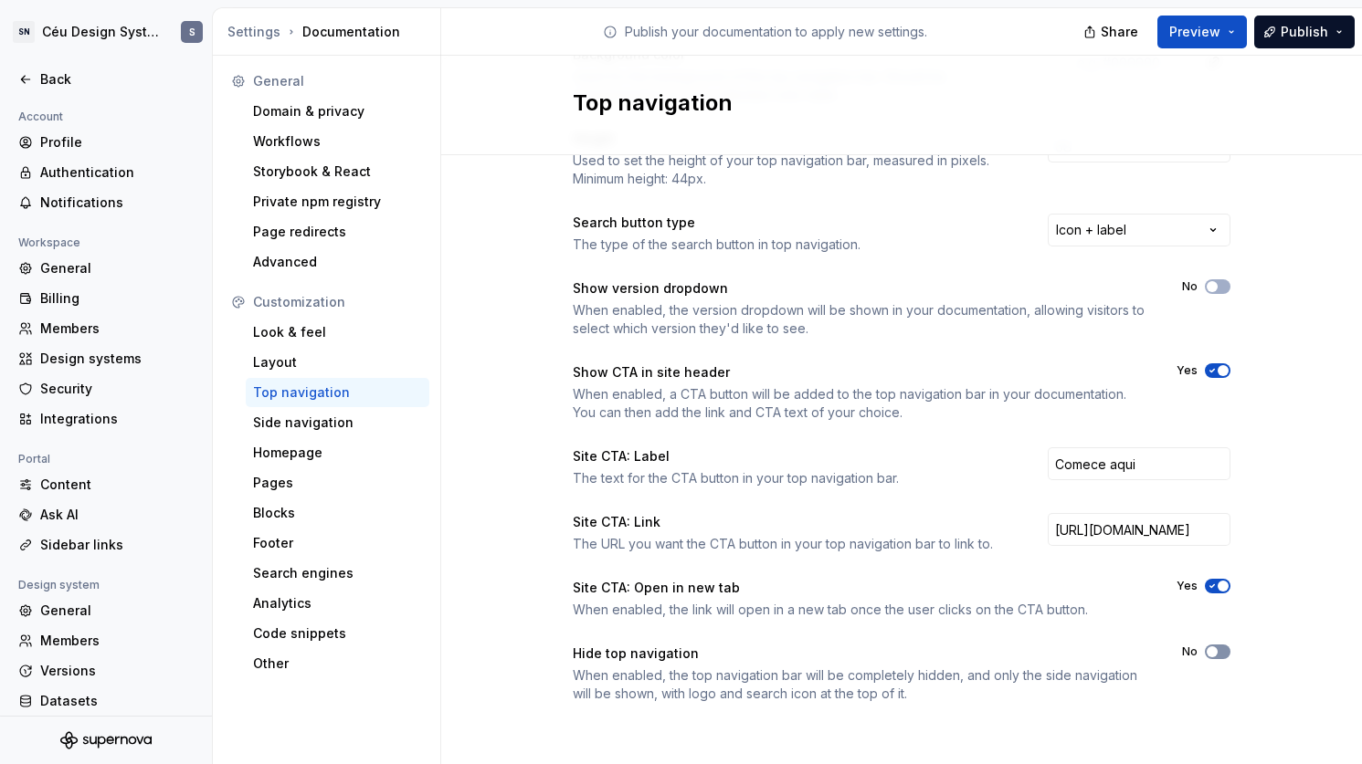
click at [1217, 652] on button "No" at bounding box center [1218, 652] width 26 height 15
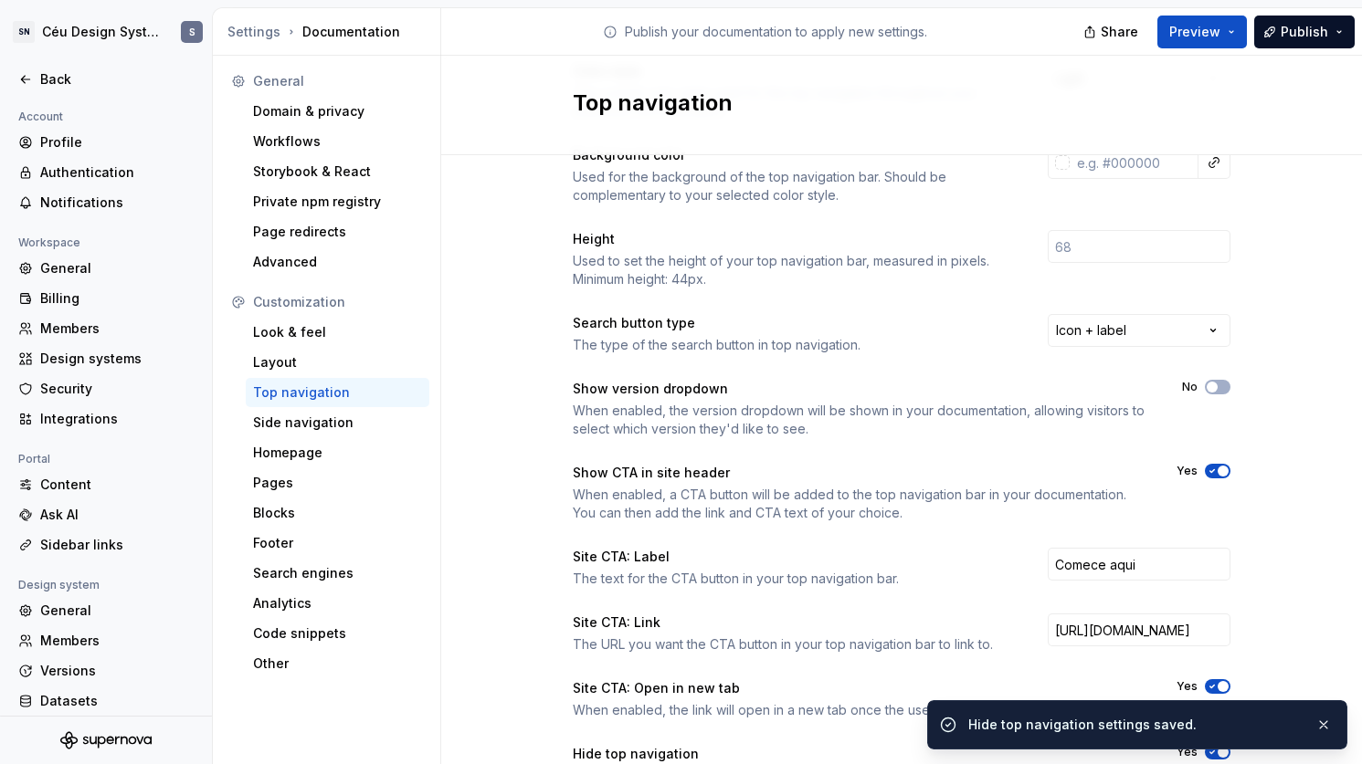
scroll to position [36, 0]
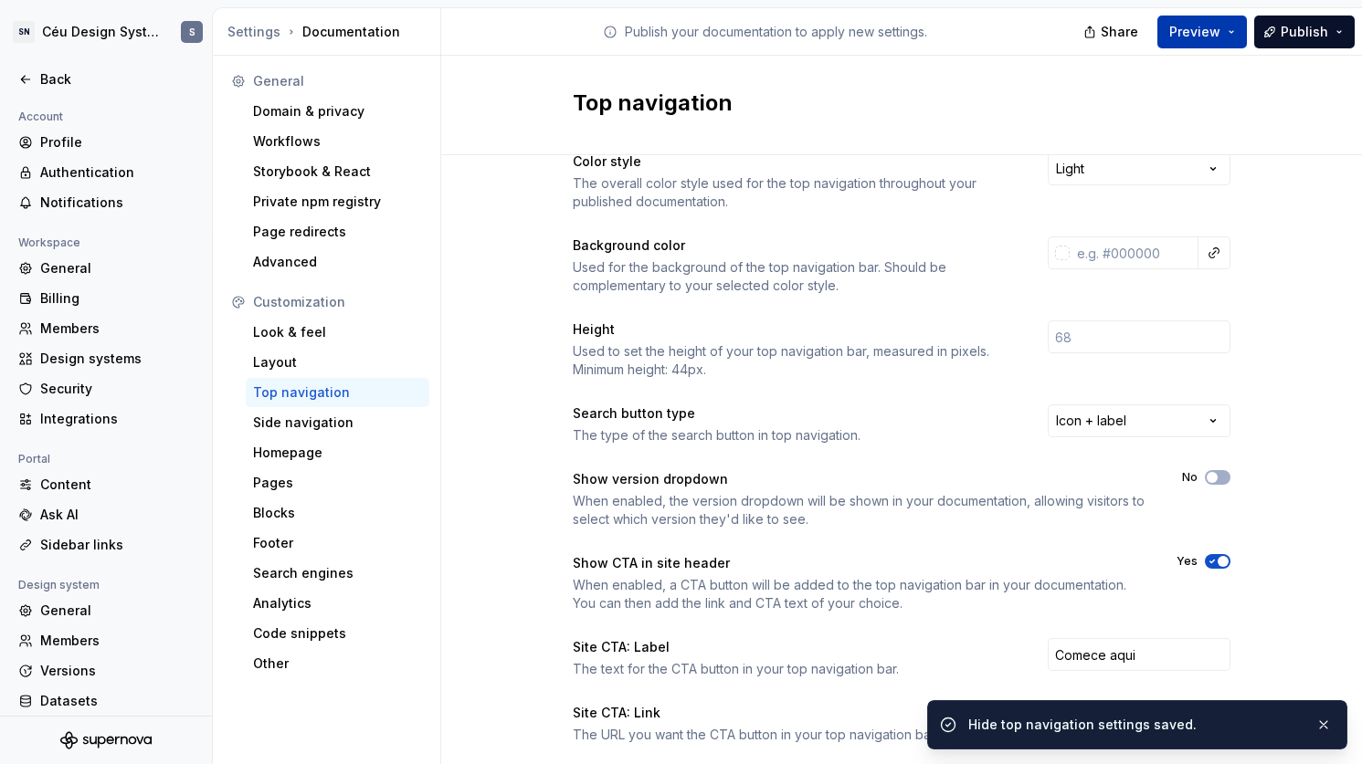
click at [1228, 32] on button "Preview" at bounding box center [1202, 32] width 90 height 33
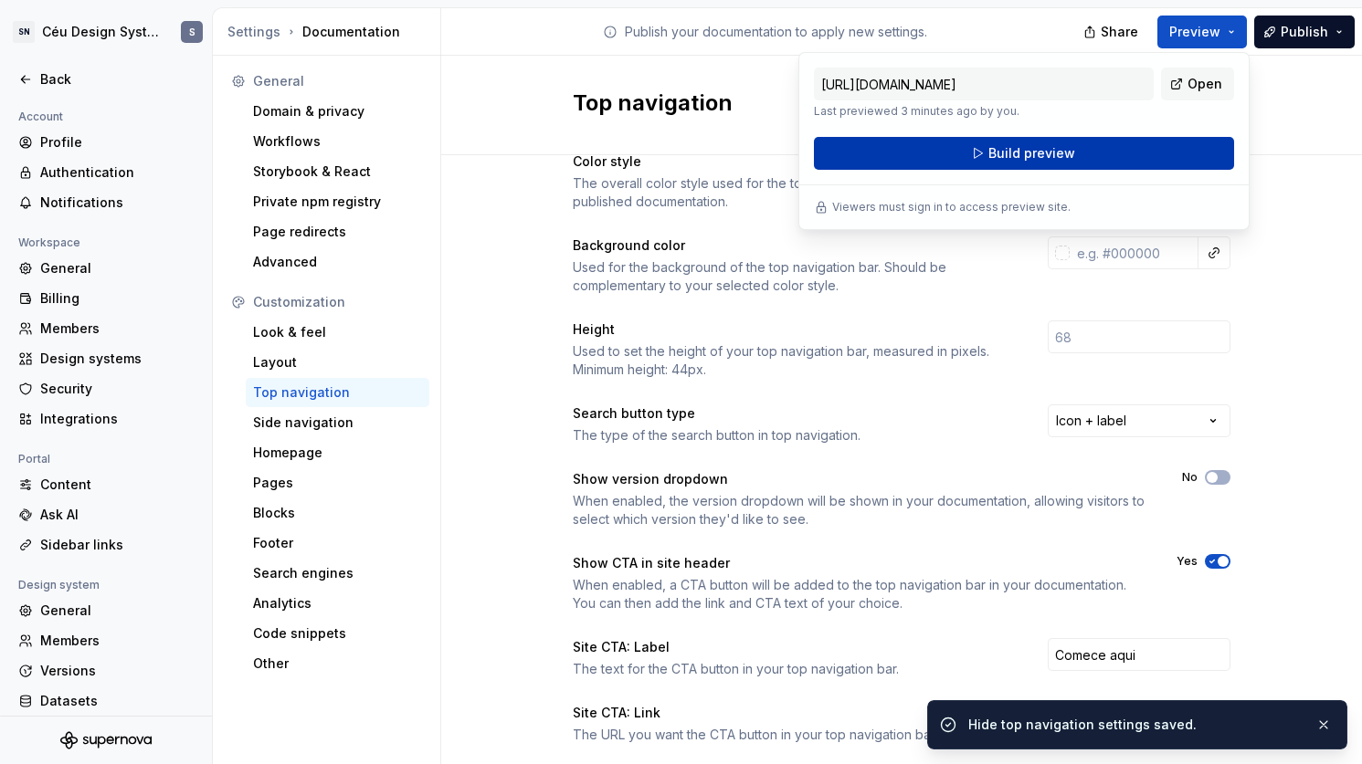
click at [1084, 154] on button "Build preview" at bounding box center [1024, 153] width 420 height 33
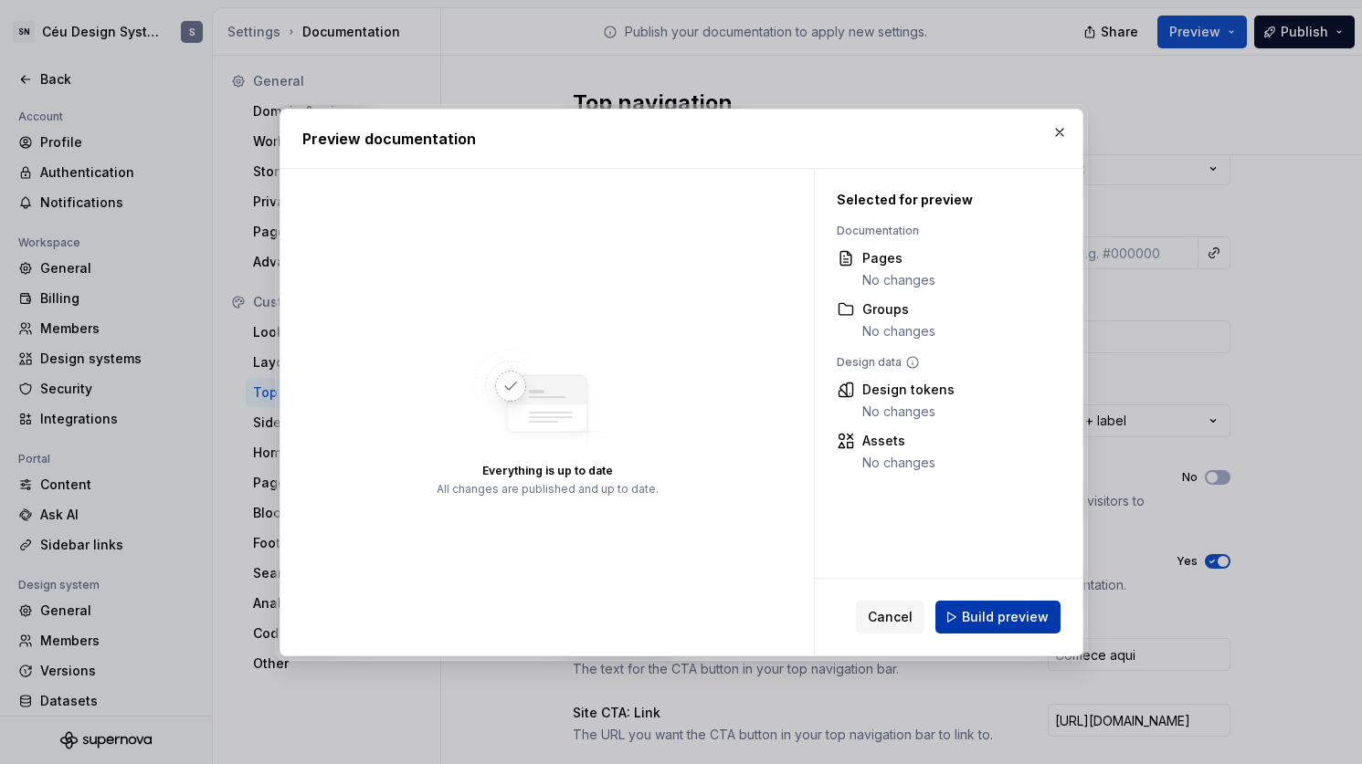
click at [1007, 617] on span "Build preview" at bounding box center [1005, 617] width 87 height 18
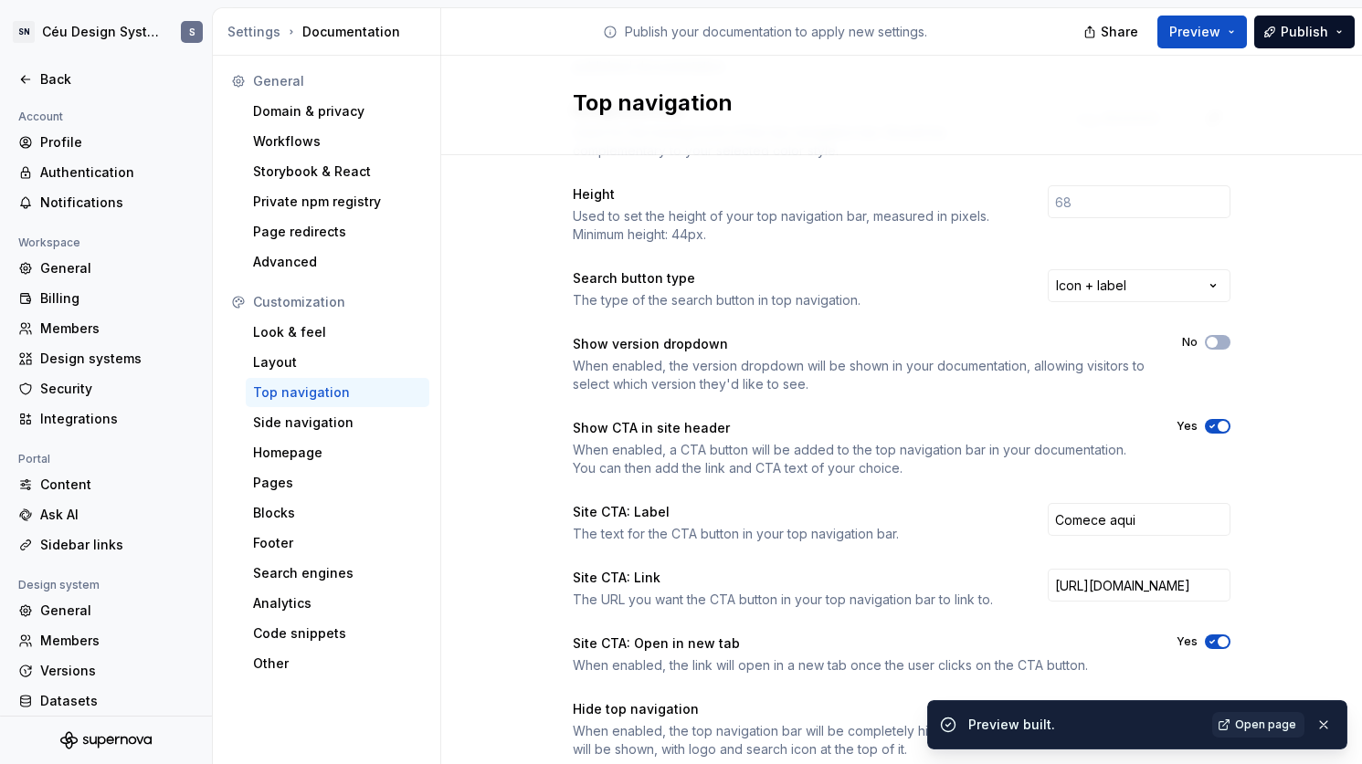
scroll to position [227, 0]
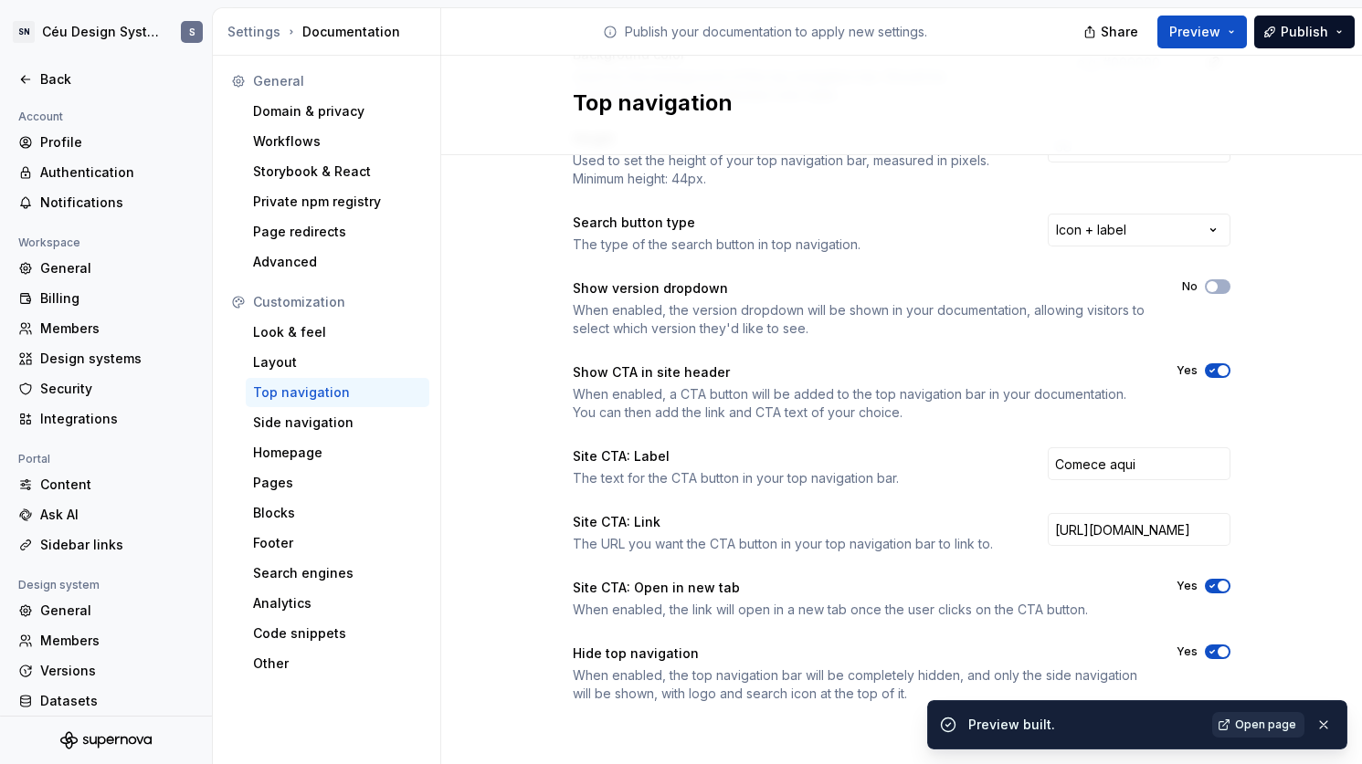
click at [1247, 723] on span "Open page" at bounding box center [1265, 725] width 61 height 15
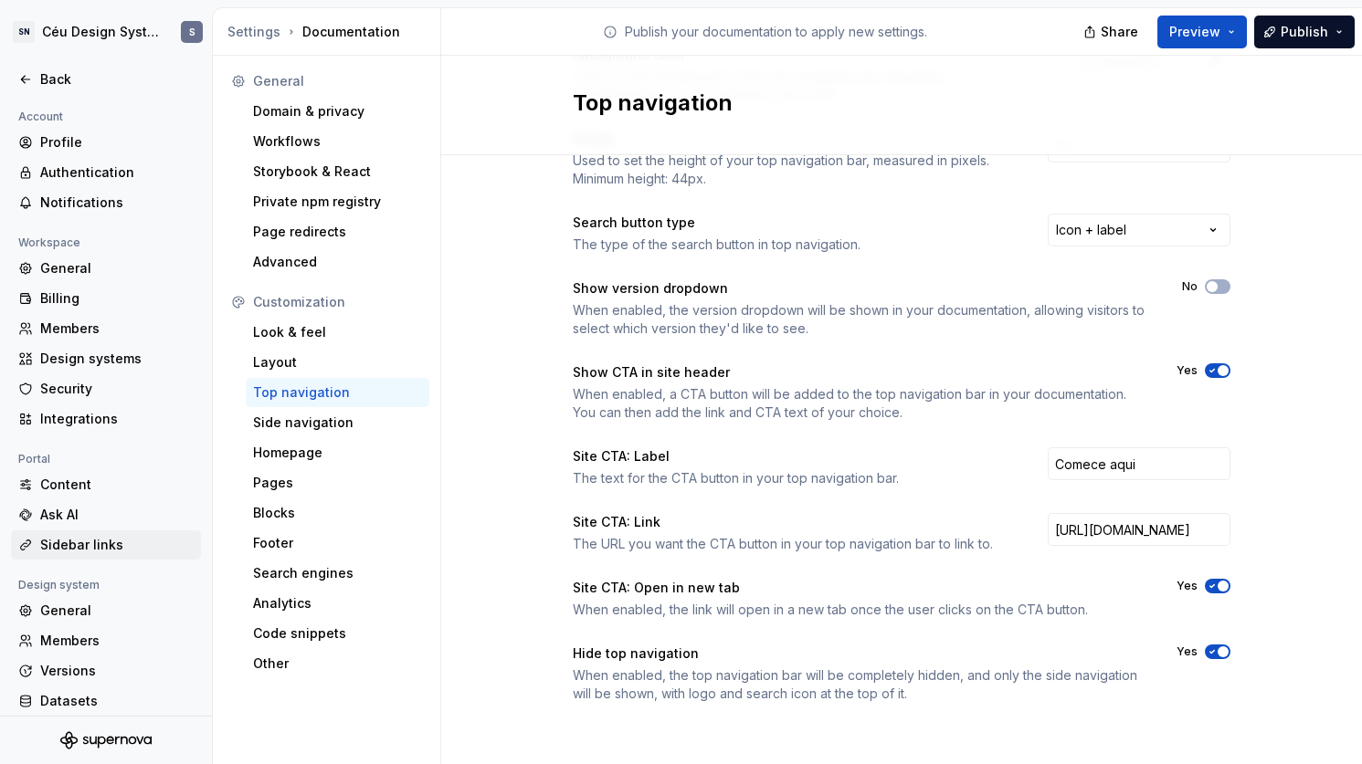
click at [70, 546] on div "Sidebar links" at bounding box center [116, 545] width 153 height 18
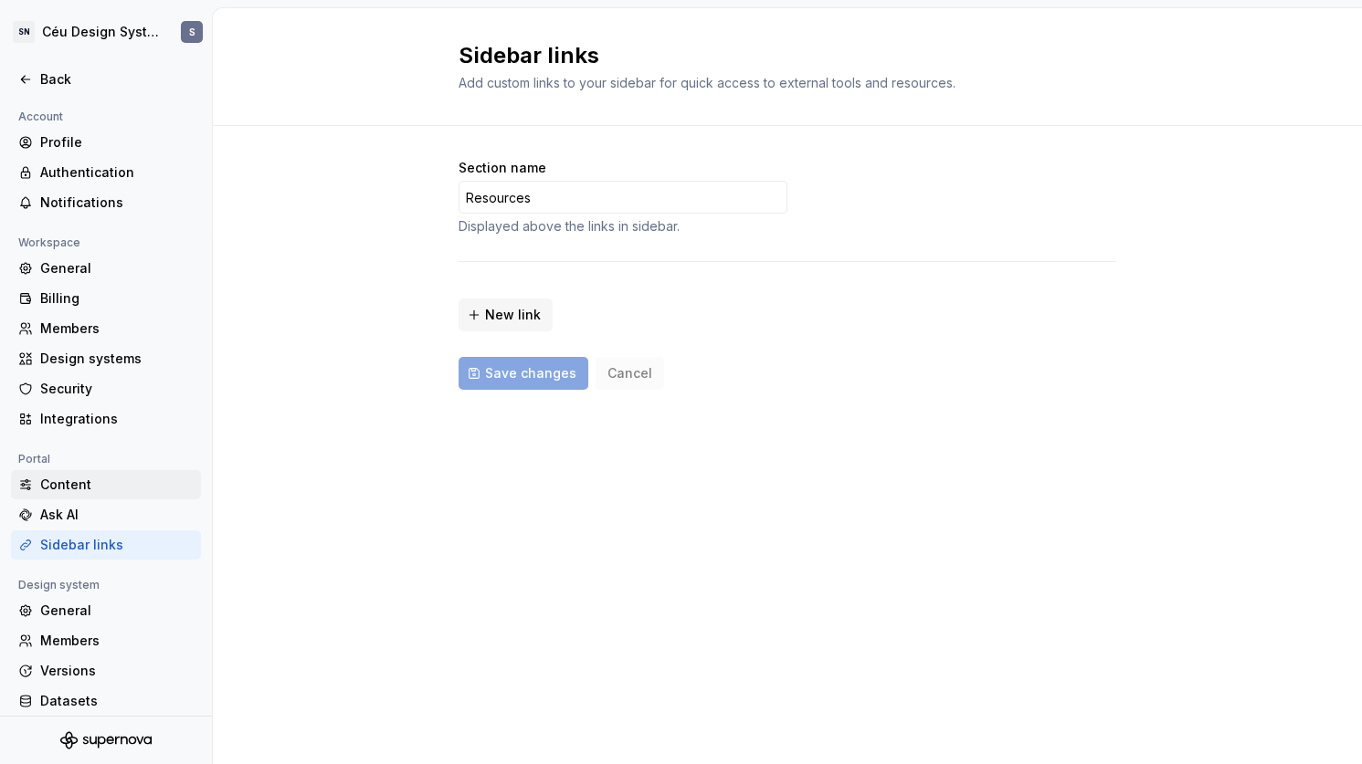
click at [64, 483] on div "Content" at bounding box center [116, 485] width 153 height 18
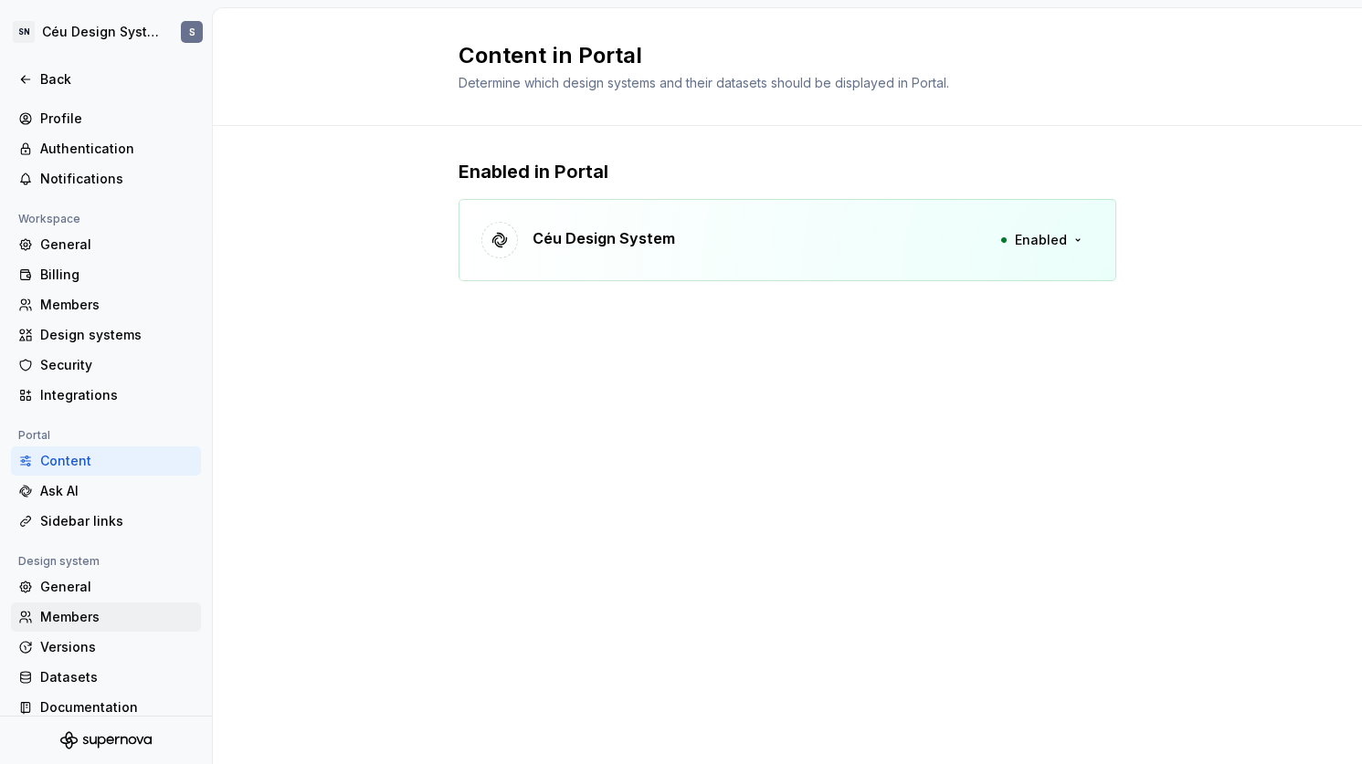
scroll to position [36, 0]
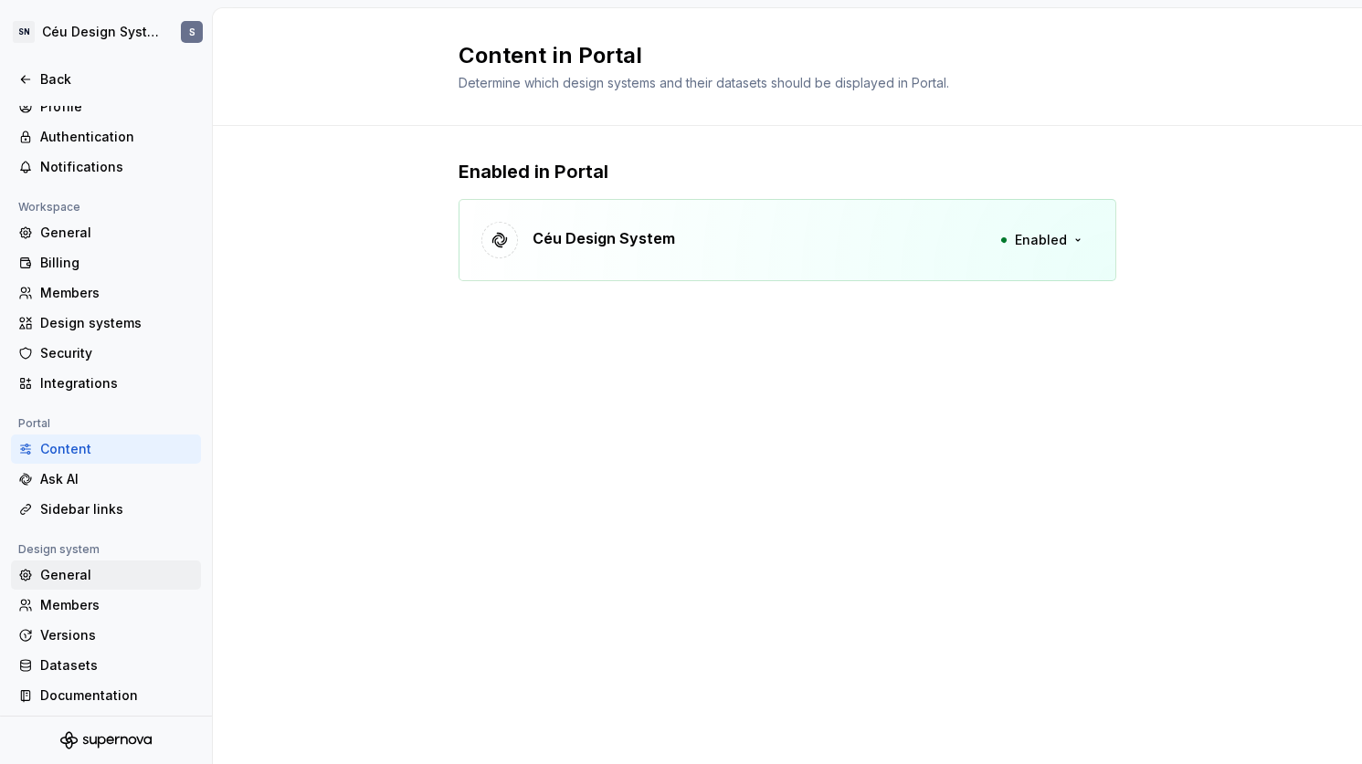
click at [108, 568] on div "General" at bounding box center [116, 575] width 153 height 18
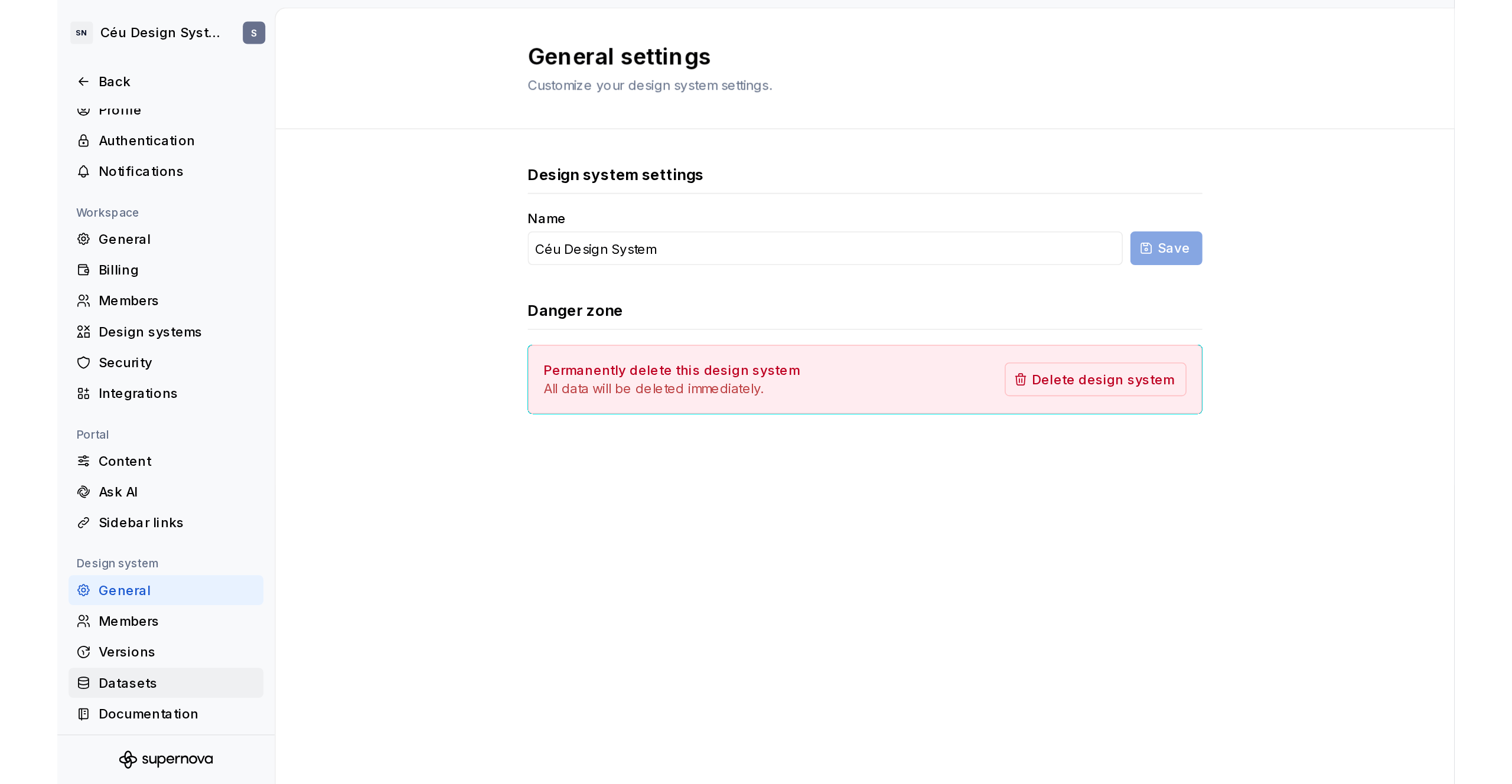
scroll to position [26, 0]
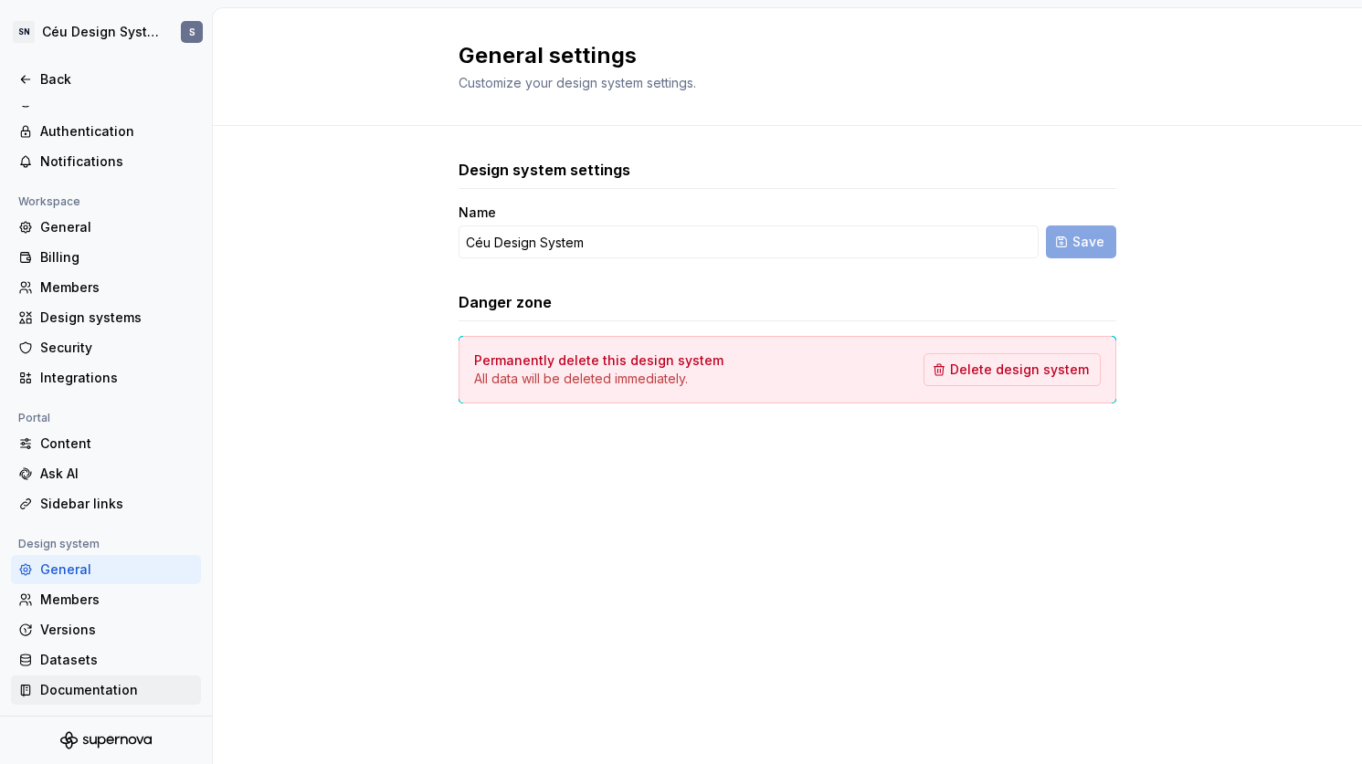
click at [92, 680] on div "Documentation" at bounding box center [106, 690] width 190 height 29
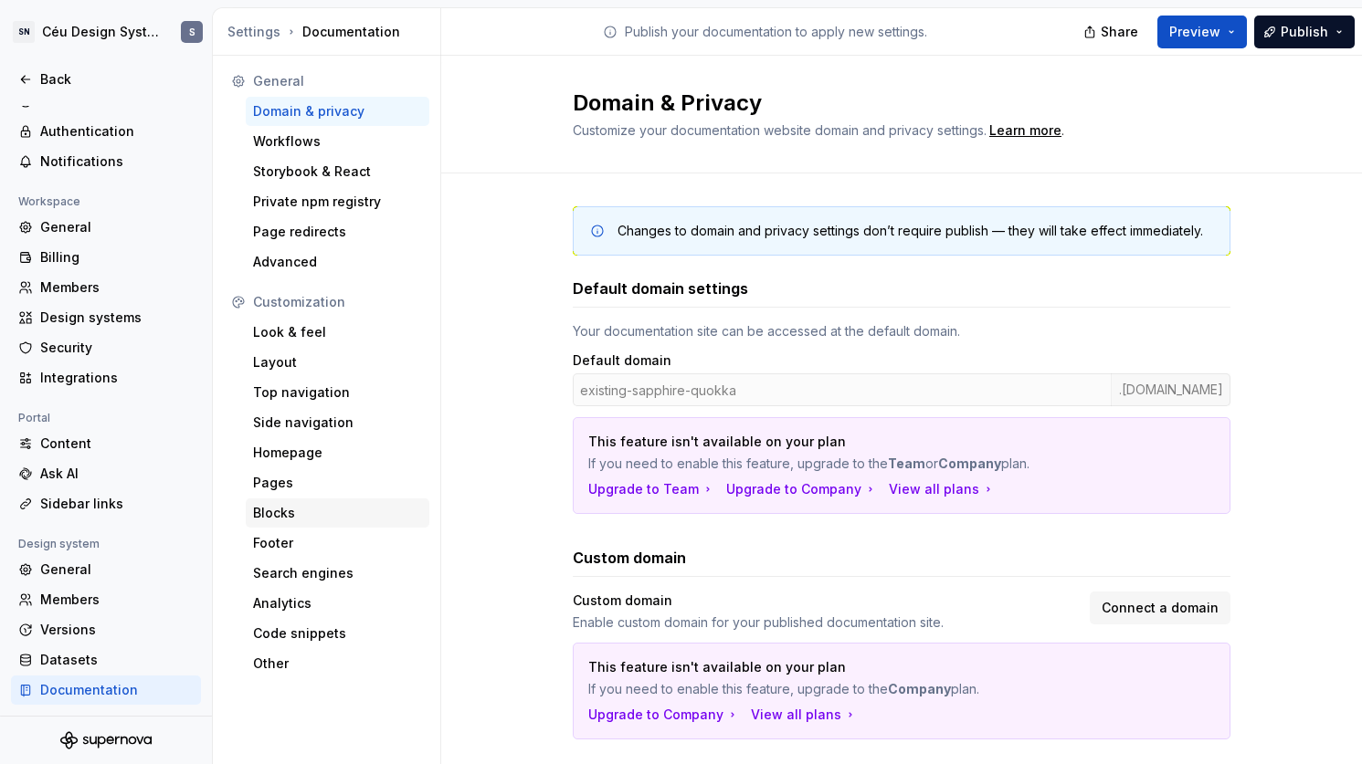
click at [299, 518] on div "Blocks" at bounding box center [337, 513] width 169 height 18
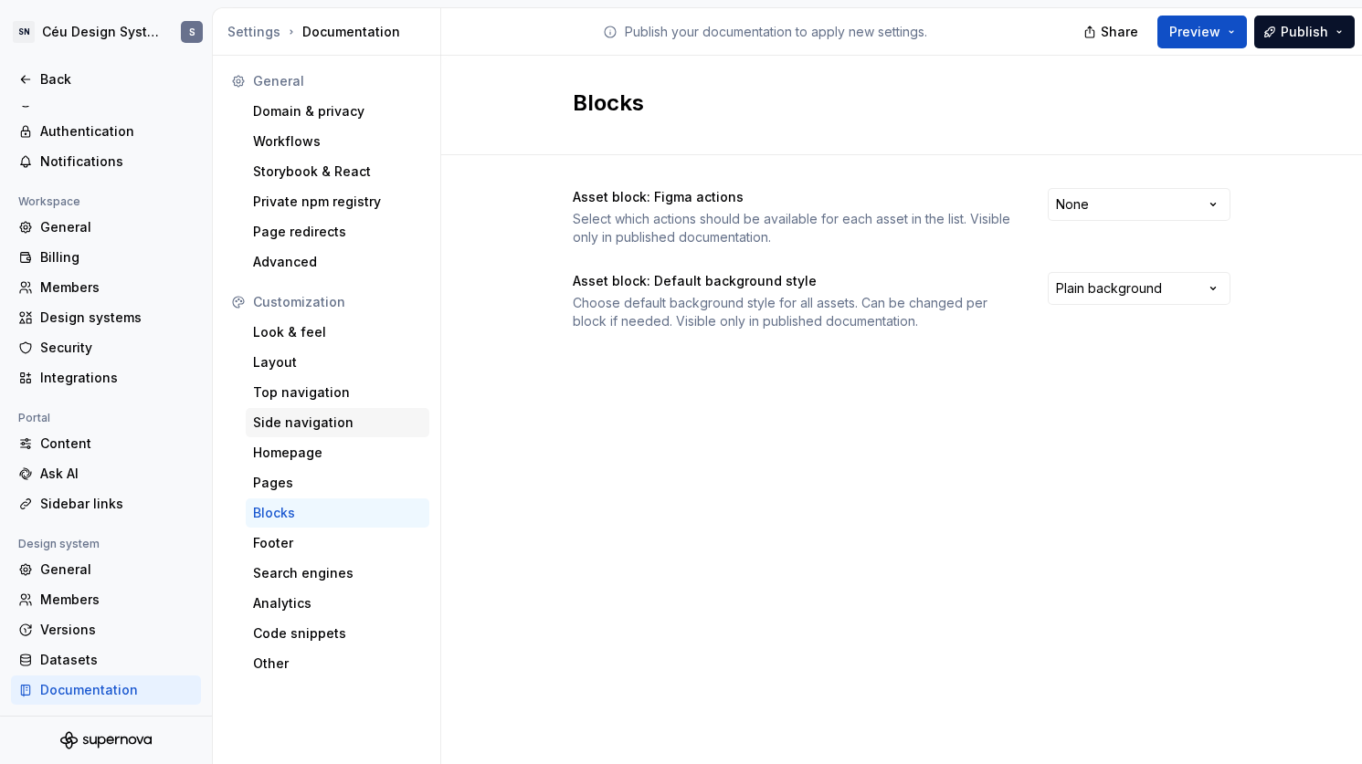
click at [327, 421] on div "Side navigation" at bounding box center [337, 423] width 169 height 18
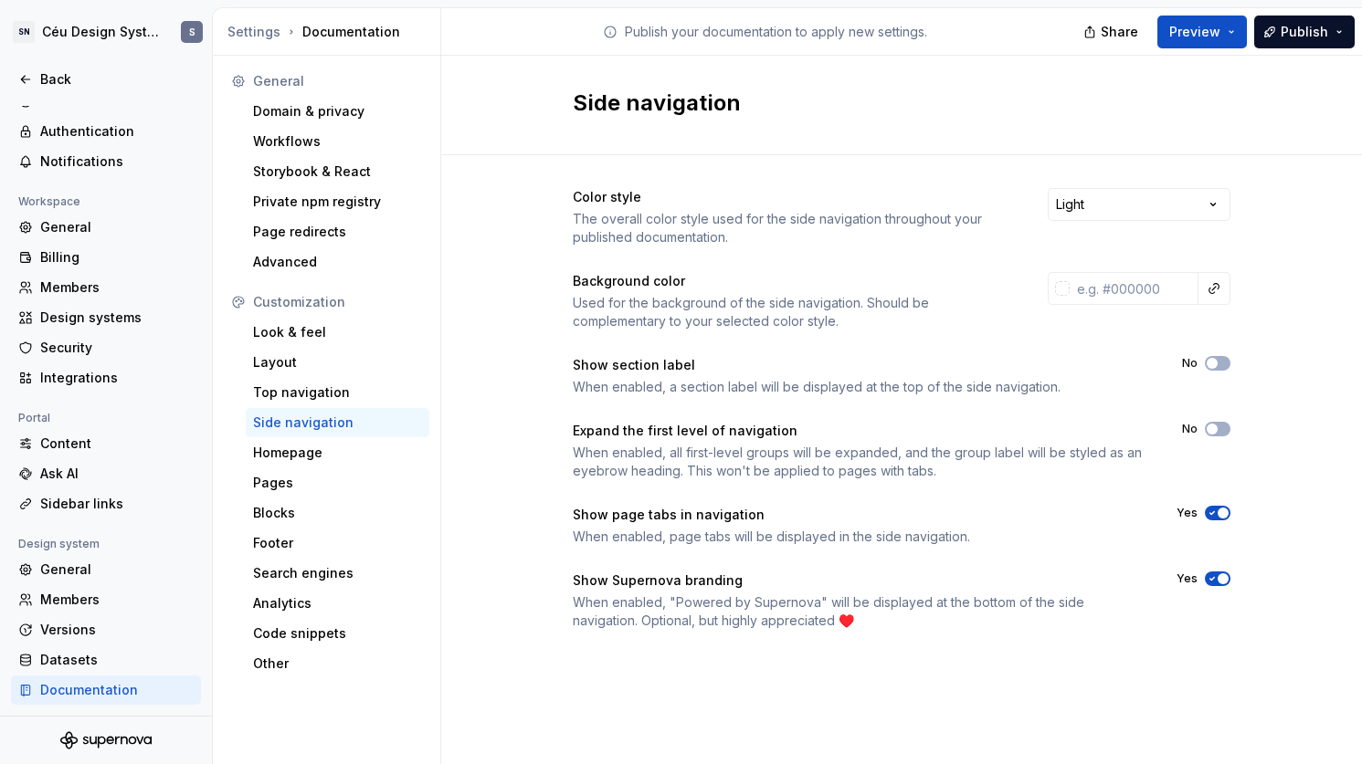
click at [1210, 579] on icon "button" at bounding box center [1212, 579] width 5 height 3
click at [1220, 360] on button "No" at bounding box center [1218, 363] width 26 height 15
click at [289, 331] on div "Look & feel" at bounding box center [337, 332] width 169 height 18
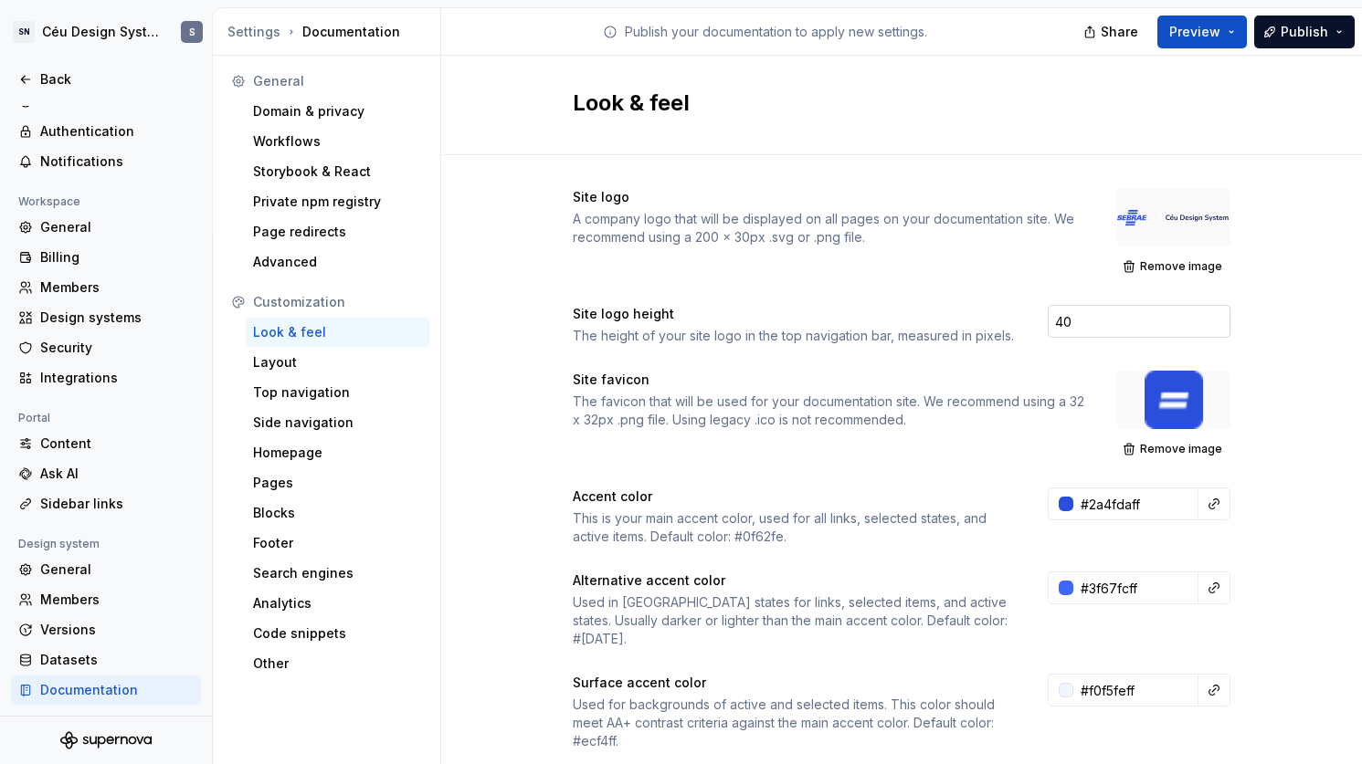
click at [1127, 328] on input "40" at bounding box center [1139, 321] width 183 height 33
type input "4"
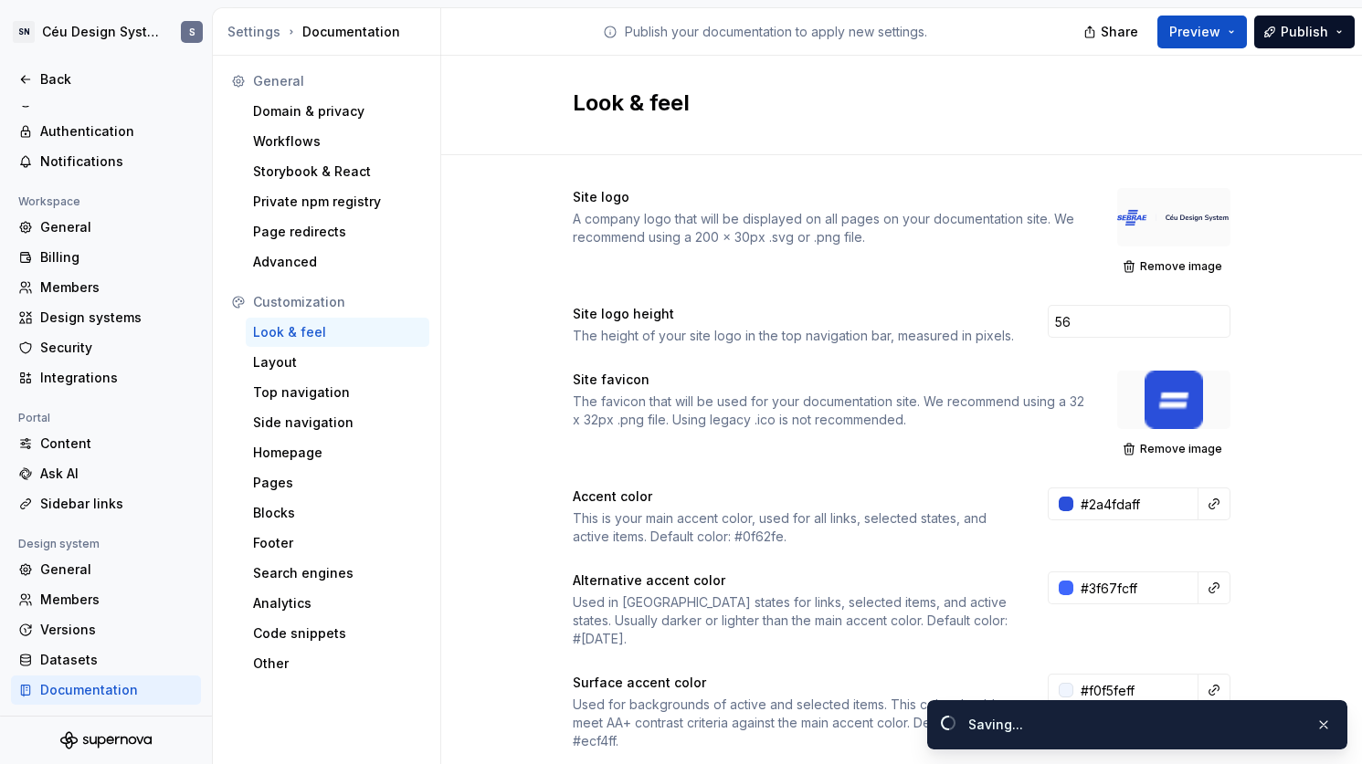
click at [1308, 135] on div "Look & feel" at bounding box center [901, 106] width 921 height 100
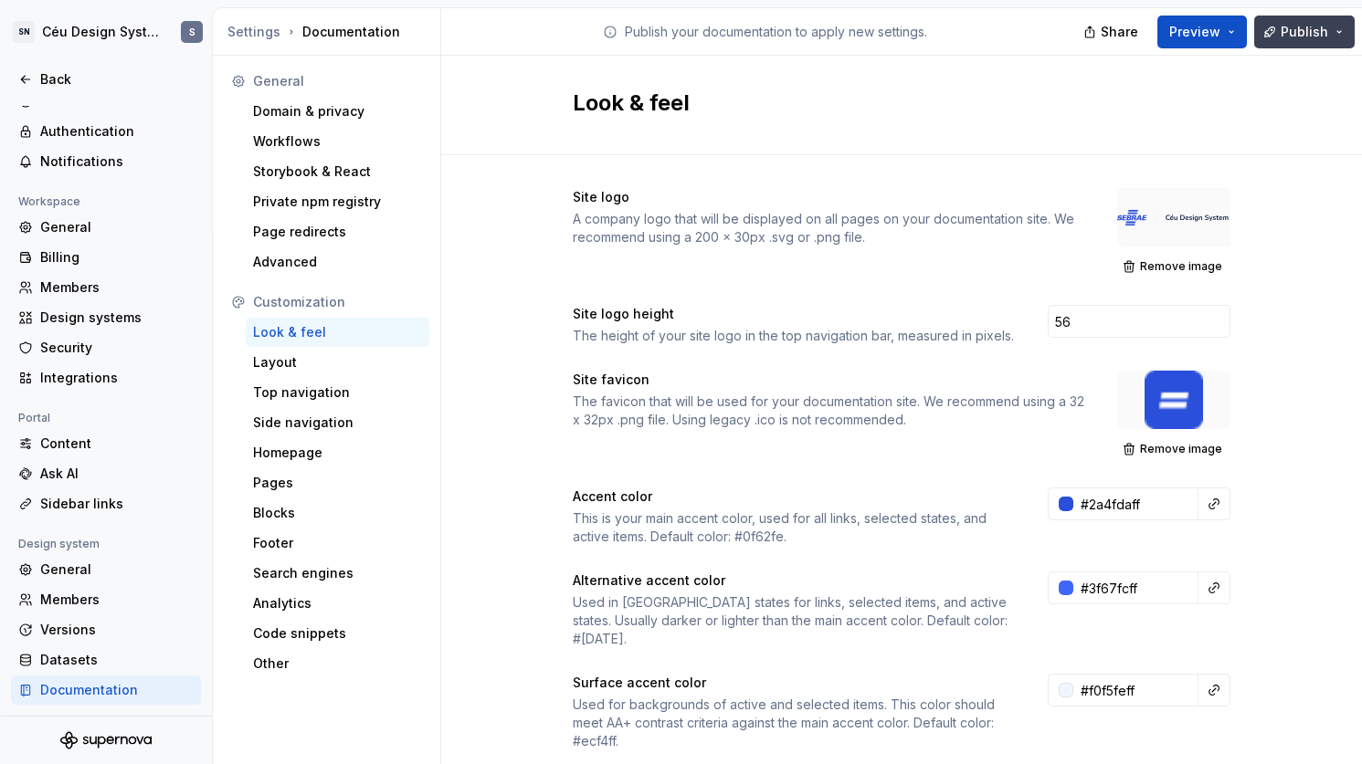
click at [1308, 28] on span "Publish" at bounding box center [1304, 32] width 47 height 18
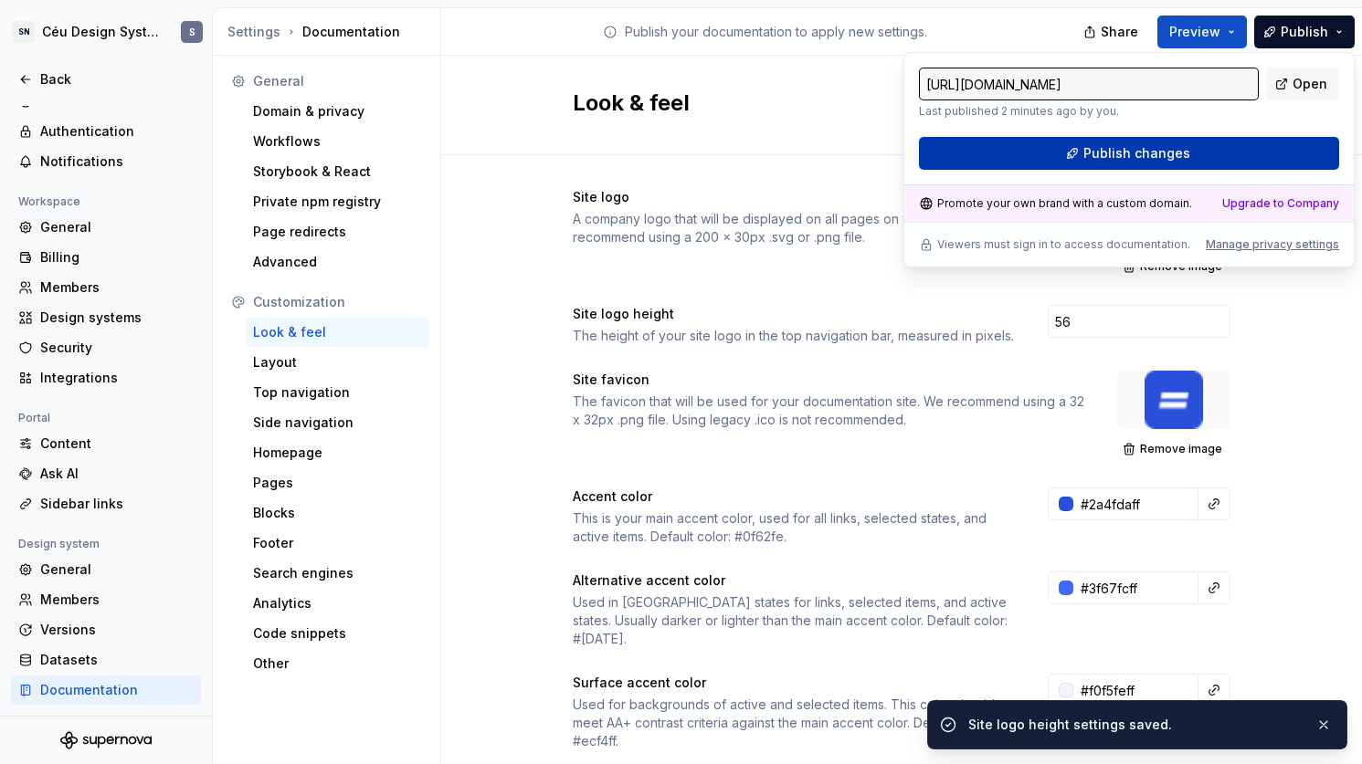
click at [1219, 160] on button "Publish changes" at bounding box center [1129, 153] width 420 height 33
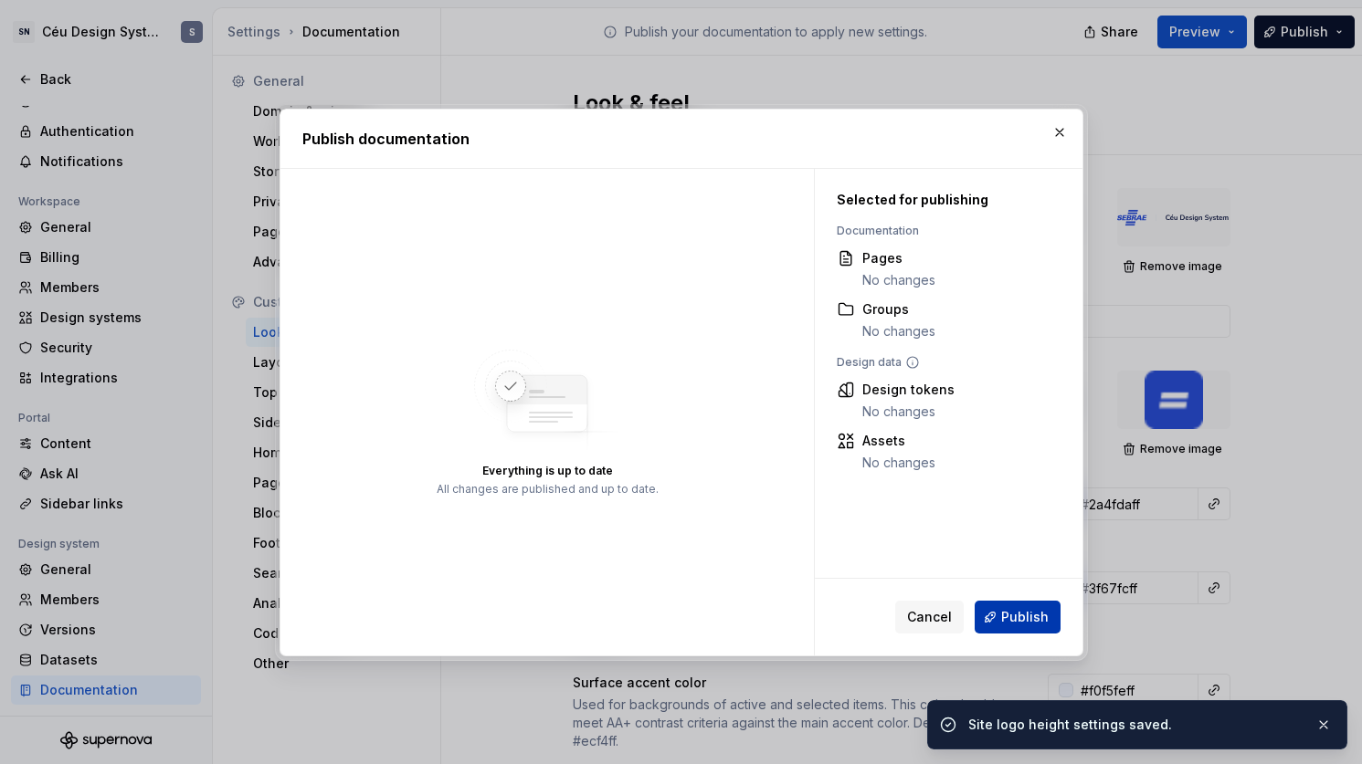
click at [1042, 617] on span "Publish" at bounding box center [1024, 617] width 47 height 18
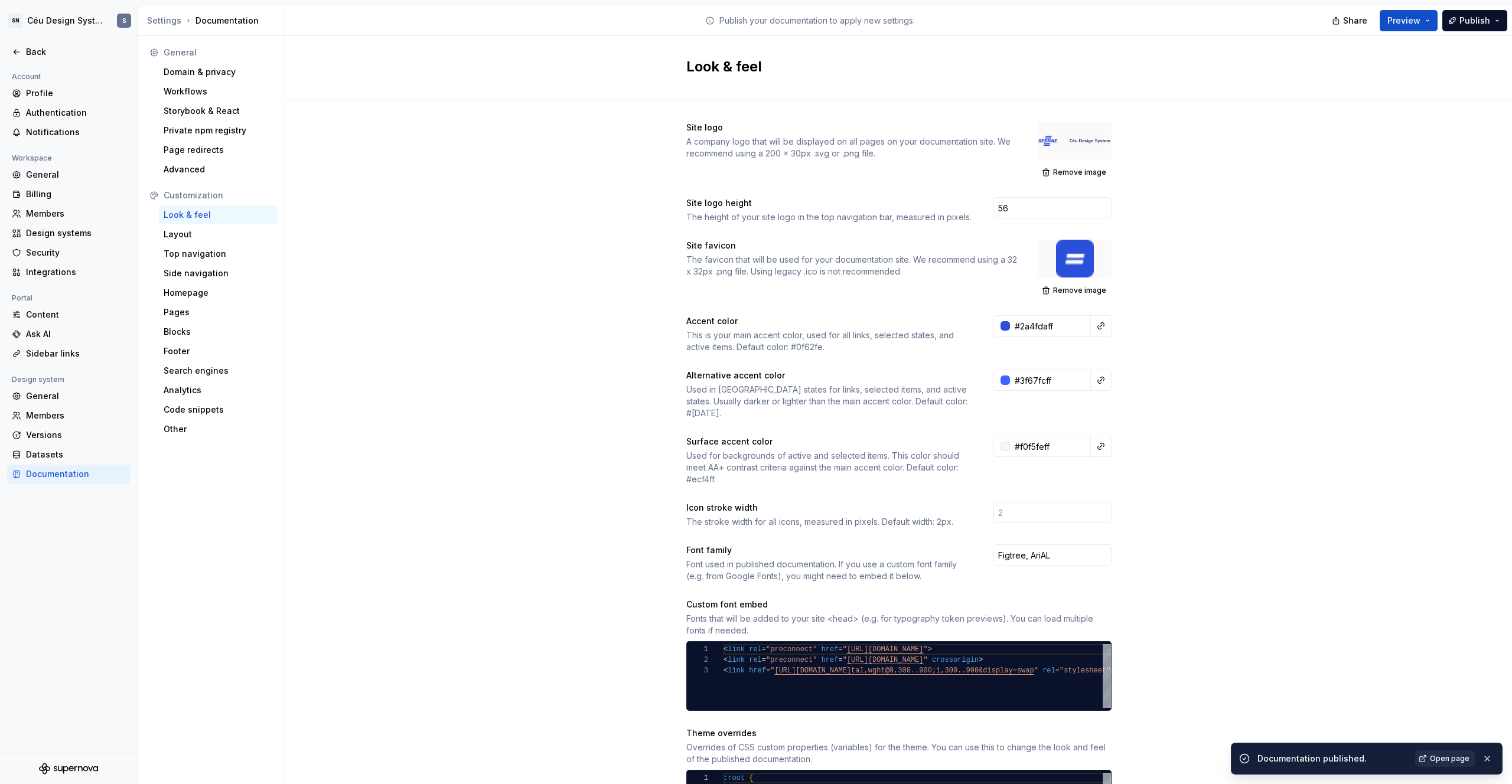
click at [881, 494] on link "Open page" at bounding box center [1445, 759] width 59 height 17
click at [881, 204] on input "56" at bounding box center [1052, 207] width 118 height 21
click at [881, 207] on input "56" at bounding box center [1052, 207] width 118 height 21
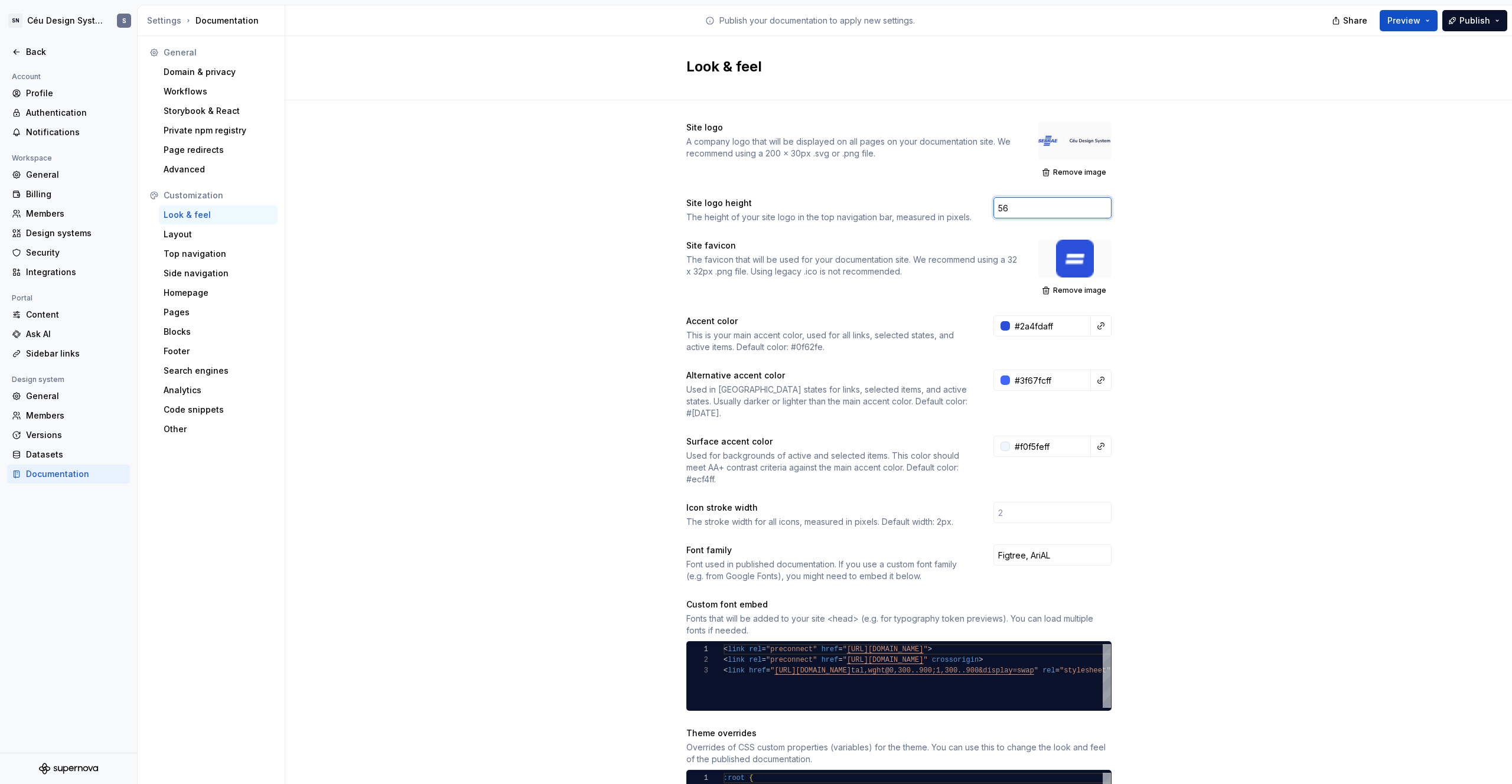
click at [881, 208] on input "56" at bounding box center [1052, 207] width 118 height 21
click at [881, 206] on input "56" at bounding box center [1052, 207] width 118 height 21
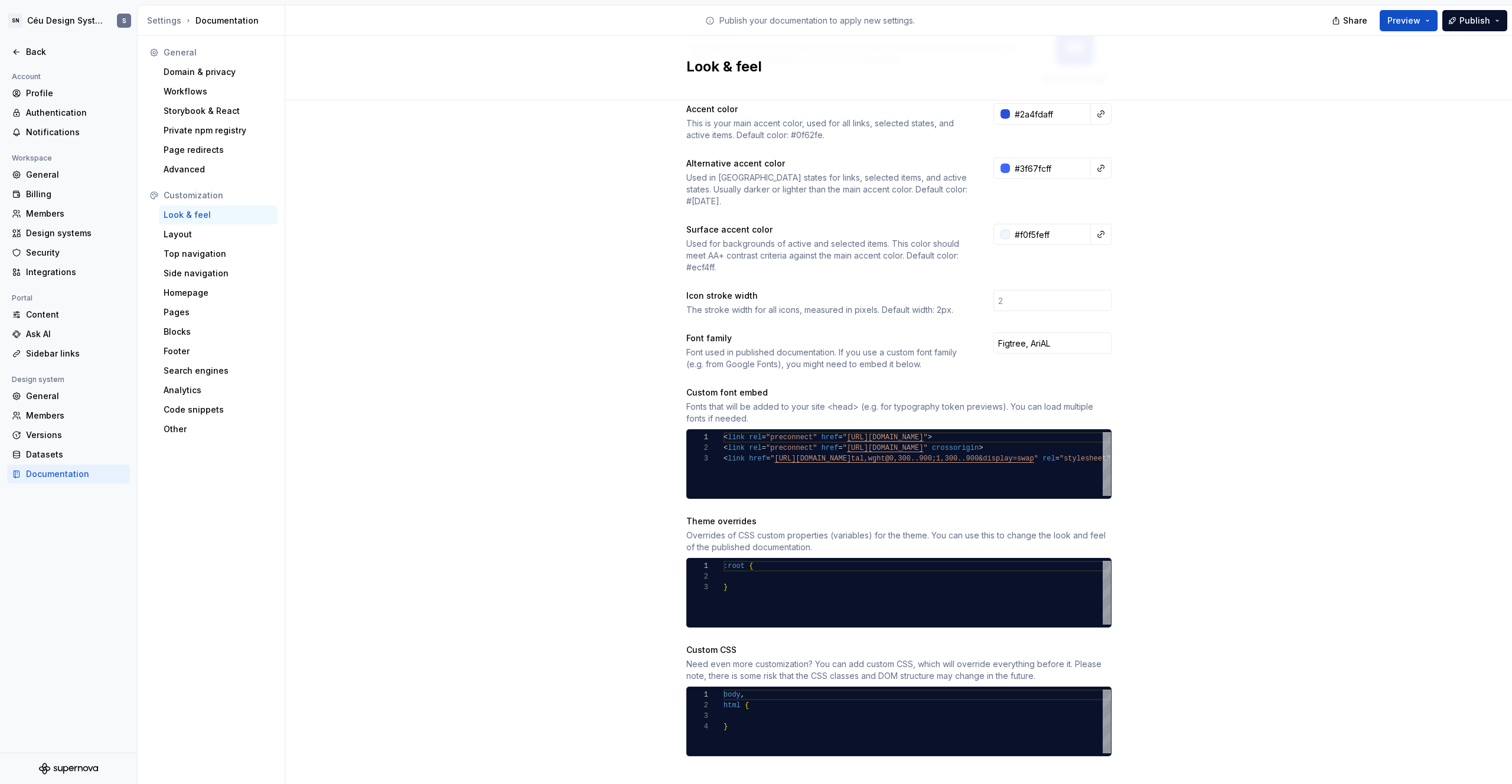
type input "128"
click at [515, 362] on div "Site logo A company logo that will be displayed on all pages on your documentat…" at bounding box center [898, 344] width 1227 height 913
click at [195, 273] on div "Side navigation" at bounding box center [218, 273] width 109 height 12
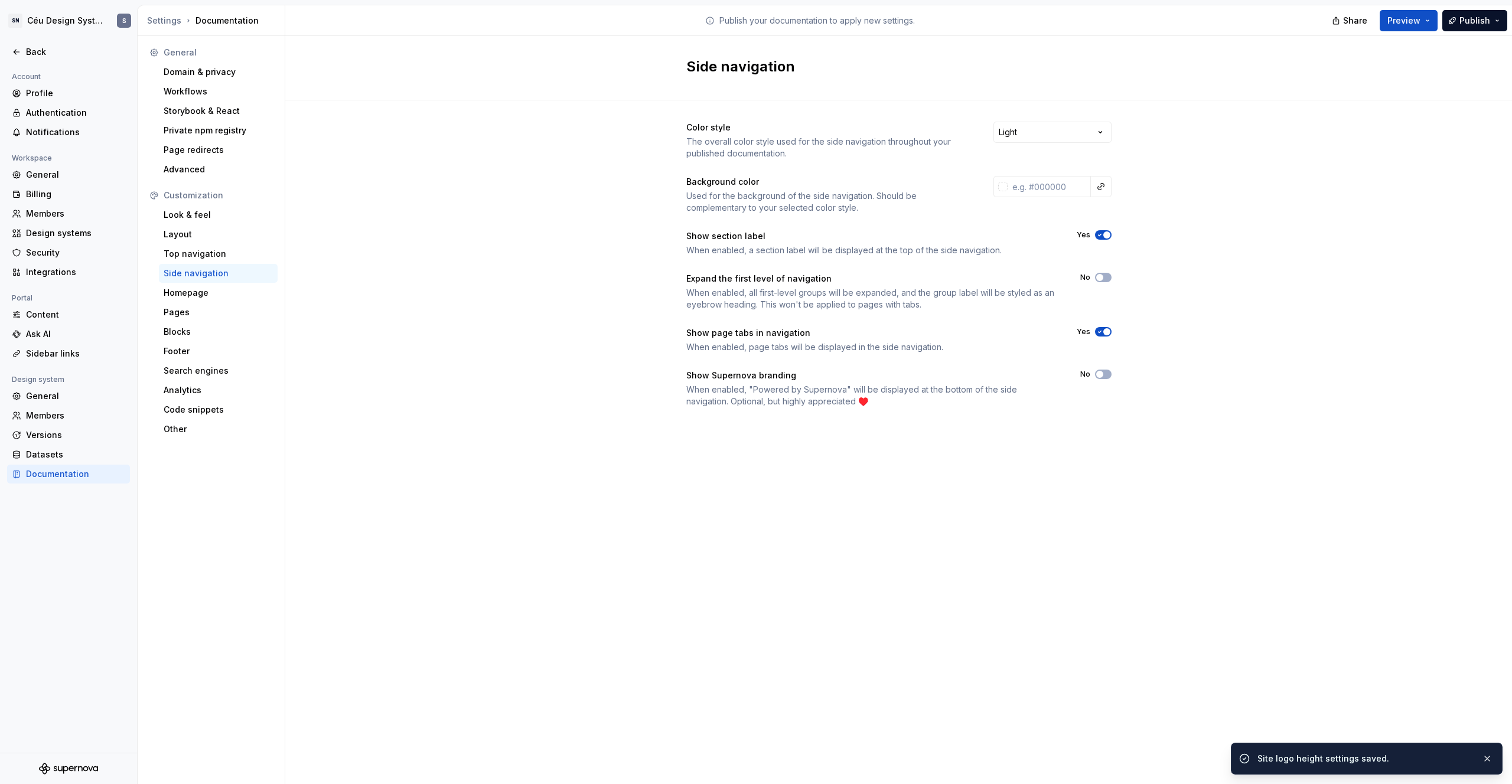
click at [881, 234] on button "Yes" at bounding box center [1103, 235] width 17 height 10
click at [881, 236] on icon "button" at bounding box center [1099, 235] width 10 height 7
click at [881, 238] on span "button" at bounding box center [1107, 235] width 7 height 7
click at [881, 19] on span "Publish" at bounding box center [1474, 21] width 30 height 12
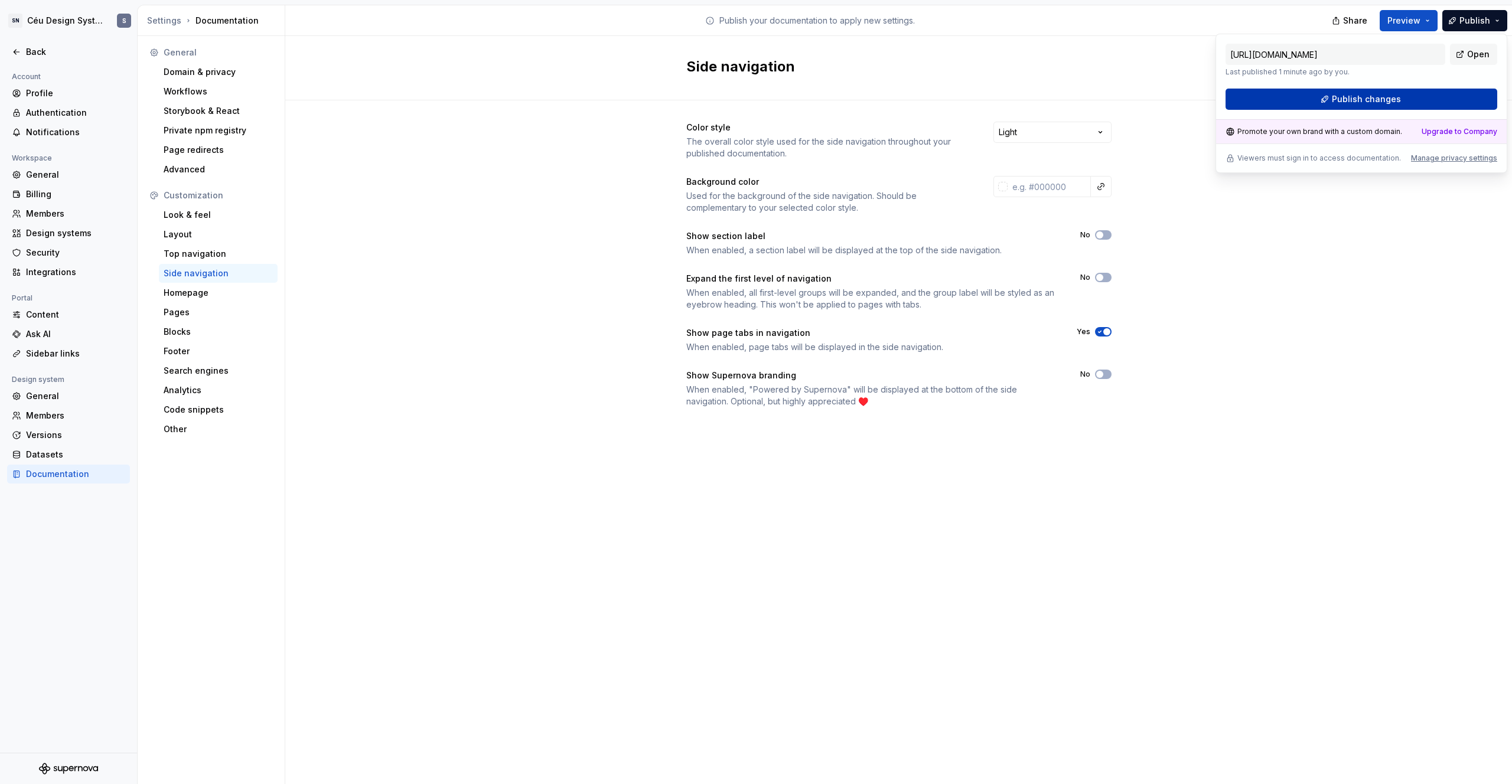
click at [881, 101] on button "Publish changes" at bounding box center [1361, 99] width 272 height 21
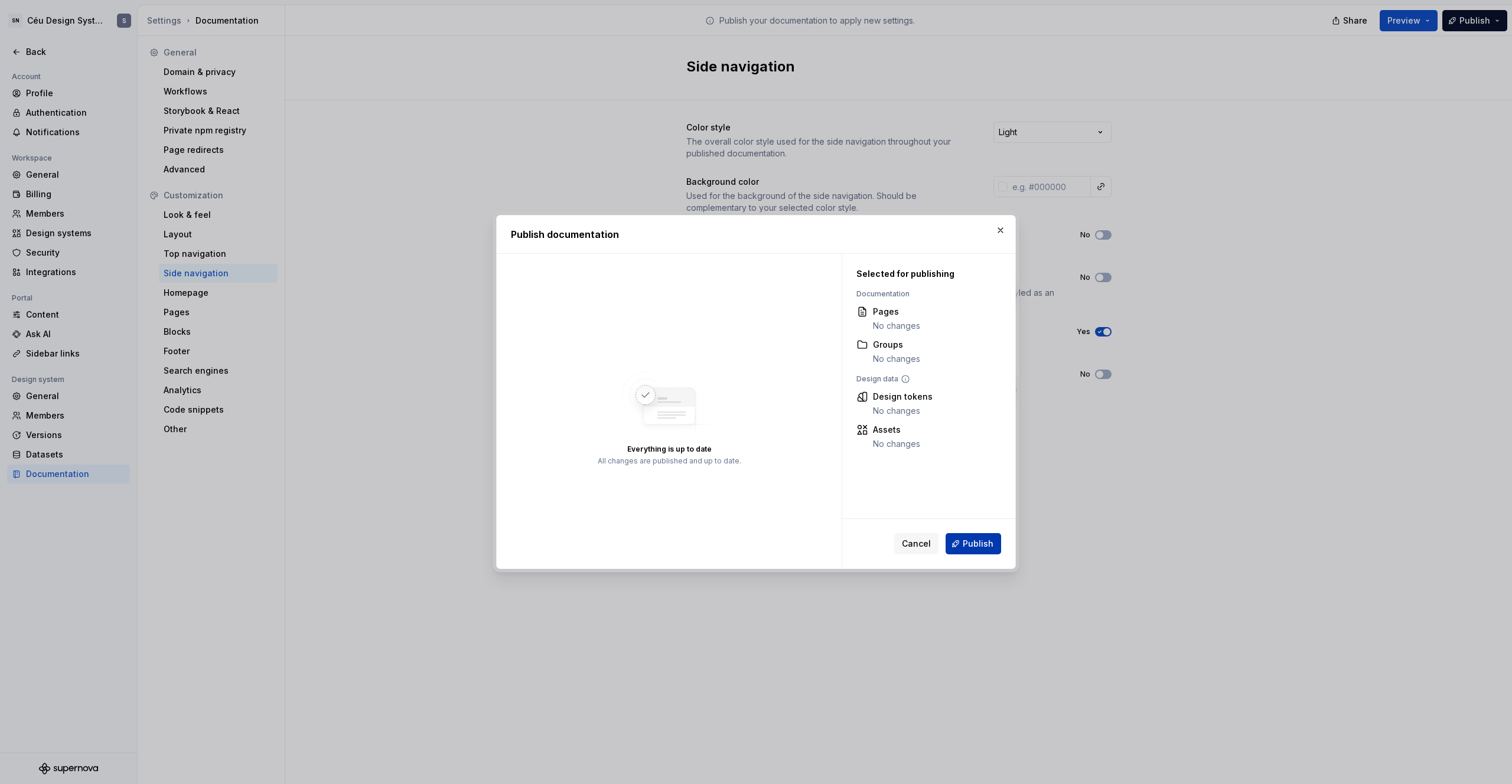
click at [881, 494] on span "Publish" at bounding box center [978, 544] width 30 height 12
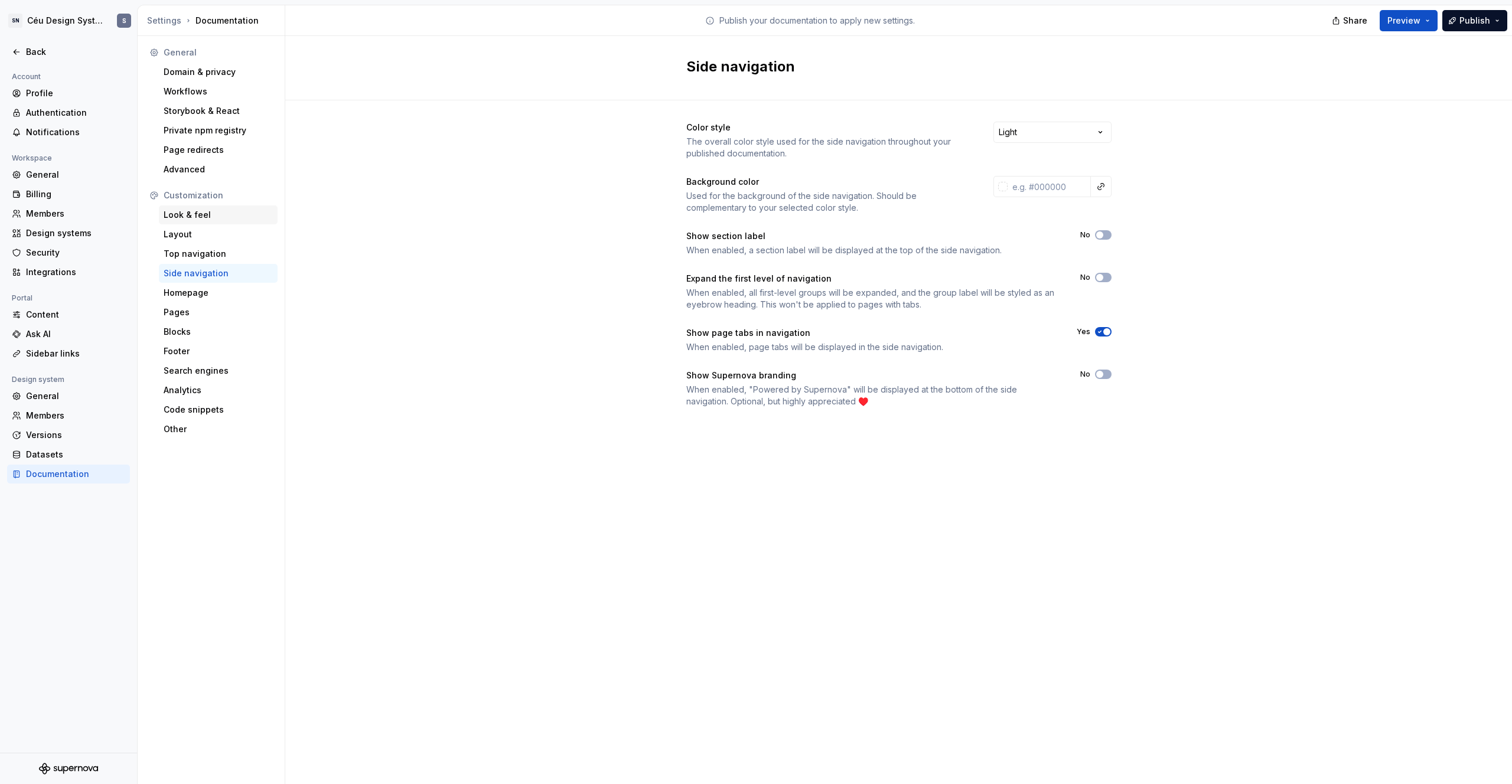
click at [185, 221] on div "Look & feel" at bounding box center [219, 215] width 119 height 19
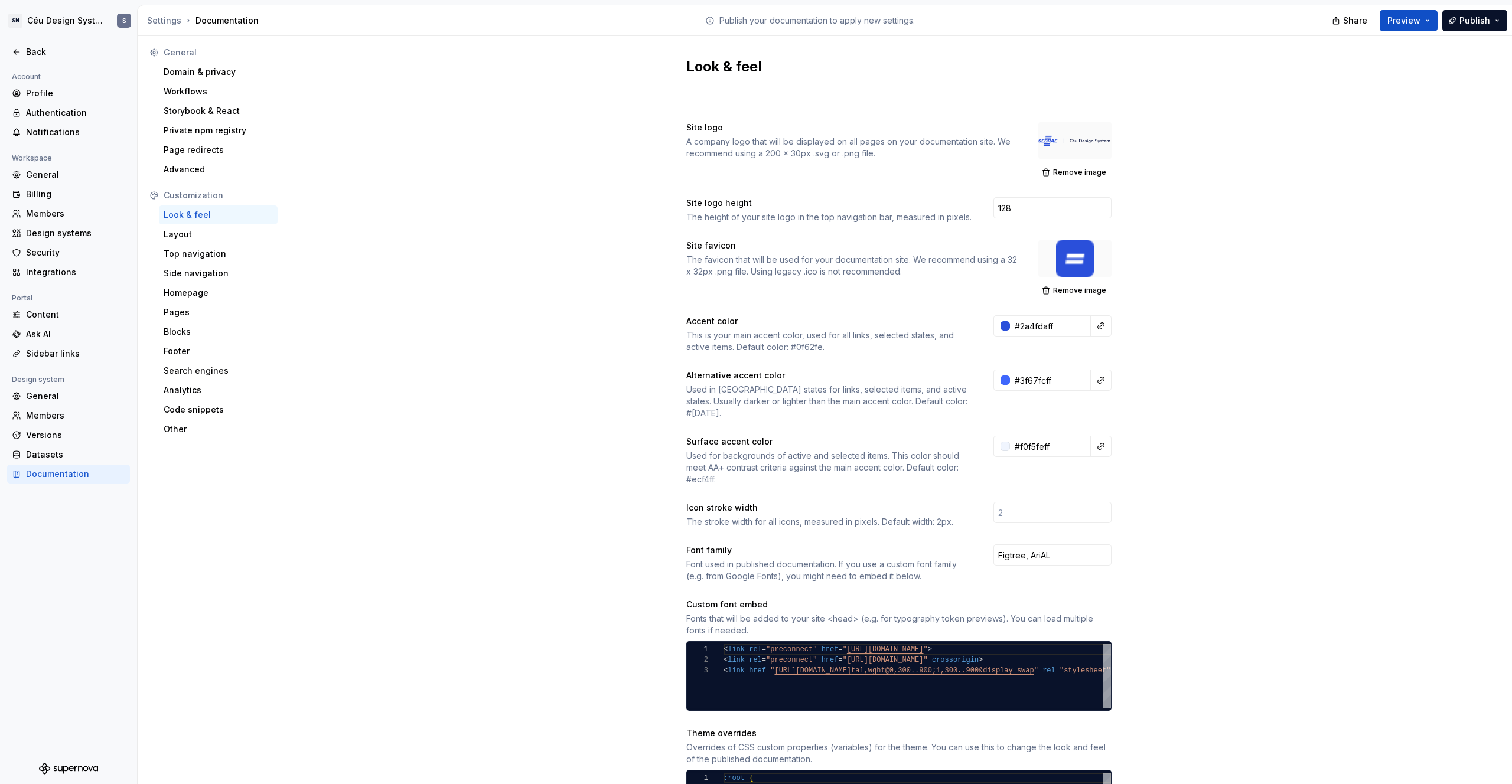
click at [881, 137] on div at bounding box center [1075, 140] width 73 height 37
click at [881, 165] on button "Remove image" at bounding box center [1075, 173] width 73 height 17
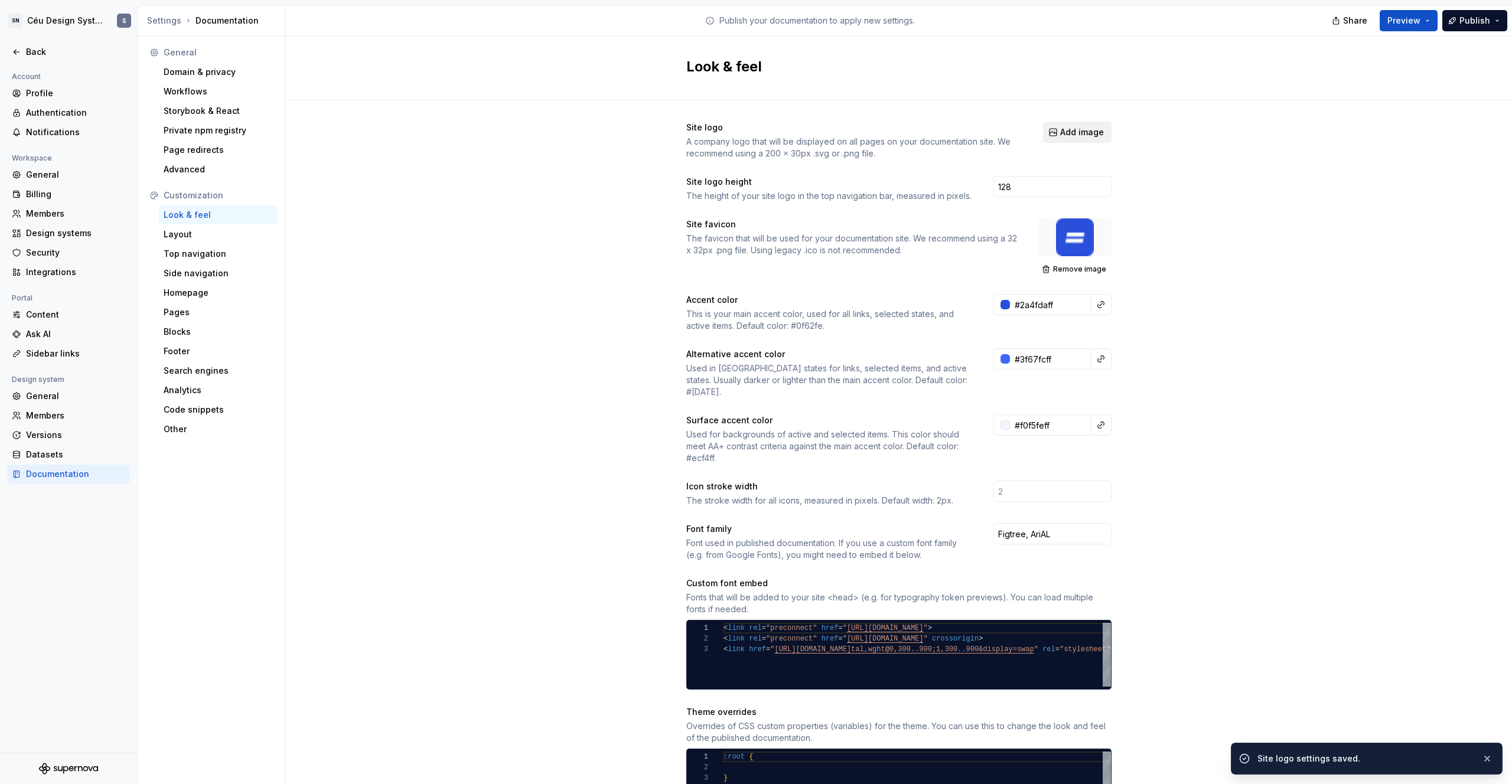
click at [881, 134] on span "Add image" at bounding box center [1082, 132] width 44 height 12
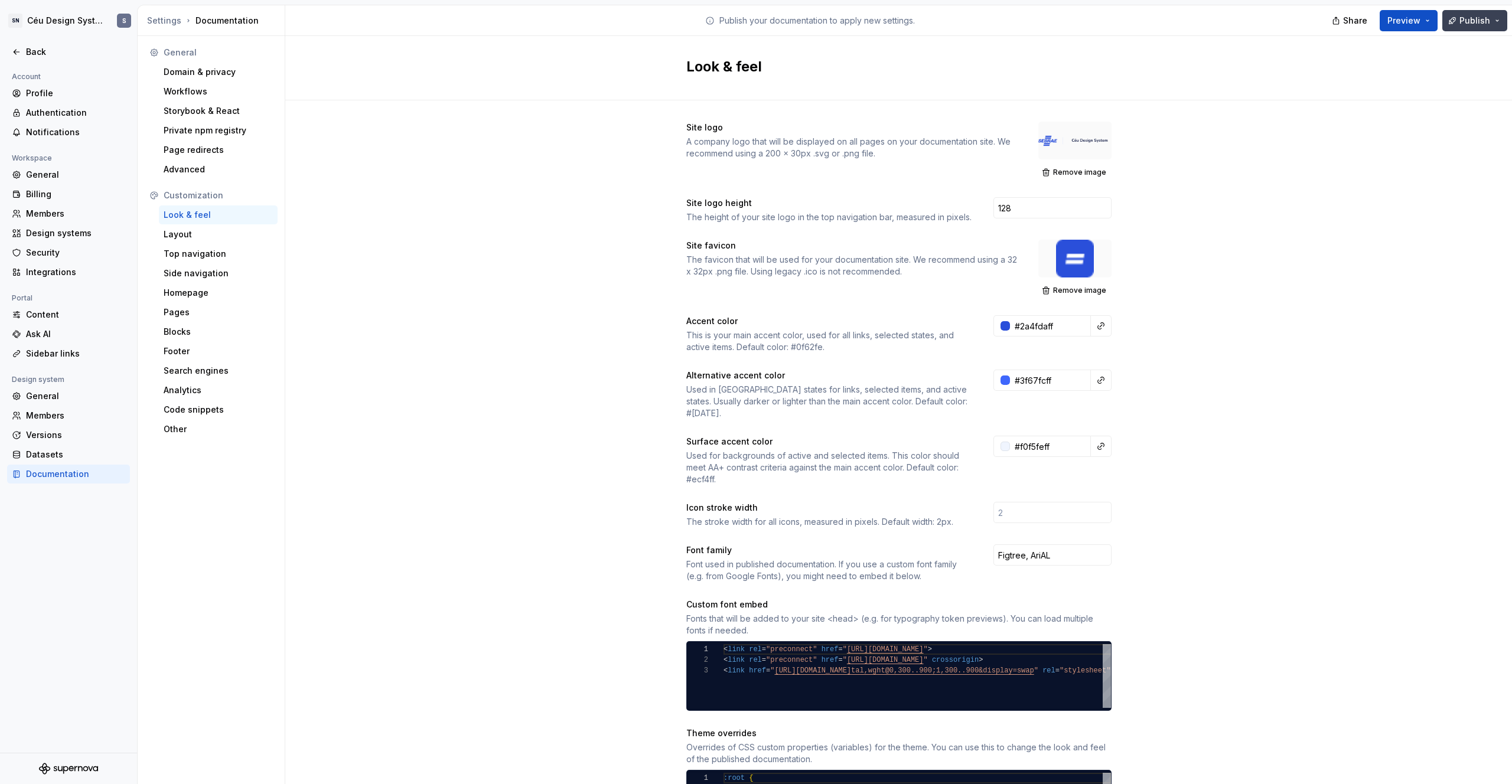
drag, startPoint x: 1475, startPoint y: 21, endPoint x: 1489, endPoint y: 20, distance: 14.0
click at [881, 21] on span "Publish" at bounding box center [1474, 21] width 30 height 12
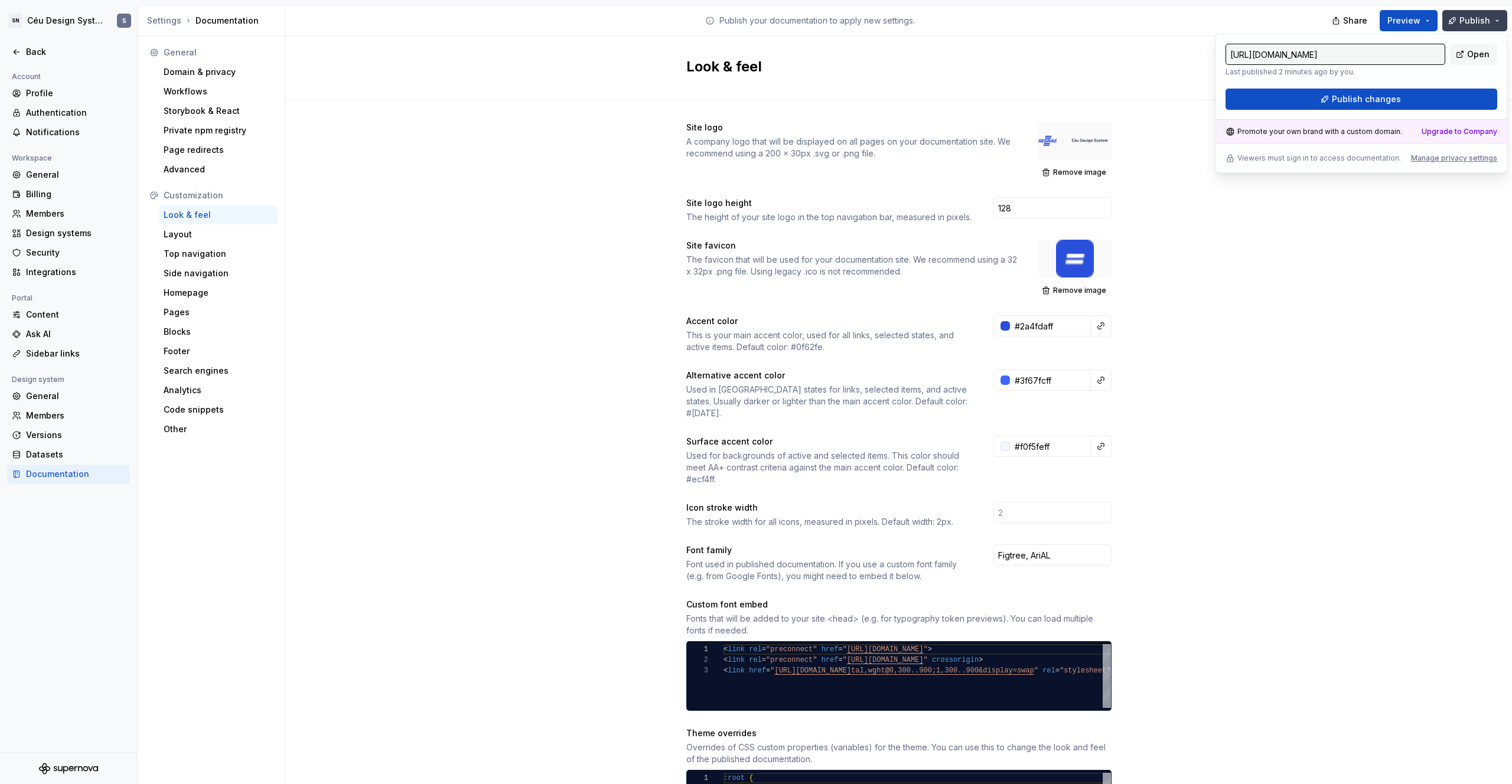
click at [881, 20] on span "Publish" at bounding box center [1474, 21] width 30 height 12
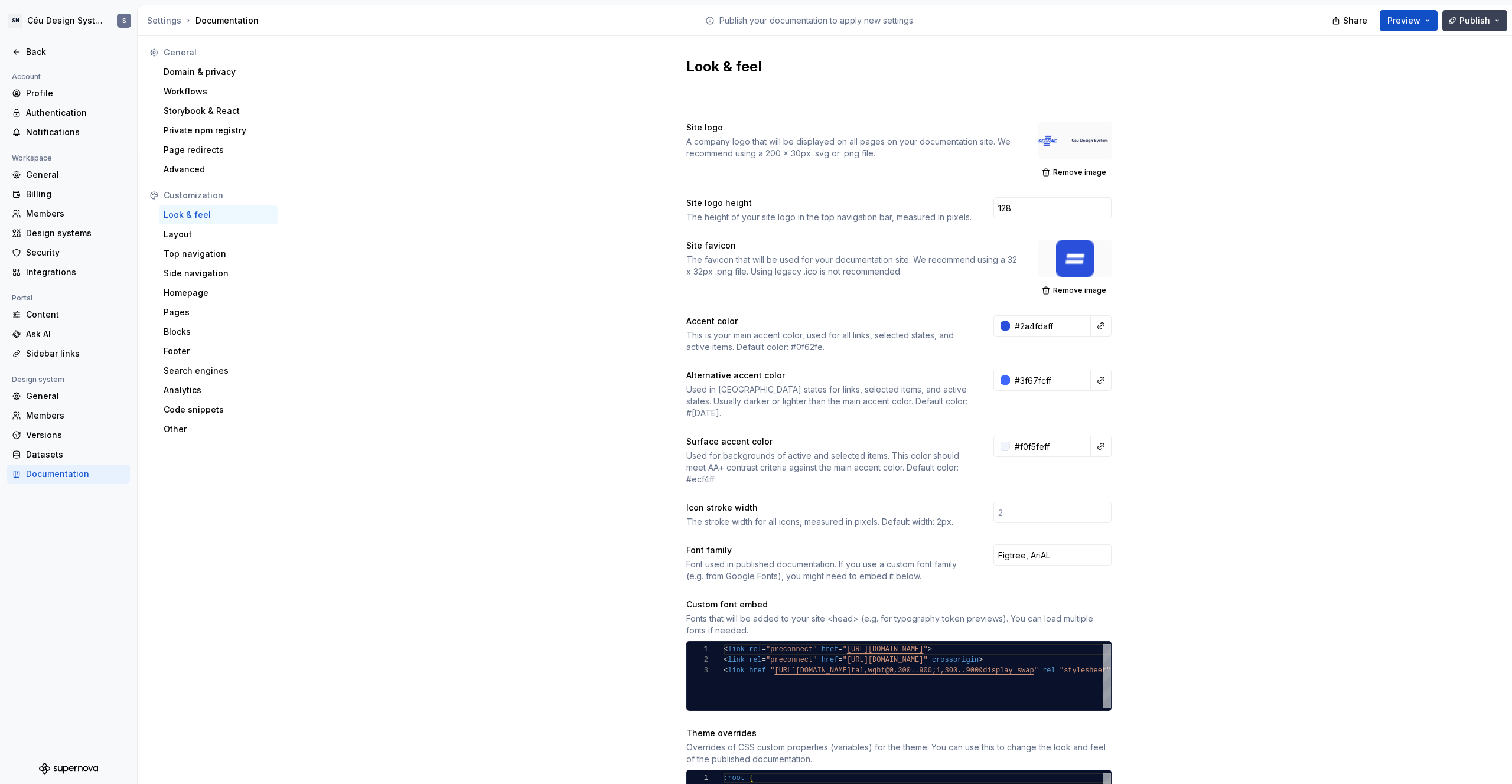
click at [881, 28] on button "Publish" at bounding box center [1474, 21] width 65 height 21
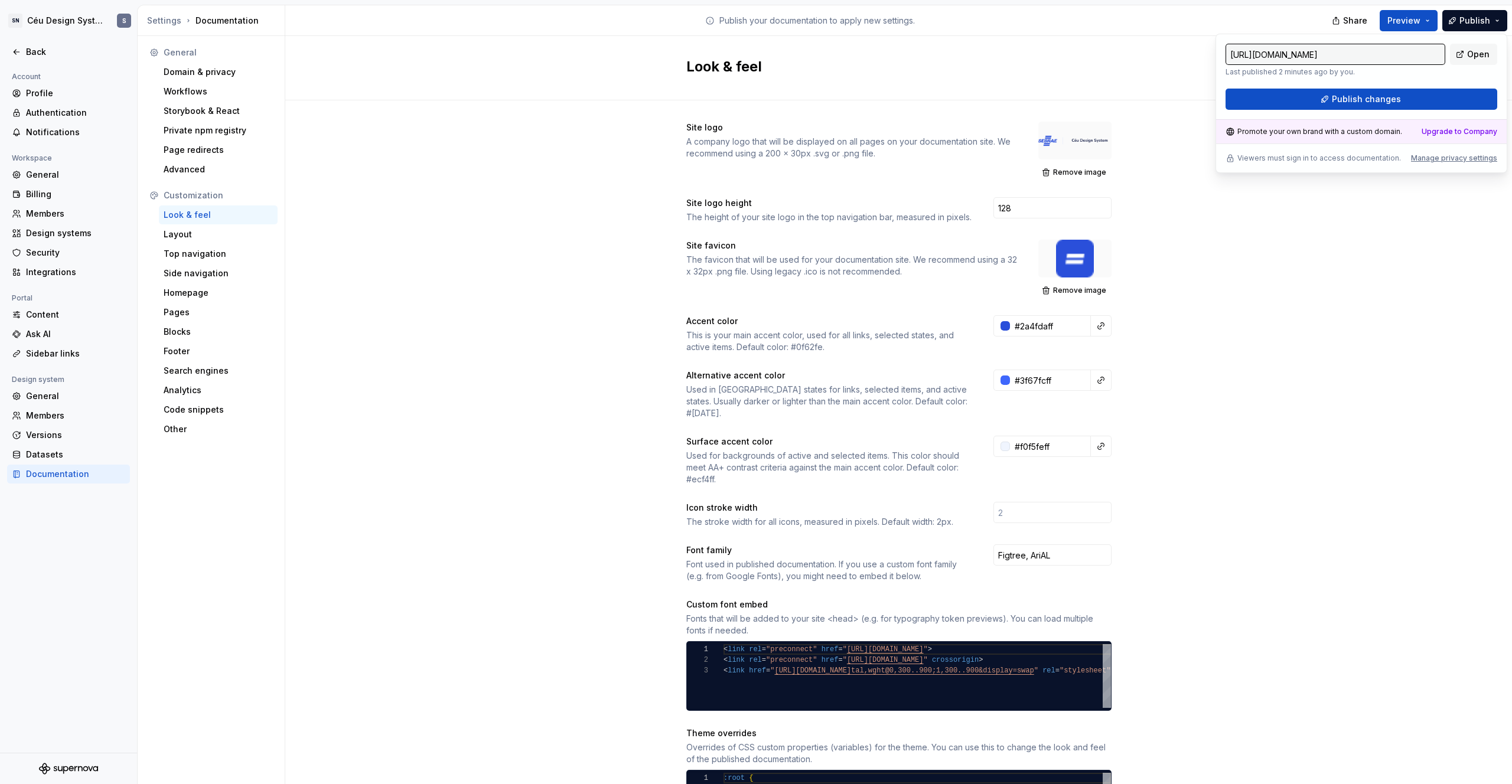
click at [881, 117] on div "[URL][DOMAIN_NAME] Last published 2 minutes ago by you. Open Publish changes Pr…" at bounding box center [1361, 103] width 292 height 140
click at [881, 107] on button "Publish changes" at bounding box center [1361, 99] width 272 height 21
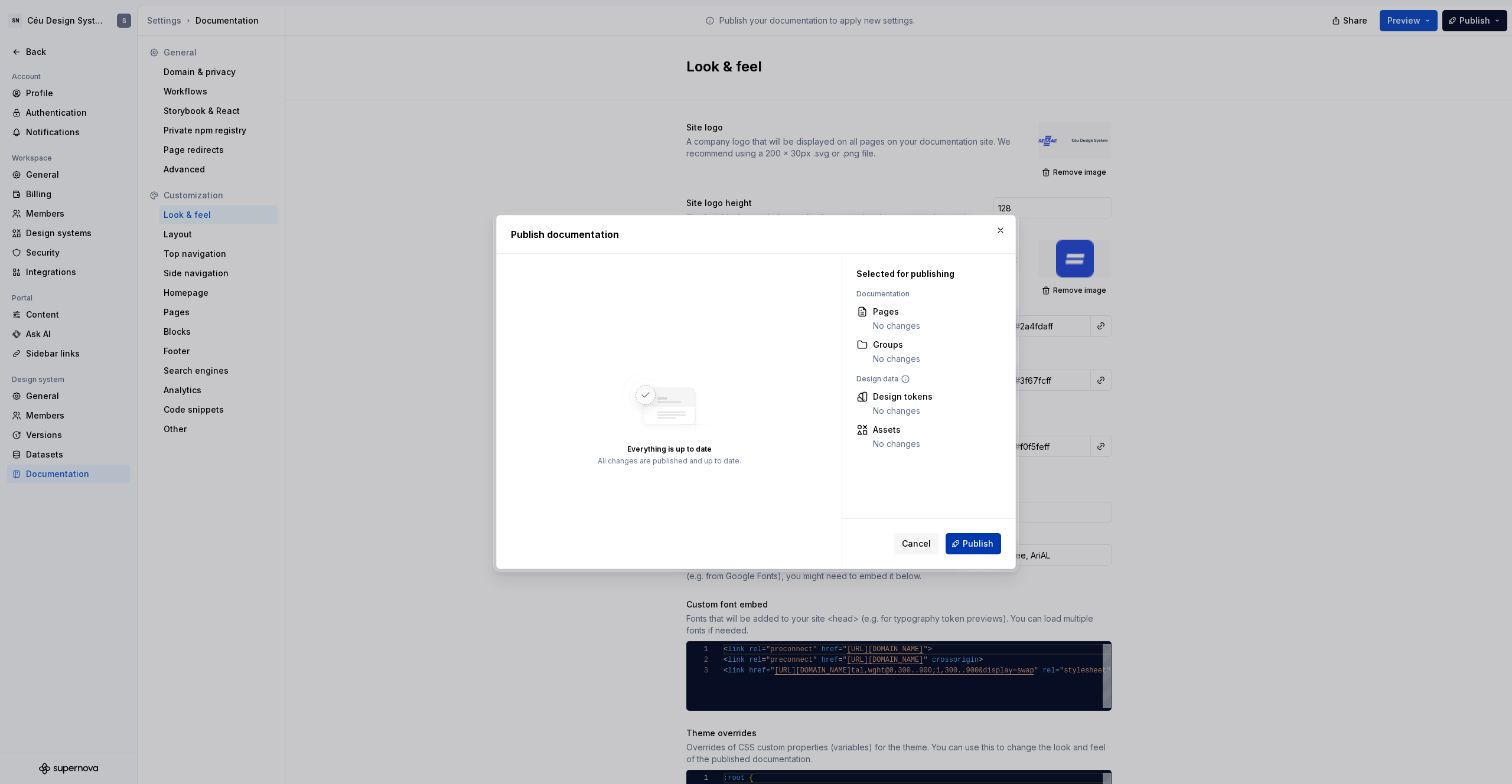
click at [881, 494] on span "Publish" at bounding box center [978, 544] width 30 height 12
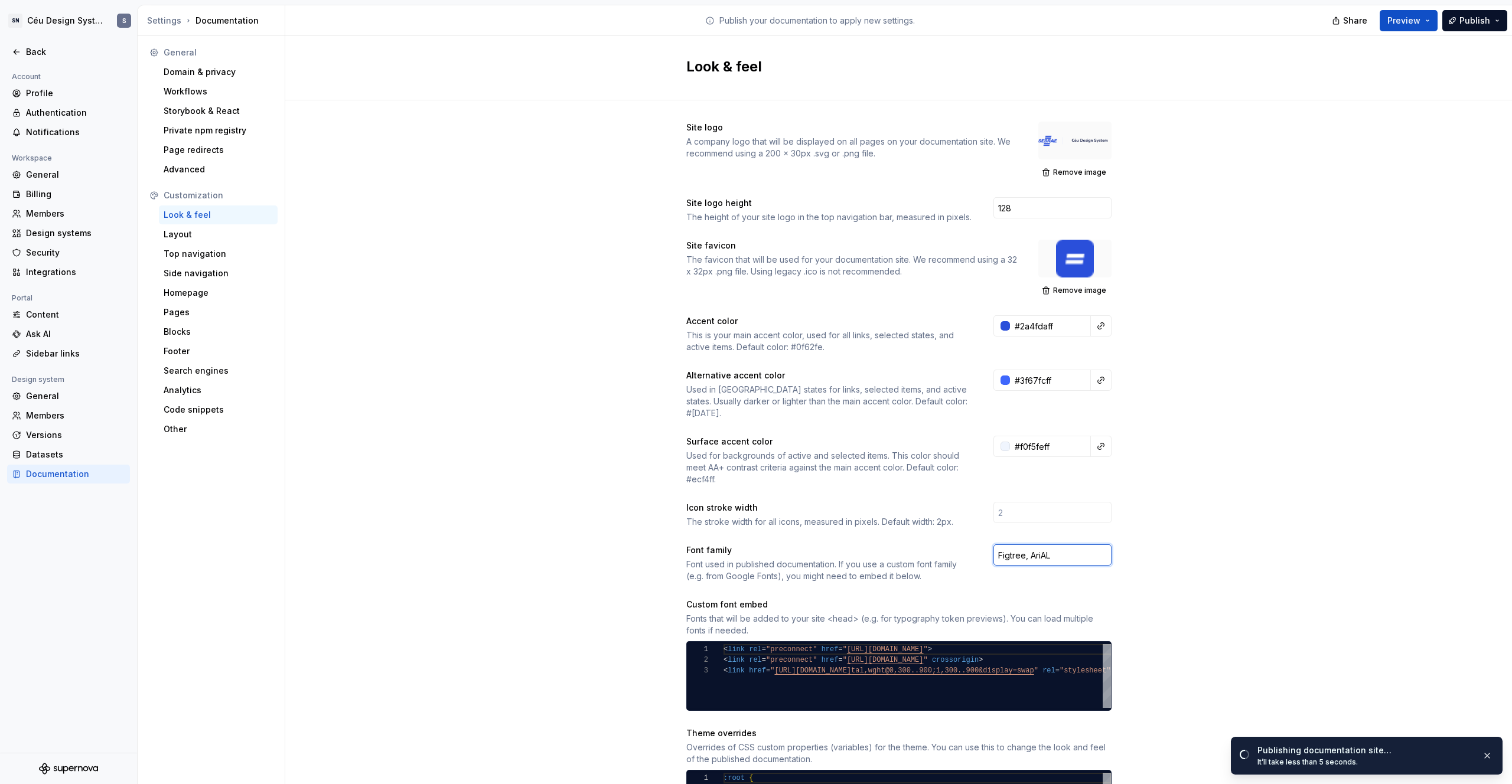
click at [881, 494] on input "Figtree, AriAL" at bounding box center [1052, 555] width 118 height 21
drag, startPoint x: 1080, startPoint y: 544, endPoint x: 906, endPoint y: 535, distance: 174.2
click at [881, 494] on div "Font family Font used in published documentation. If you use a custom font fami…" at bounding box center [899, 563] width 426 height 37
paste input ""Figtree", sans-serif"
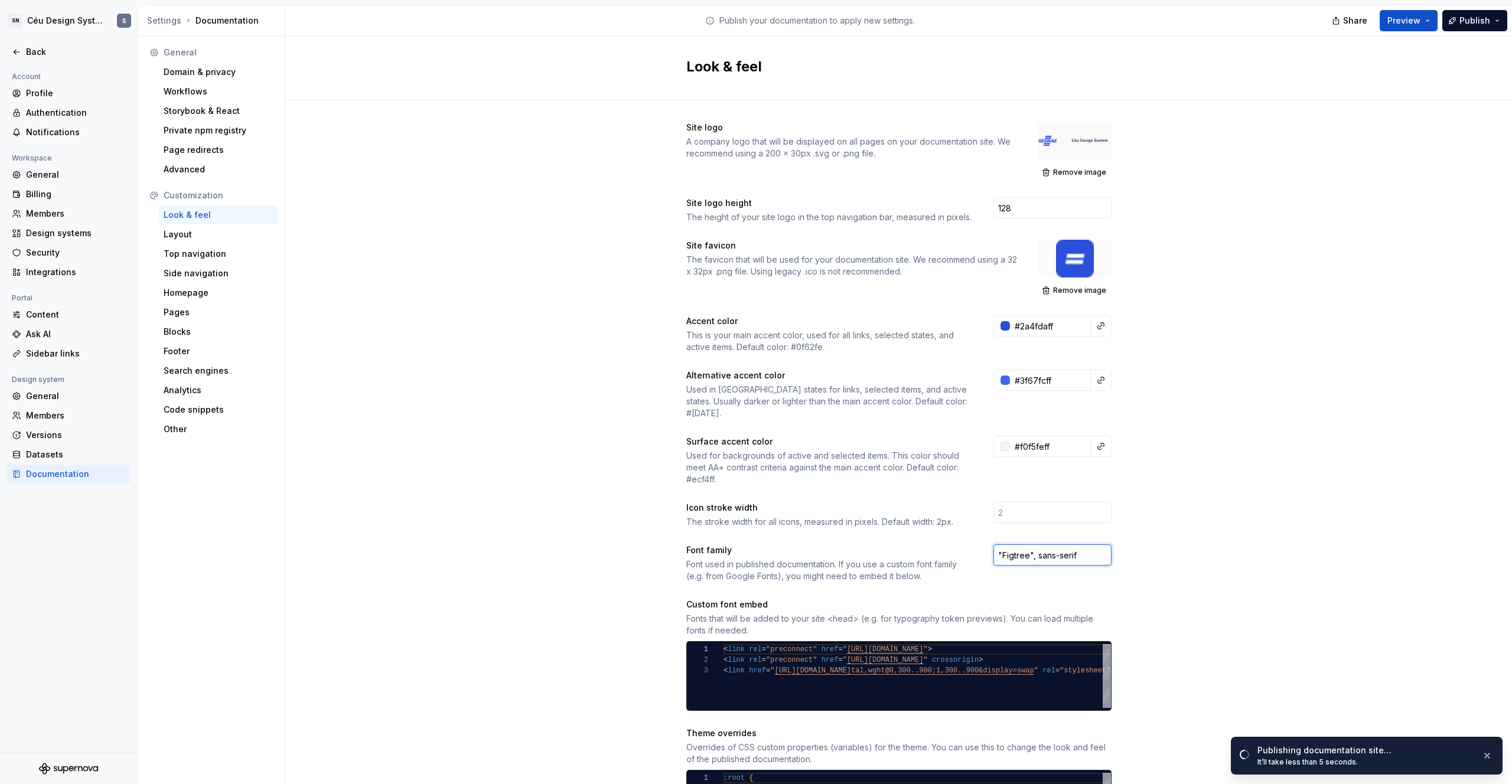
type input ""Figtree", sans-serif"
click at [881, 474] on div "Site logo A company logo that will be displayed on all pages on your documentat…" at bounding box center [898, 556] width 1227 height 913
click at [881, 24] on span "Publish" at bounding box center [1474, 21] width 30 height 12
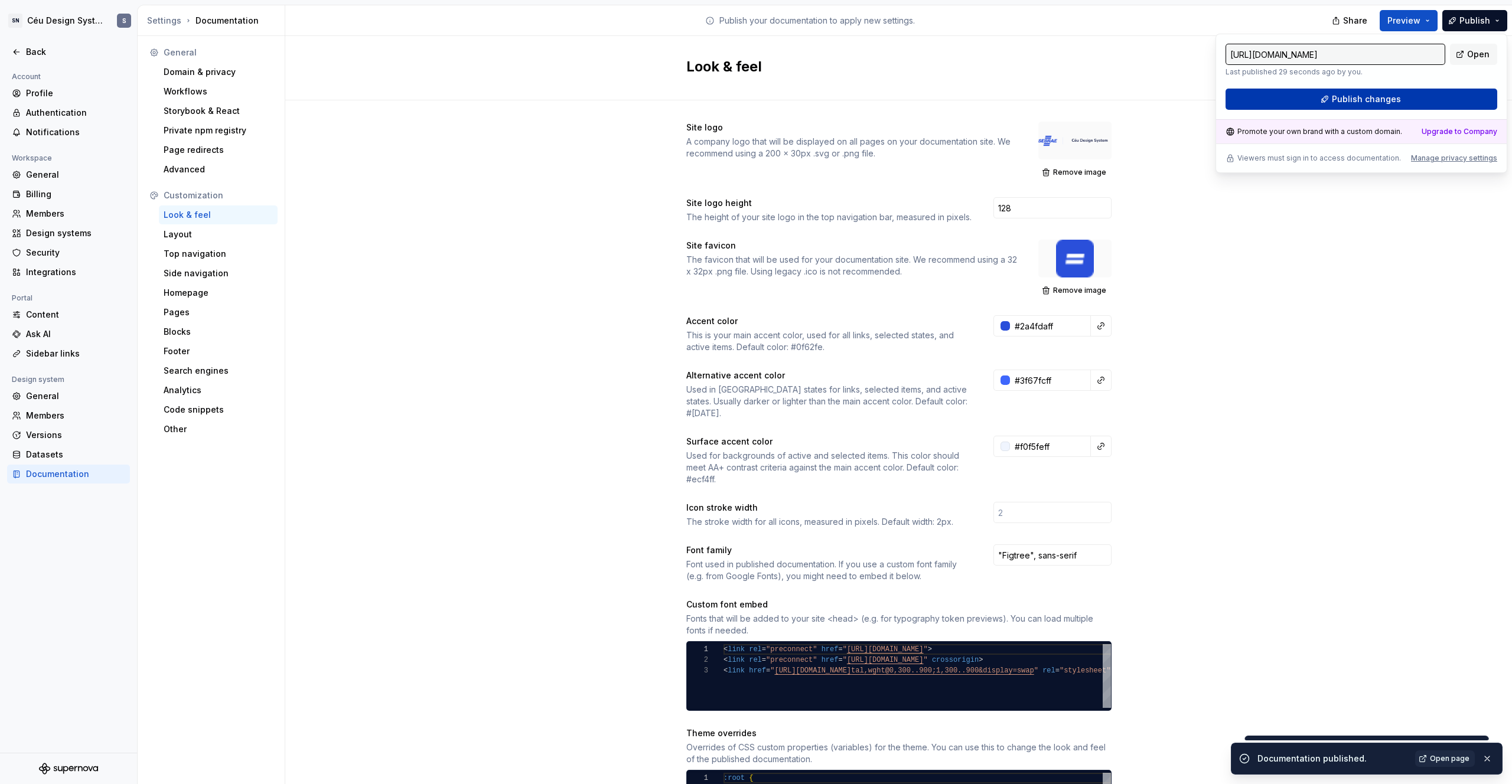
click at [881, 101] on span "Publish changes" at bounding box center [1366, 99] width 69 height 12
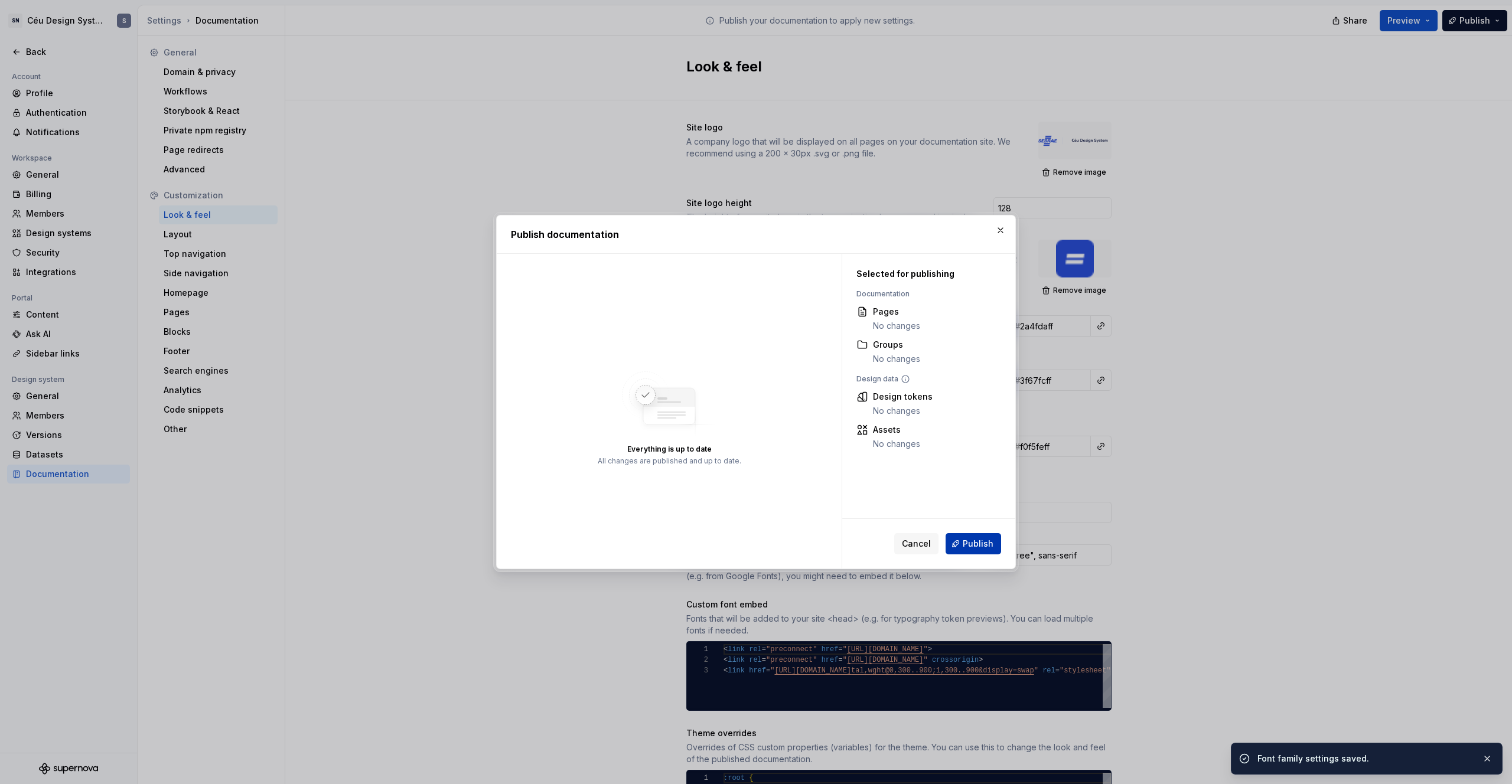
click at [881, 494] on span "Publish" at bounding box center [978, 544] width 30 height 12
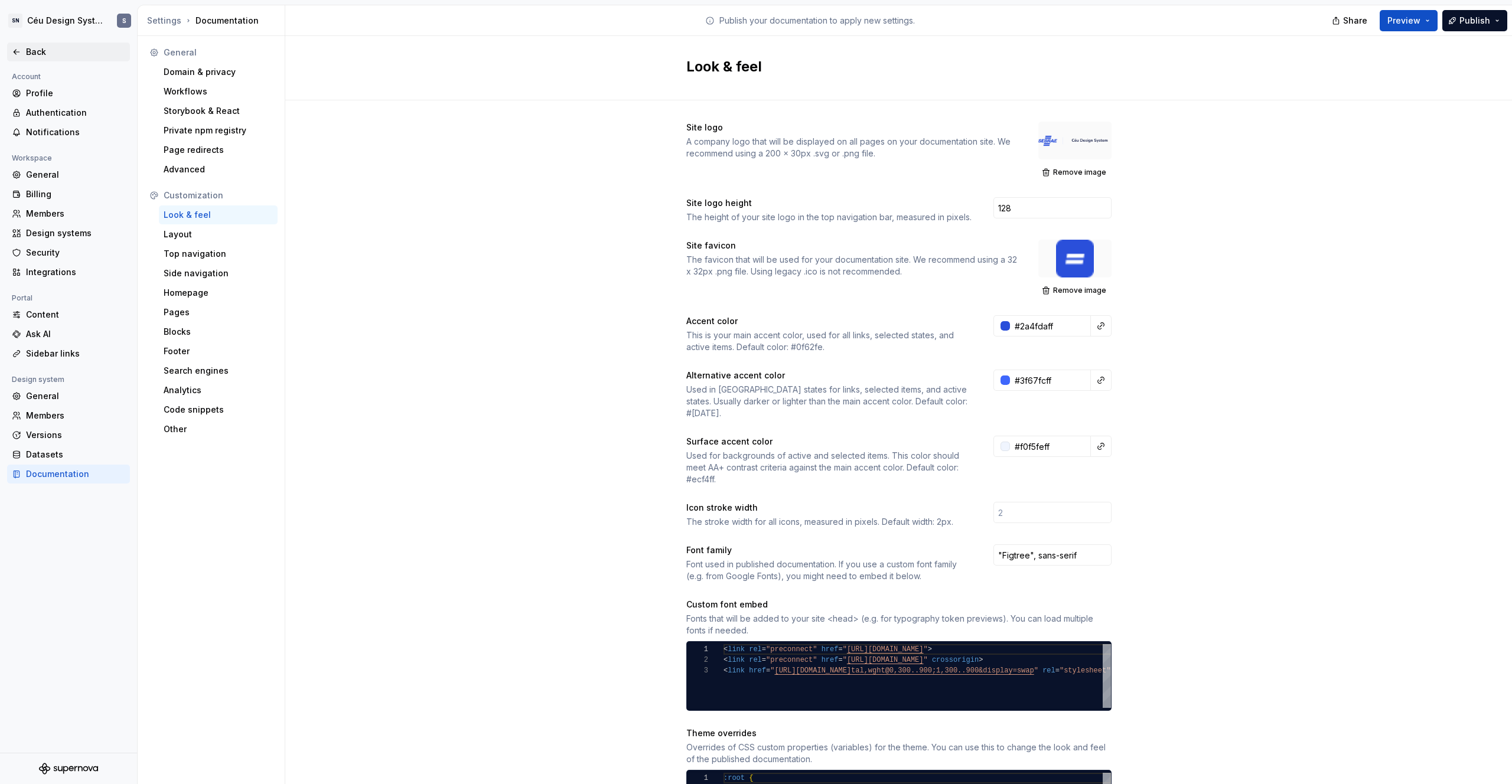
click at [25, 56] on div "Back" at bounding box center [68, 52] width 113 height 12
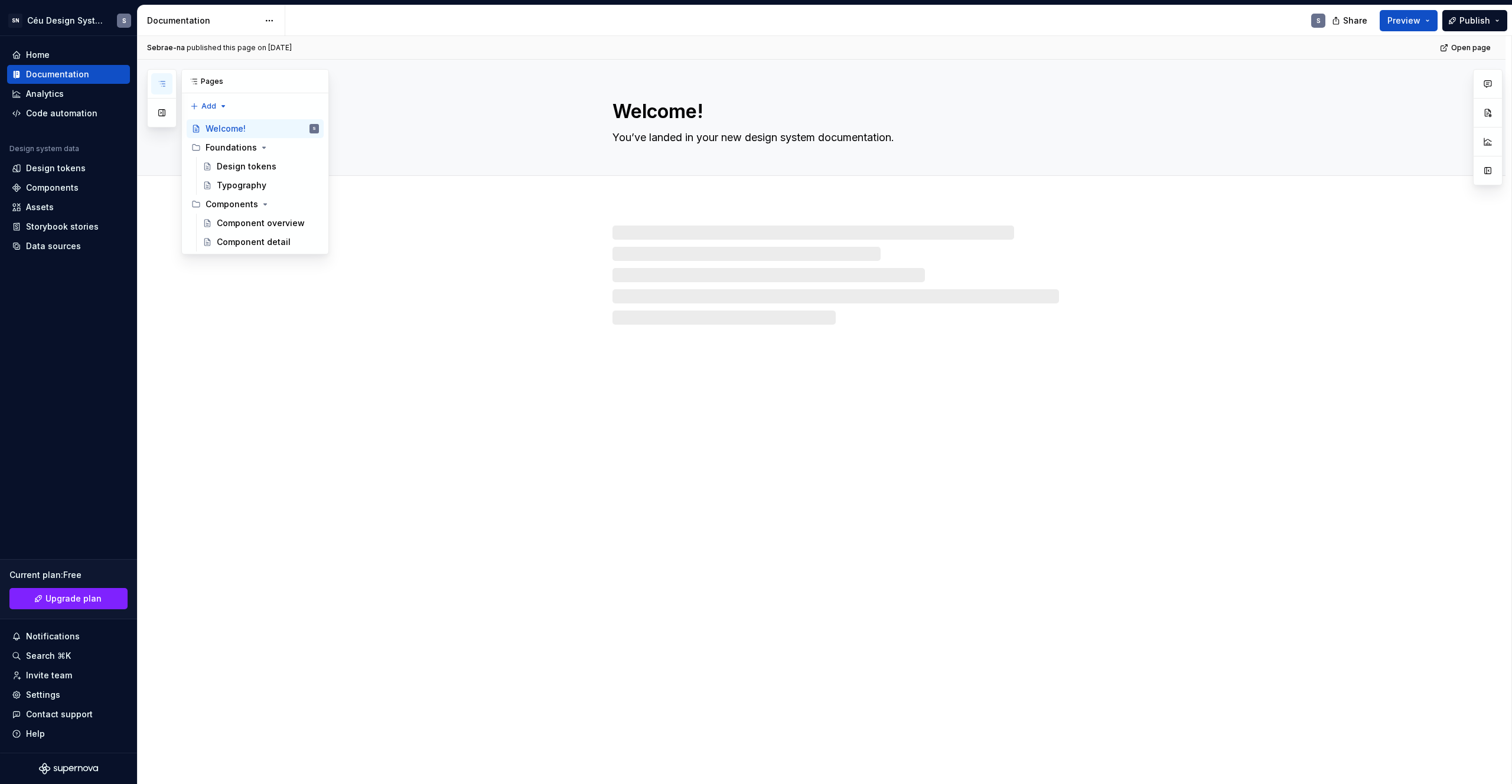
click at [164, 83] on icon "button" at bounding box center [162, 83] width 10 height 10
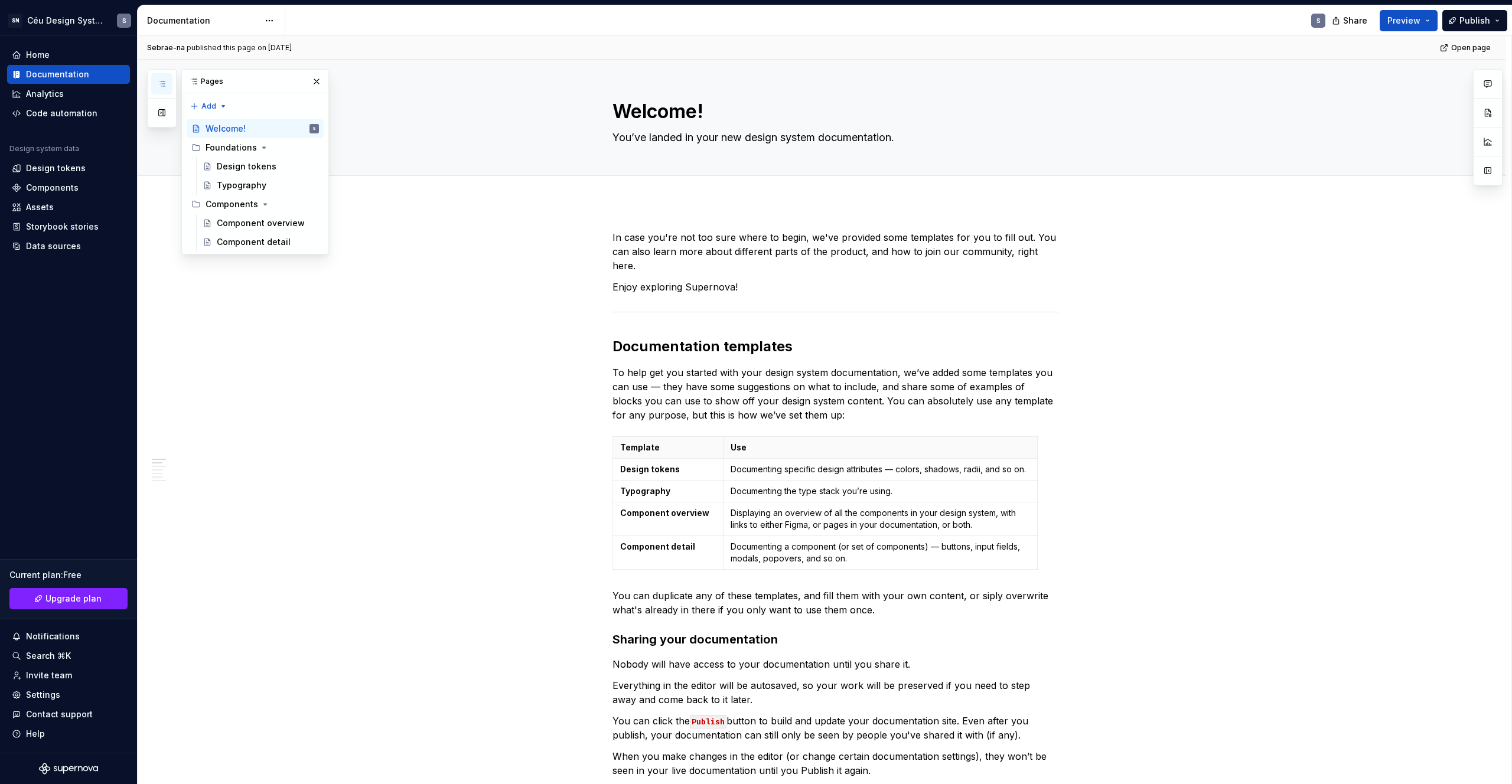
type textarea "*"
click at [38, 494] on div "Settings" at bounding box center [43, 695] width 34 height 12
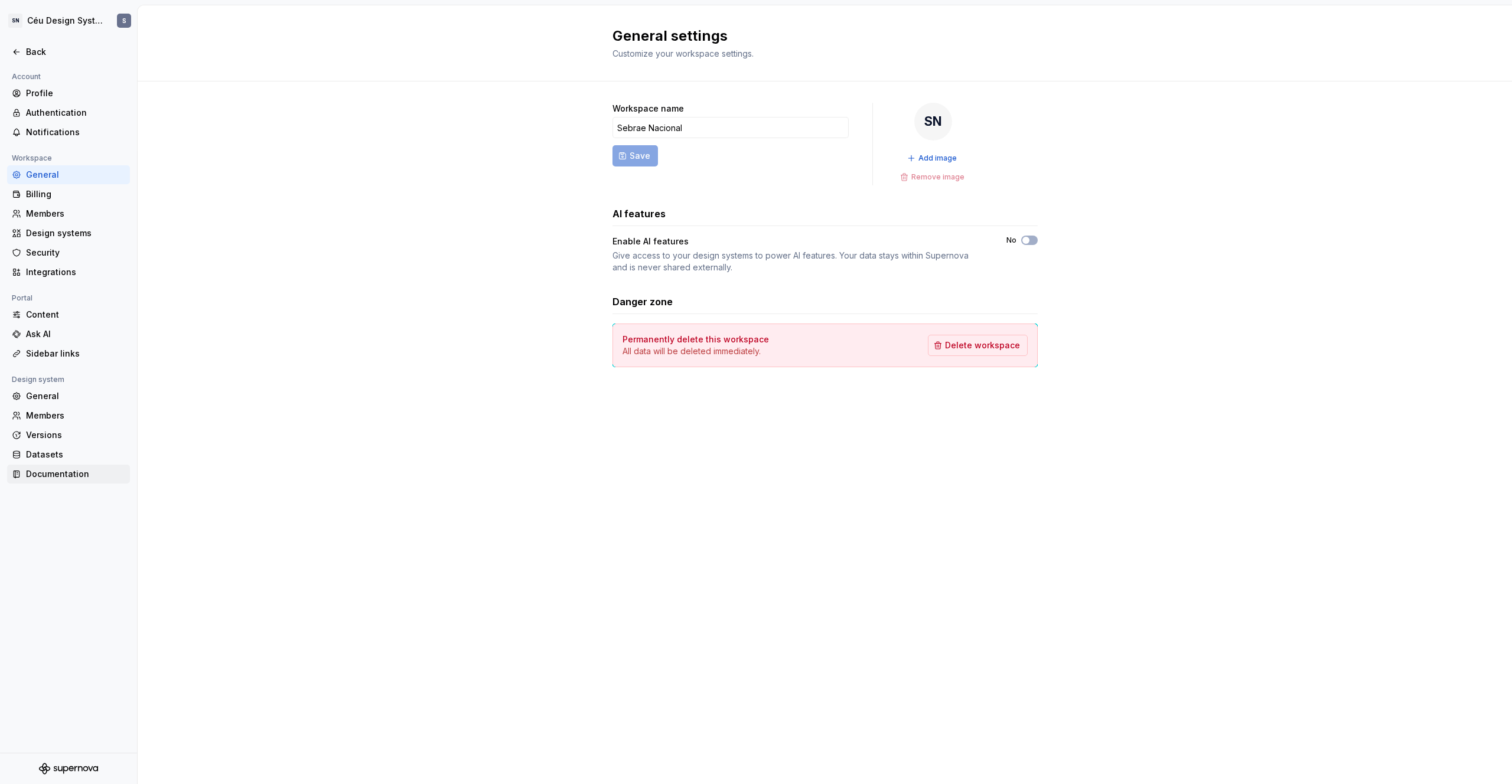
click at [48, 472] on div "Documentation" at bounding box center [75, 474] width 99 height 12
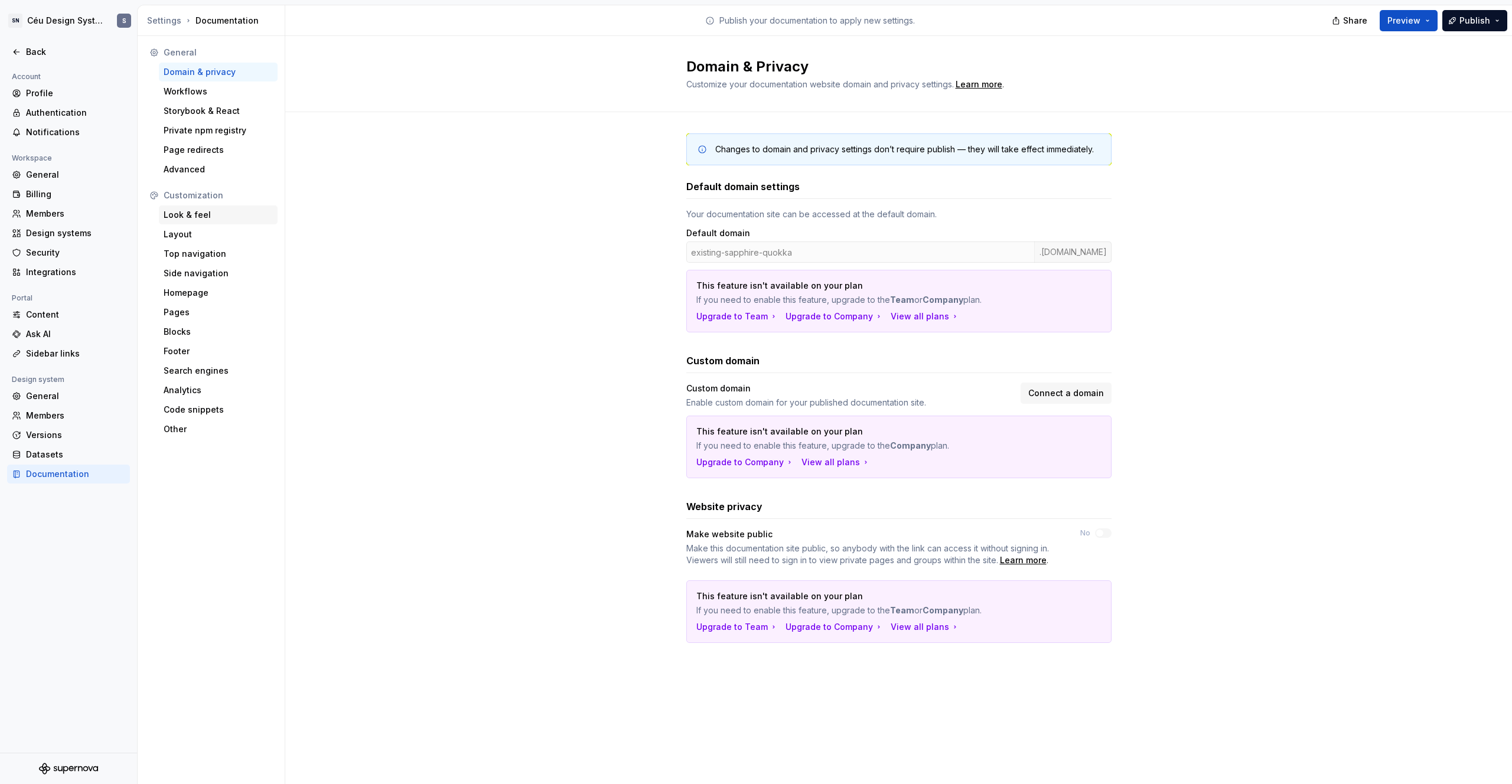
click at [197, 218] on div "Look & feel" at bounding box center [218, 215] width 109 height 12
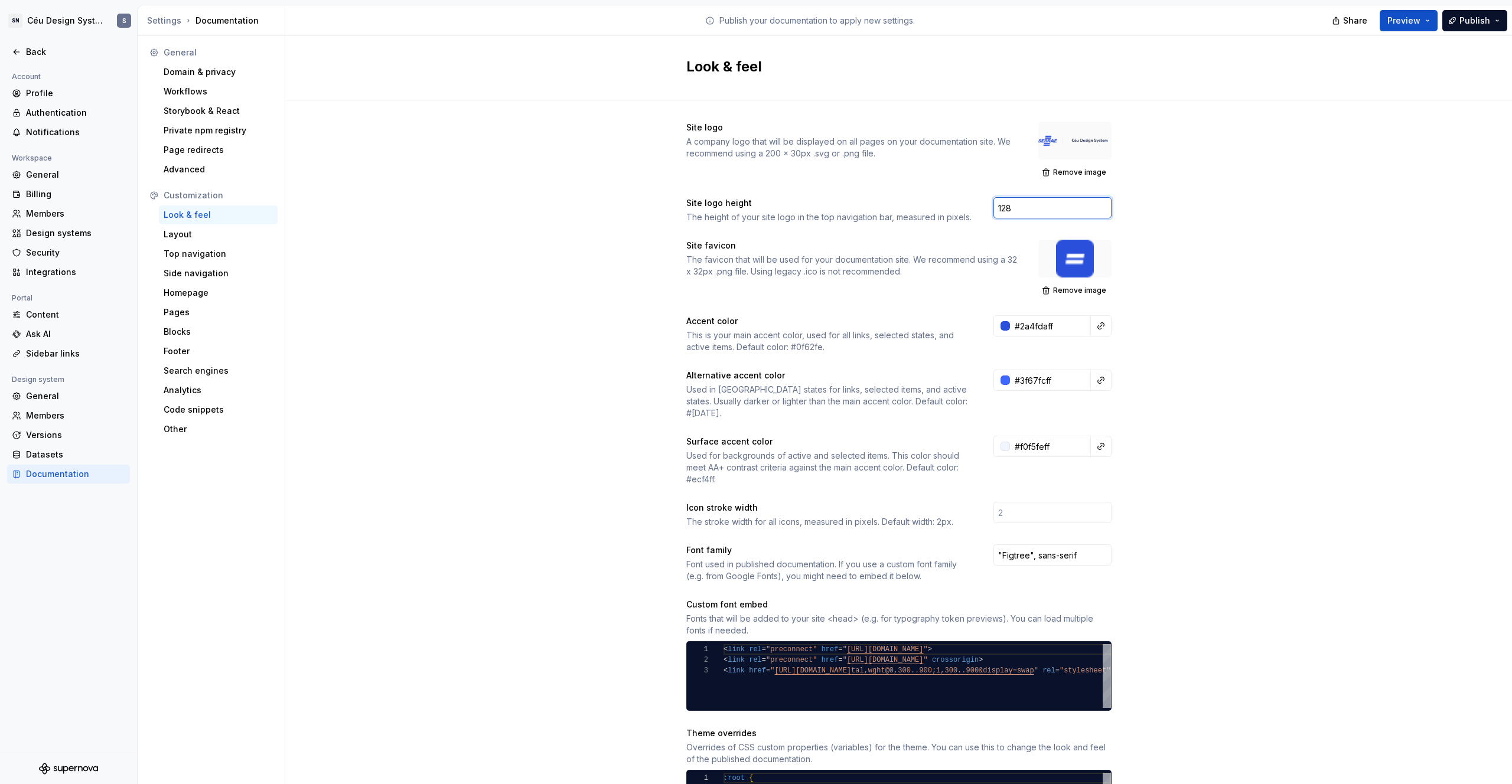
click at [881, 202] on input "128" at bounding box center [1052, 207] width 118 height 21
type input "64"
click at [881, 267] on div "Site logo A company logo that will be displayed on all pages on your documentat…" at bounding box center [898, 556] width 1227 height 913
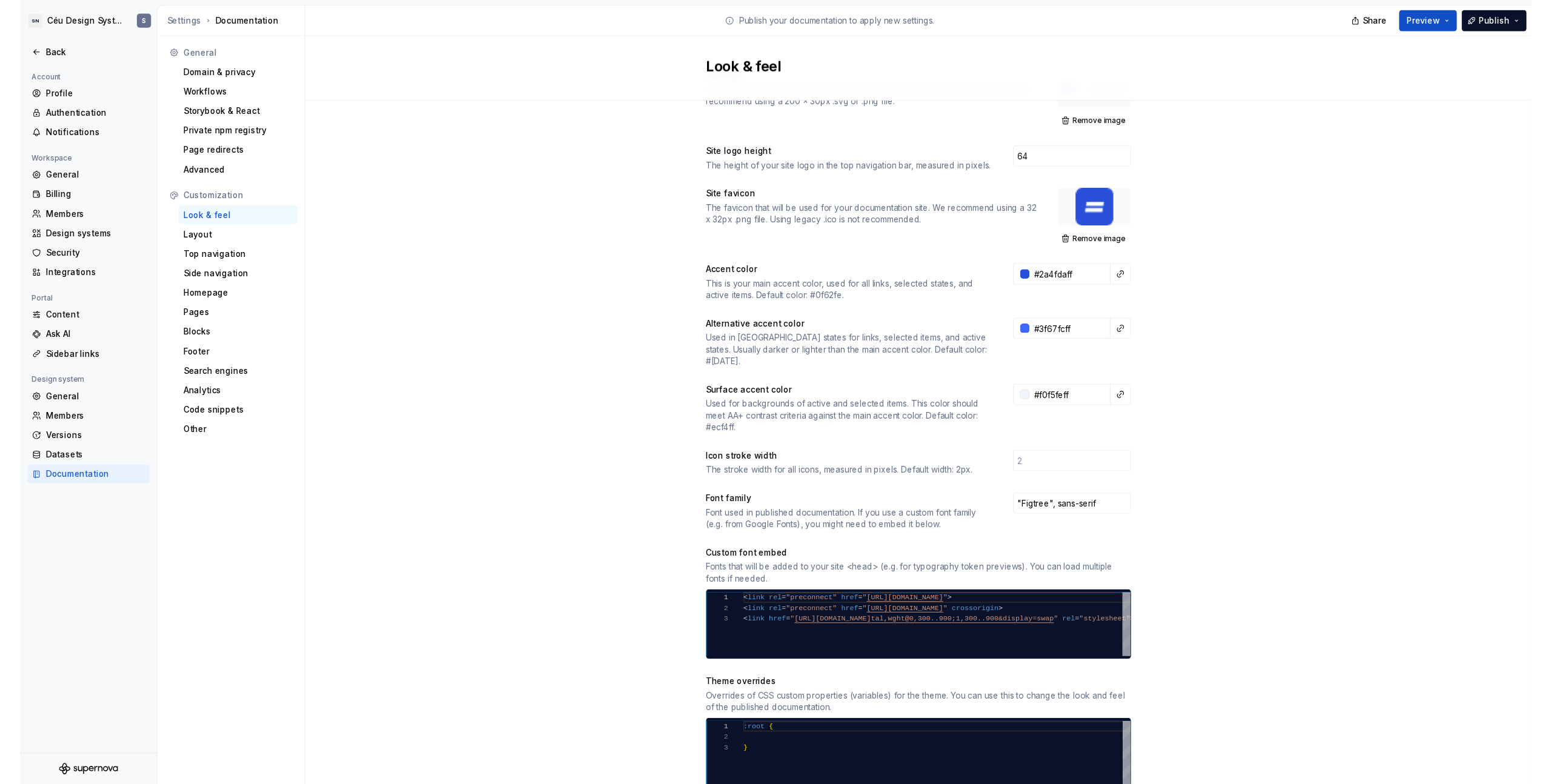
scroll to position [218, 0]
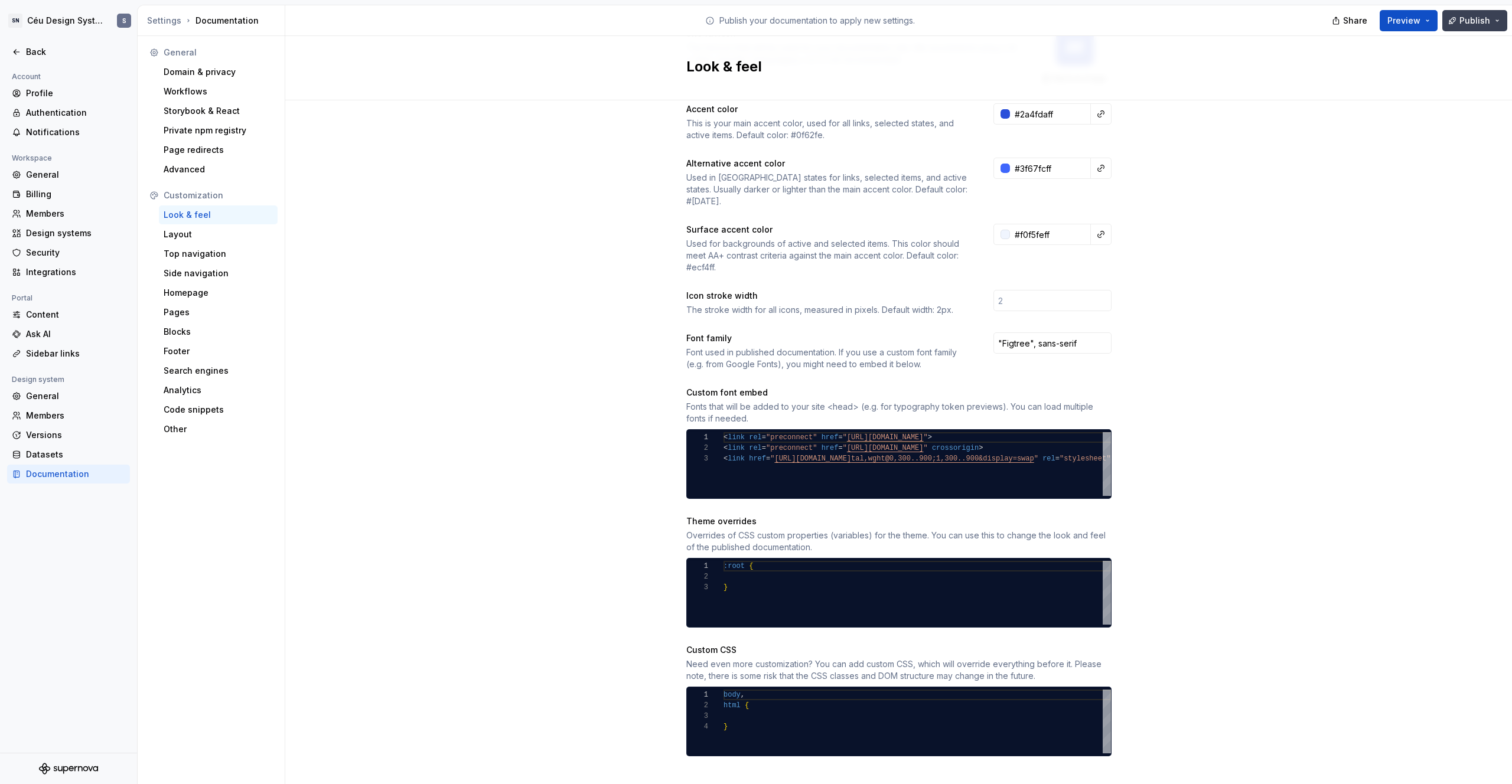
click at [881, 16] on span "Publish" at bounding box center [1474, 21] width 30 height 12
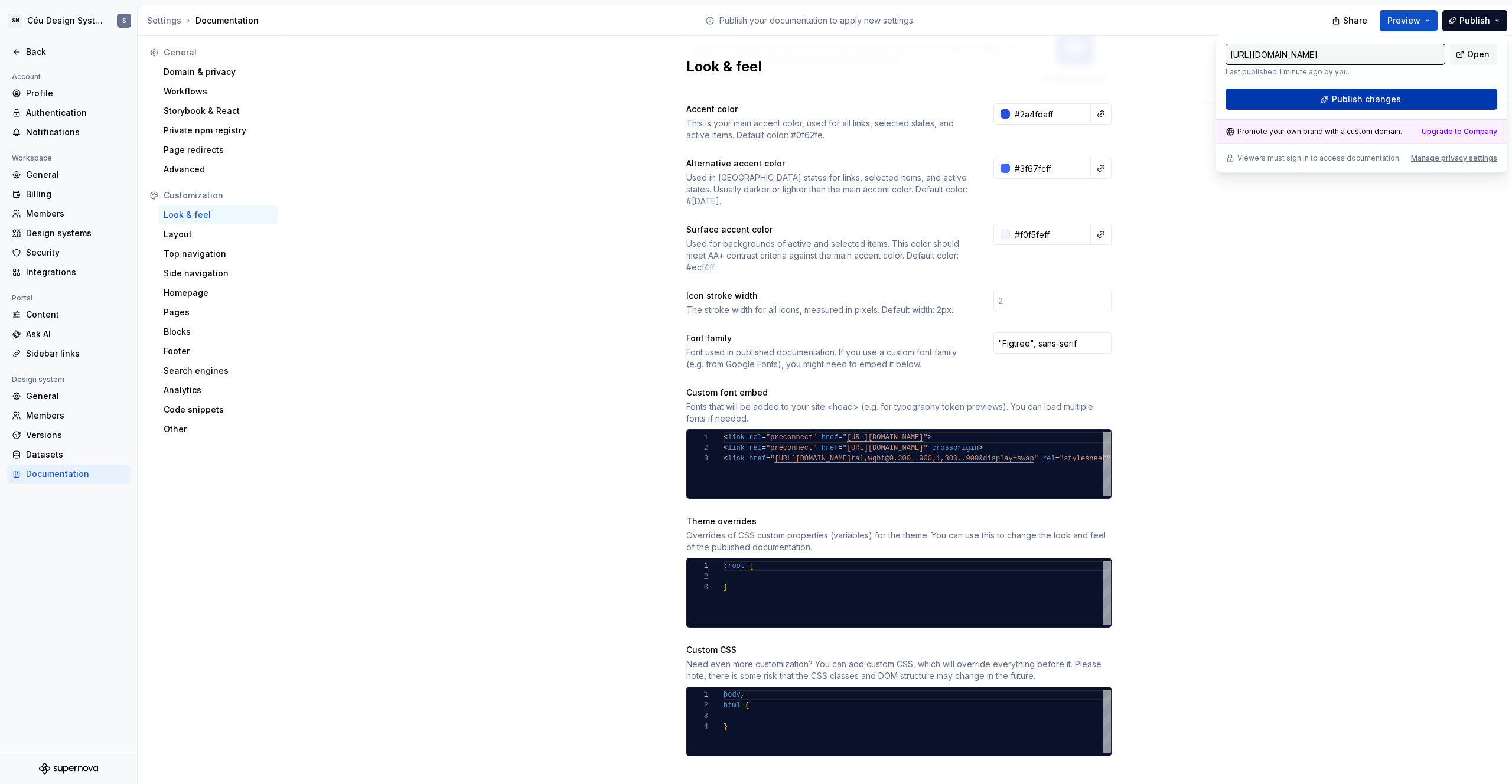
click at [881, 93] on button "Publish changes" at bounding box center [1361, 99] width 272 height 21
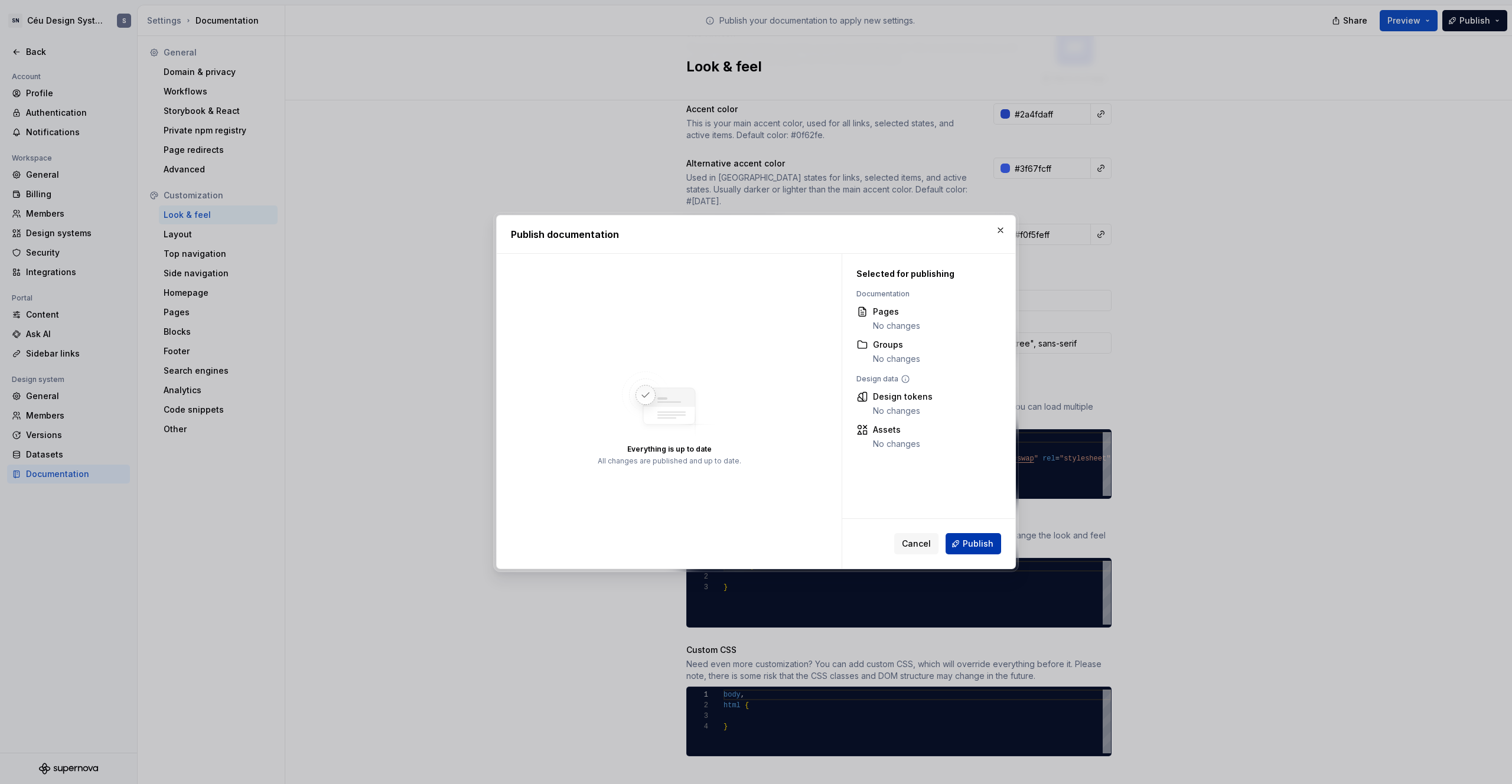
click at [881, 494] on button "Publish" at bounding box center [973, 544] width 56 height 21
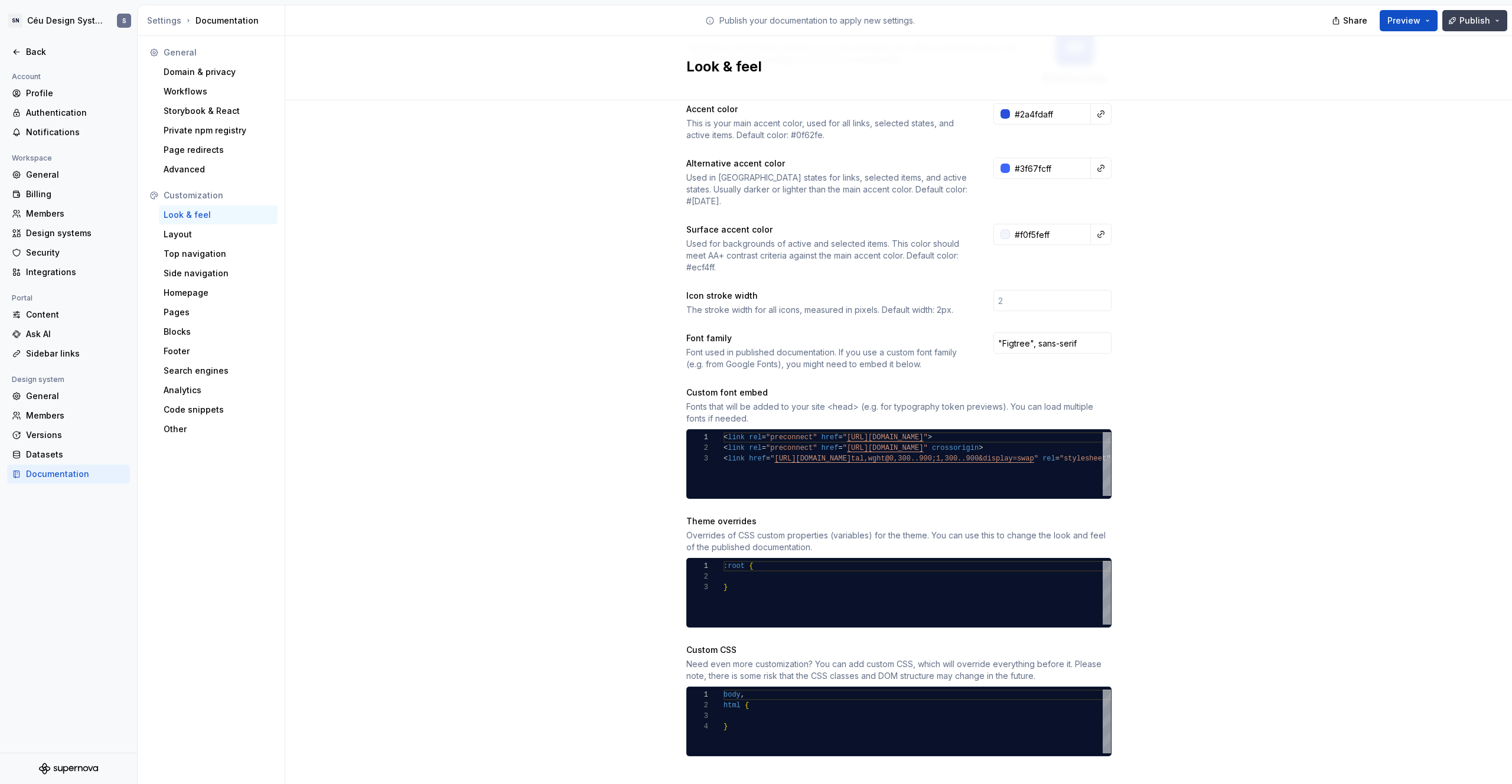
click at [881, 25] on span "Publish" at bounding box center [1474, 21] width 30 height 12
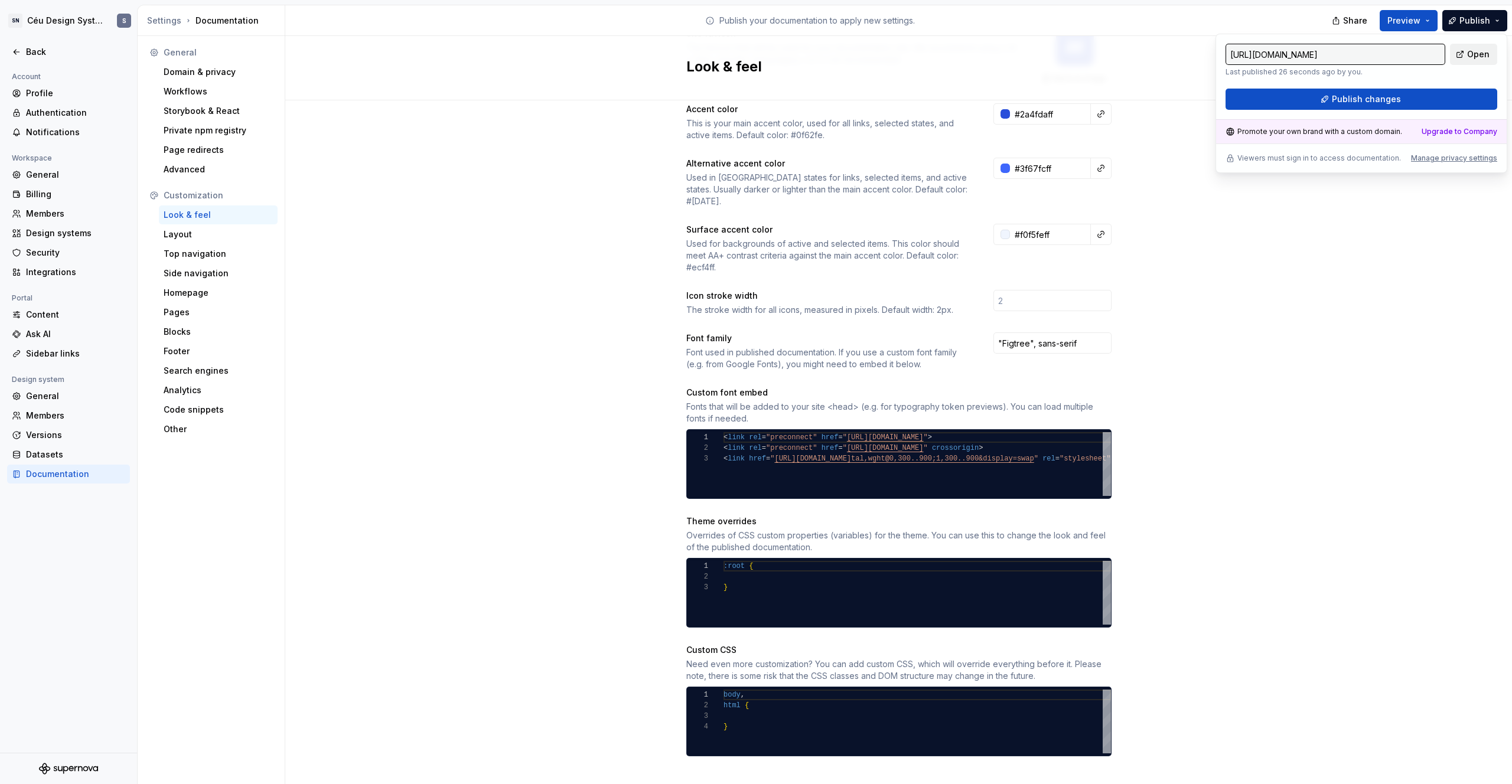
click at [881, 50] on span "Open" at bounding box center [1478, 54] width 23 height 12
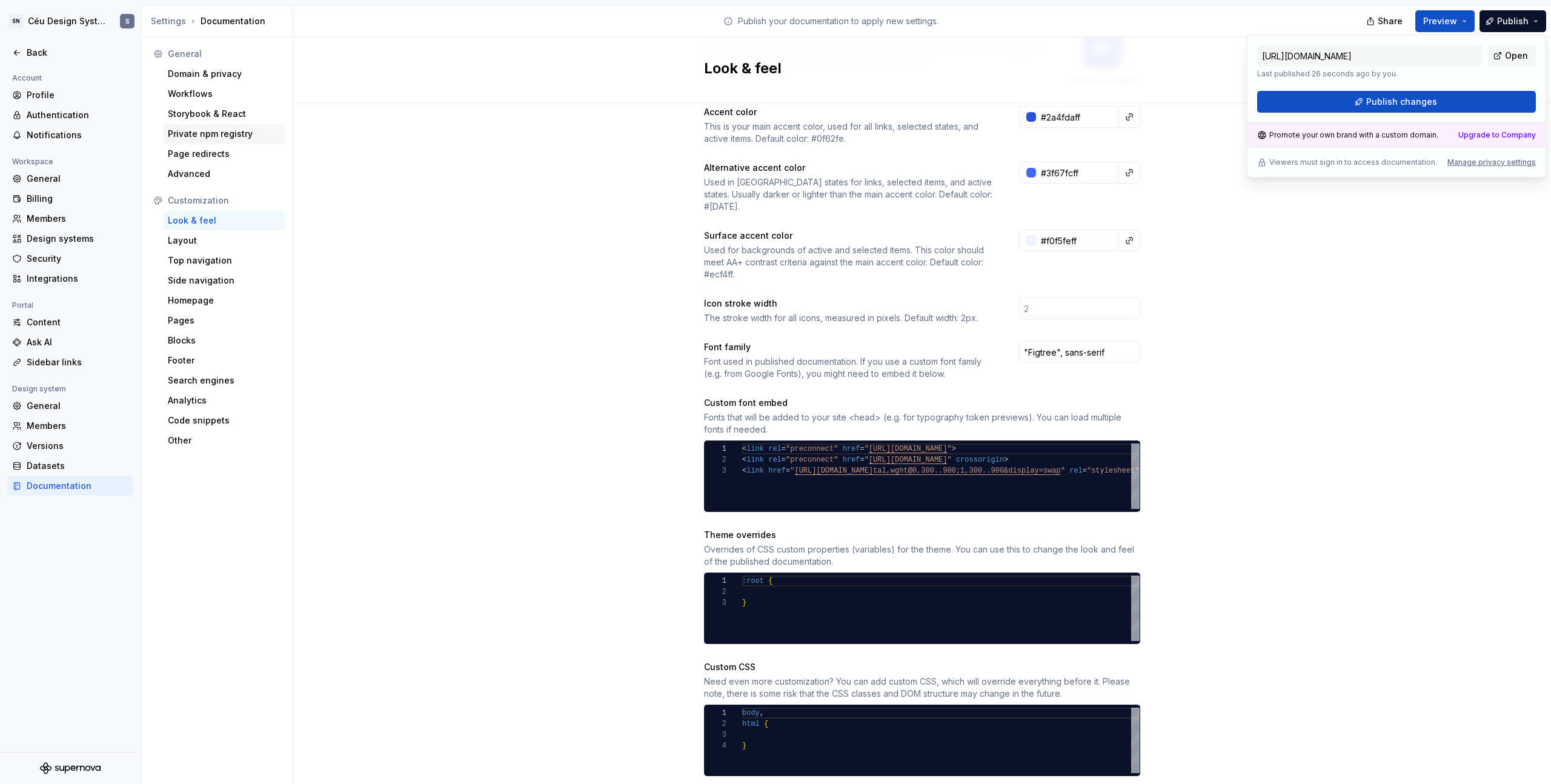
click at [203, 133] on div "Private npm registry" at bounding box center [224, 134] width 112 height 12
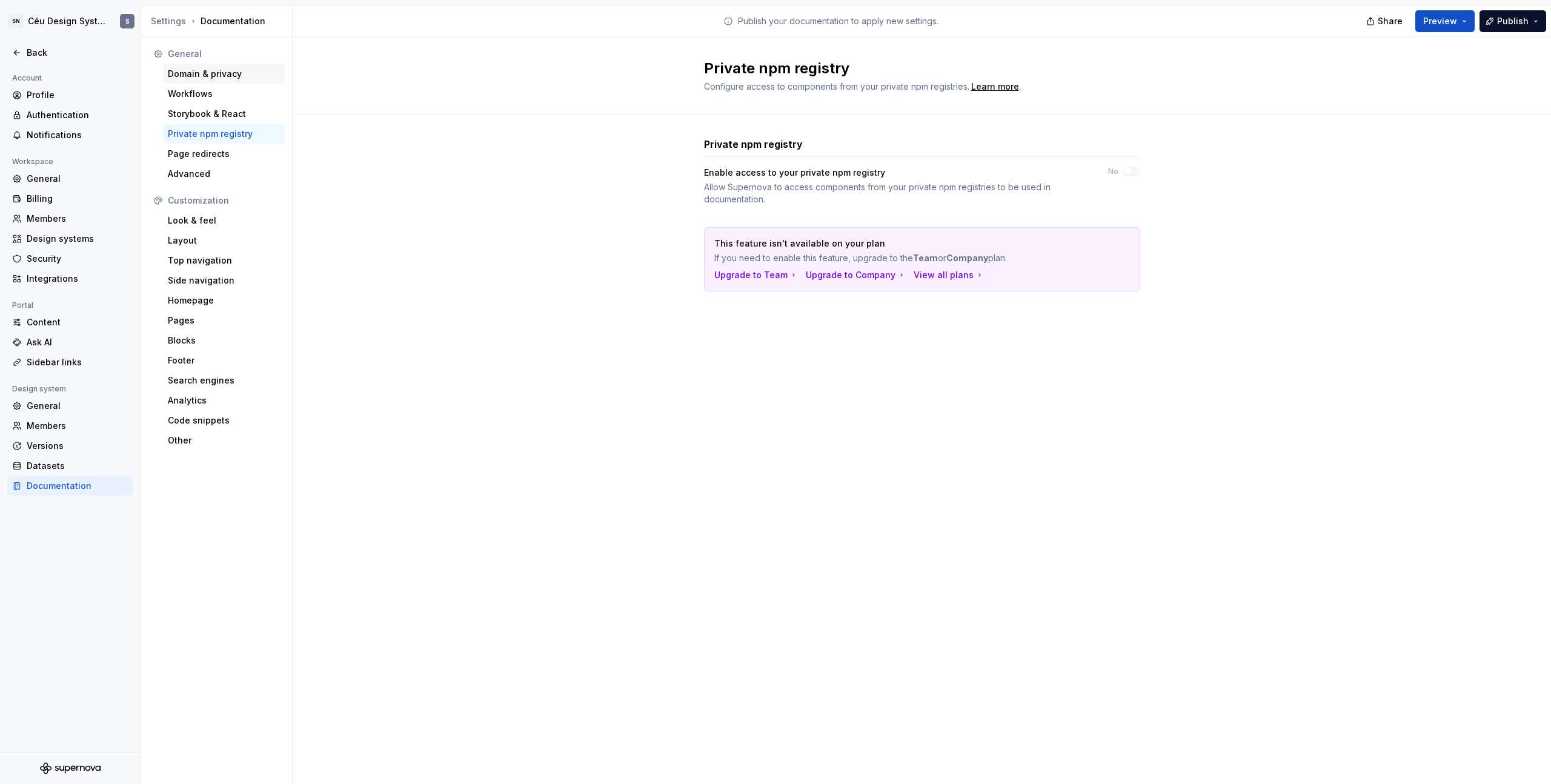
click at [208, 78] on div "Domain & privacy" at bounding box center [224, 74] width 112 height 12
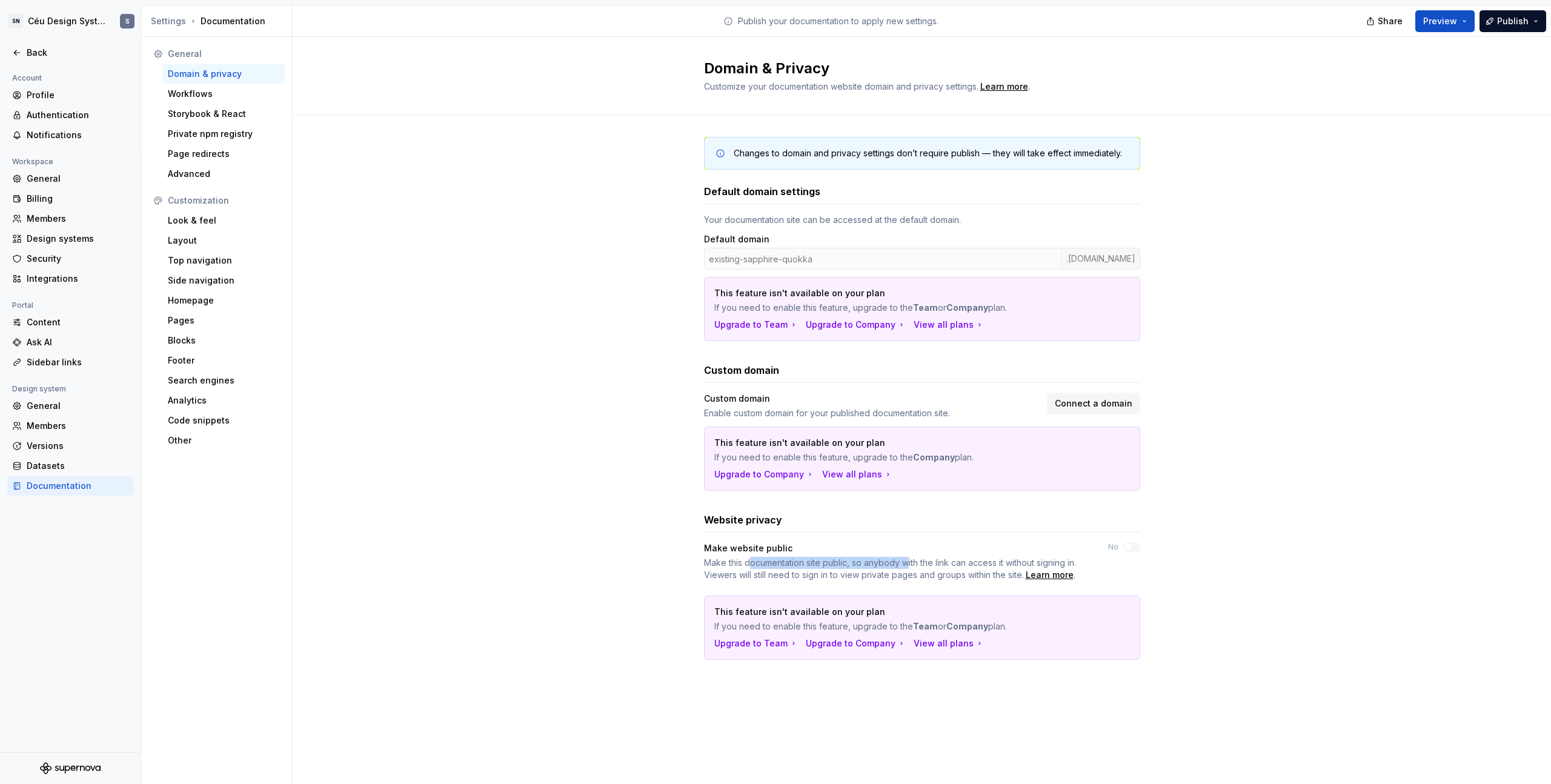
drag, startPoint x: 751, startPoint y: 563, endPoint x: 906, endPoint y: 564, distance: 155.0
click at [904, 507] on span "Make this documentation site public, so anybody with the link can access it wit…" at bounding box center [890, 568] width 372 height 23
